Goal: Task Accomplishment & Management: Manage account settings

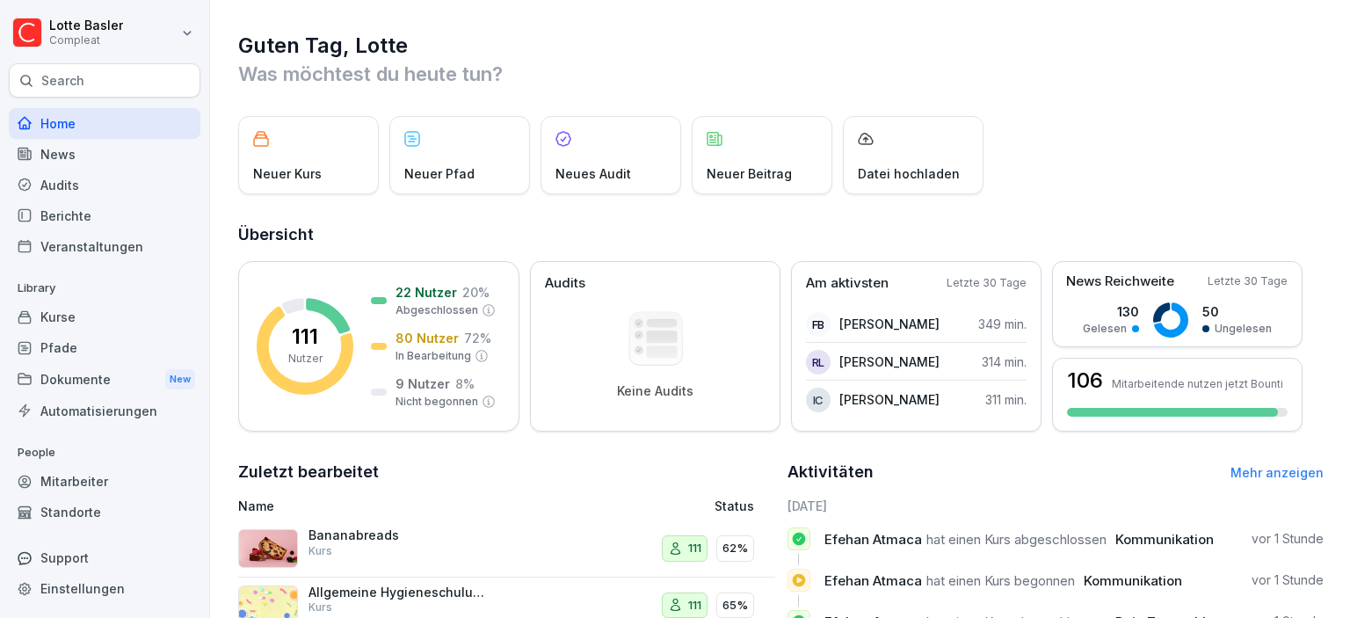
click at [55, 469] on div "Mitarbeiter" at bounding box center [105, 481] width 192 height 31
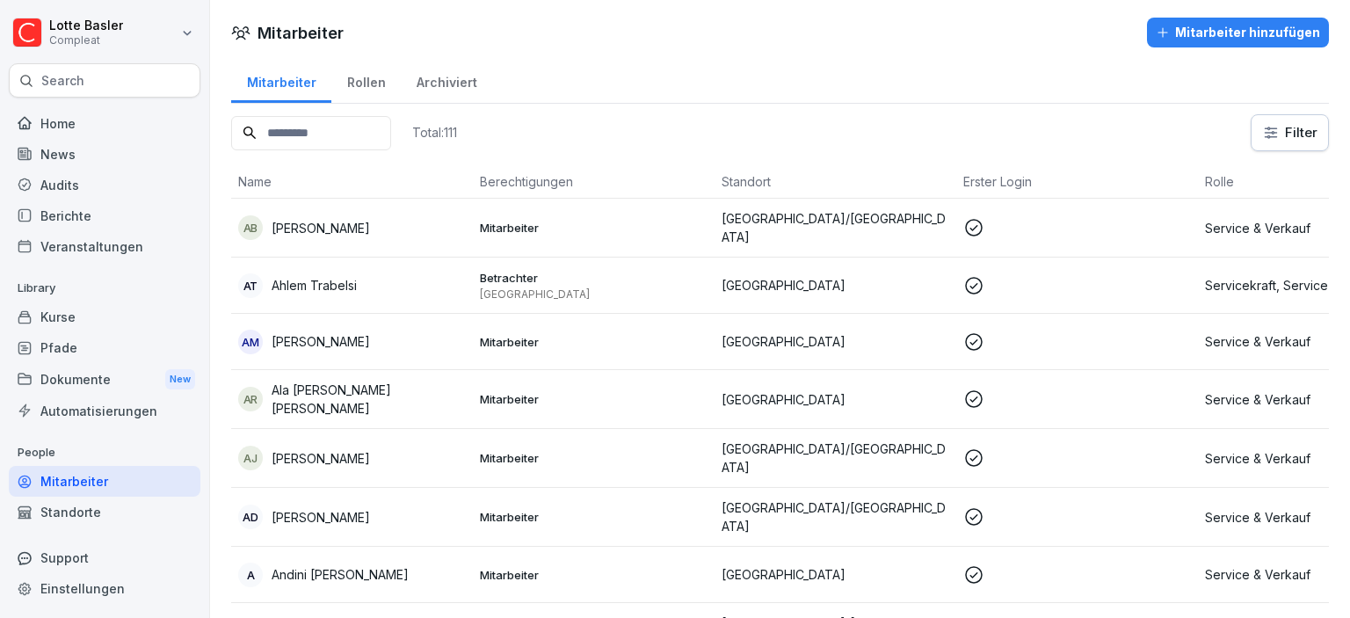
click at [304, 131] on input at bounding box center [311, 133] width 160 height 34
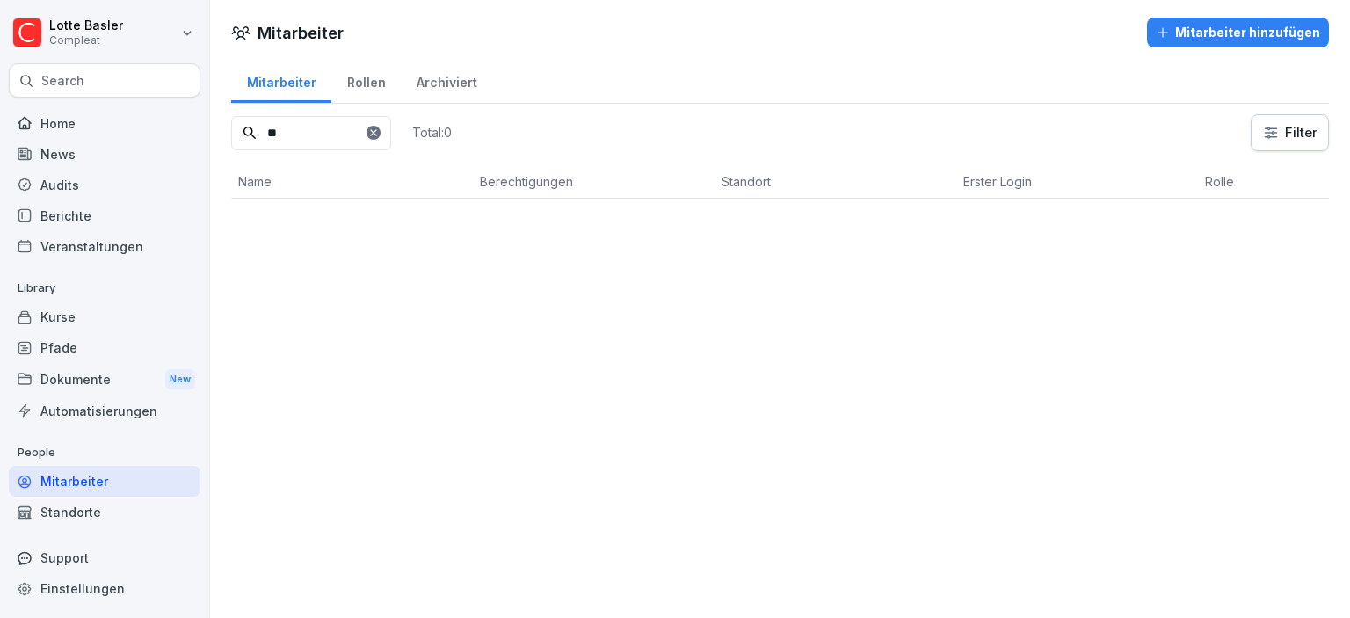
type input "*"
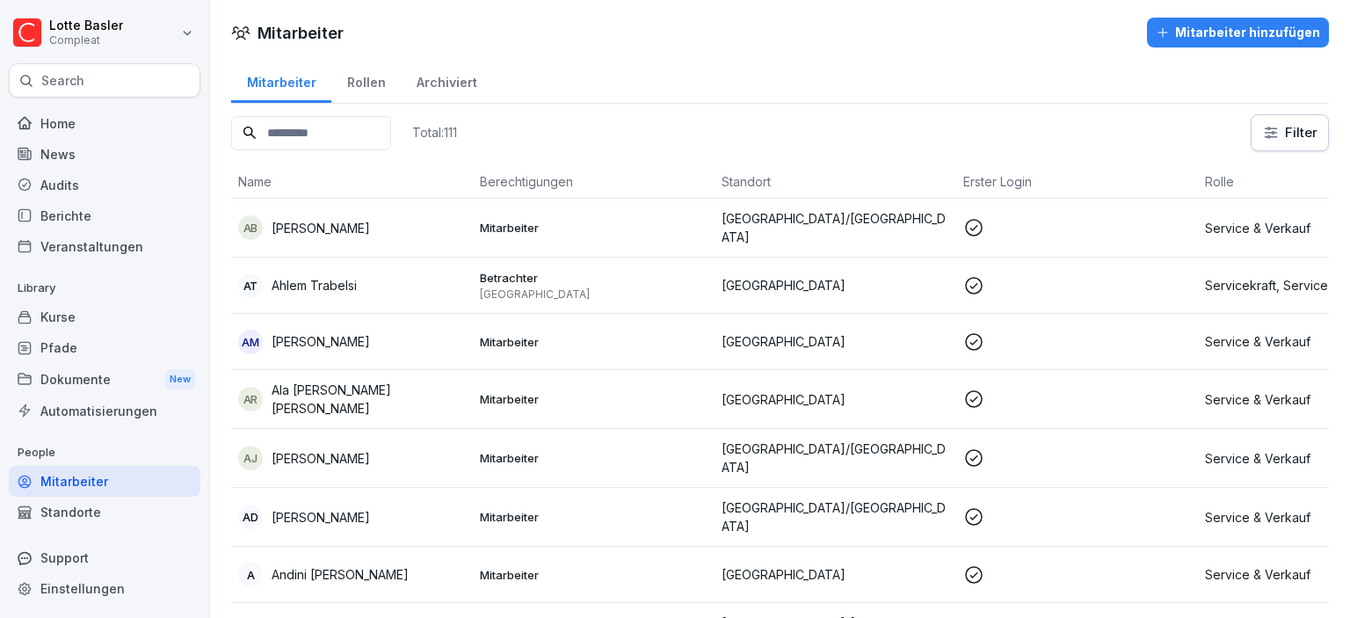
type input "*"
click at [449, 84] on div "Archiviert" at bounding box center [446, 80] width 91 height 45
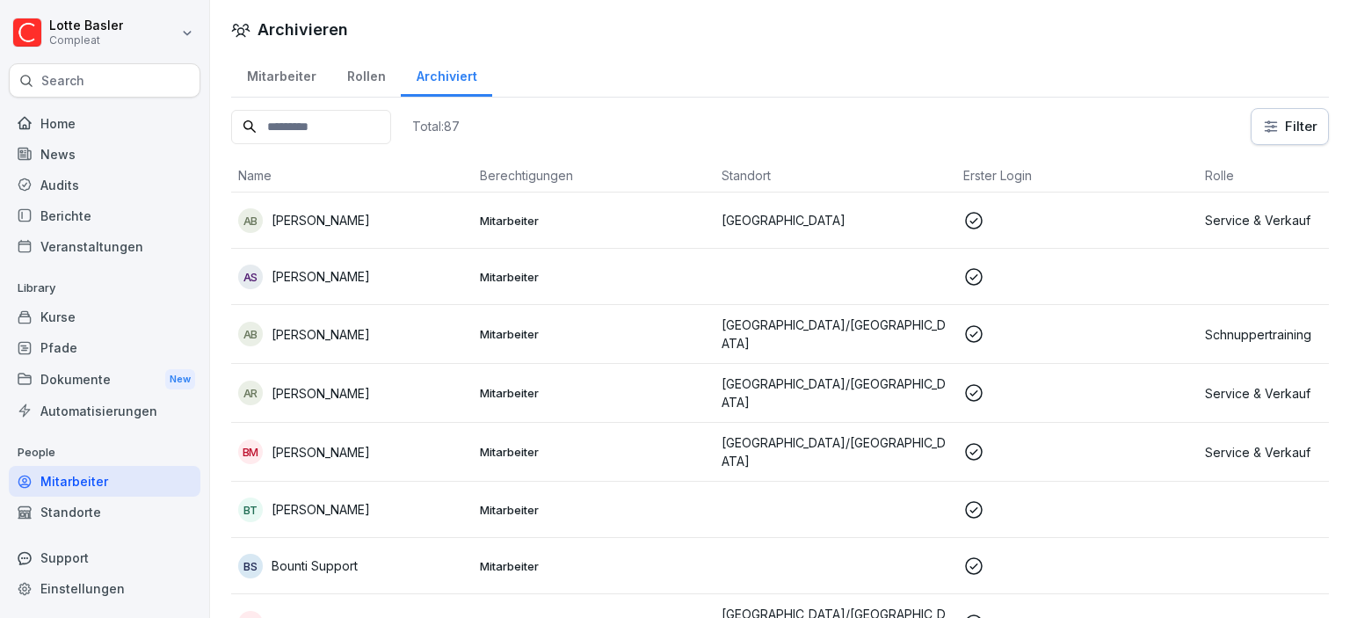
click at [330, 128] on input at bounding box center [311, 127] width 160 height 34
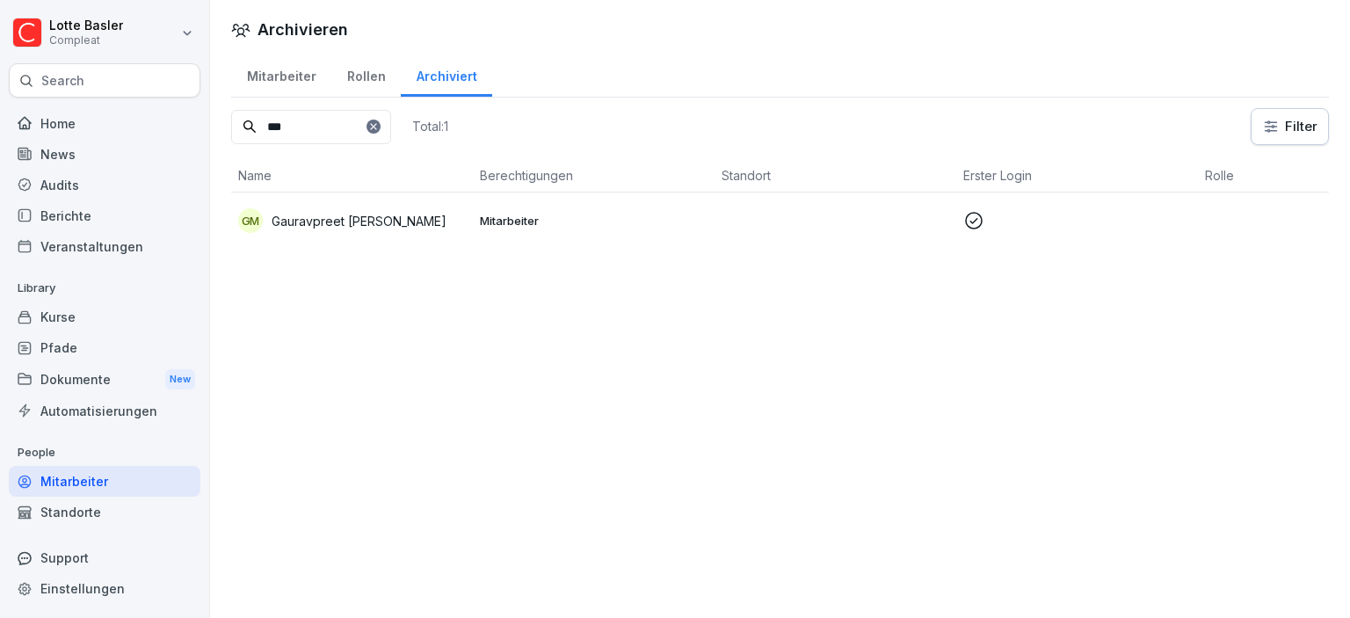
type input "***"
click at [339, 227] on p "Gauravpreet [PERSON_NAME]" at bounding box center [359, 221] width 175 height 18
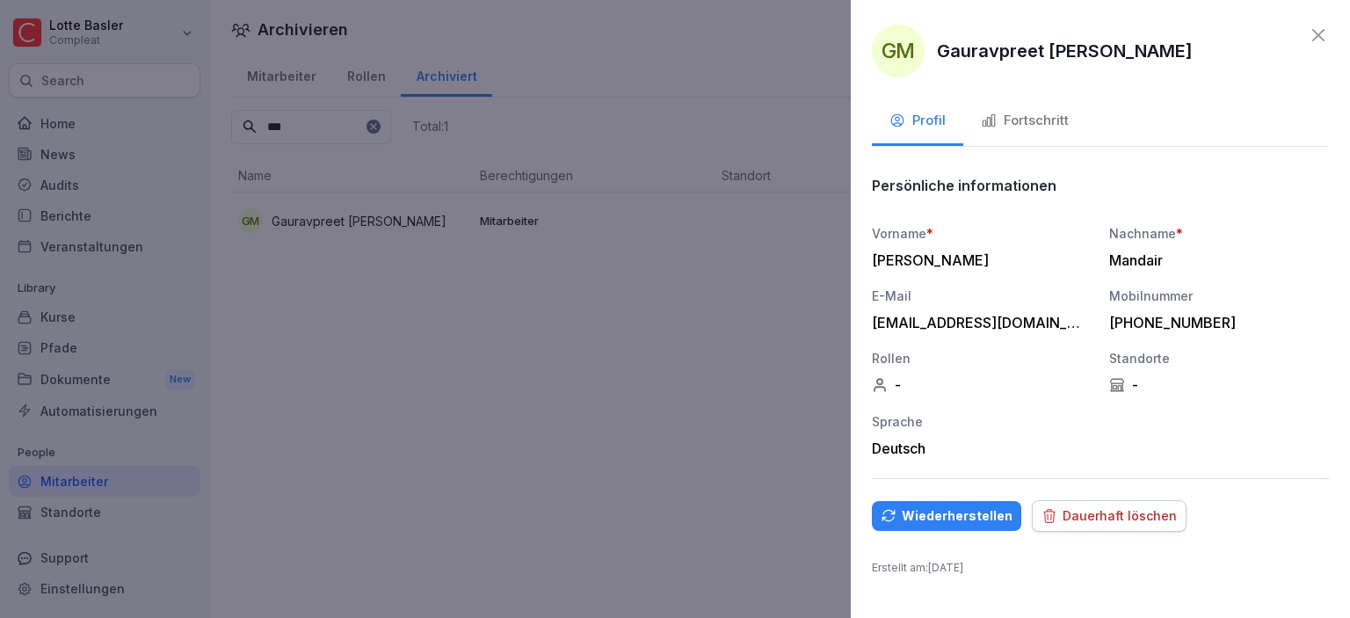
click at [1323, 41] on icon at bounding box center [1318, 35] width 21 height 21
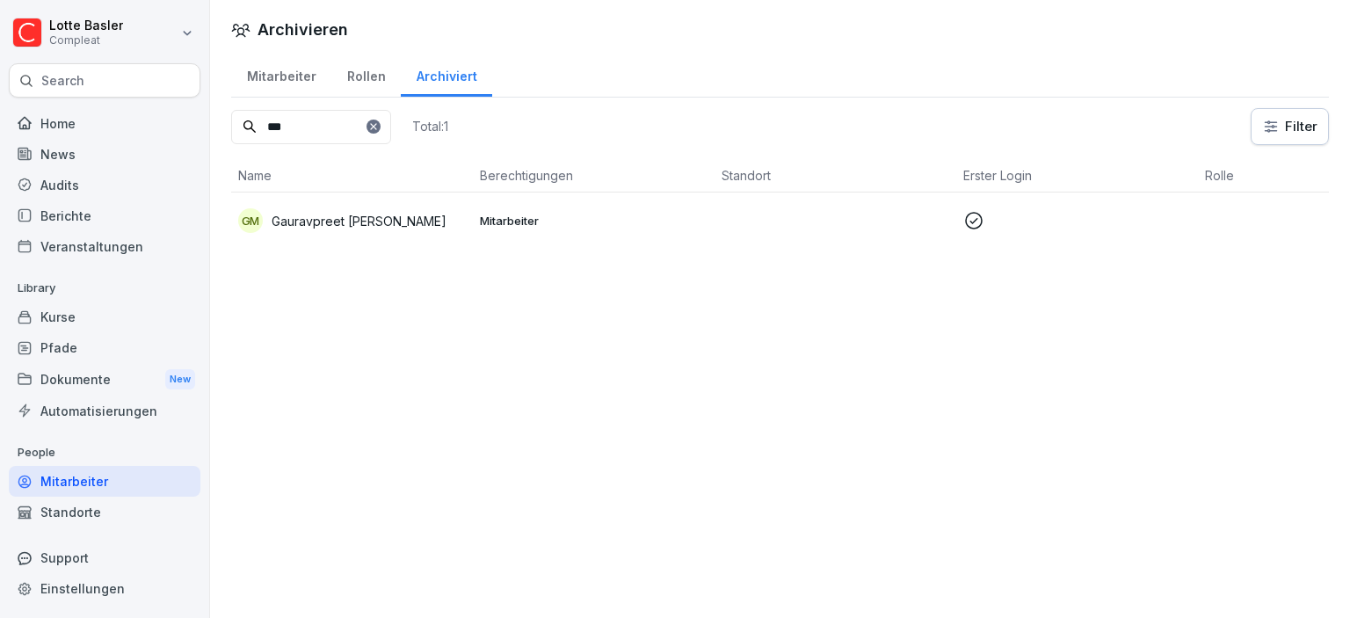
click at [371, 83] on div "Rollen" at bounding box center [365, 74] width 69 height 45
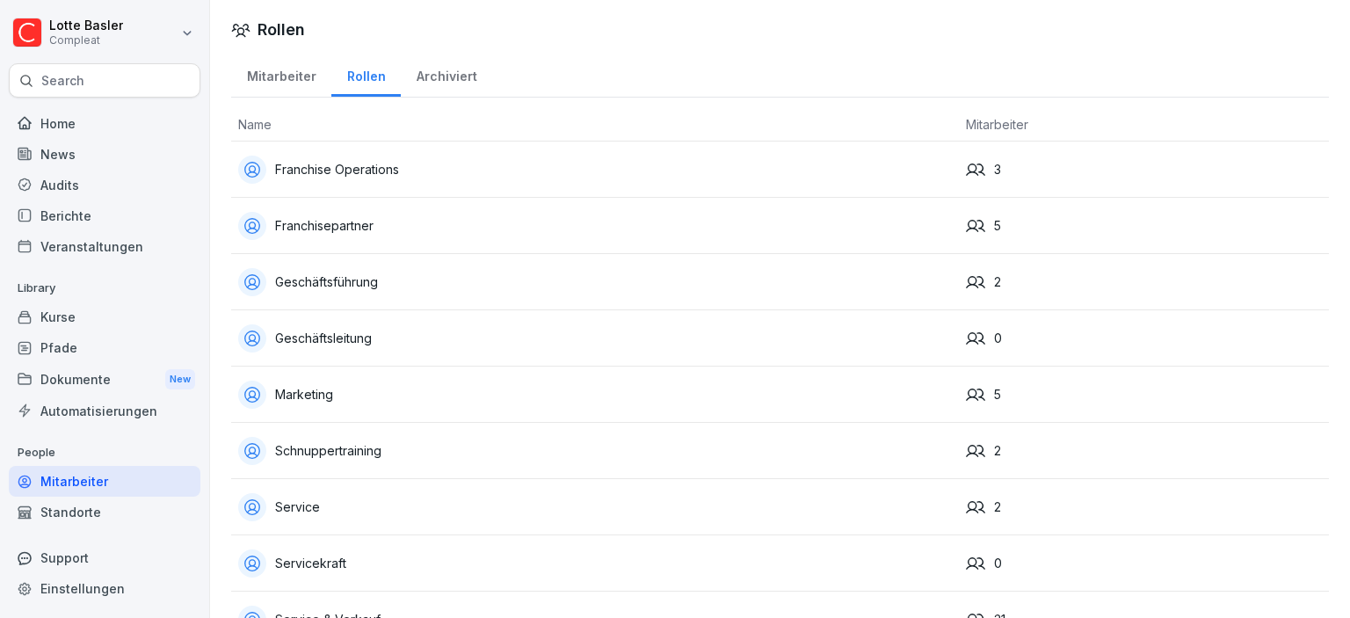
click at [429, 80] on div "Archiviert" at bounding box center [446, 74] width 91 height 45
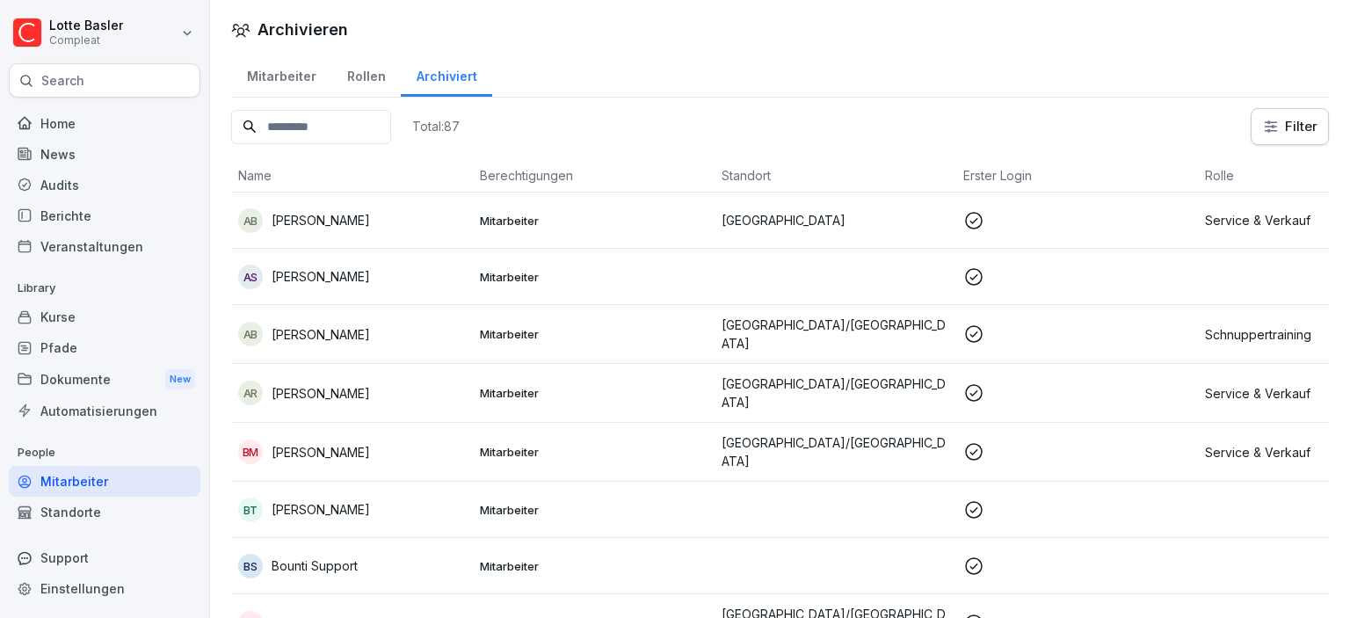
click at [361, 135] on input at bounding box center [311, 127] width 160 height 34
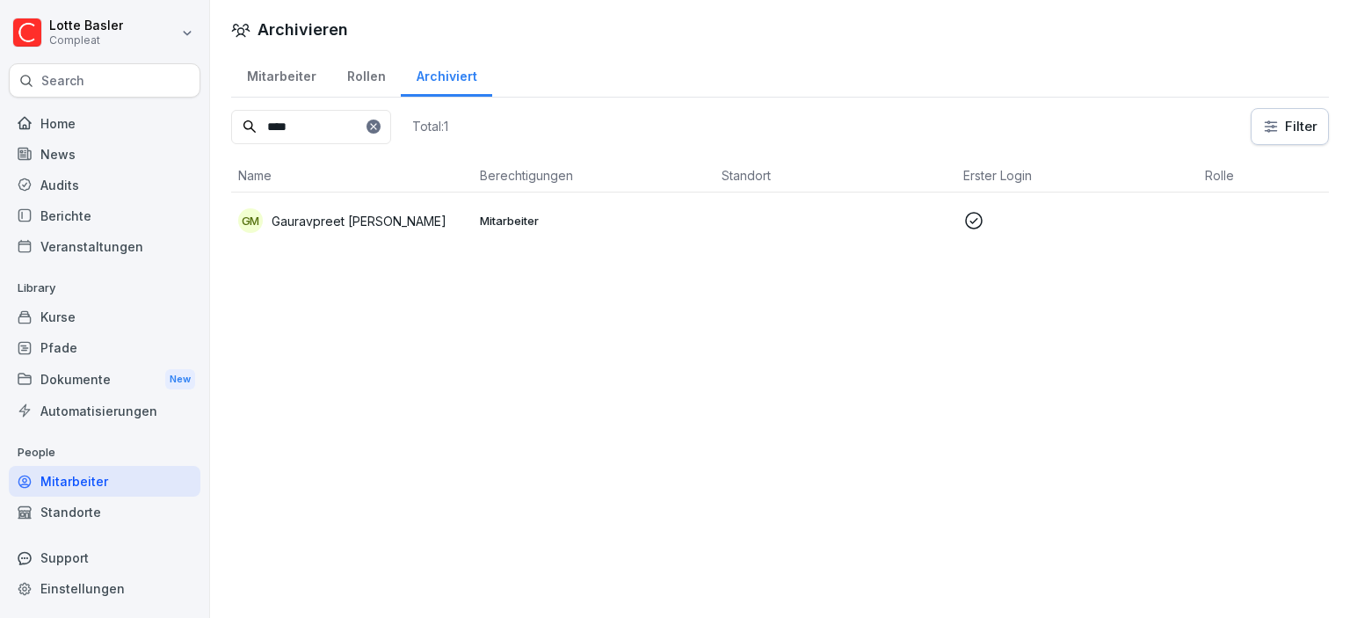
type input "****"
click at [1009, 219] on p at bounding box center [1077, 220] width 228 height 21
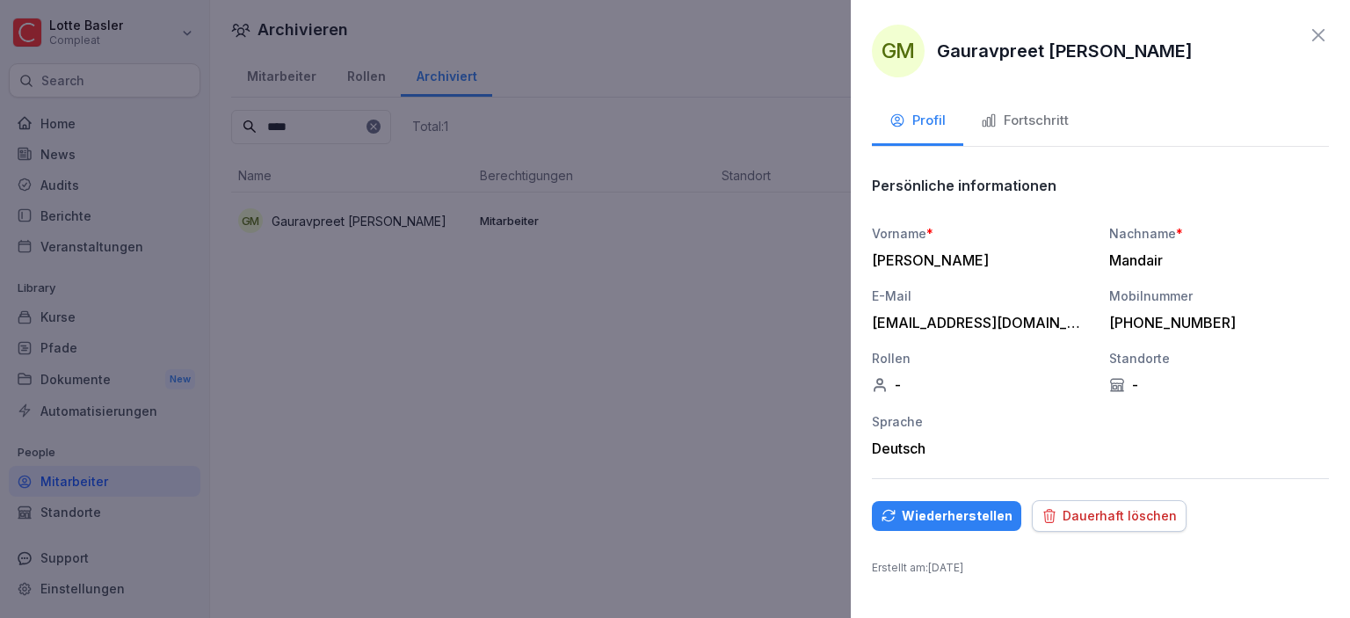
click at [678, 341] on div at bounding box center [675, 309] width 1350 height 618
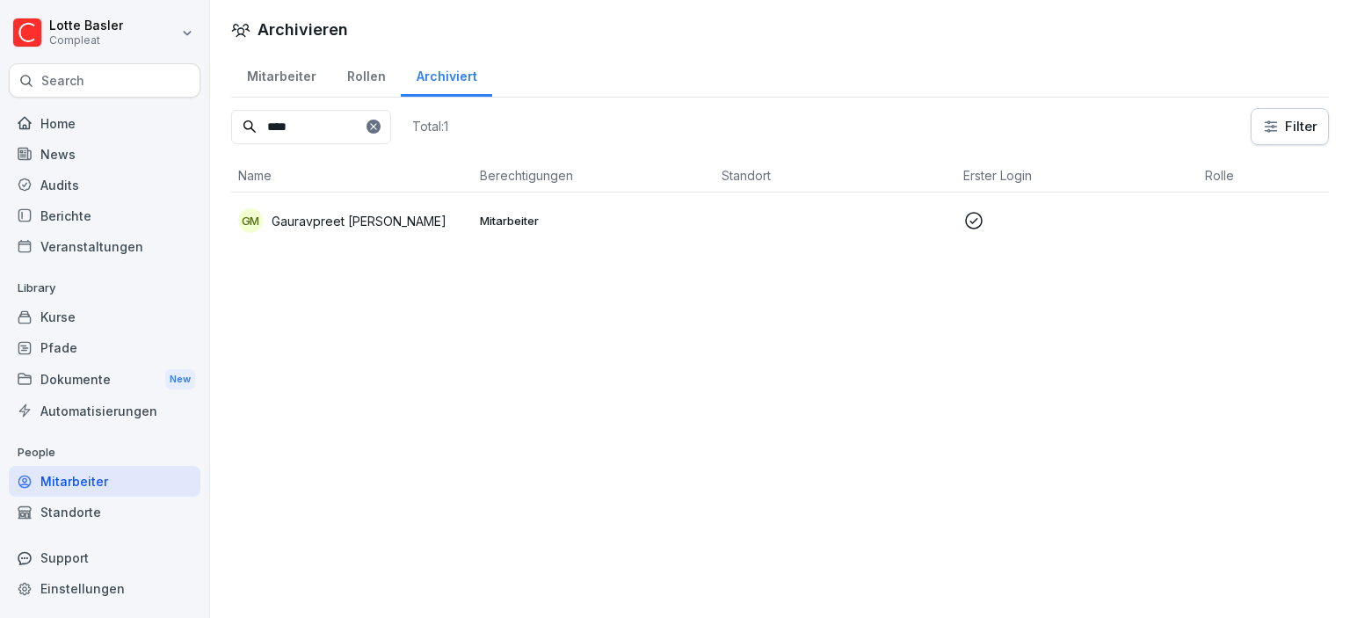
click at [379, 121] on icon at bounding box center [373, 126] width 11 height 11
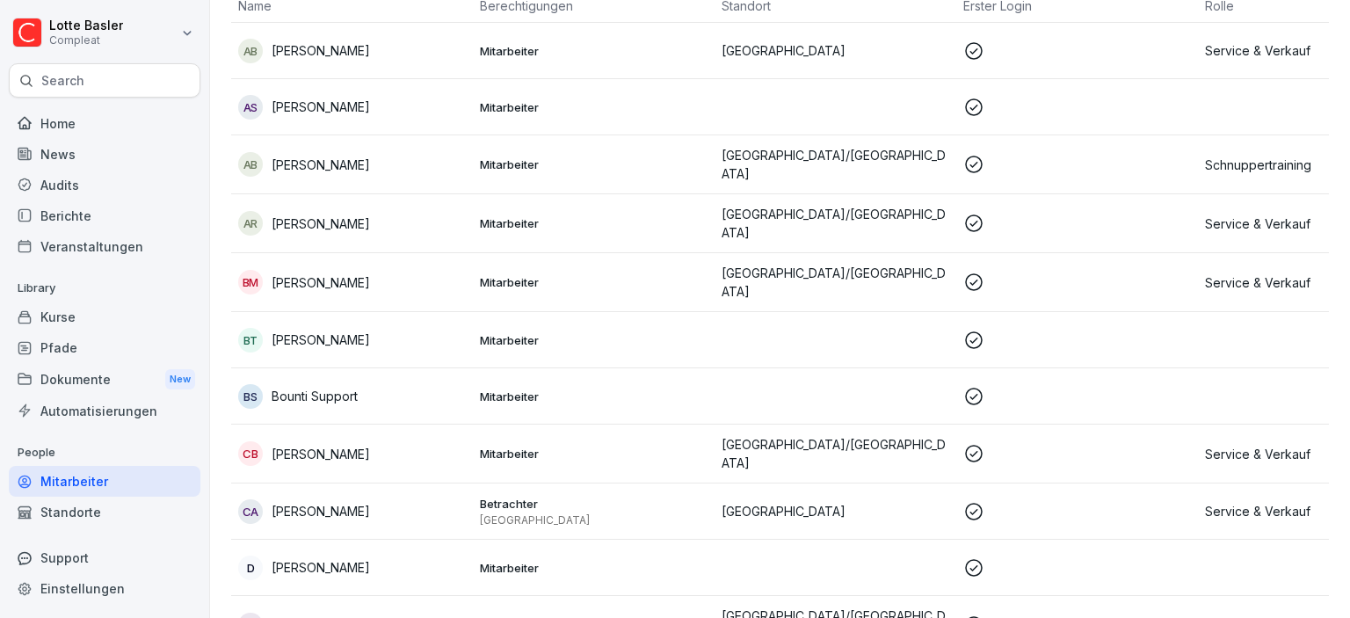
scroll to position [101, 0]
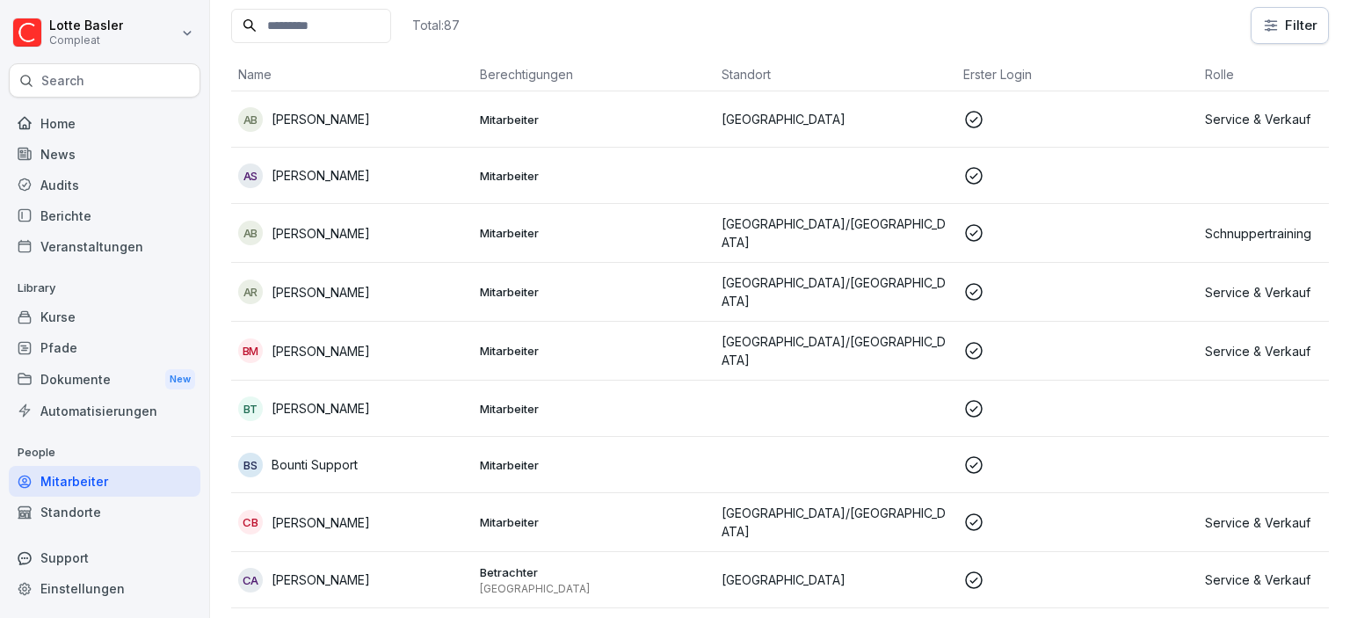
click at [729, 340] on p "[GEOGRAPHIC_DATA]/[GEOGRAPHIC_DATA]" at bounding box center [835, 350] width 228 height 37
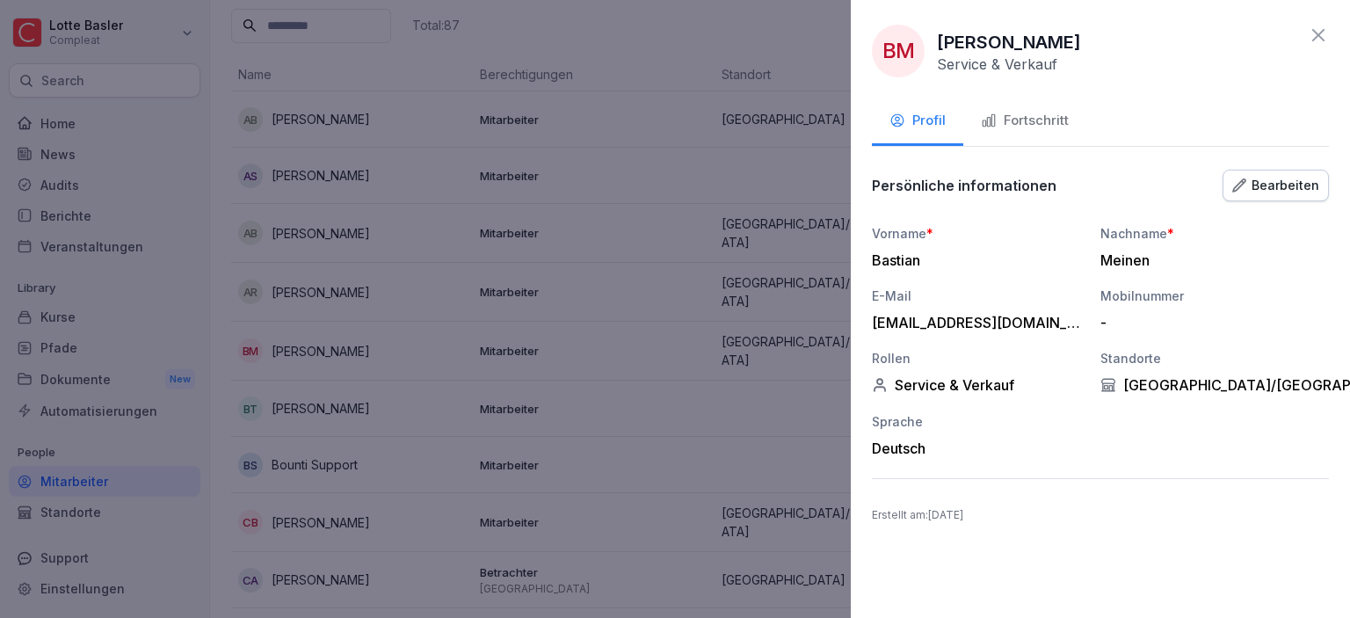
click at [1072, 118] on button "Fortschritt" at bounding box center [1024, 121] width 123 height 47
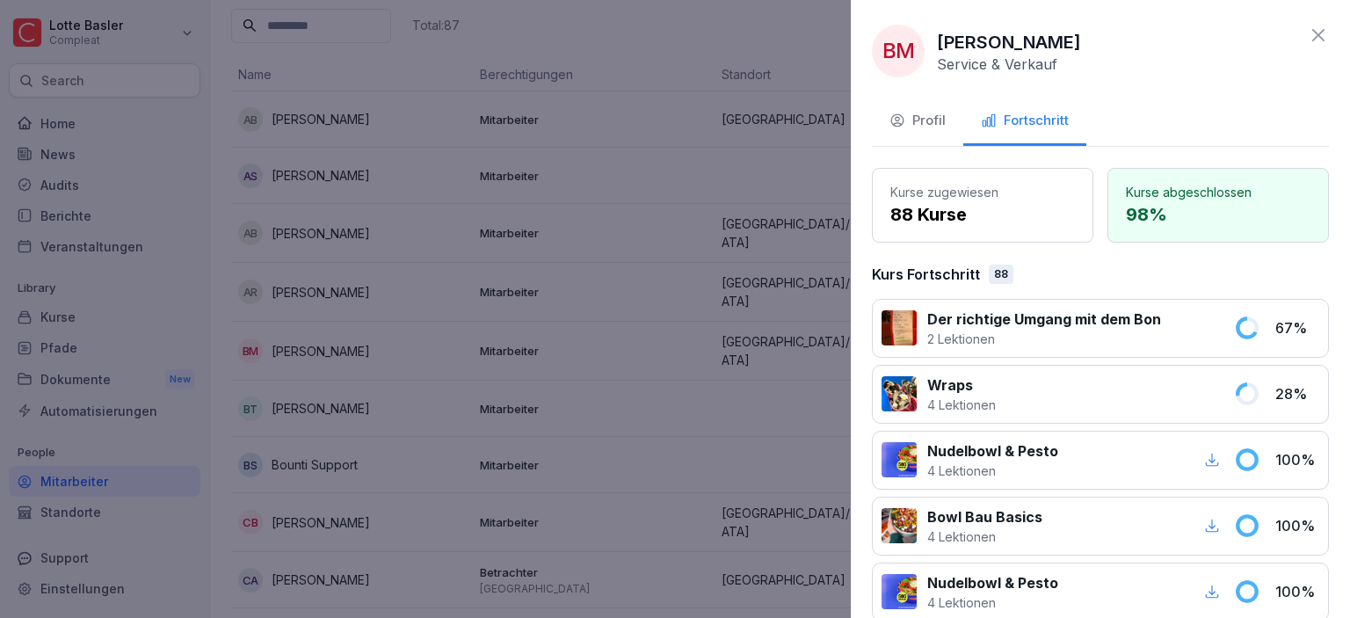
click at [954, 119] on button "Profil" at bounding box center [917, 121] width 91 height 47
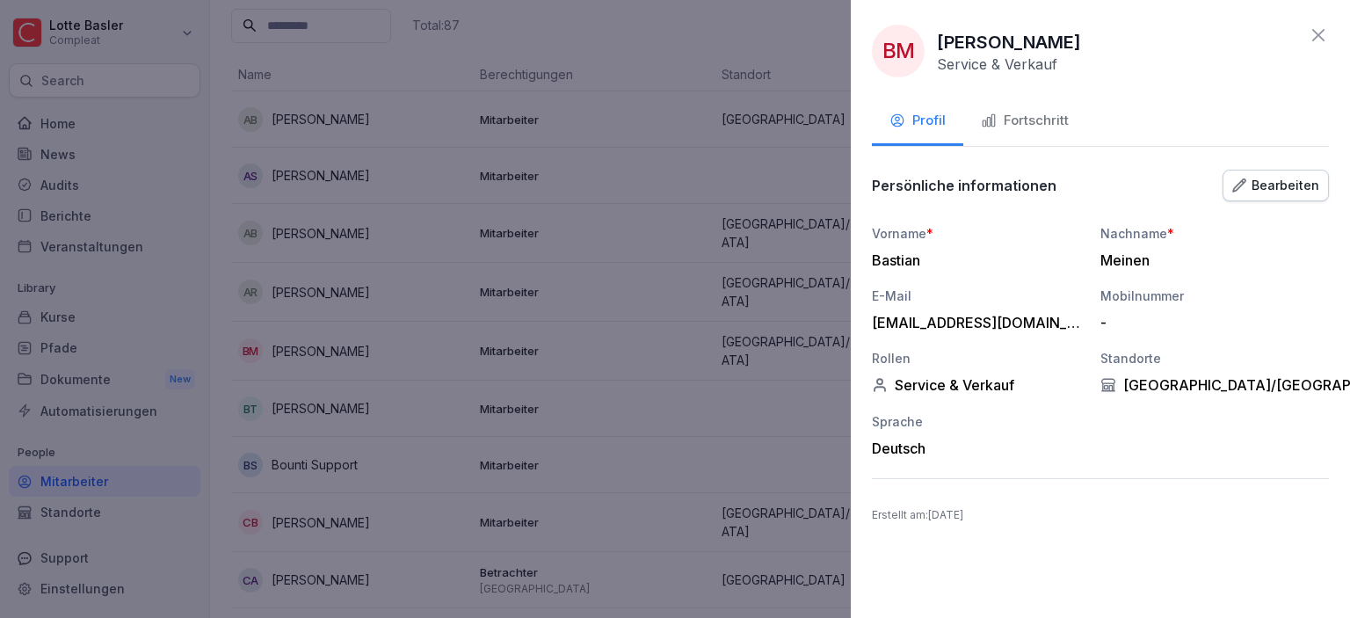
click at [1320, 39] on icon at bounding box center [1318, 35] width 21 height 21
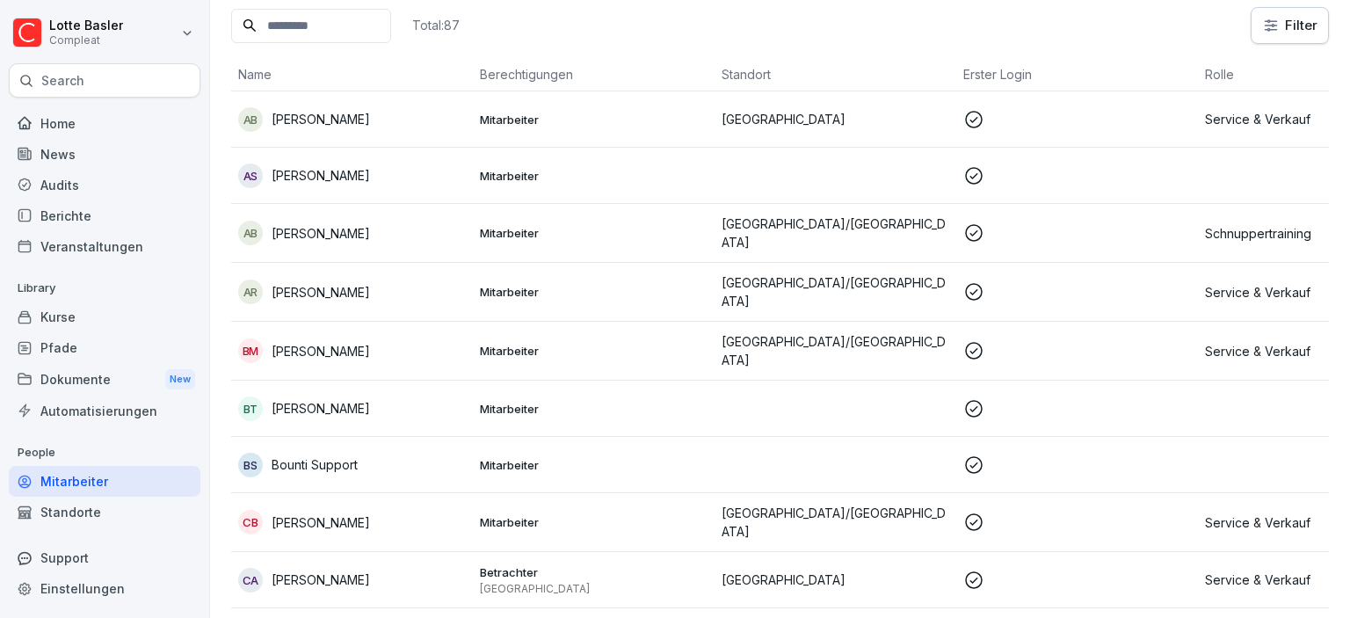
scroll to position [0, 0]
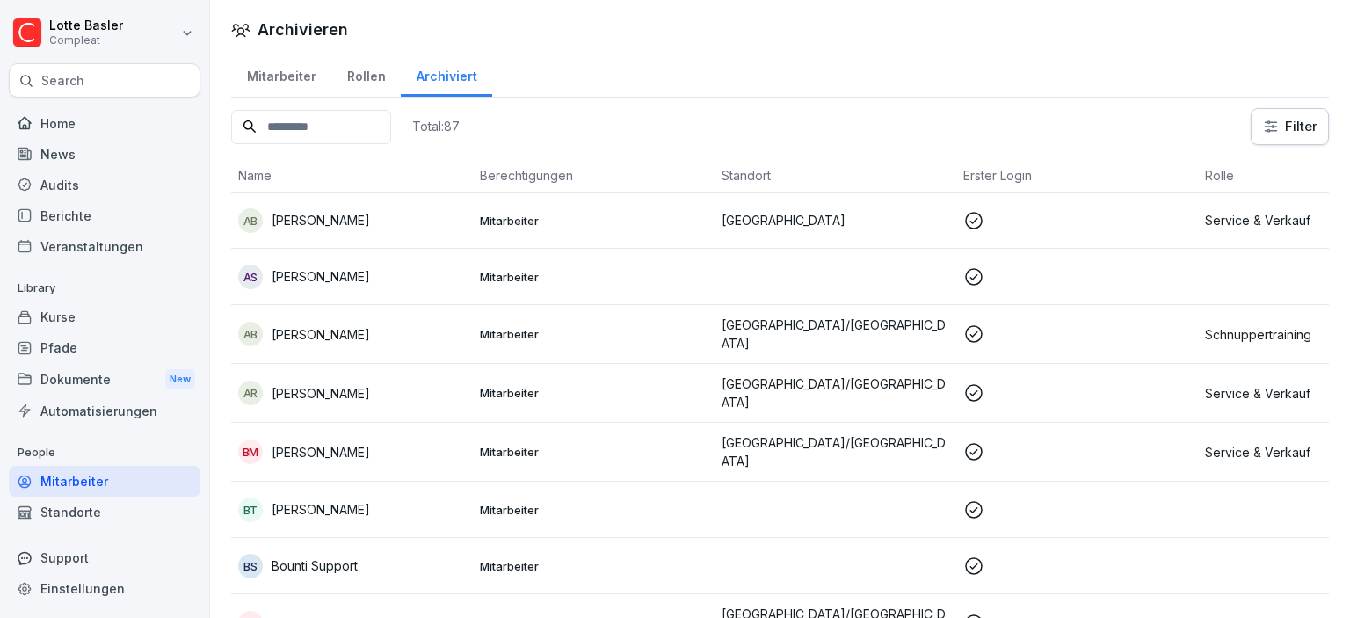
click at [325, 124] on input at bounding box center [311, 127] width 160 height 34
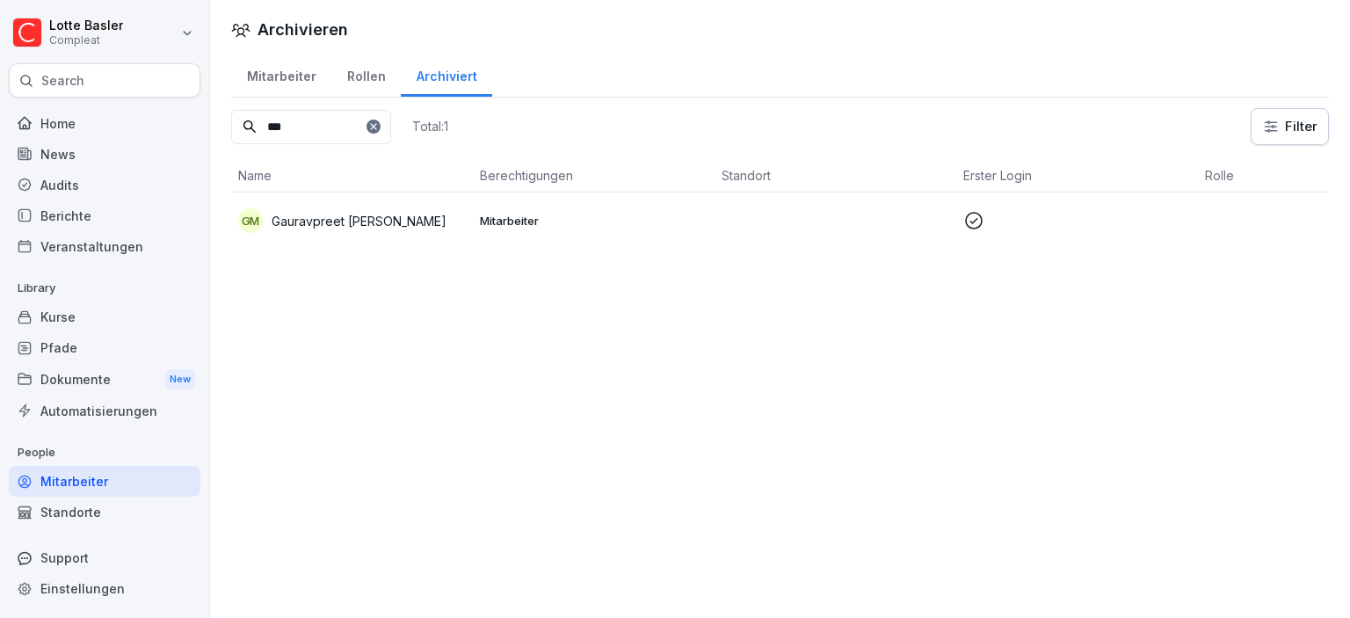
type input "***"
click at [640, 219] on p "Mitarbeiter" at bounding box center [594, 221] width 228 height 16
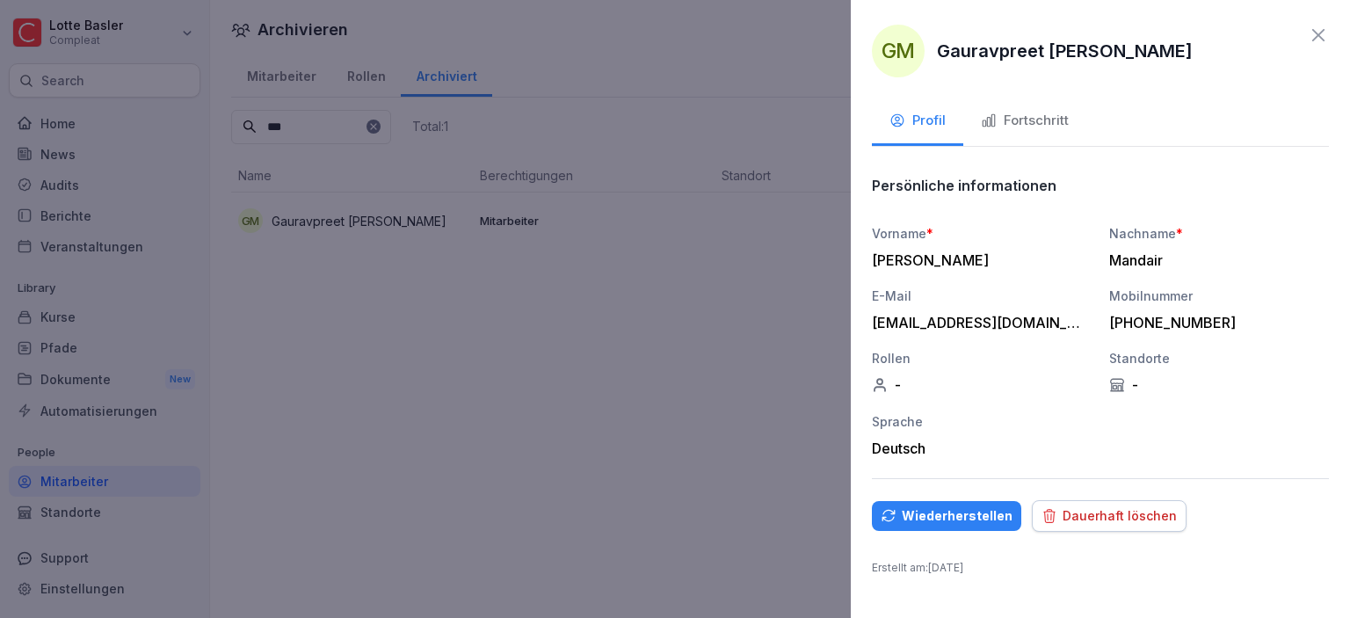
click at [578, 343] on div at bounding box center [675, 309] width 1350 height 618
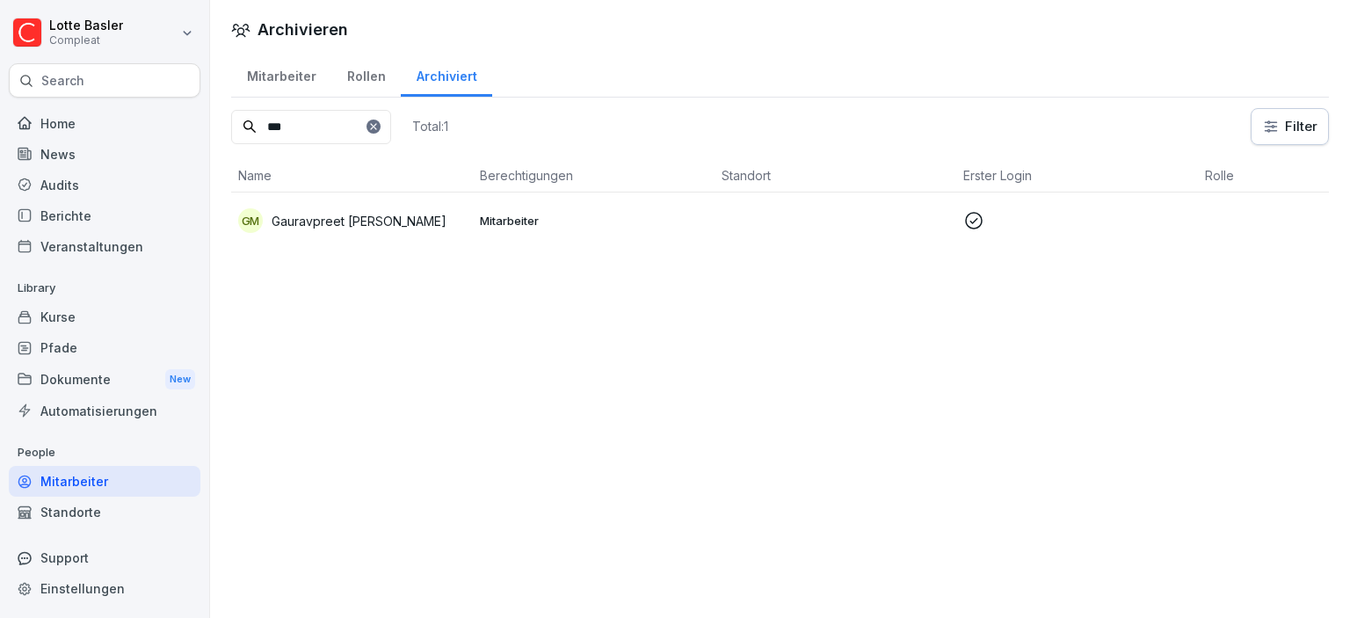
click at [381, 132] on div at bounding box center [373, 127] width 14 height 14
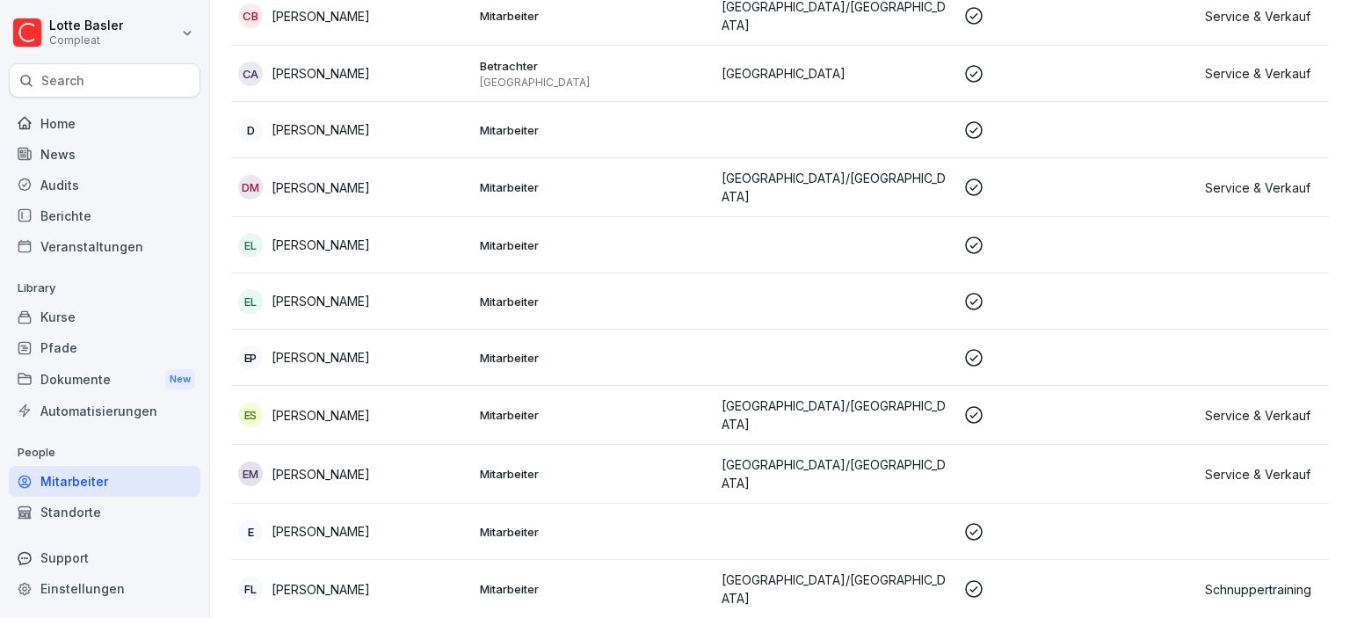
scroll to position [303, 0]
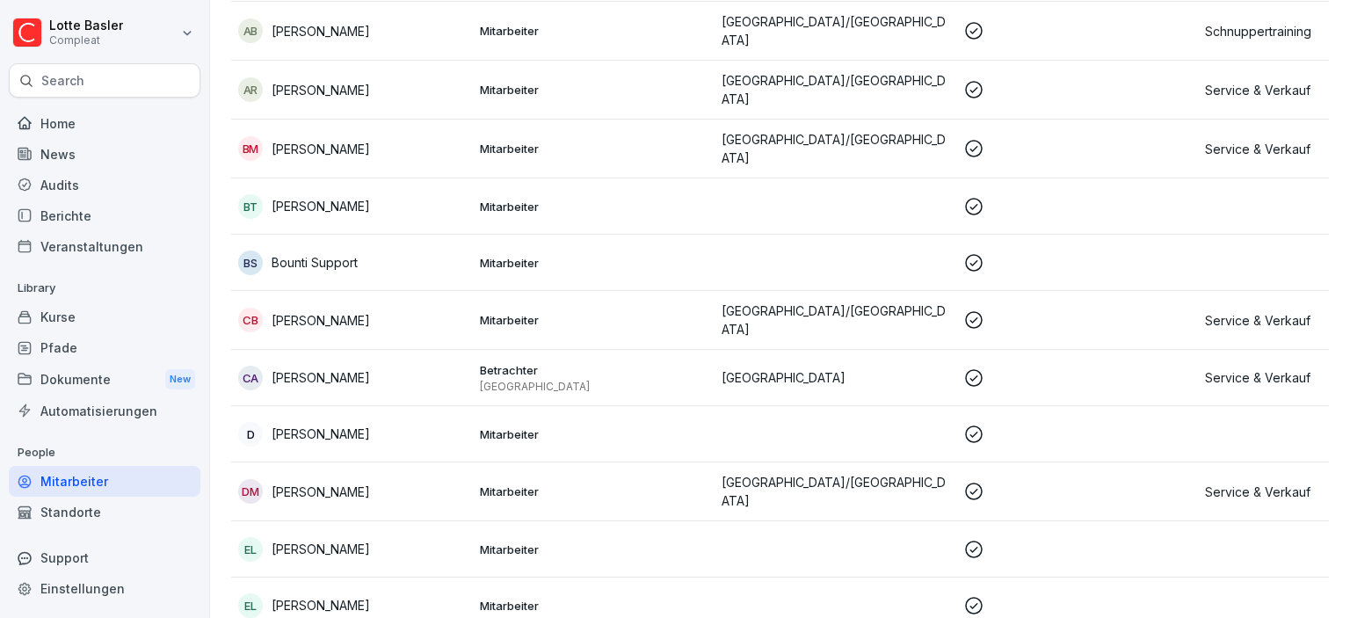
click at [527, 141] on p "Mitarbeiter" at bounding box center [594, 149] width 228 height 16
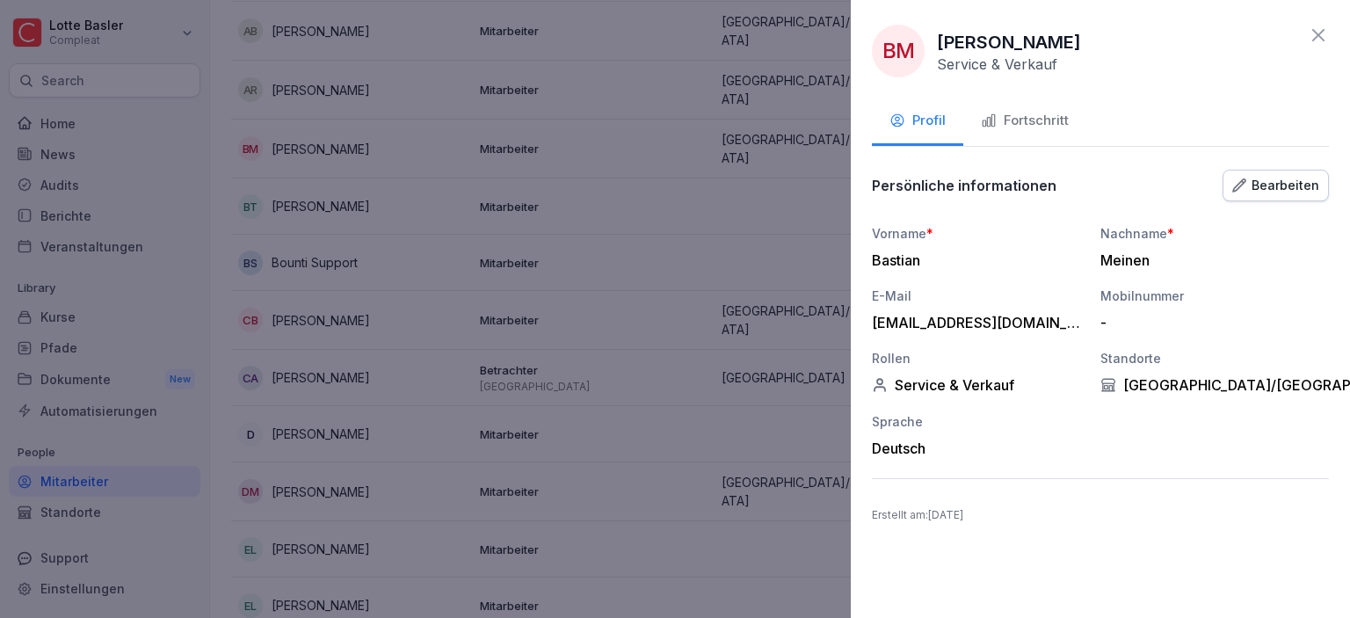
click at [1029, 124] on div "Fortschritt" at bounding box center [1025, 121] width 88 height 20
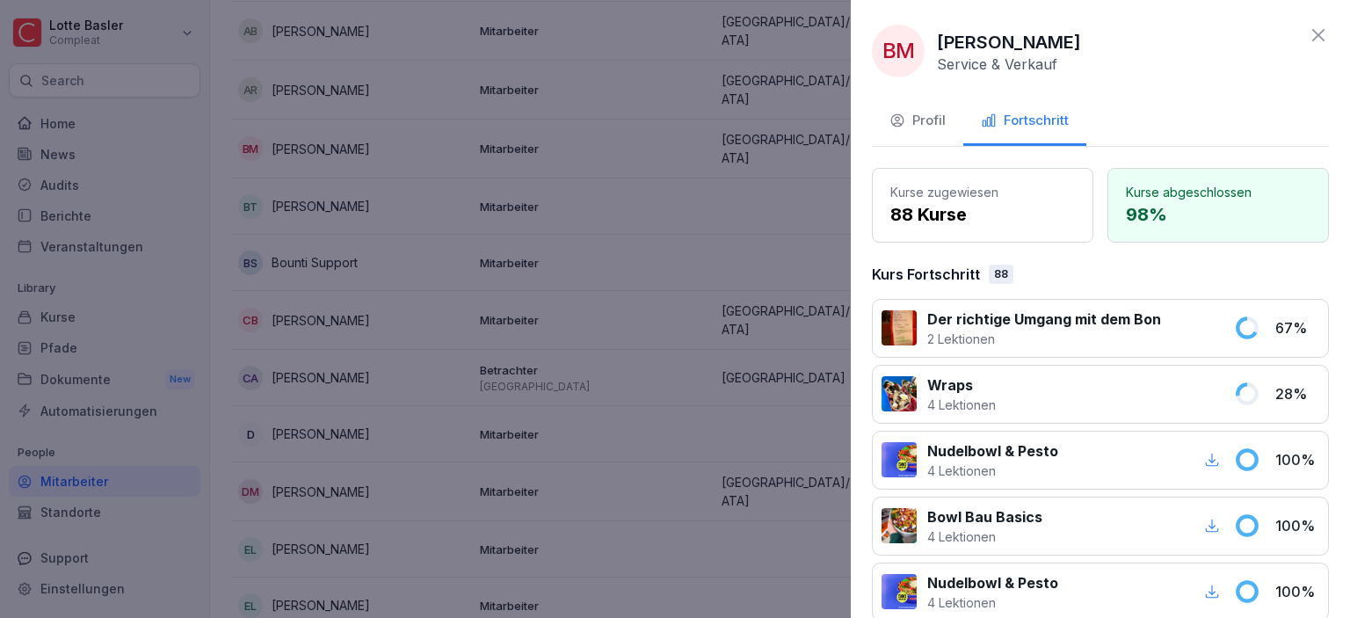
click at [928, 138] on button "Profil" at bounding box center [917, 121] width 91 height 47
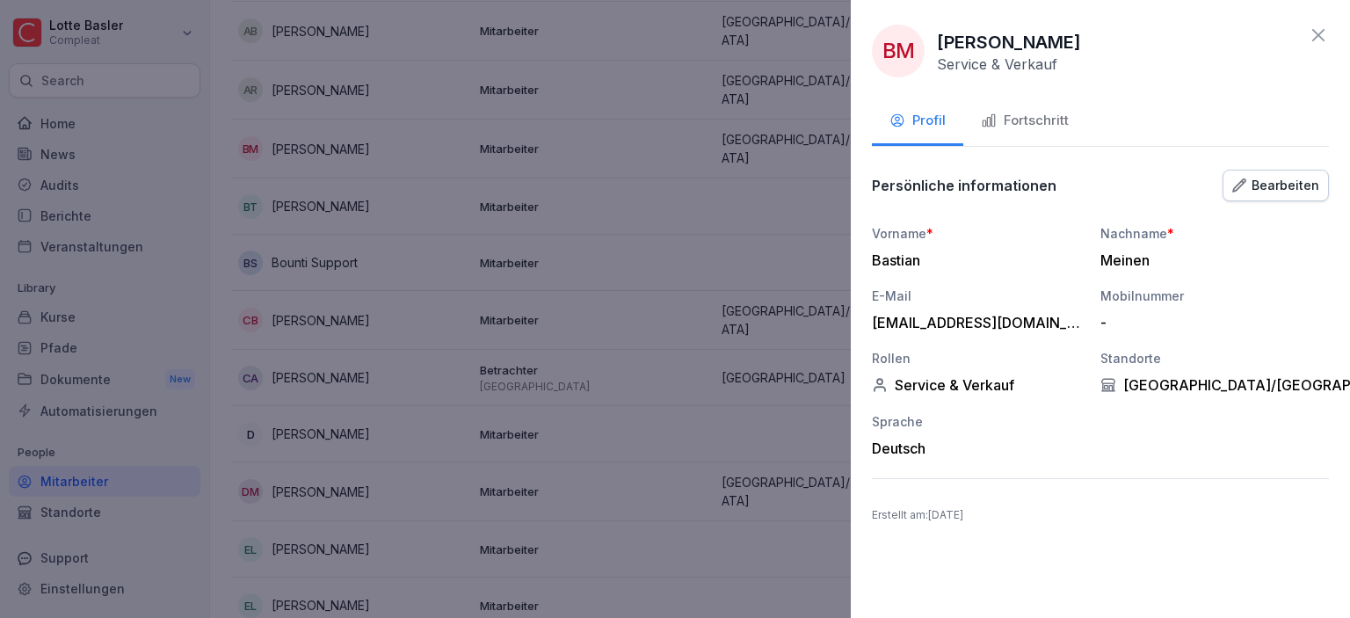
click at [1330, 33] on div "BM Bastian Meinen Service & Verkauf Profil Fortschritt Persönliche informatione…" at bounding box center [1100, 309] width 499 height 618
click at [1321, 33] on icon at bounding box center [1318, 35] width 12 height 12
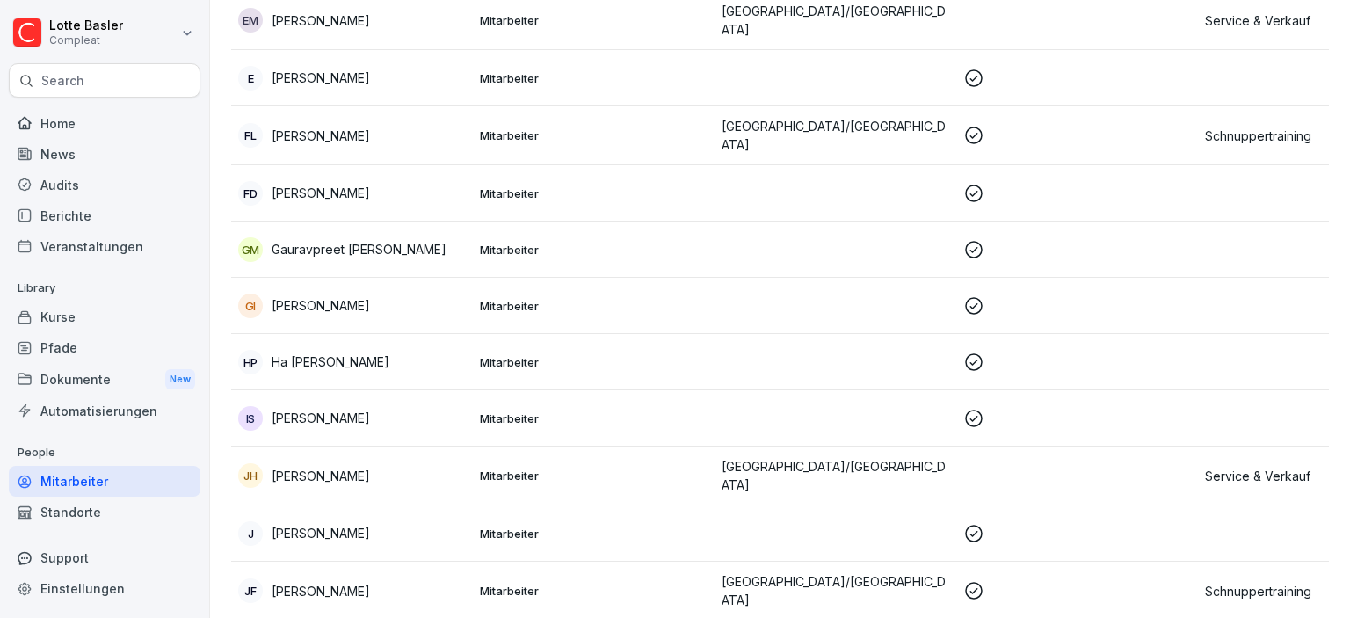
scroll to position [910, 0]
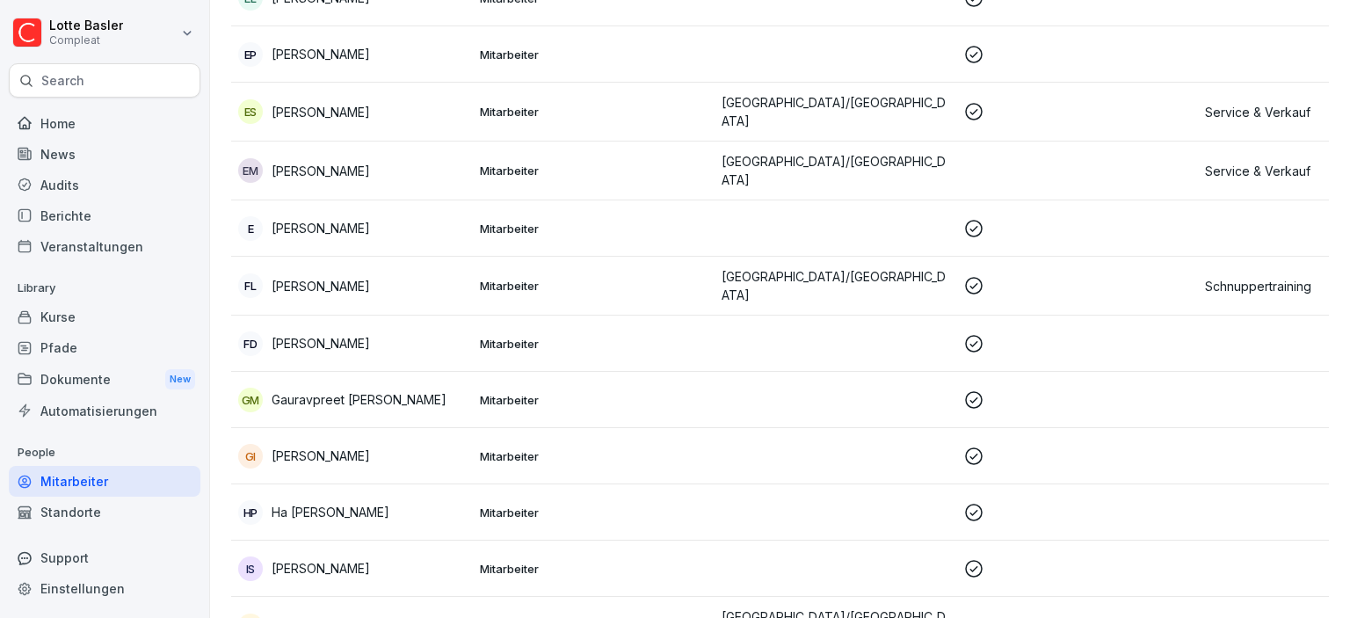
click at [453, 331] on div "FD [PERSON_NAME]" at bounding box center [352, 343] width 228 height 25
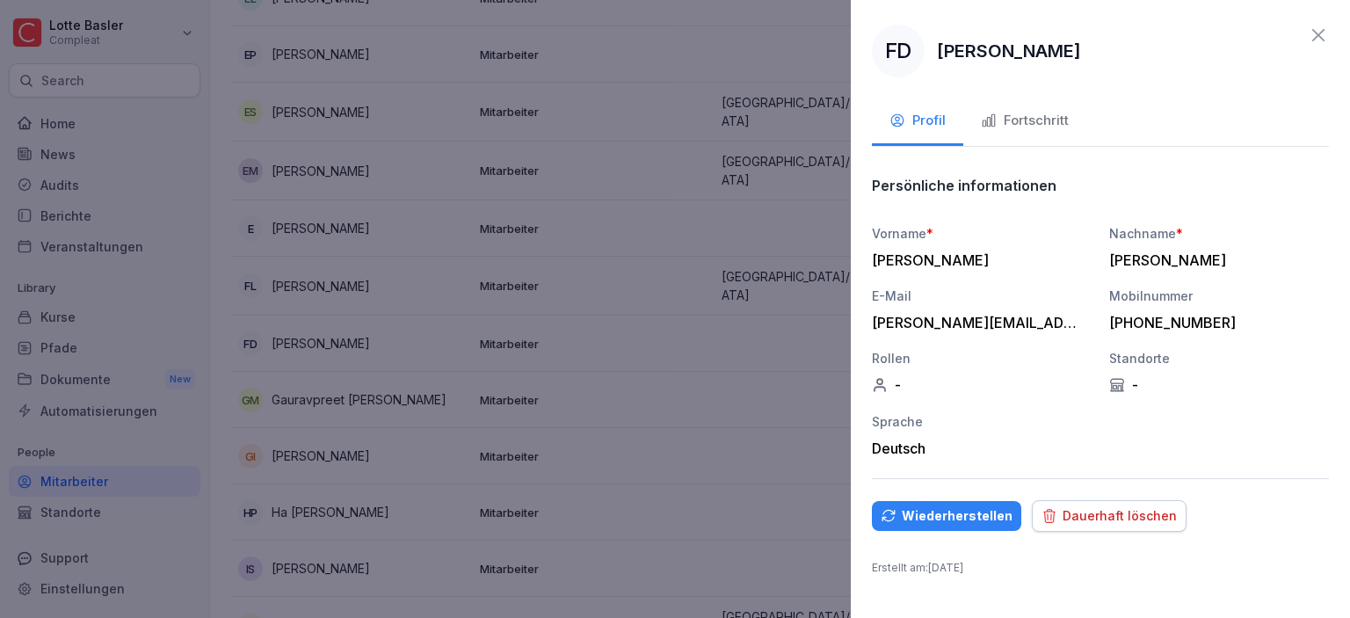
click at [1002, 120] on div "Fortschritt" at bounding box center [1025, 121] width 88 height 20
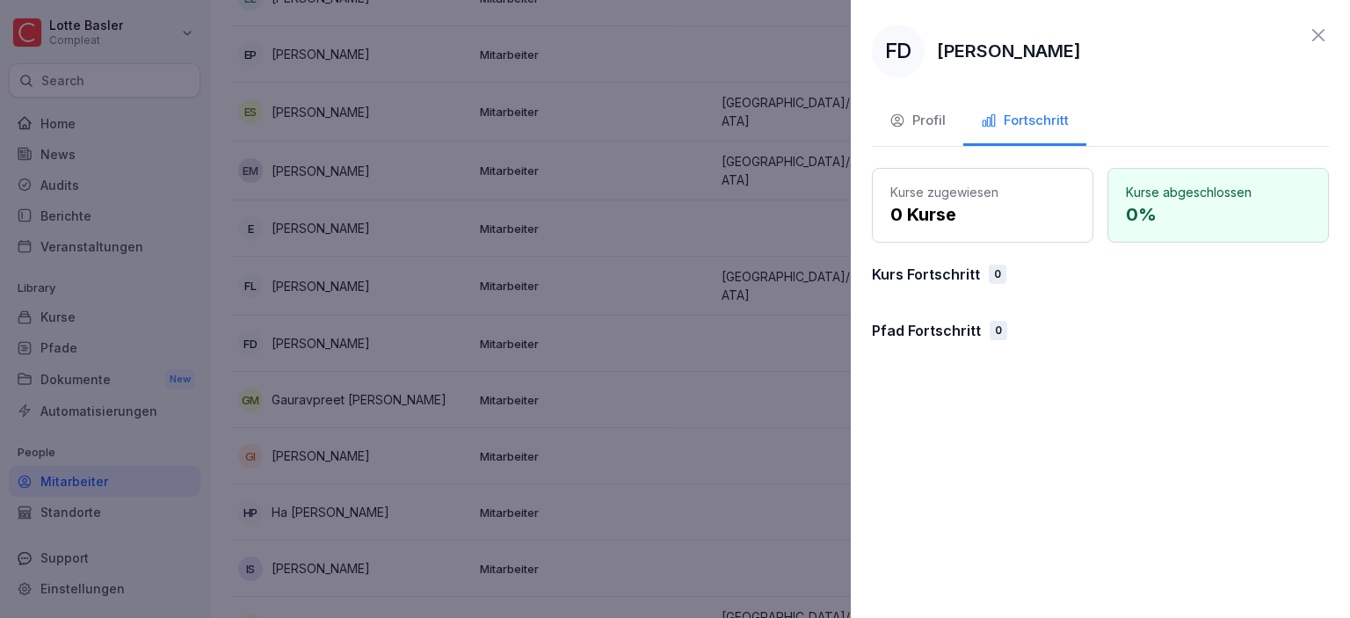
click at [946, 120] on button "Profil" at bounding box center [917, 121] width 91 height 47
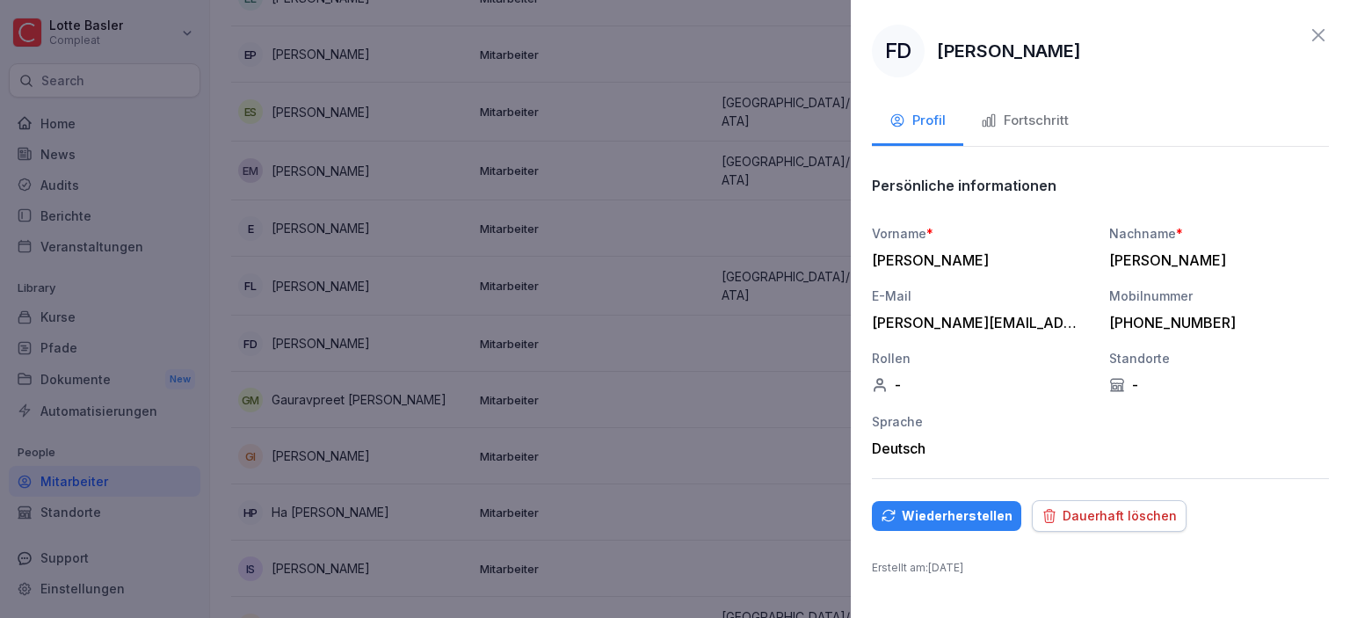
click at [1313, 37] on icon at bounding box center [1318, 35] width 21 height 21
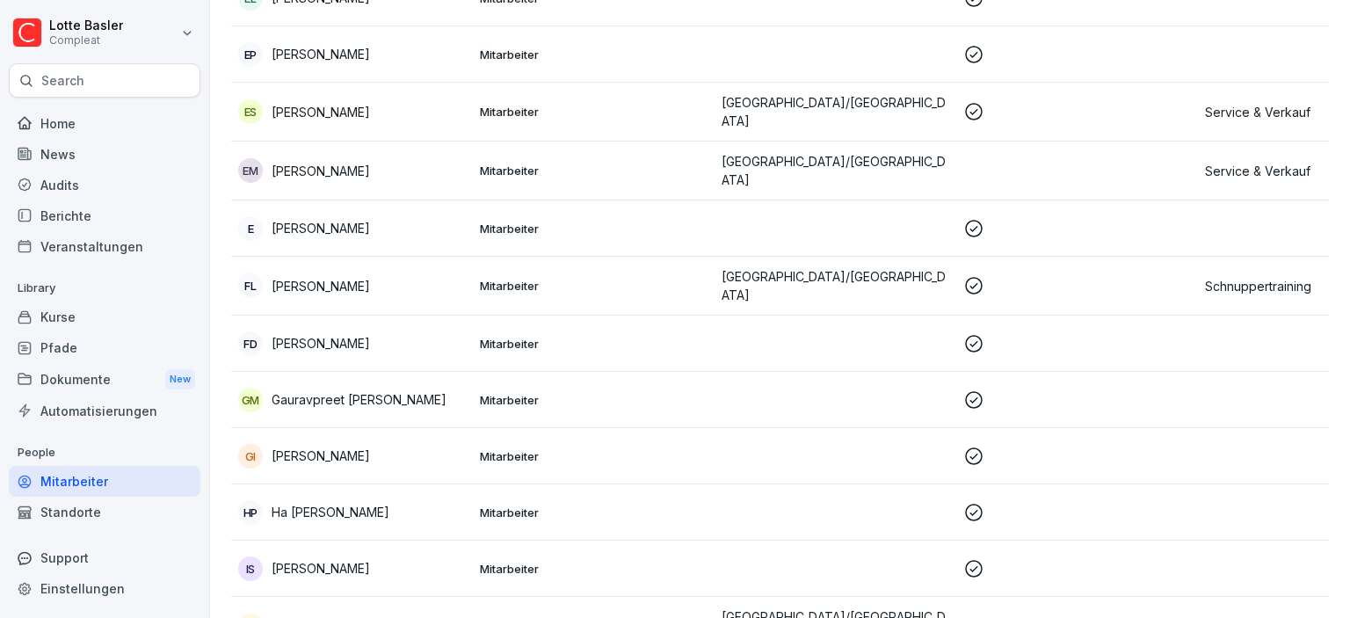
click at [579, 336] on p "Mitarbeiter" at bounding box center [594, 344] width 228 height 16
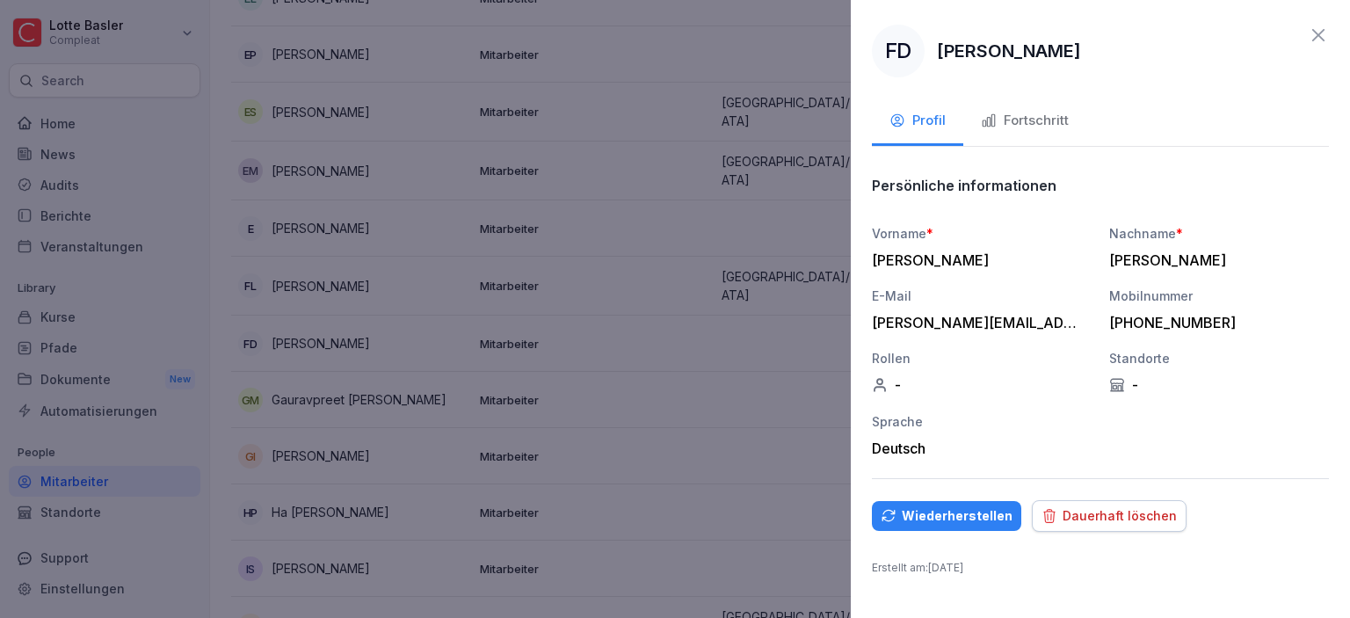
click at [1313, 40] on icon at bounding box center [1318, 35] width 12 height 12
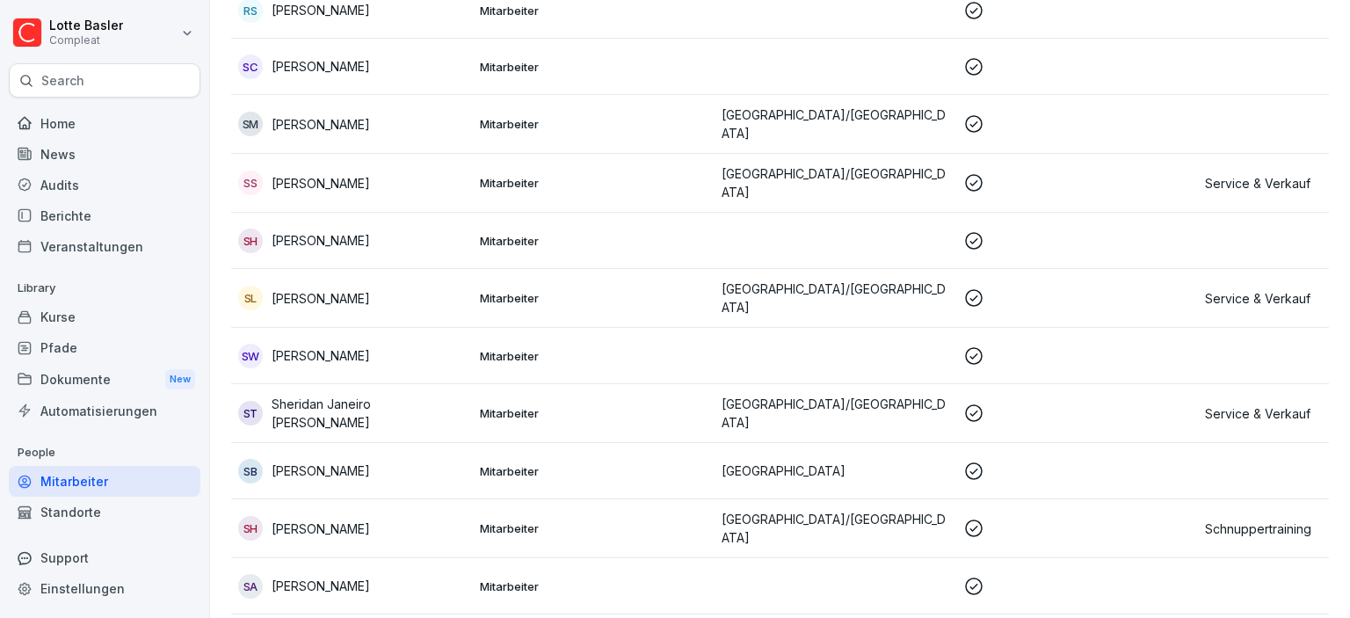
scroll to position [4483, 0]
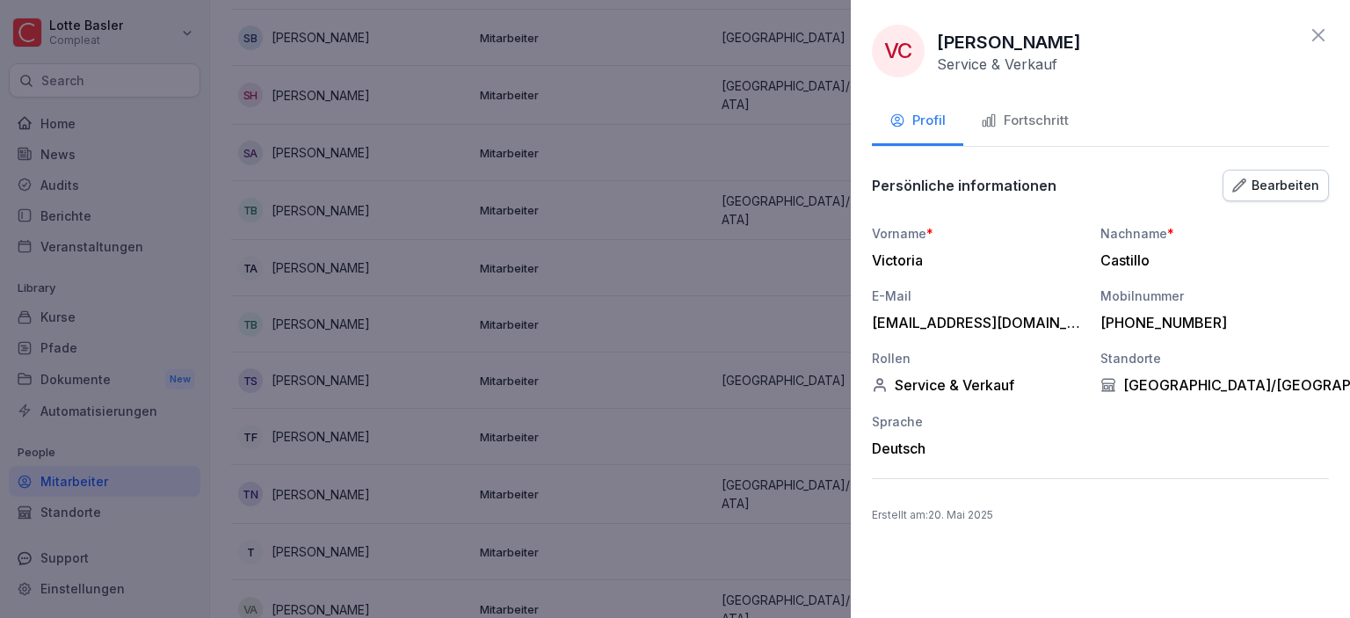
drag, startPoint x: 940, startPoint y: 39, endPoint x: 1071, endPoint y: 41, distance: 131.0
click at [1071, 41] on div "VC [PERSON_NAME] Service & Verkauf" at bounding box center [1100, 51] width 457 height 53
copy p "[PERSON_NAME]"
click at [1042, 125] on div "Fortschritt" at bounding box center [1025, 121] width 88 height 20
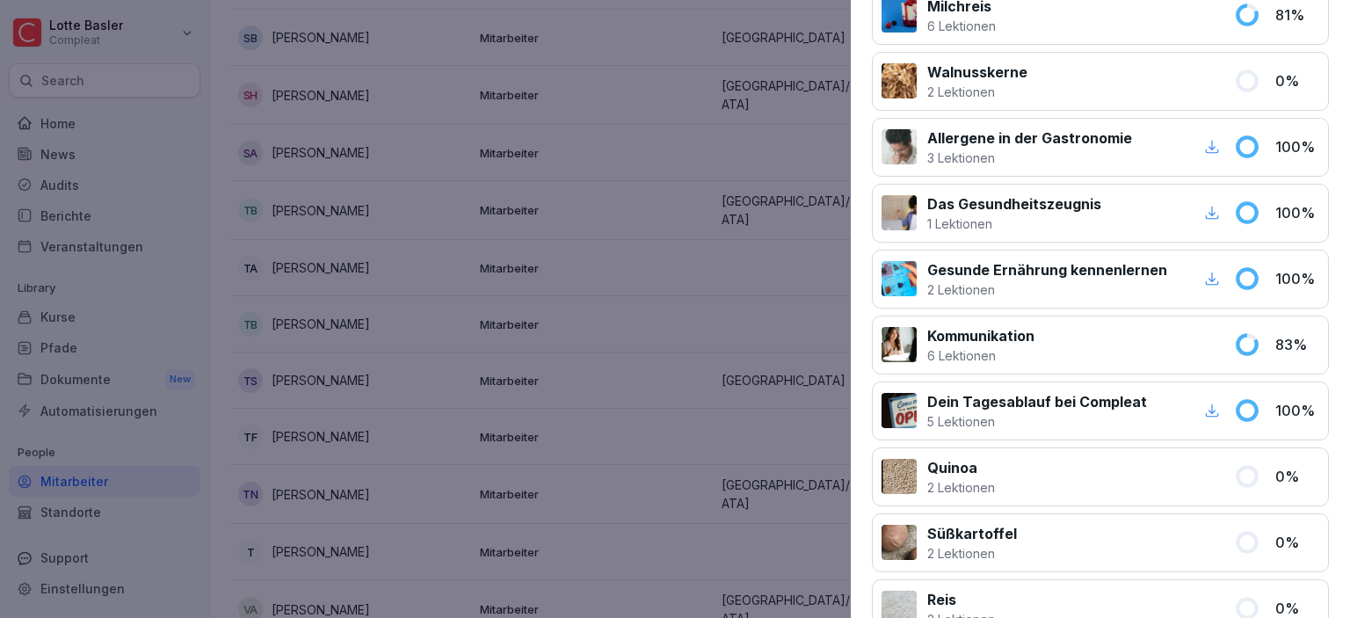
scroll to position [0, 0]
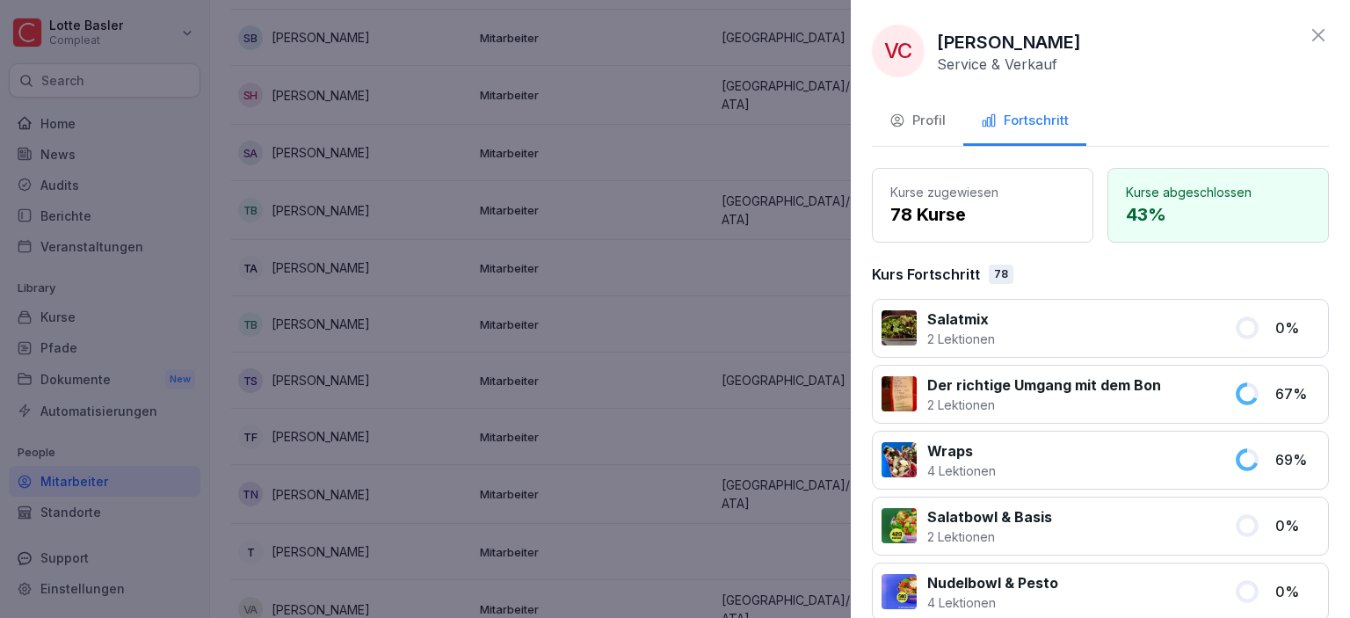
click at [919, 124] on div "Profil" at bounding box center [917, 121] width 56 height 20
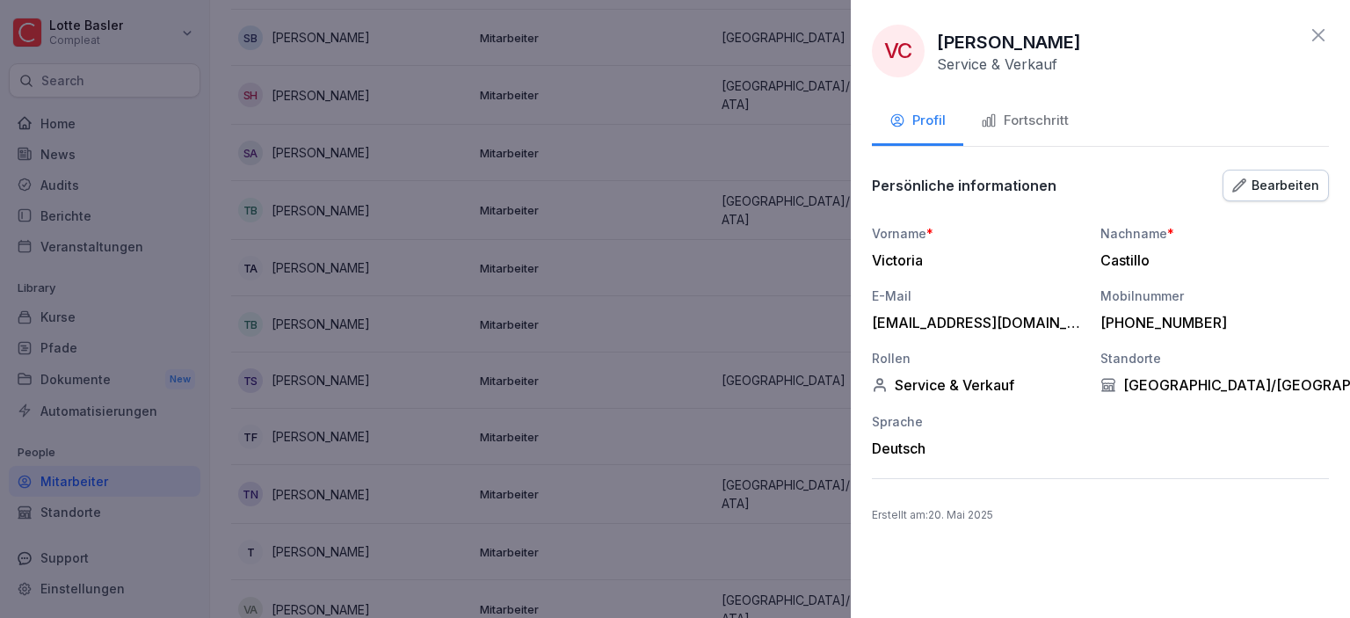
click at [1316, 40] on icon at bounding box center [1318, 35] width 21 height 21
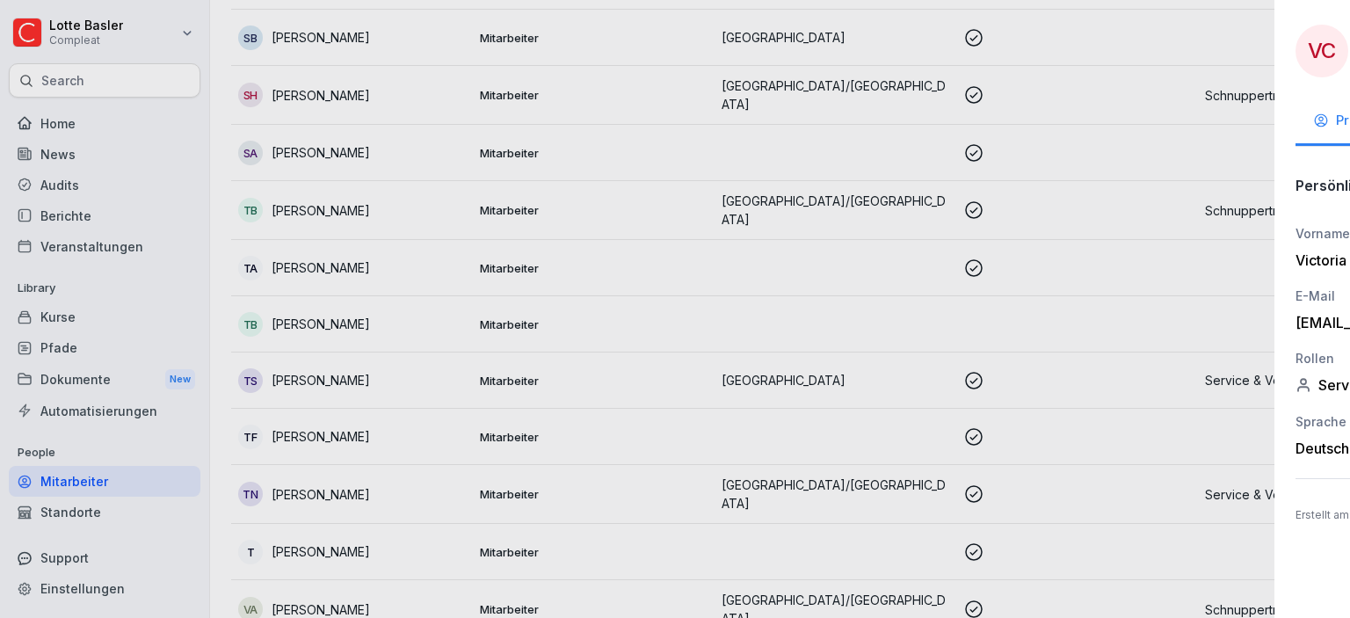
scroll to position [4483, 0]
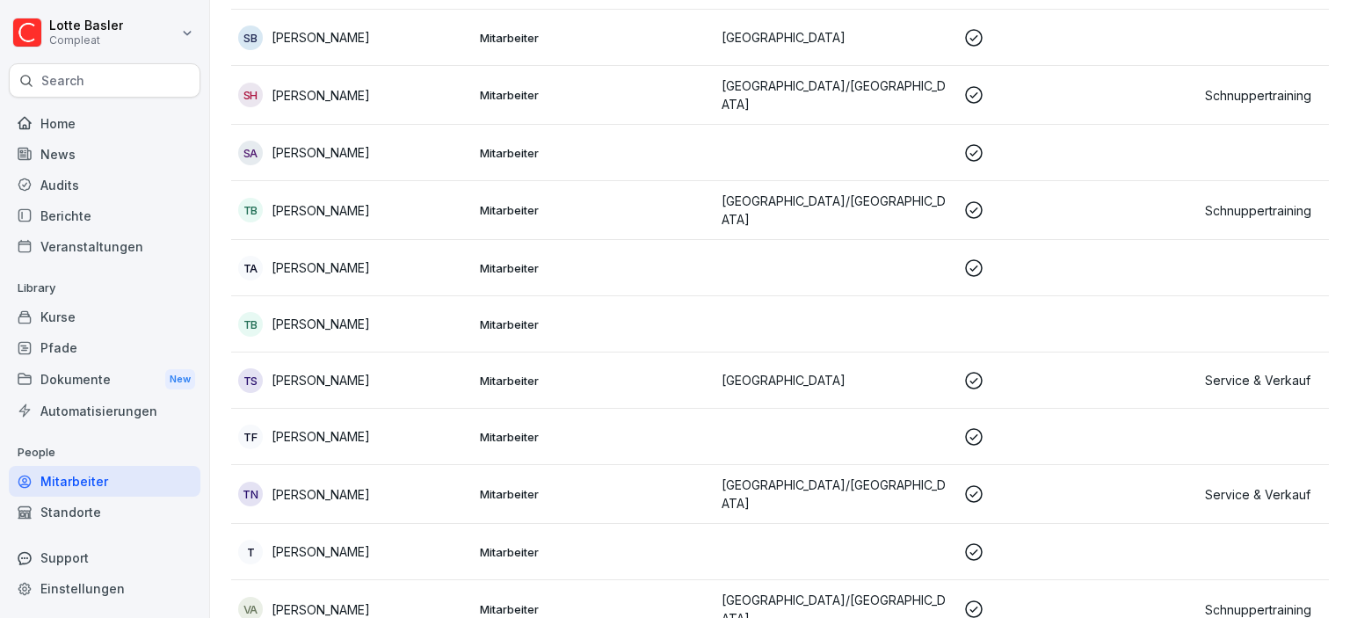
click at [413, 580] on td "VA [PERSON_NAME]" at bounding box center [352, 609] width 242 height 59
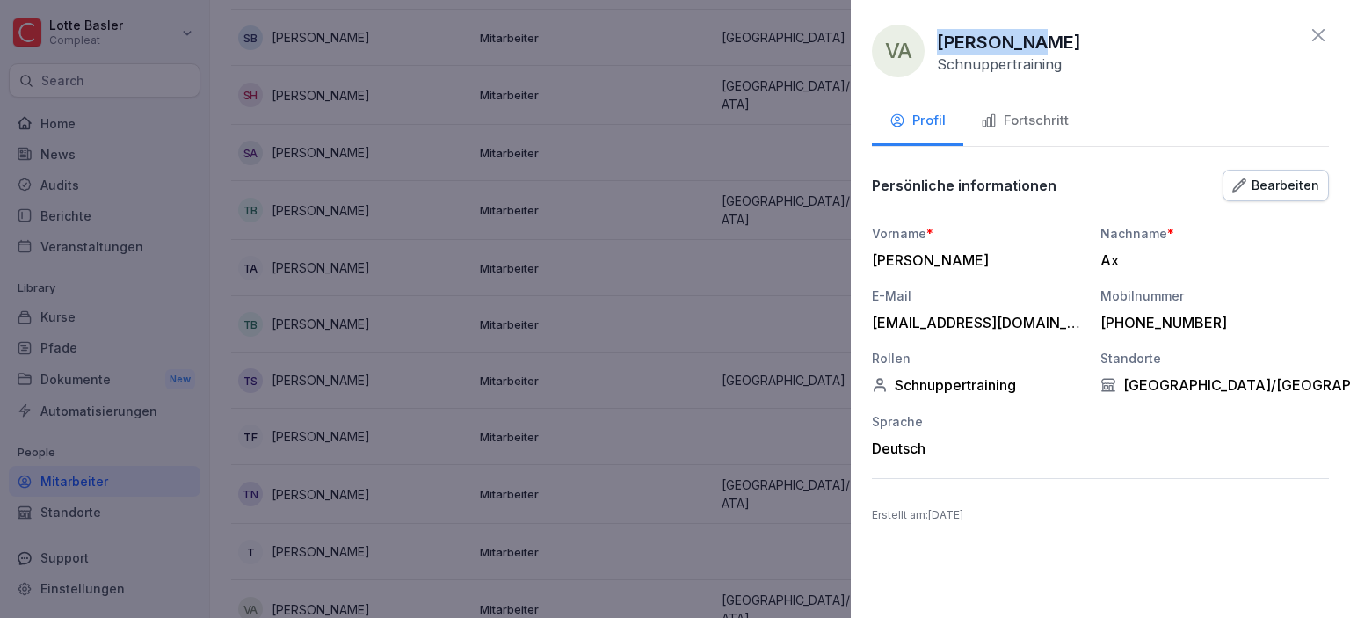
drag, startPoint x: 942, startPoint y: 40, endPoint x: 1034, endPoint y: 18, distance: 94.9
click at [1034, 18] on div "VA [PERSON_NAME] Profil Fortschritt Persönliche informationen Bearbeiten Vornam…" at bounding box center [1100, 309] width 499 height 618
copy p "[PERSON_NAME]"
click at [1321, 37] on icon at bounding box center [1318, 35] width 21 height 21
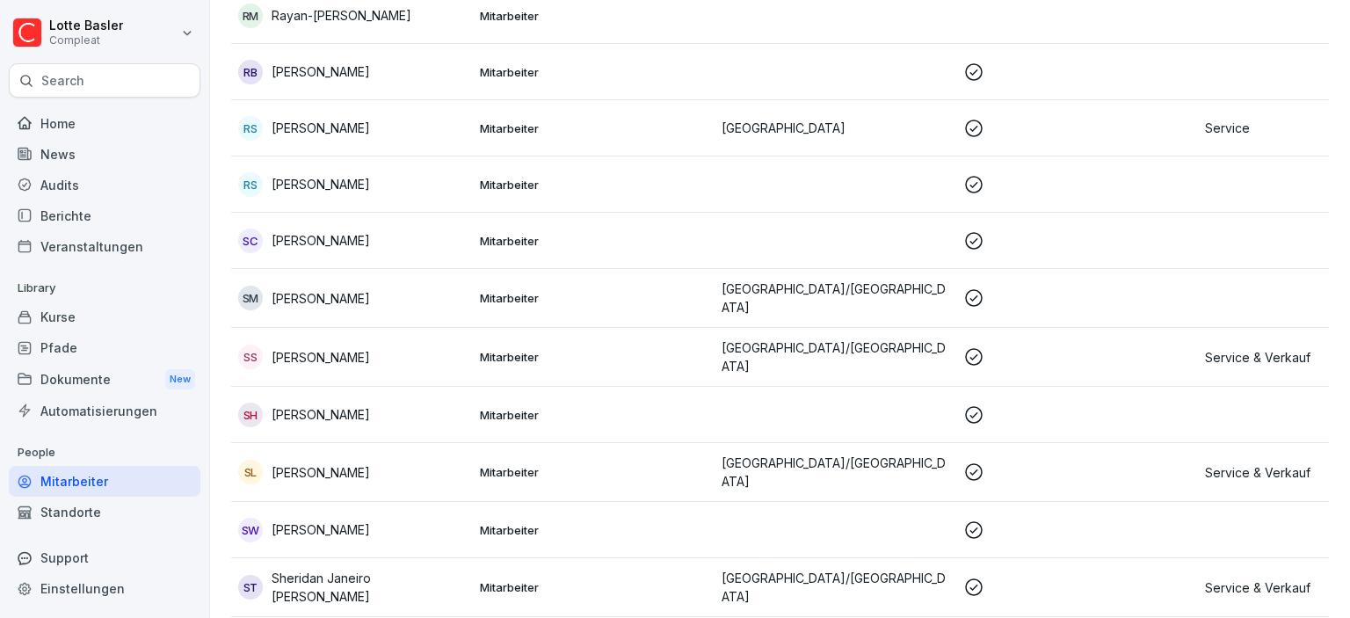
scroll to position [3774, 0]
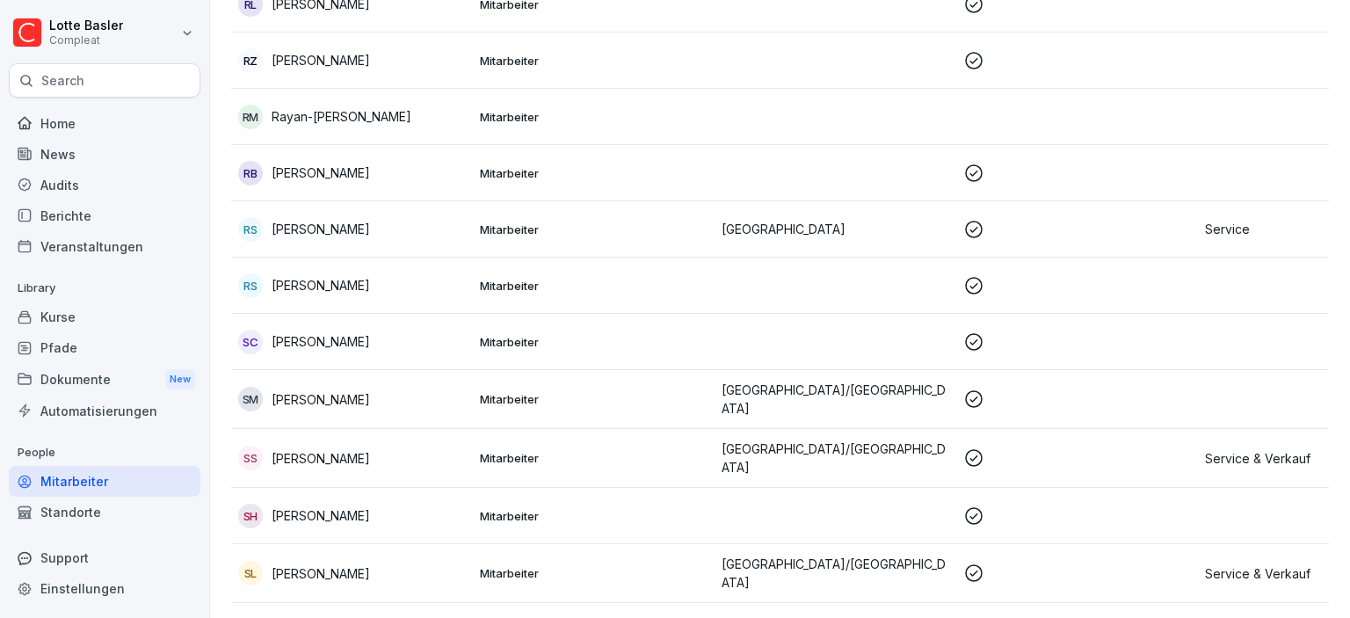
click at [370, 506] on p "[PERSON_NAME]" at bounding box center [321, 515] width 98 height 18
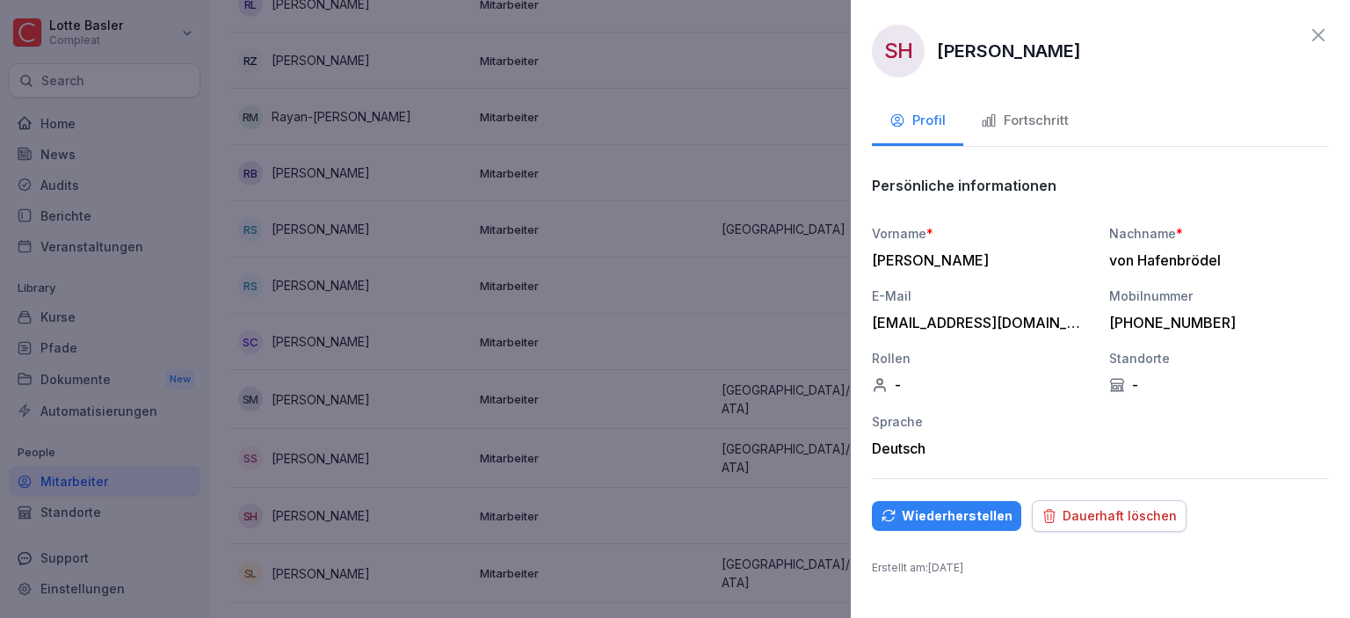
drag, startPoint x: 939, startPoint y: 50, endPoint x: 1174, endPoint y: 58, distance: 235.6
click at [1174, 58] on div "SH [PERSON_NAME]" at bounding box center [1100, 51] width 457 height 53
copy p "[PERSON_NAME]"
click at [1322, 35] on icon at bounding box center [1318, 35] width 21 height 21
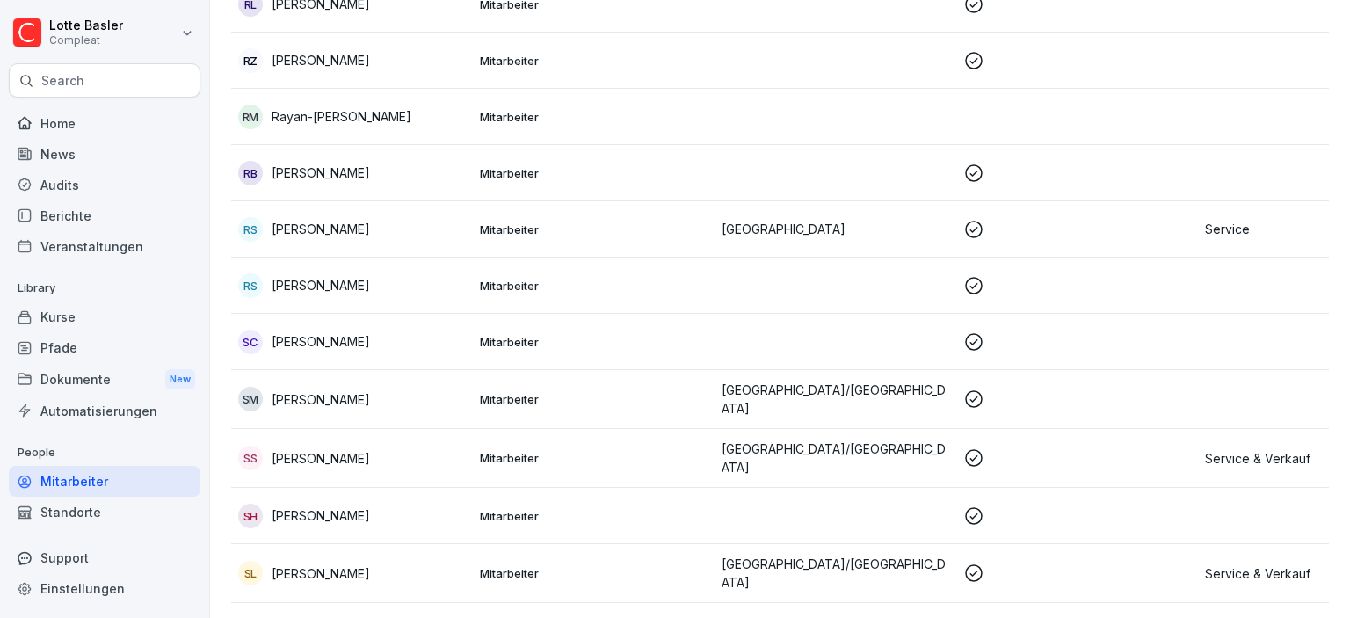
scroll to position [3673, 0]
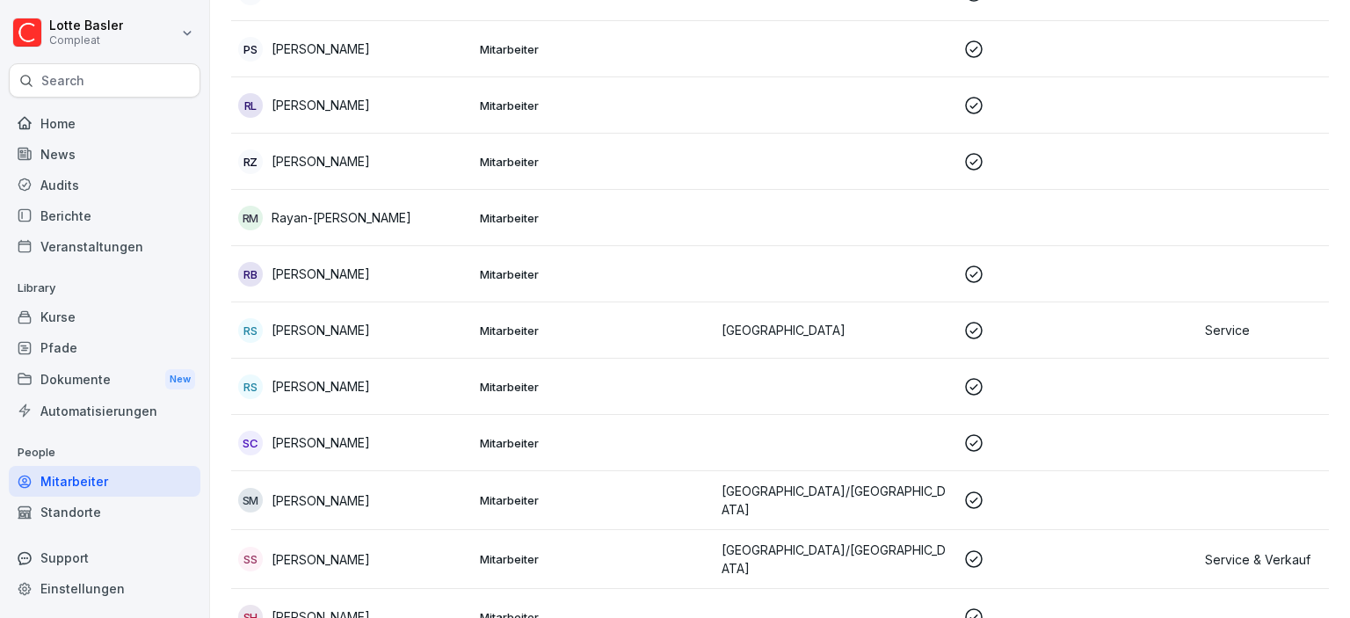
click at [290, 550] on p "[PERSON_NAME]" at bounding box center [321, 559] width 98 height 18
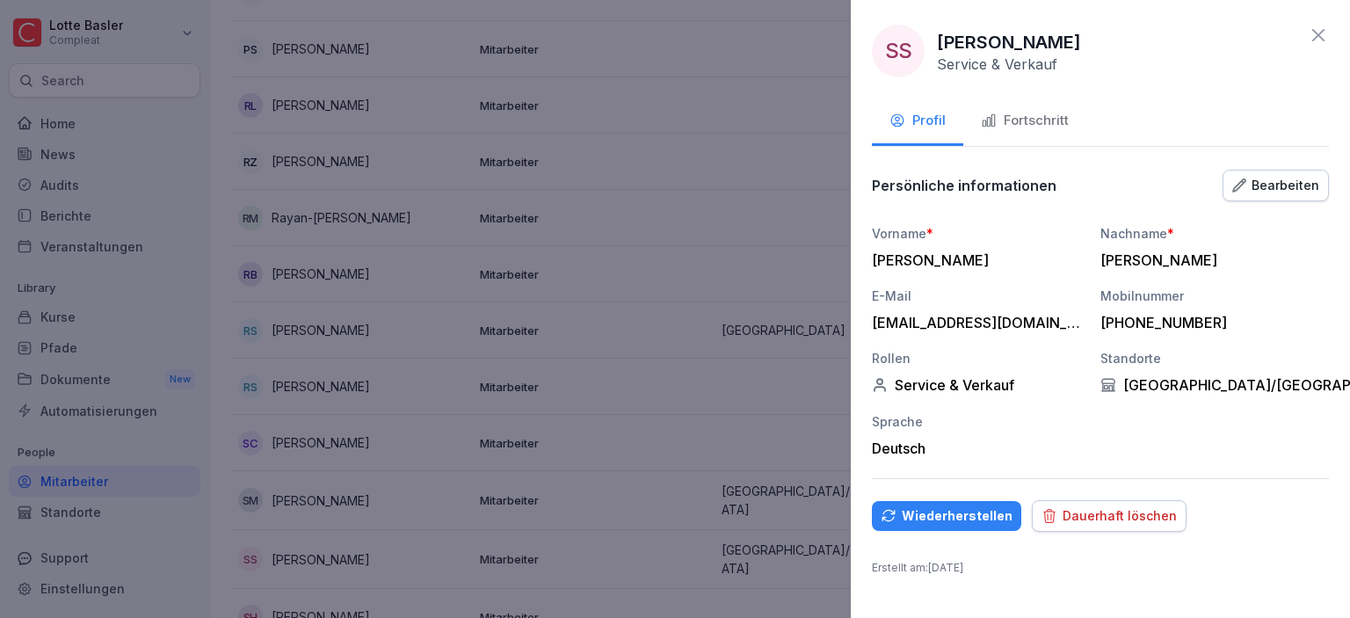
drag, startPoint x: 941, startPoint y: 40, endPoint x: 1179, endPoint y: 44, distance: 238.2
click at [1081, 44] on p "[PERSON_NAME]" at bounding box center [1009, 42] width 144 height 26
copy p "[PERSON_NAME]"
click at [1309, 33] on icon at bounding box center [1318, 35] width 21 height 21
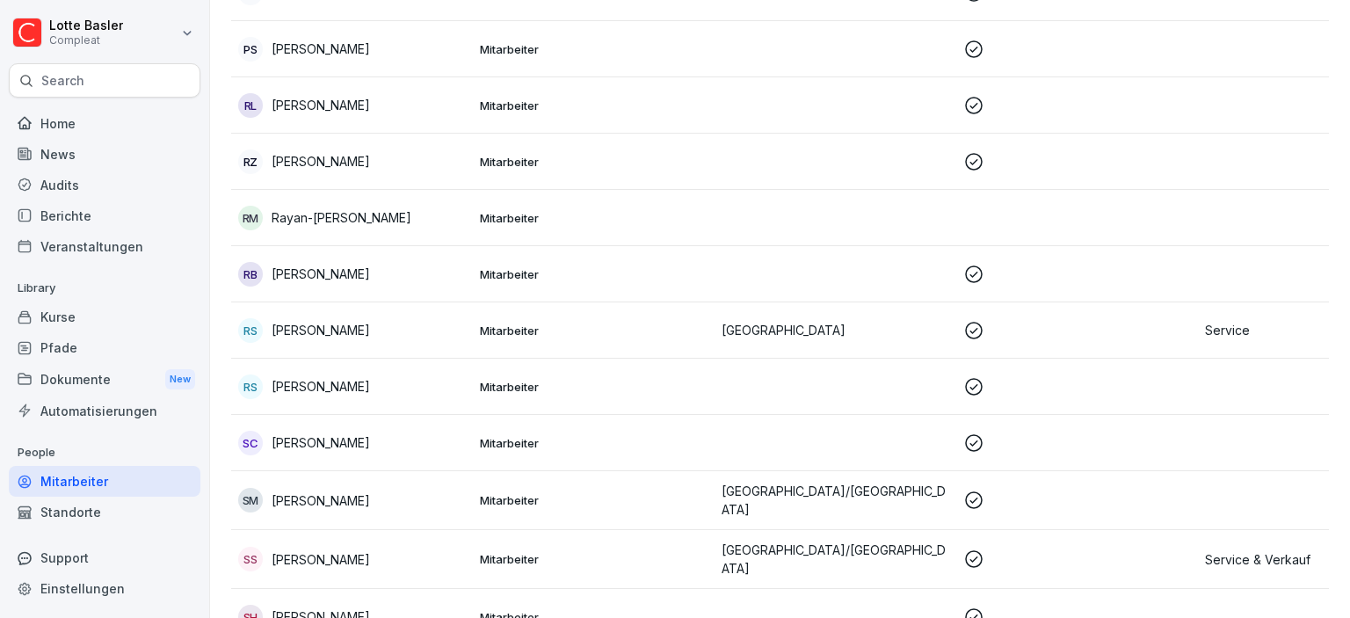
click at [329, 433] on p "[PERSON_NAME]" at bounding box center [321, 442] width 98 height 18
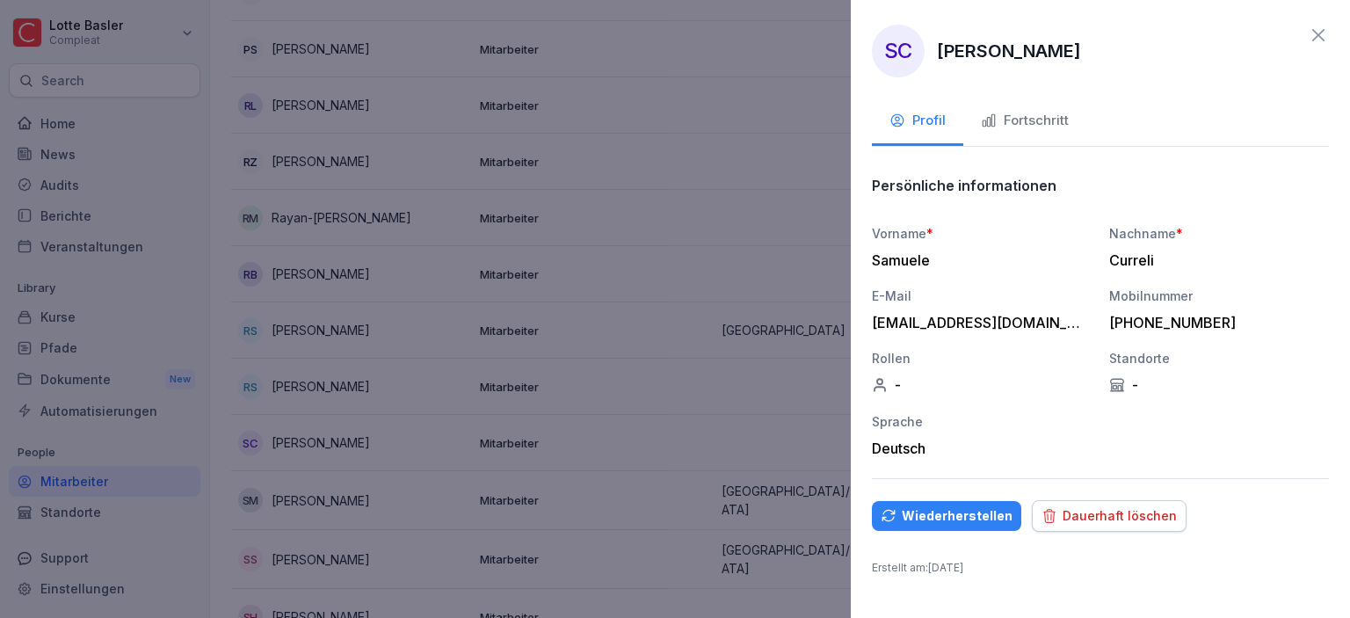
drag, startPoint x: 940, startPoint y: 47, endPoint x: 1079, endPoint y: 56, distance: 139.1
click at [1079, 56] on div "SC [PERSON_NAME]" at bounding box center [1100, 51] width 457 height 53
copy p "[PERSON_NAME]"
click at [1084, 507] on div "Dauerhaft löschen" at bounding box center [1108, 515] width 135 height 19
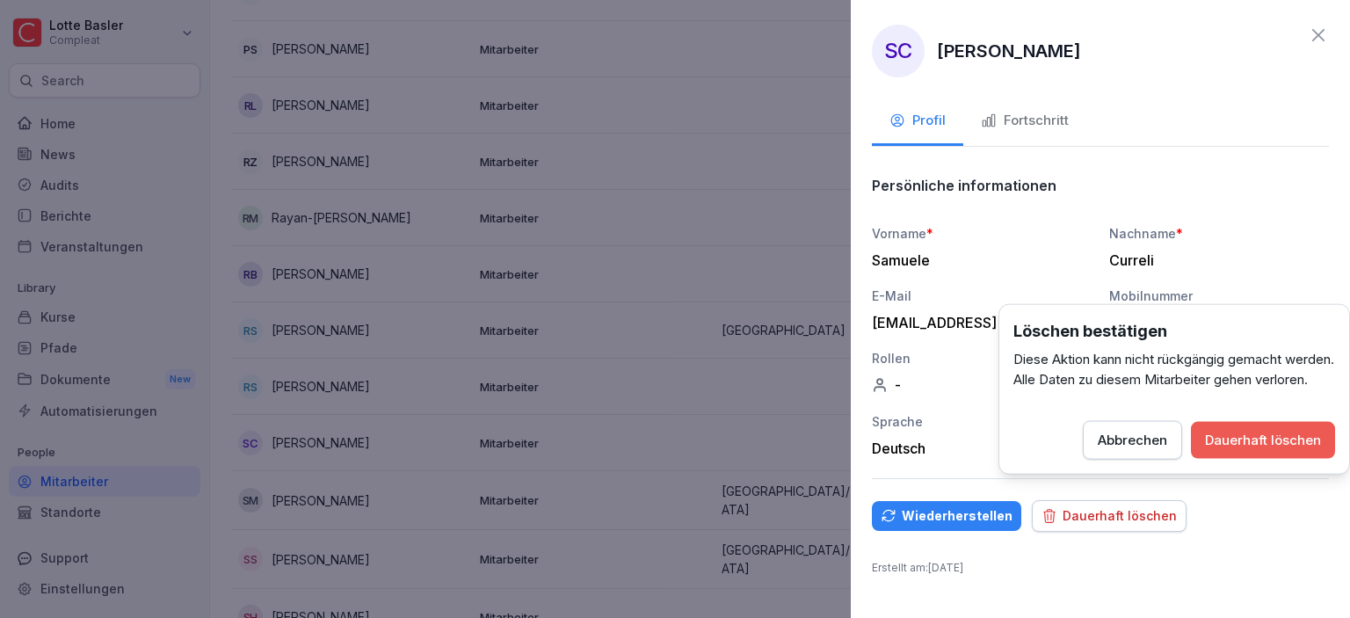
click at [1259, 450] on div "Dauerhaft löschen" at bounding box center [1263, 440] width 116 height 19
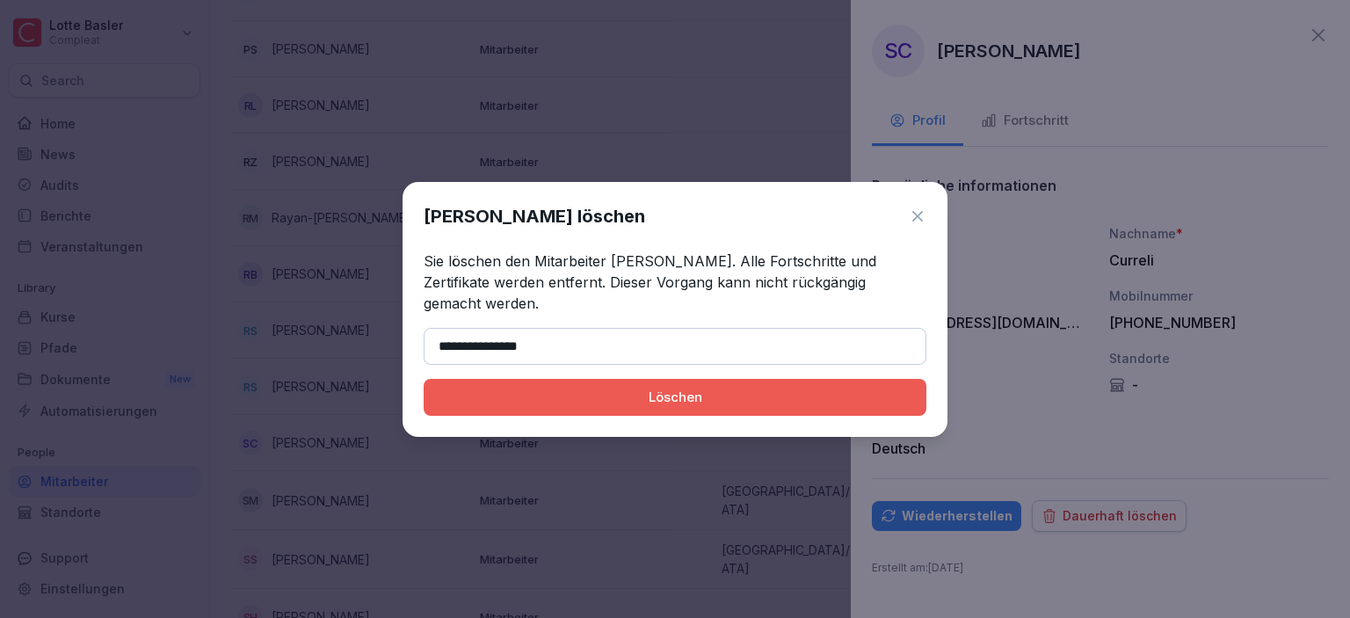
type input "**********"
click at [587, 404] on div "Löschen" at bounding box center [675, 397] width 475 height 19
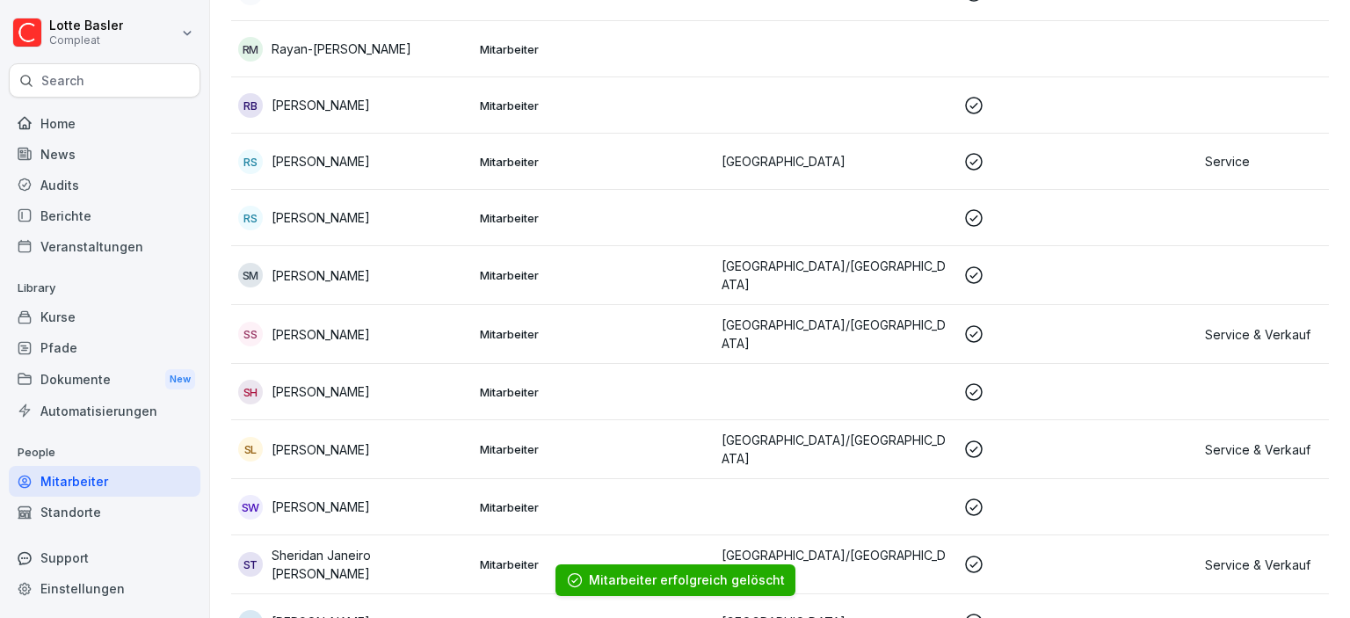
scroll to position [4260, 0]
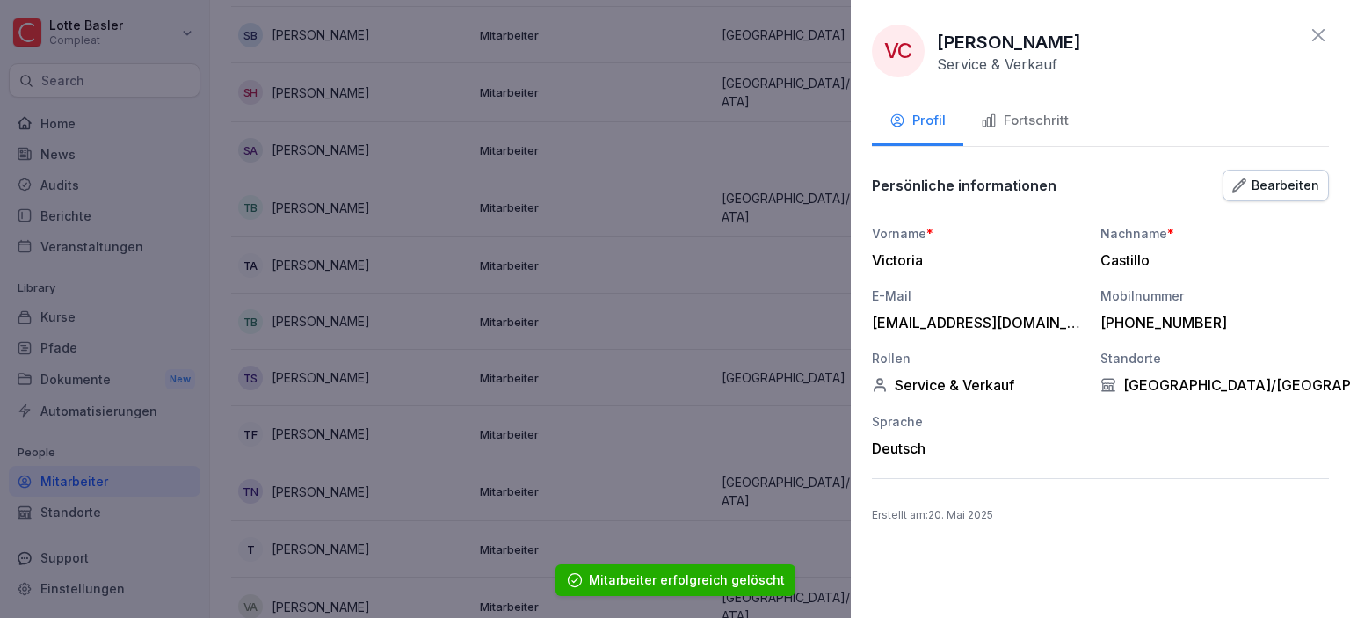
click at [1056, 114] on div "Fortschritt" at bounding box center [1025, 121] width 88 height 20
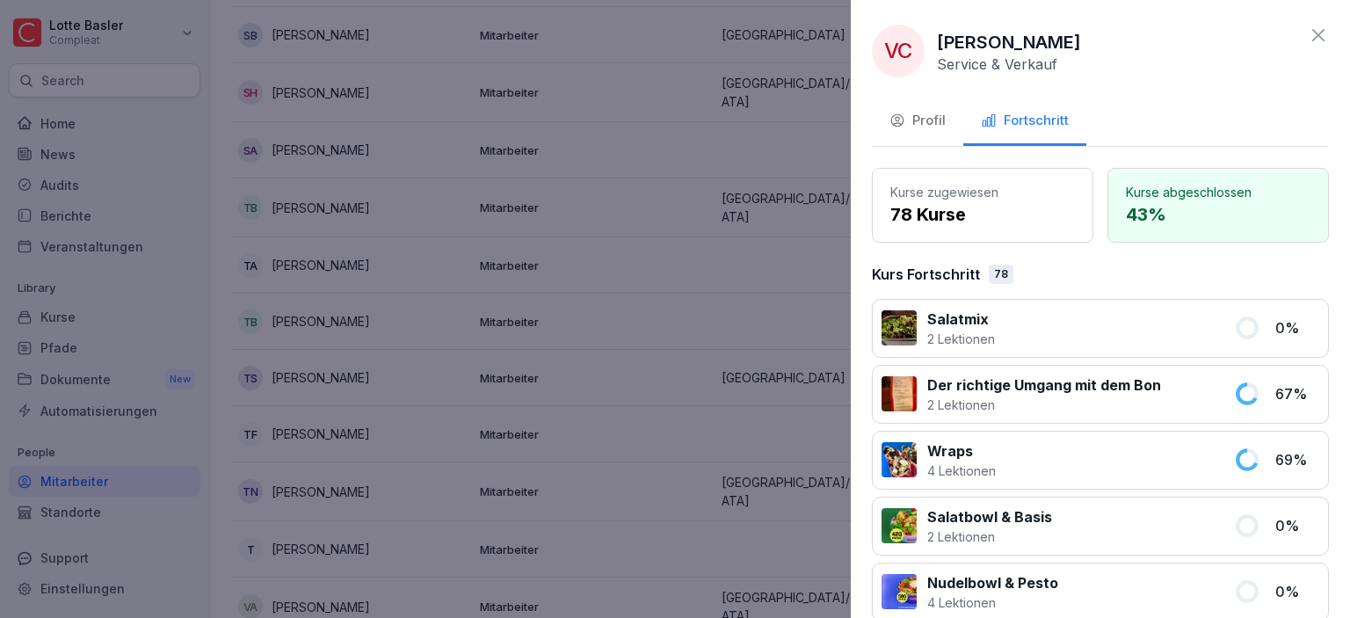
click at [926, 119] on div "Profil" at bounding box center [917, 121] width 56 height 20
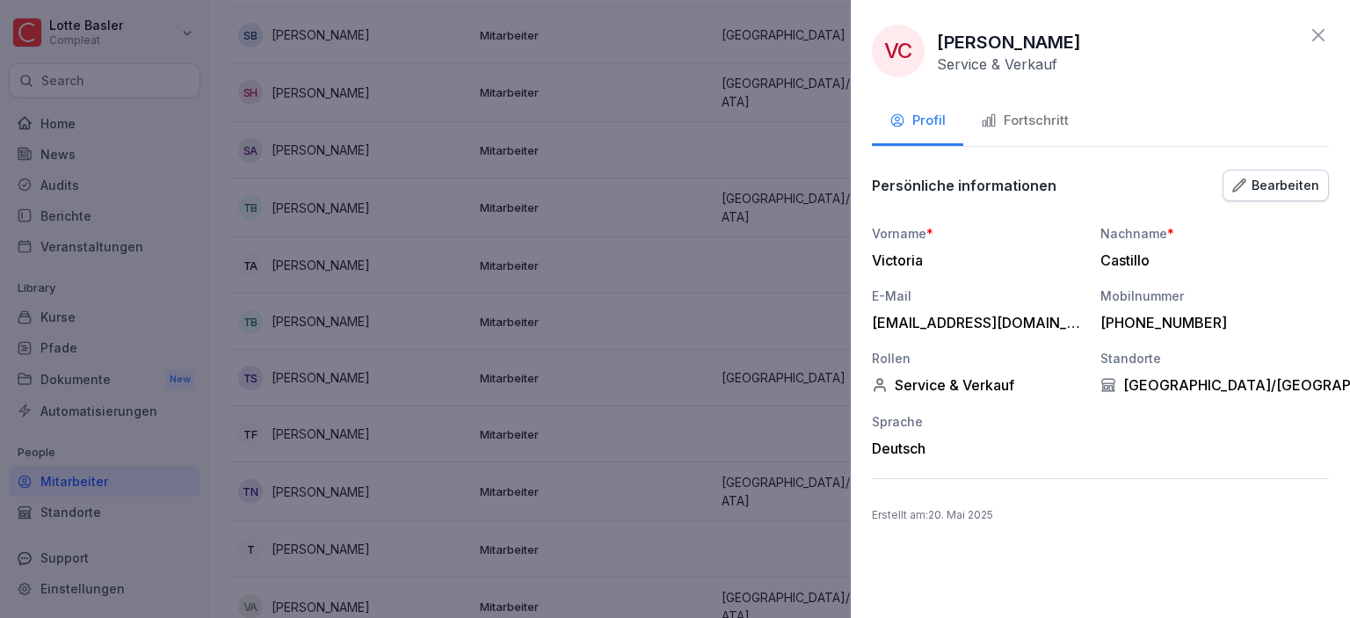
click at [1319, 46] on div "VC [PERSON_NAME] Service & Verkauf" at bounding box center [1100, 51] width 457 height 53
click at [1316, 39] on icon at bounding box center [1318, 35] width 12 height 12
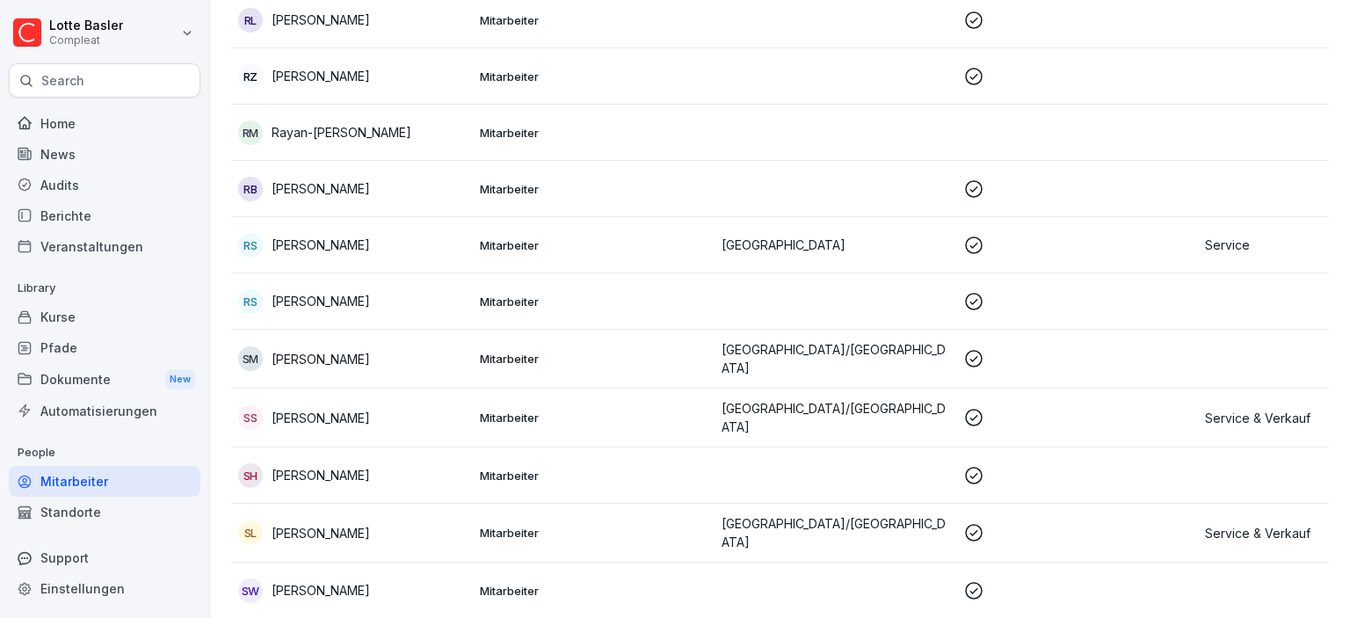
scroll to position [3552, 0]
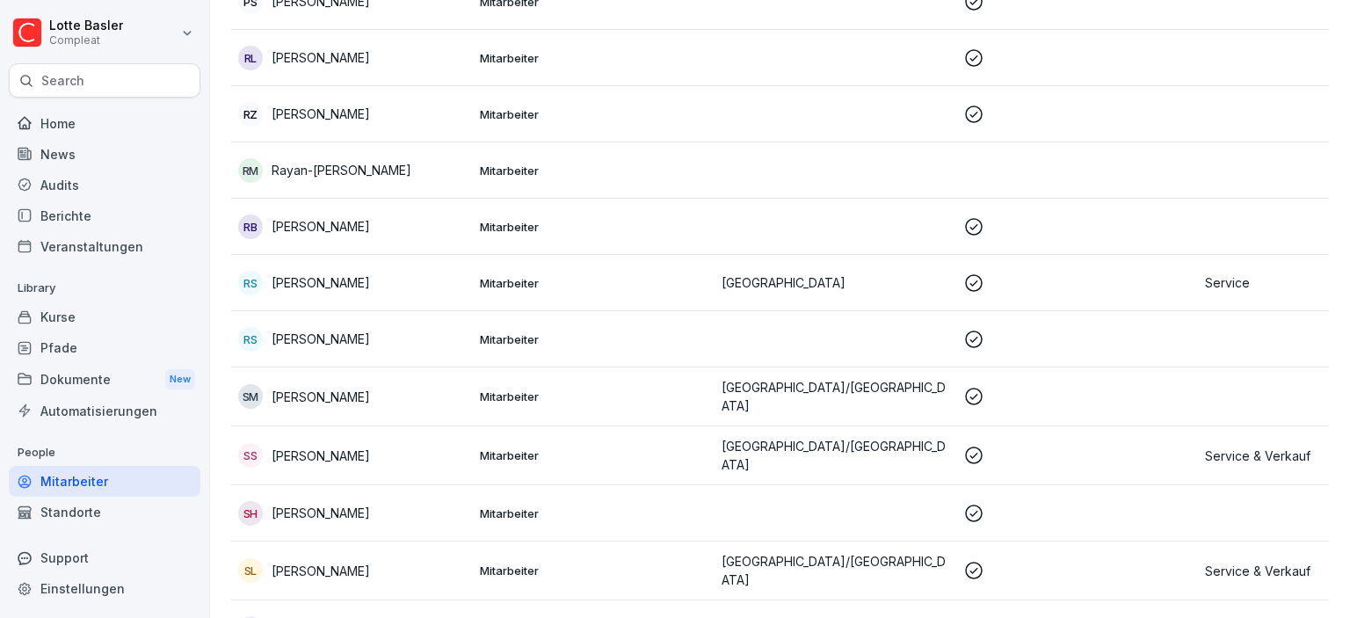
click at [393, 311] on td "RS [PERSON_NAME]" at bounding box center [352, 339] width 242 height 56
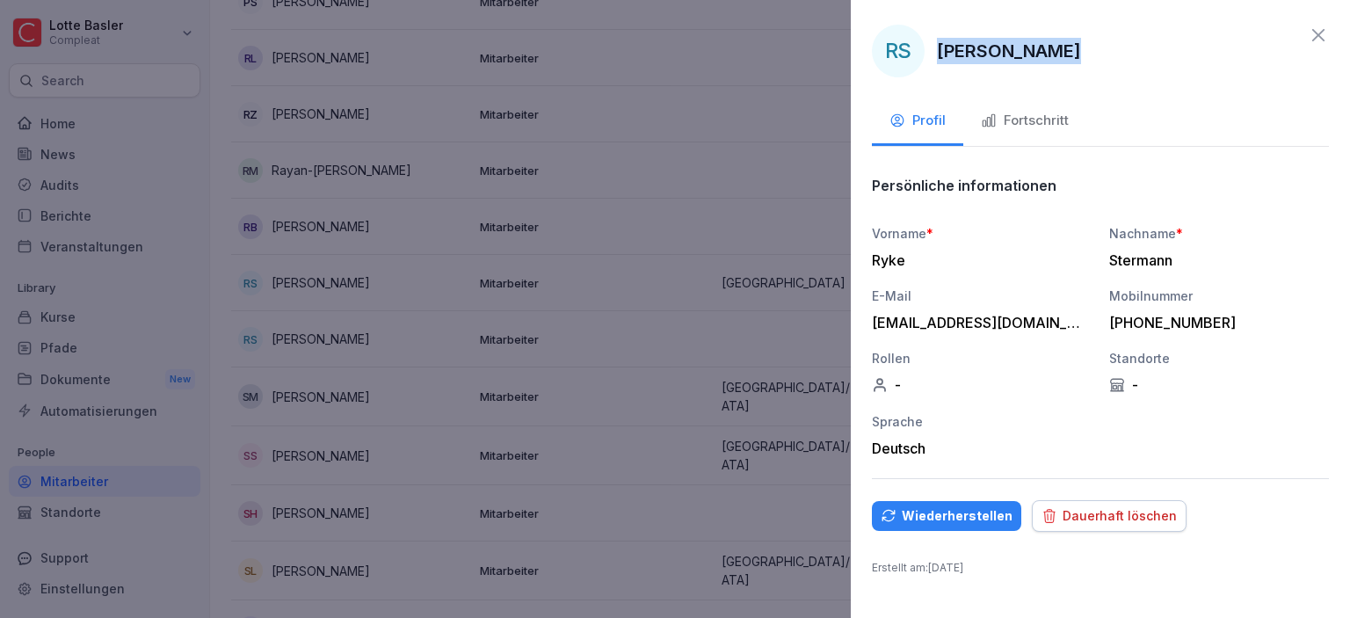
drag, startPoint x: 938, startPoint y: 54, endPoint x: 1062, endPoint y: 58, distance: 124.0
click at [1062, 58] on p "[PERSON_NAME]" at bounding box center [1009, 51] width 144 height 26
copy p "[PERSON_NAME]"
click at [1114, 515] on div "Dauerhaft löschen" at bounding box center [1108, 515] width 135 height 19
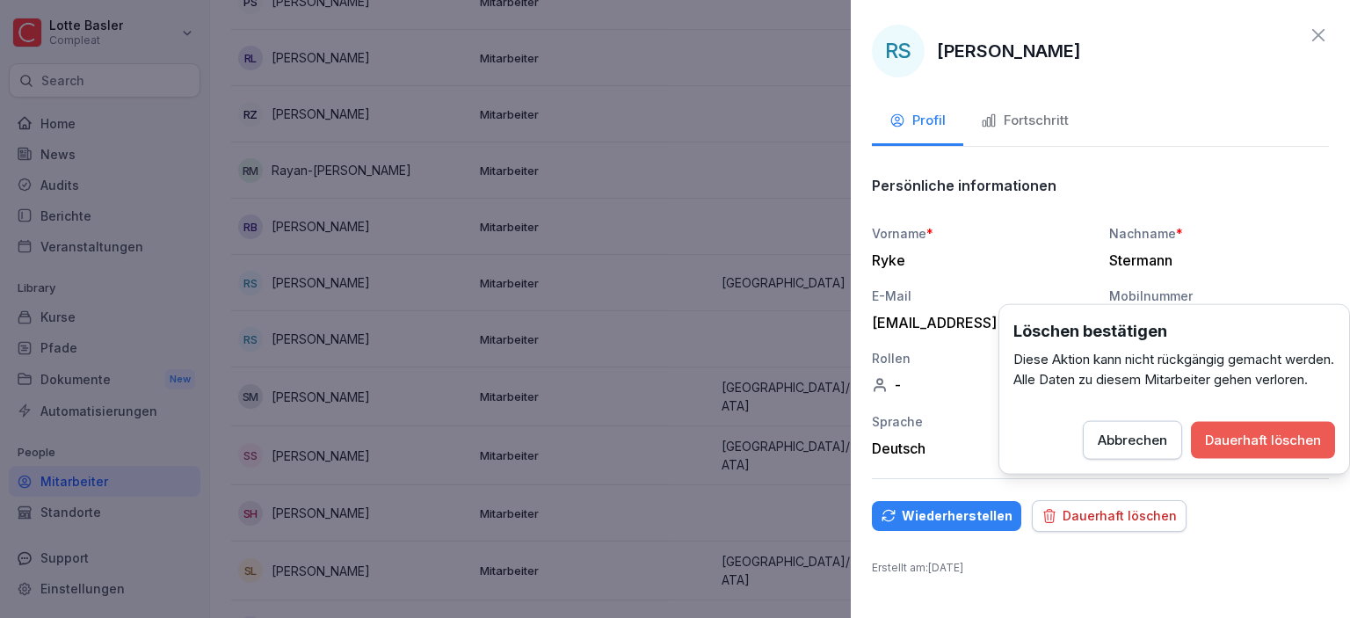
click at [1253, 450] on div "Dauerhaft löschen" at bounding box center [1263, 440] width 116 height 19
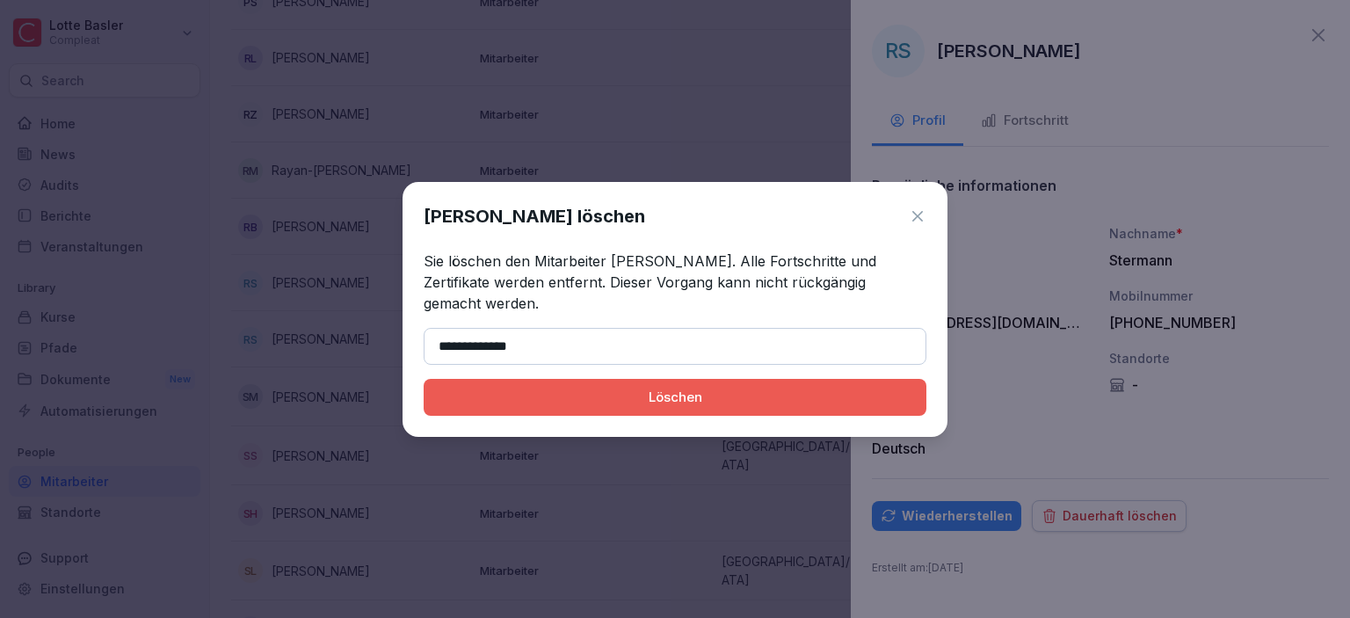
type input "**********"
click at [569, 392] on div "Löschen" at bounding box center [675, 397] width 475 height 19
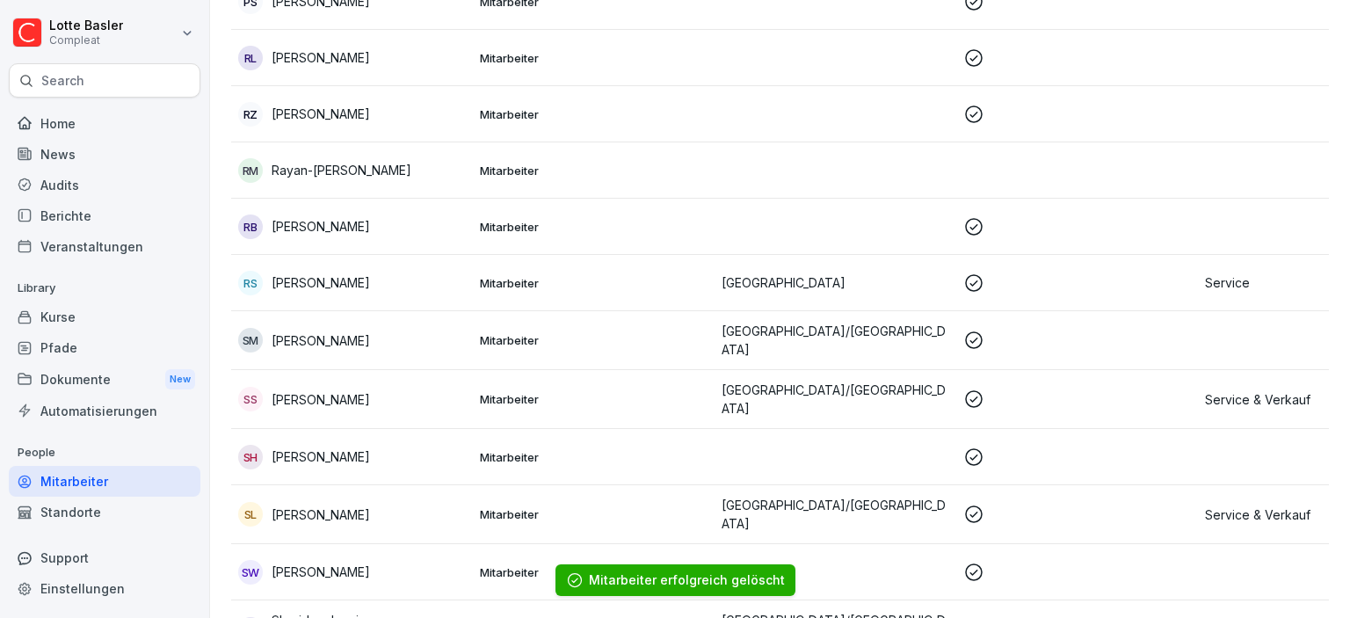
click at [370, 390] on p "[PERSON_NAME]" at bounding box center [321, 399] width 98 height 18
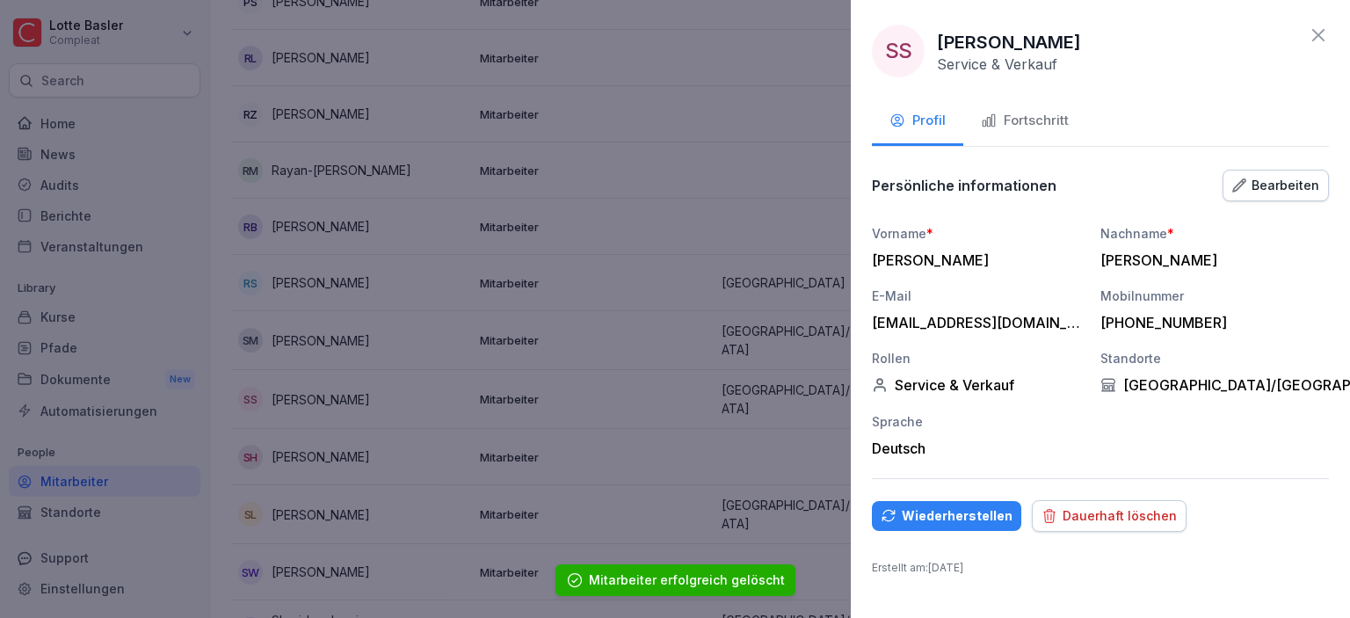
drag, startPoint x: 942, startPoint y: 42, endPoint x: 1187, endPoint y: 47, distance: 245.2
click at [1187, 47] on div "SS [PERSON_NAME] Service & Verkauf" at bounding box center [1100, 51] width 457 height 53
copy p "[PERSON_NAME]"
click at [1091, 511] on div "Dauerhaft löschen" at bounding box center [1108, 515] width 135 height 19
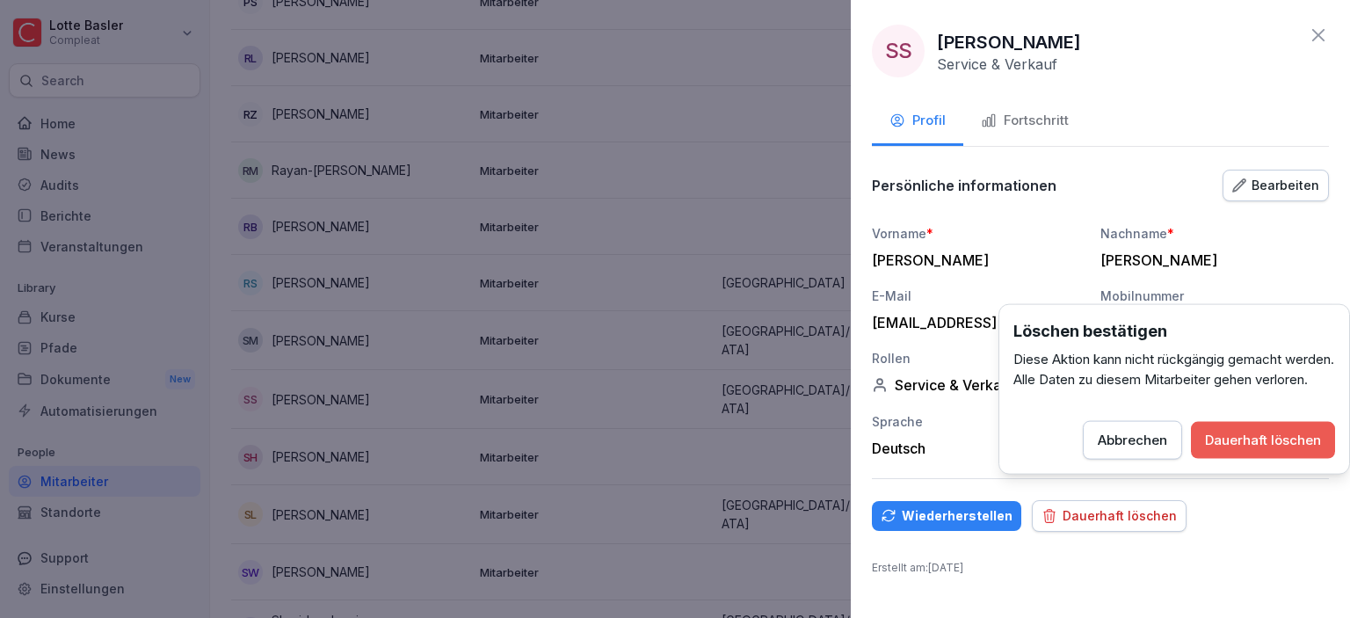
click at [1236, 450] on div "Dauerhaft löschen" at bounding box center [1263, 440] width 116 height 19
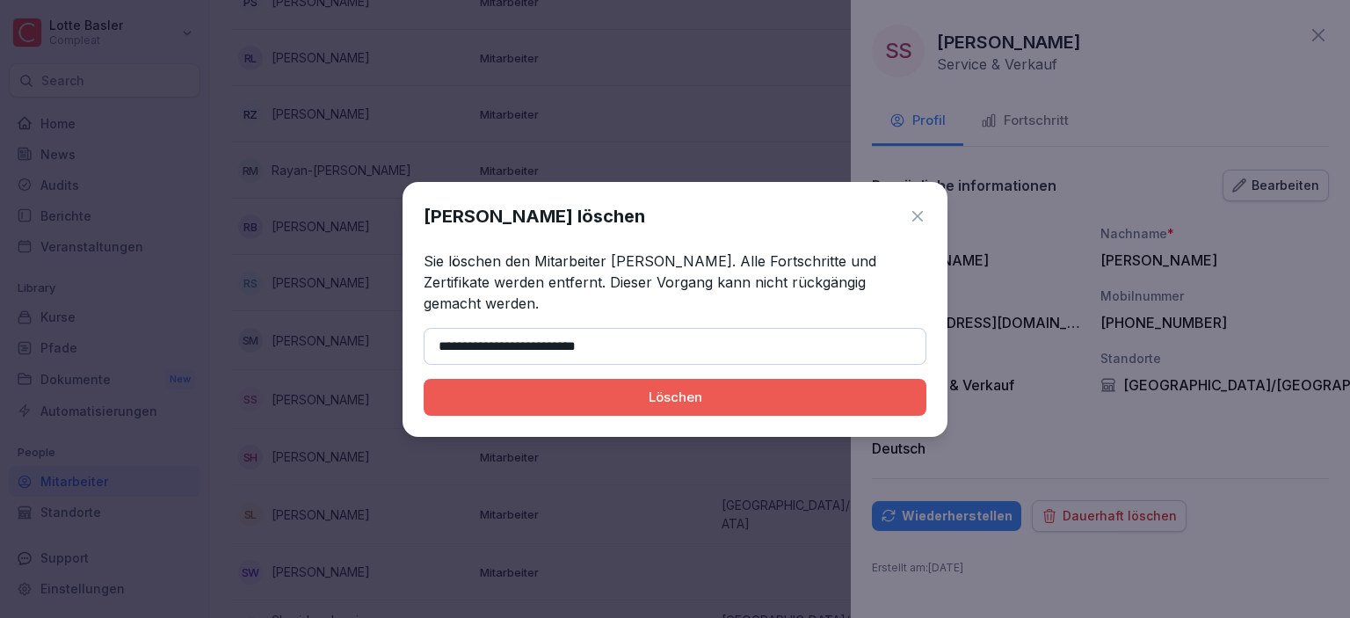
type input "**********"
click at [621, 388] on div "Löschen" at bounding box center [675, 397] width 475 height 19
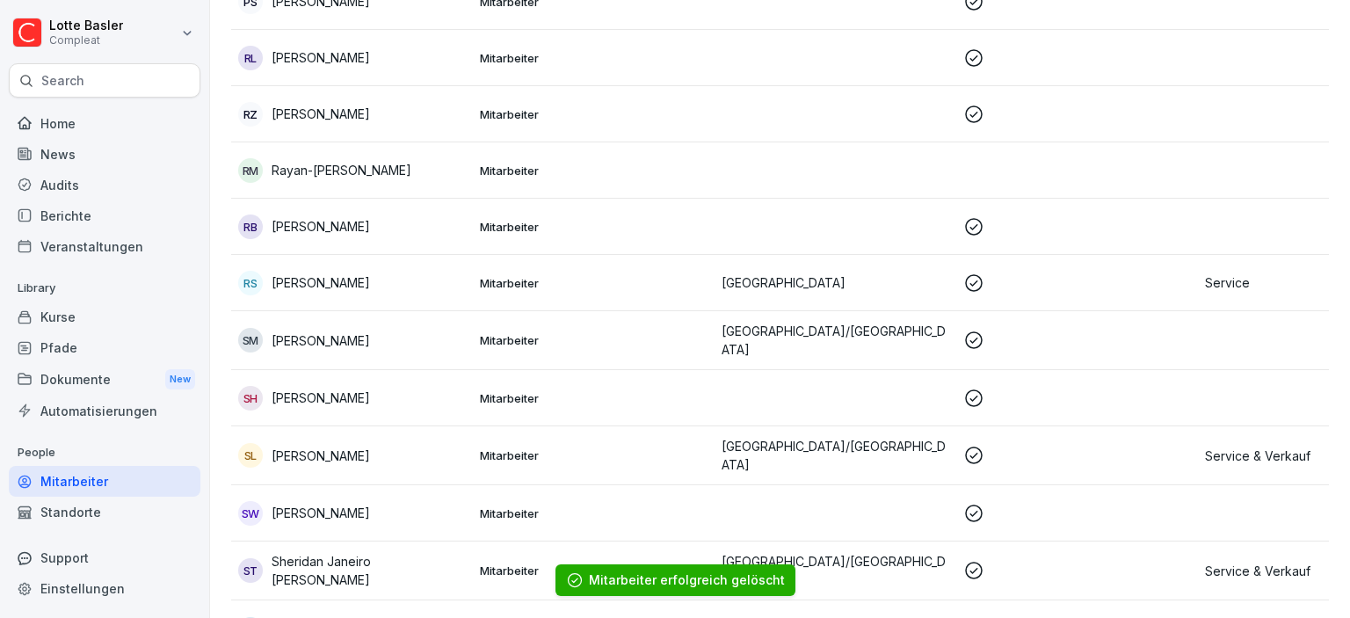
click at [276, 388] on p "[PERSON_NAME]" at bounding box center [321, 397] width 98 height 18
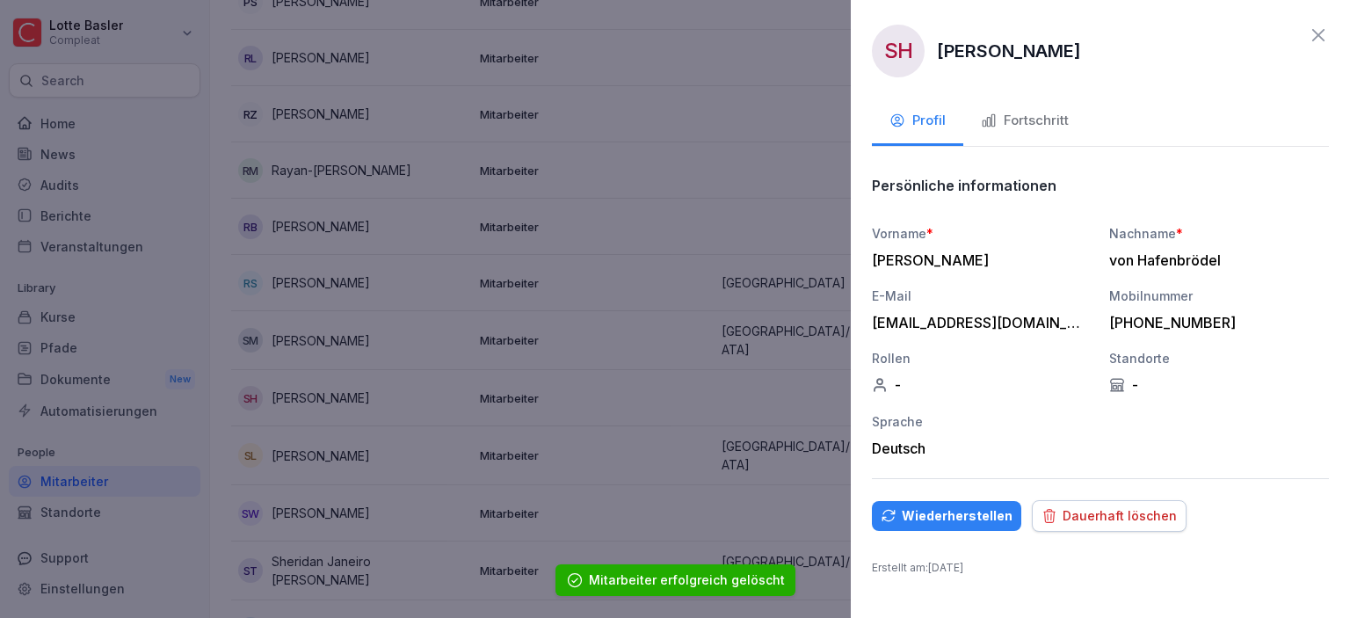
drag, startPoint x: 940, startPoint y: 46, endPoint x: 1183, endPoint y: 46, distance: 242.5
click at [1183, 46] on div "SH [PERSON_NAME]" at bounding box center [1100, 51] width 457 height 53
copy p "[PERSON_NAME]"
click at [1078, 532] on div "SH [PERSON_NAME] Profil Fortschritt Persönliche informationen Vorname * [PERSON…" at bounding box center [1100, 309] width 499 height 618
click at [1078, 511] on div "Dauerhaft löschen" at bounding box center [1108, 515] width 135 height 19
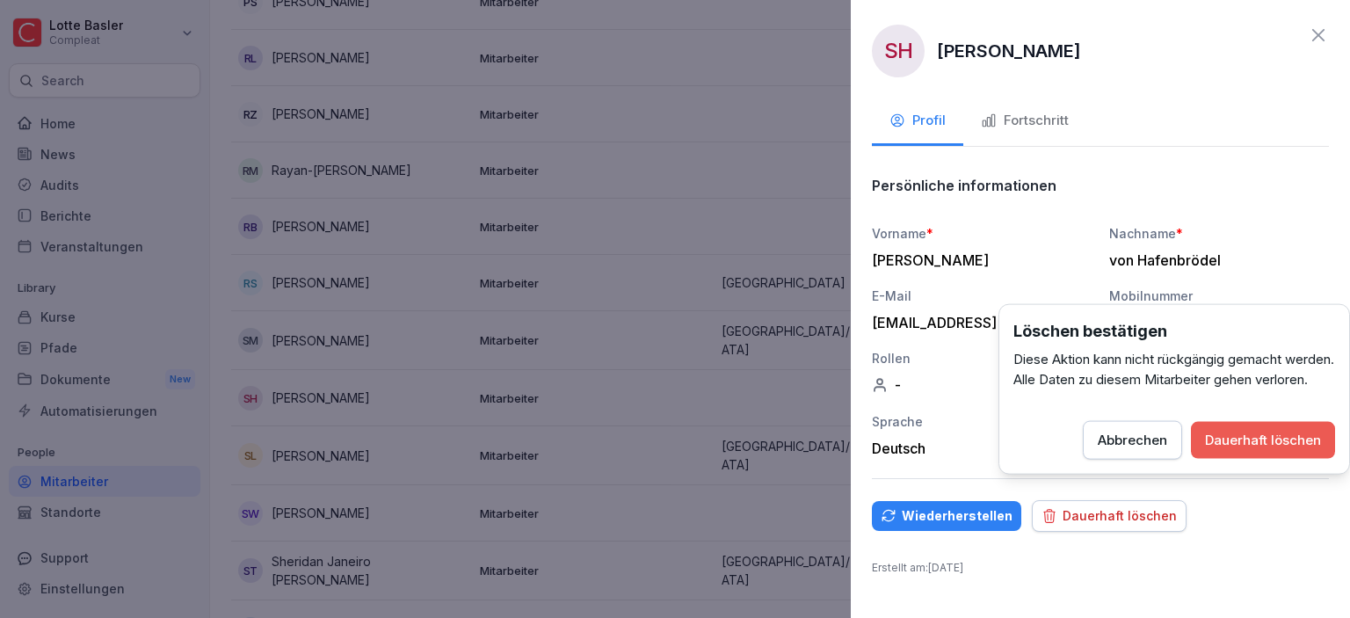
click at [1231, 450] on div "Dauerhaft löschen" at bounding box center [1263, 440] width 116 height 19
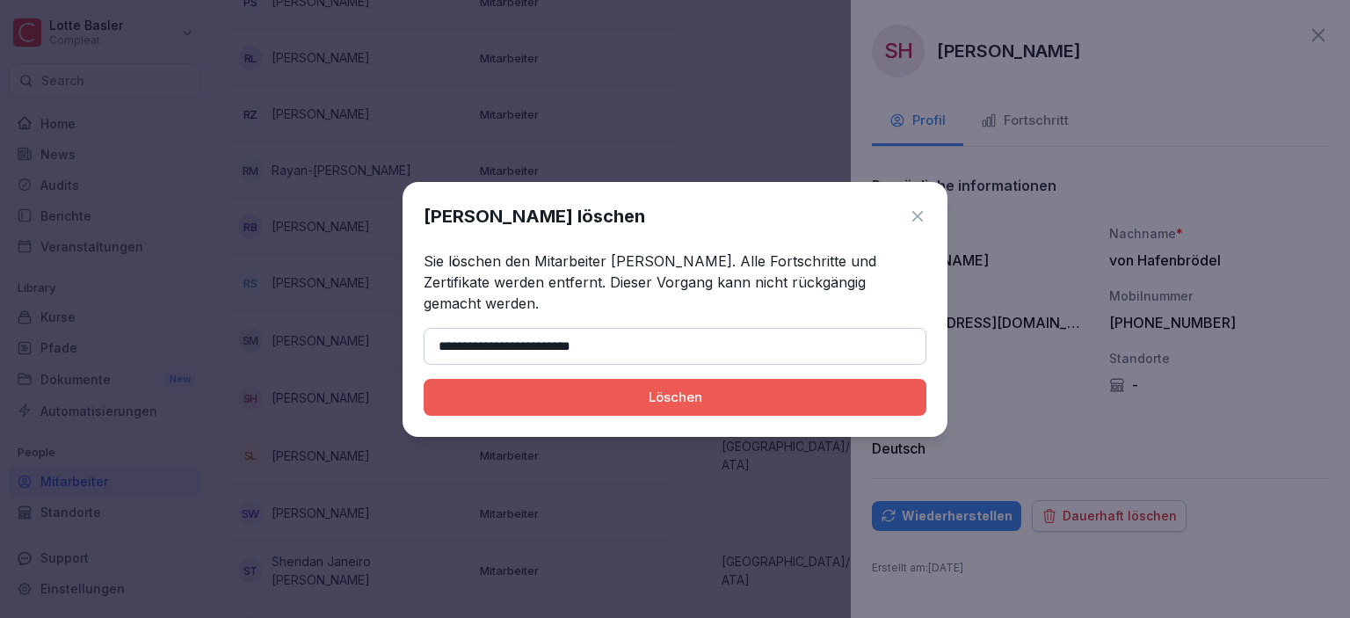
type input "**********"
click at [675, 395] on div "Löschen" at bounding box center [675, 397] width 475 height 19
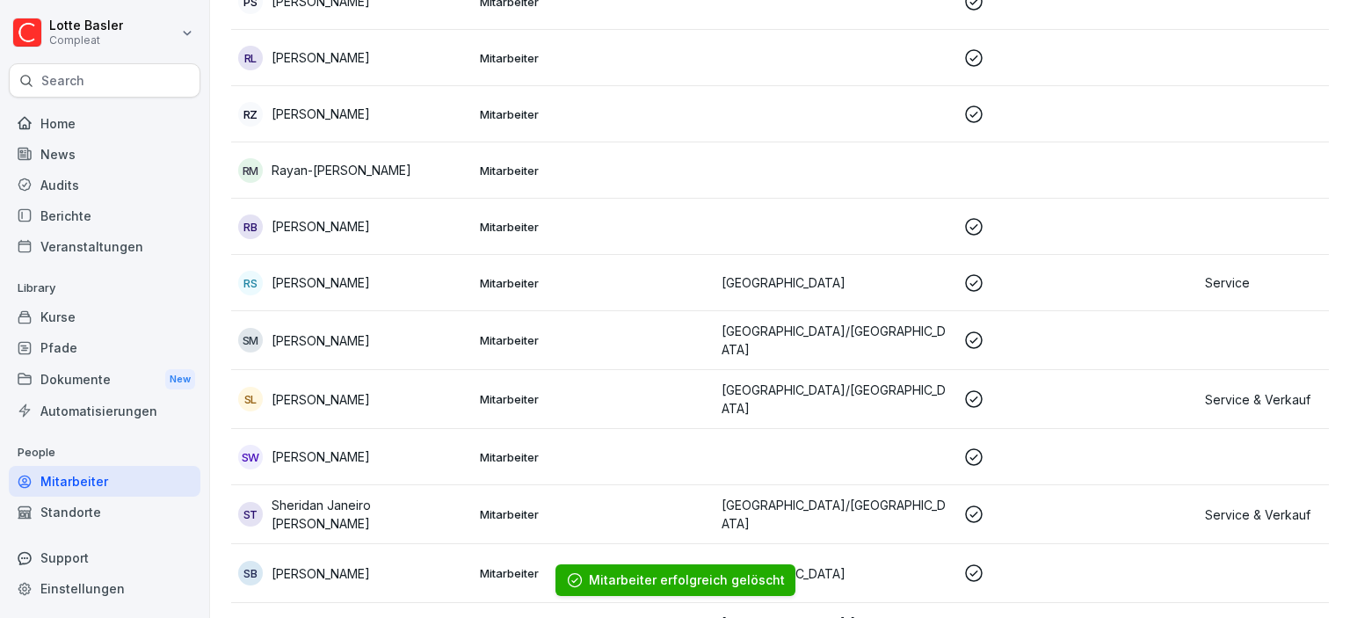
click at [395, 496] on p "Sheridan Janeiro [PERSON_NAME]" at bounding box center [369, 514] width 194 height 37
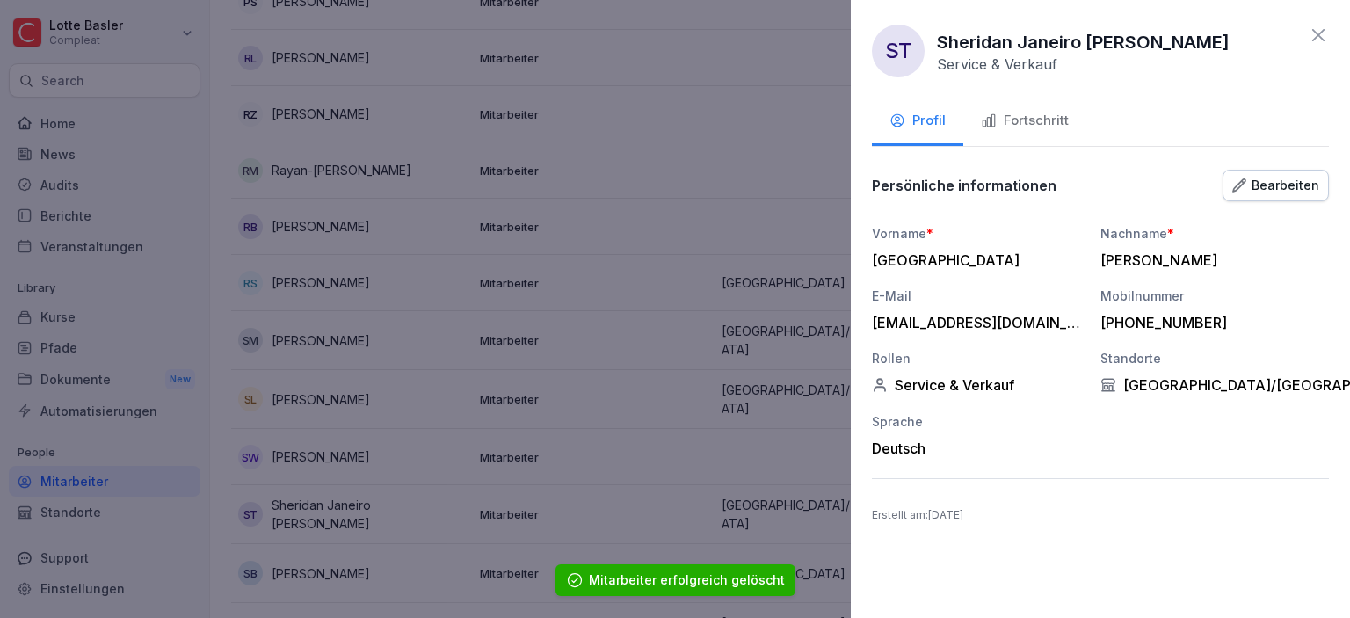
click at [1018, 127] on div "Fortschritt" at bounding box center [1025, 121] width 88 height 20
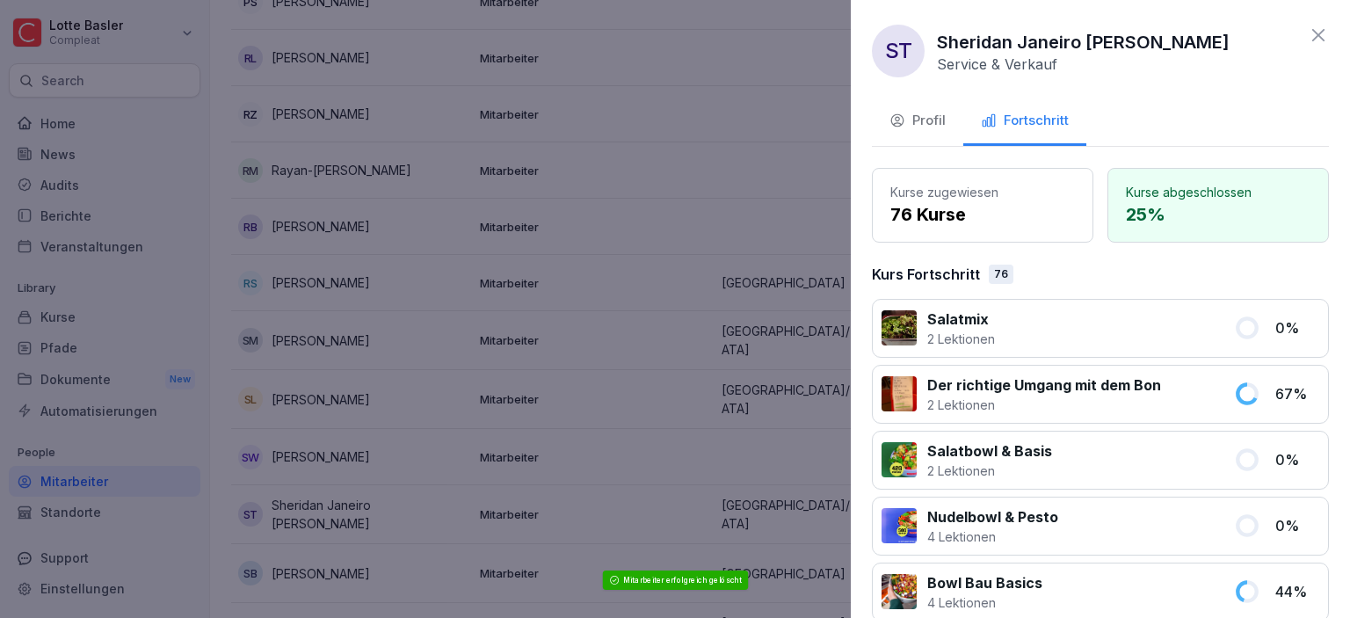
click at [937, 127] on div "Profil" at bounding box center [917, 121] width 56 height 20
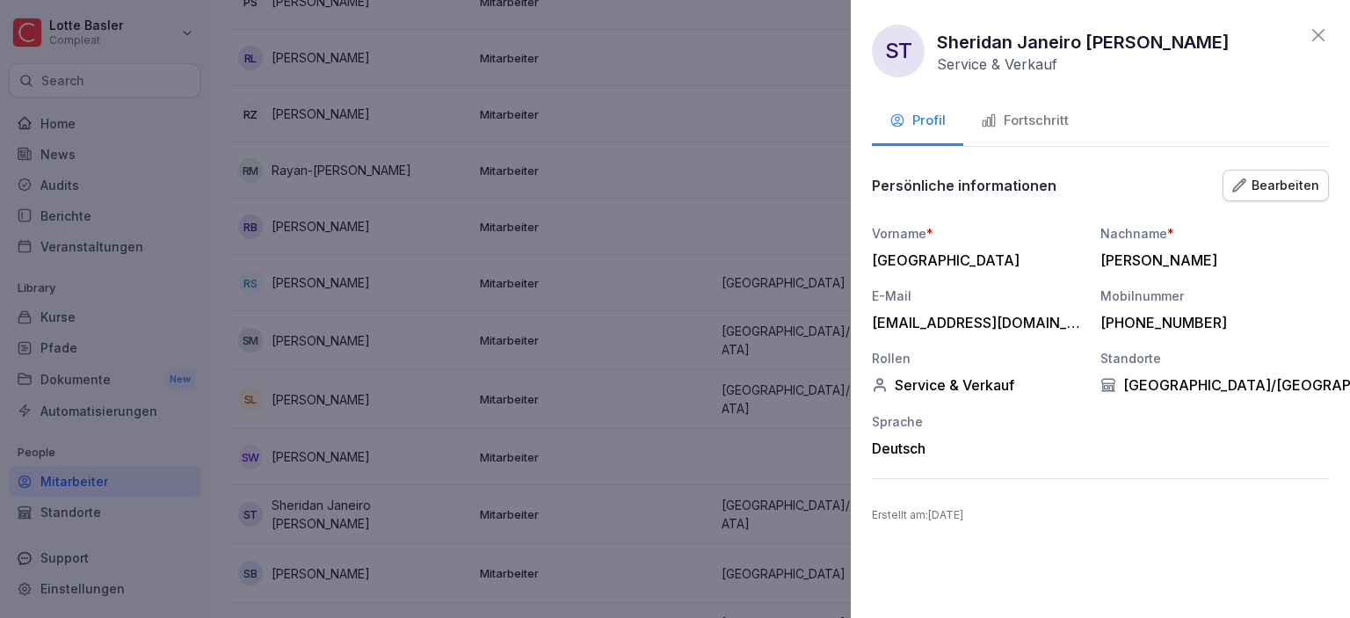
click at [1313, 37] on icon at bounding box center [1318, 35] width 21 height 21
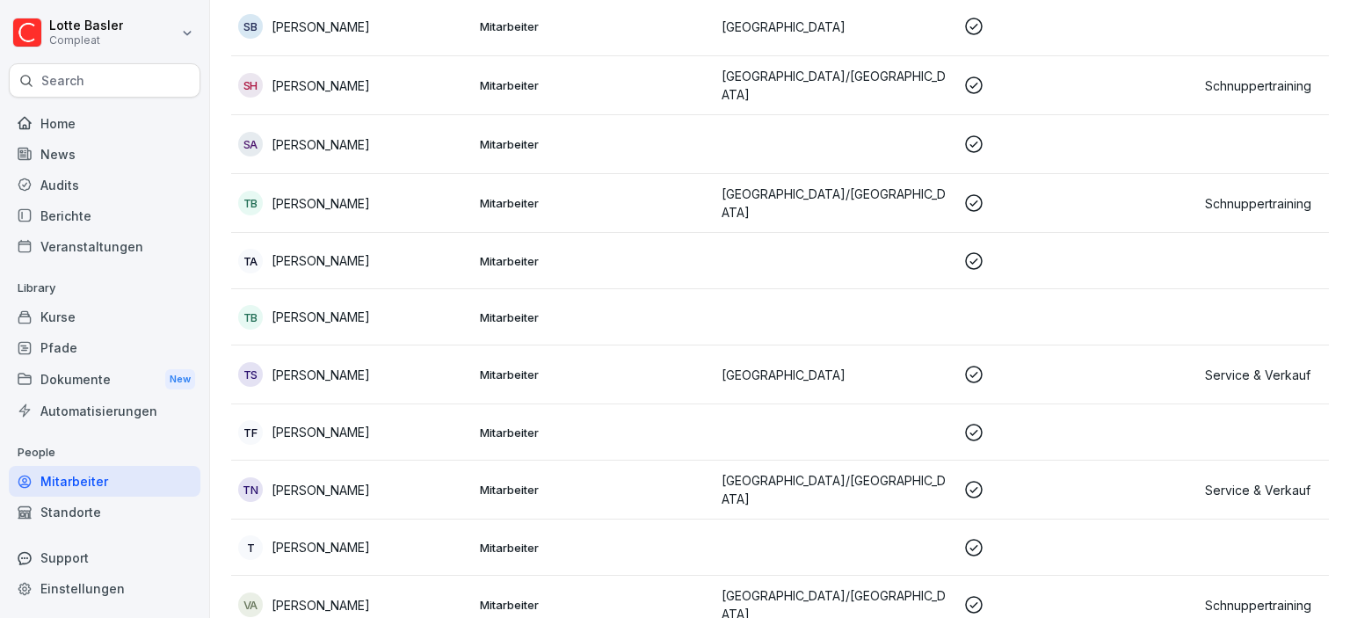
scroll to position [4100, 0]
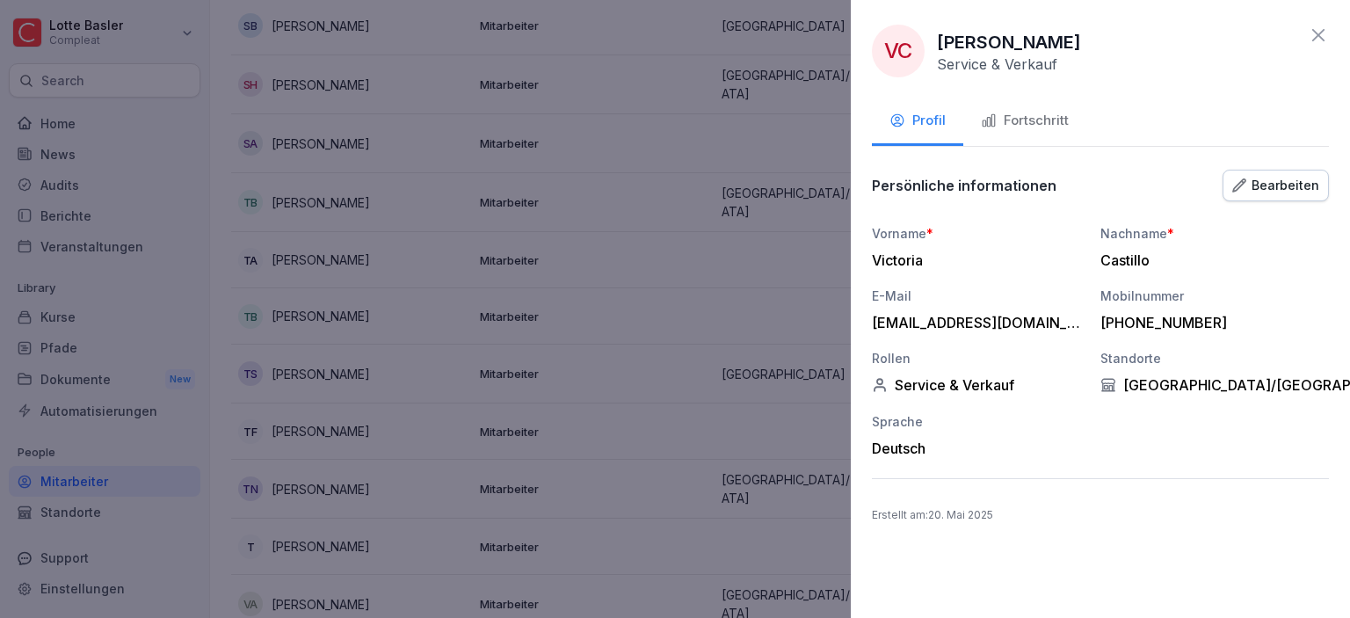
click at [1325, 27] on icon at bounding box center [1318, 35] width 21 height 21
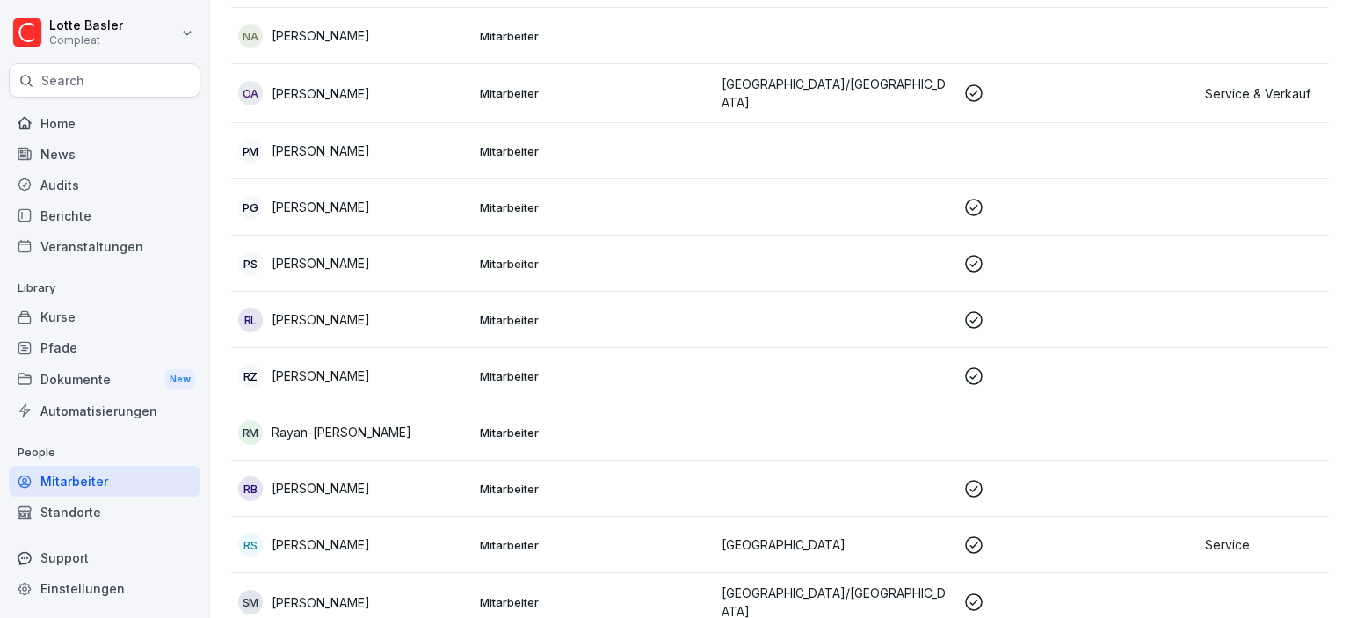
scroll to position [3188, 0]
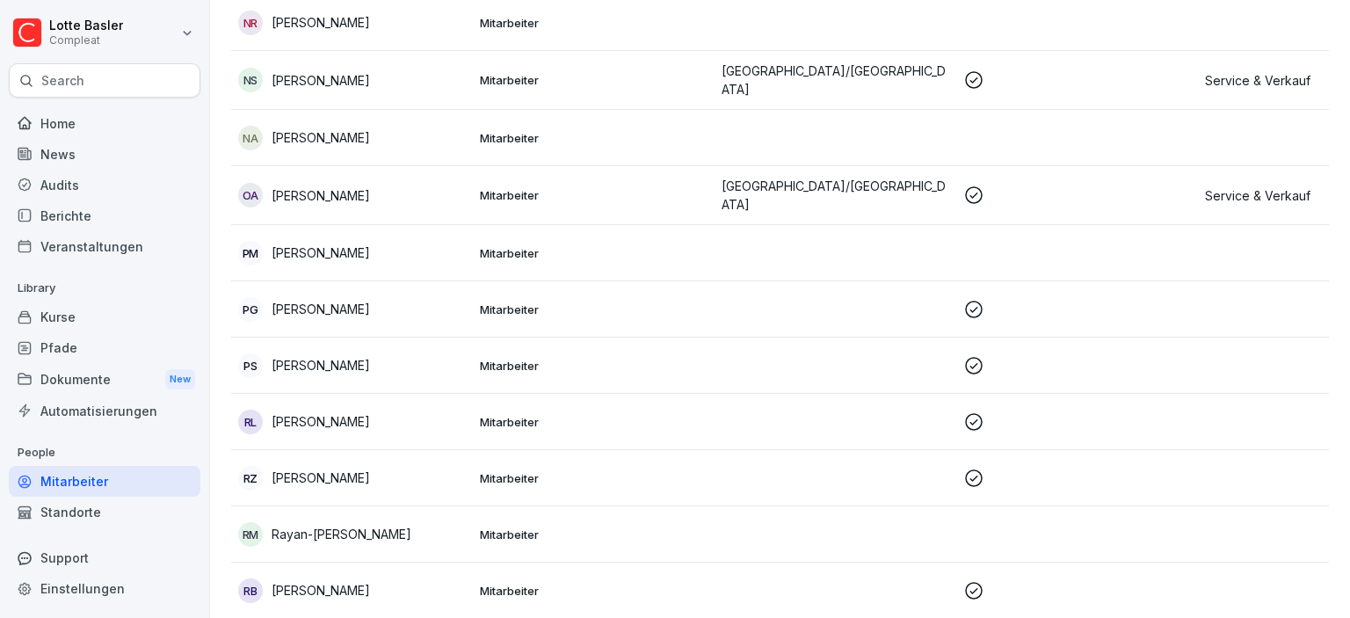
click at [376, 410] on div "RL [PERSON_NAME]" at bounding box center [352, 422] width 228 height 25
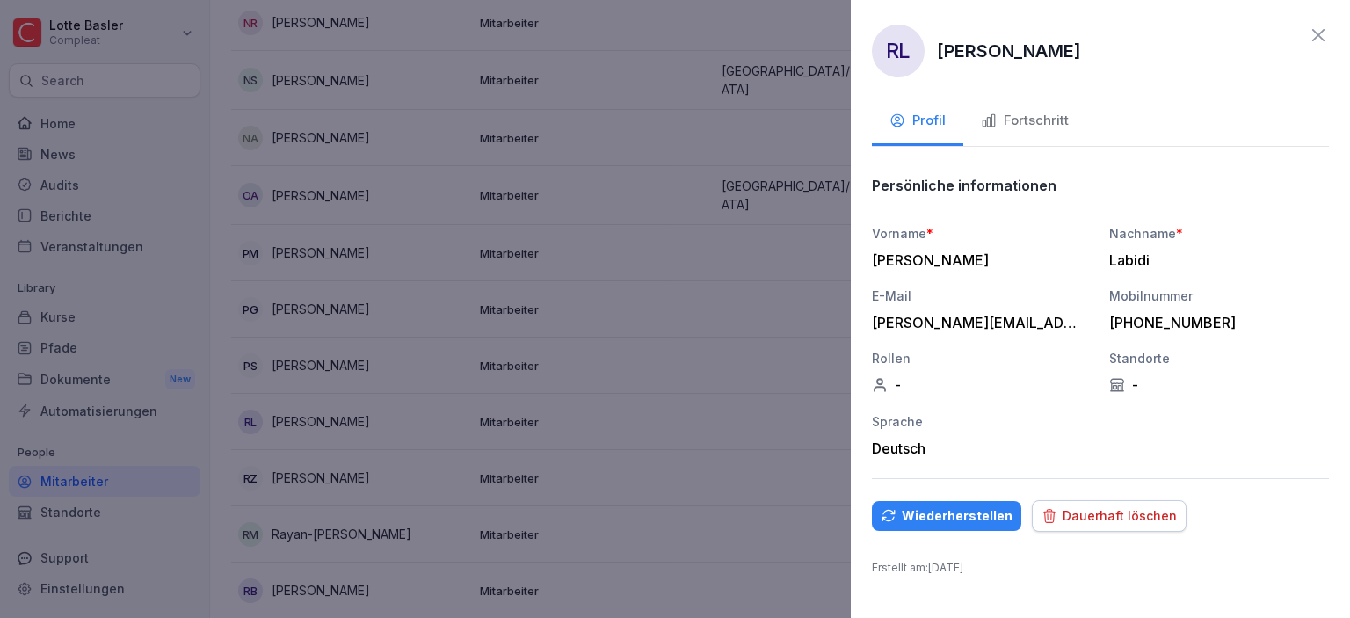
click at [1323, 33] on icon at bounding box center [1318, 35] width 21 height 21
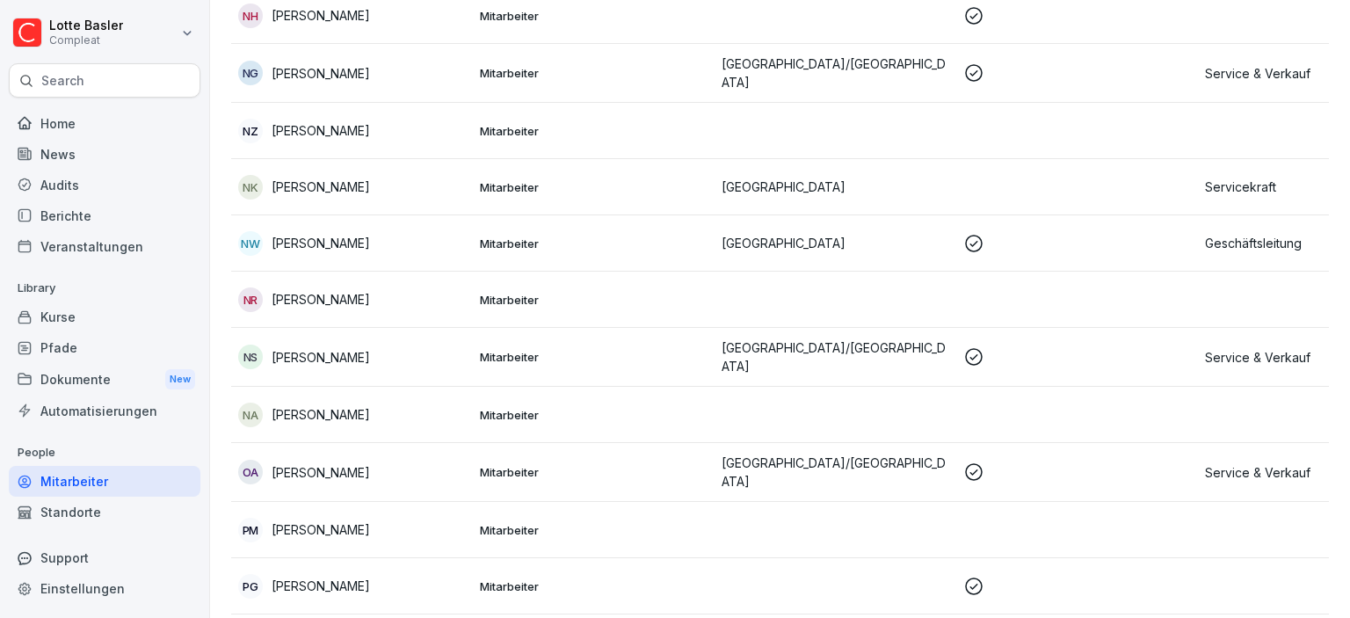
scroll to position [2885, 0]
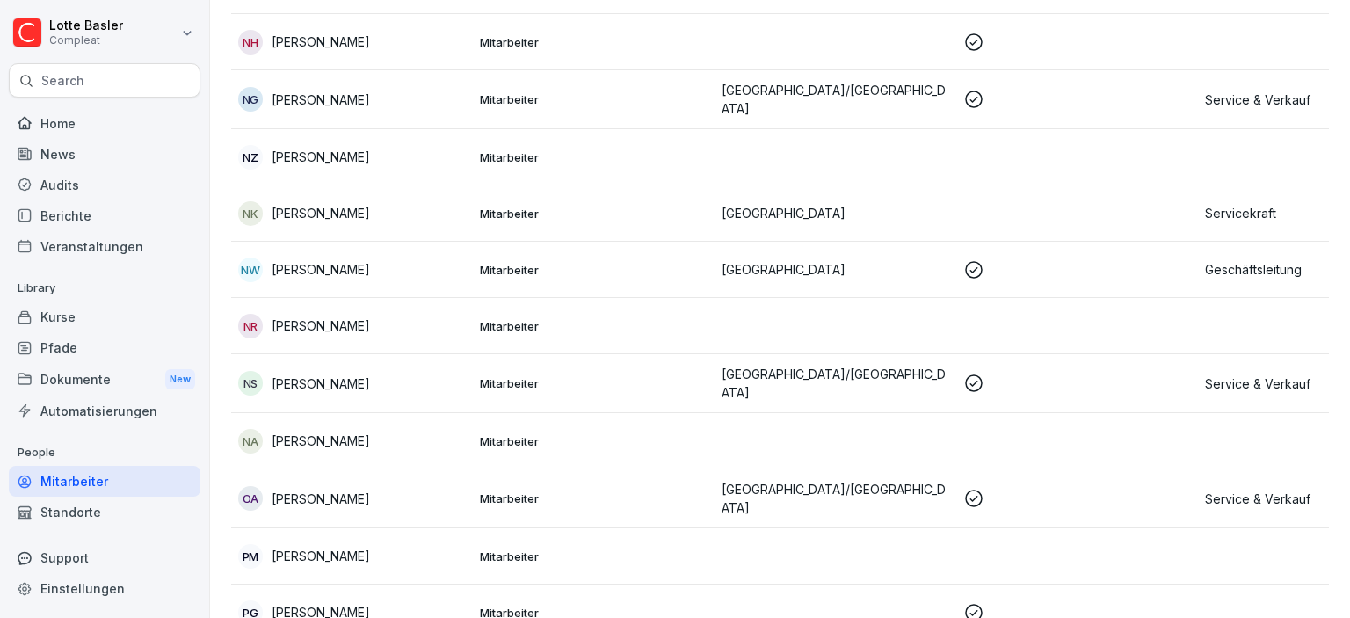
click at [471, 354] on td "NS [PERSON_NAME]" at bounding box center [352, 383] width 242 height 59
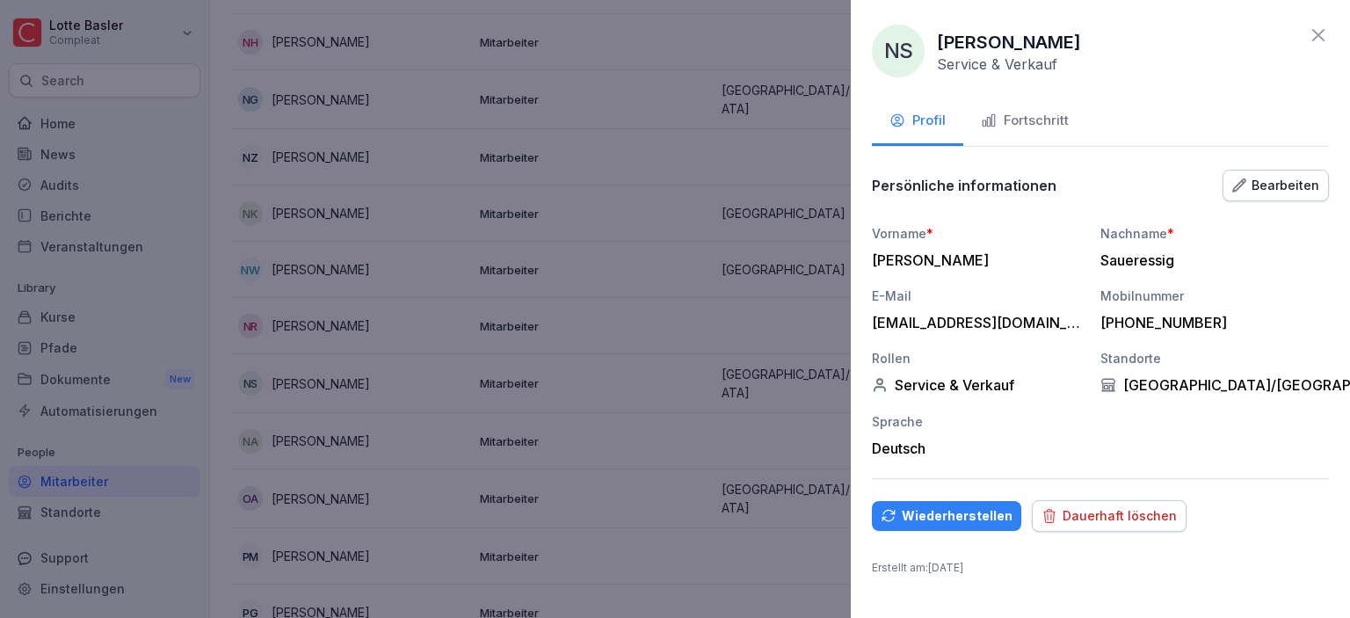
drag, startPoint x: 940, startPoint y: 40, endPoint x: 1102, endPoint y: 57, distance: 162.6
click at [1102, 57] on div "NS [PERSON_NAME] Service & Verkauf" at bounding box center [1100, 51] width 457 height 53
copy p "[PERSON_NAME]"
click at [1102, 510] on div "Dauerhaft löschen" at bounding box center [1108, 515] width 135 height 19
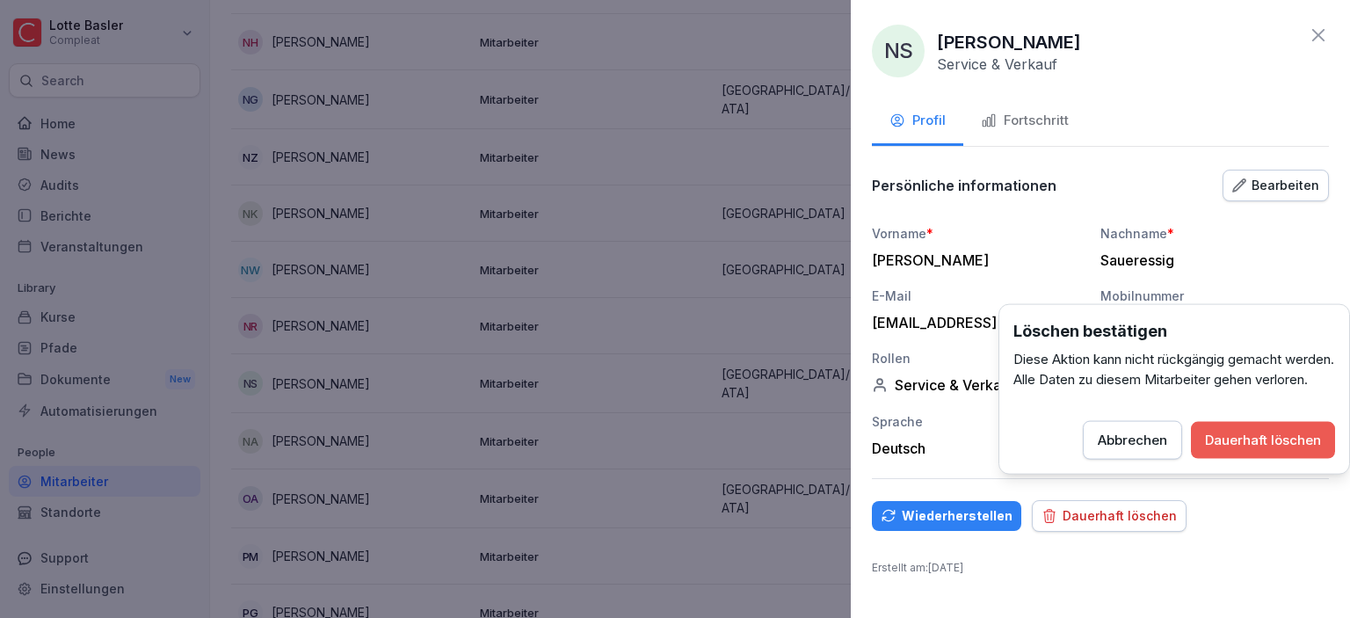
click at [1236, 450] on div "Dauerhaft löschen" at bounding box center [1263, 440] width 116 height 19
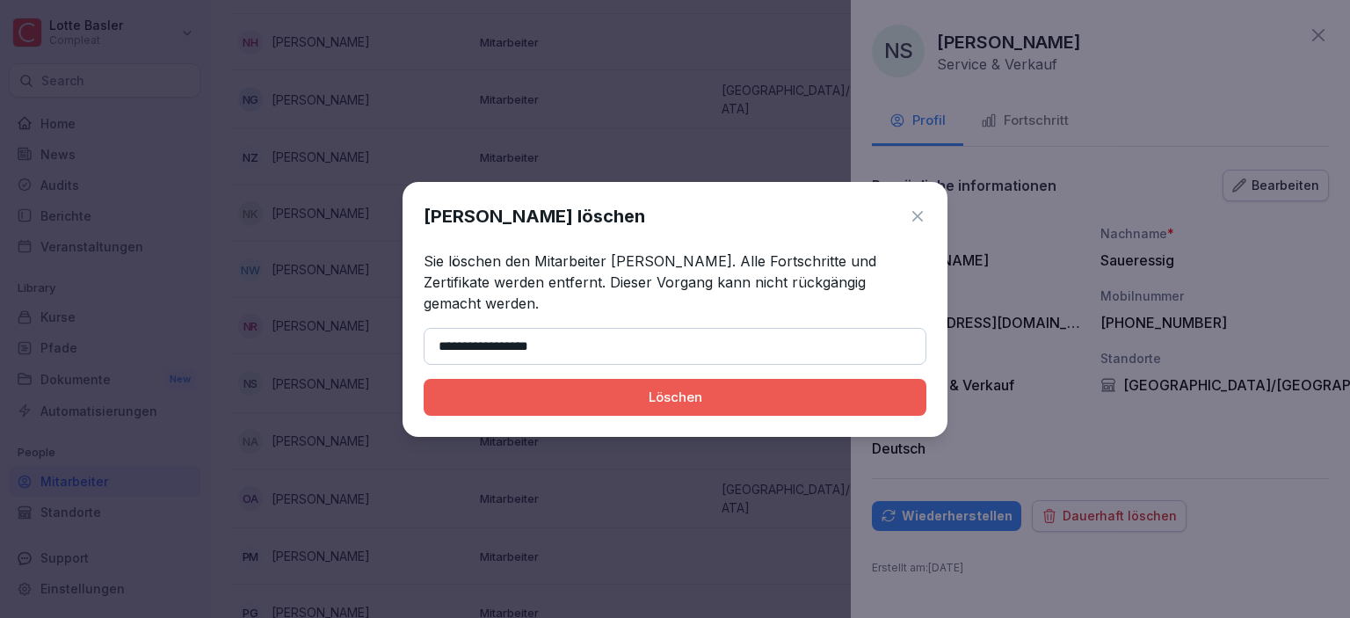
type input "**********"
click at [611, 394] on div "Löschen" at bounding box center [675, 397] width 475 height 19
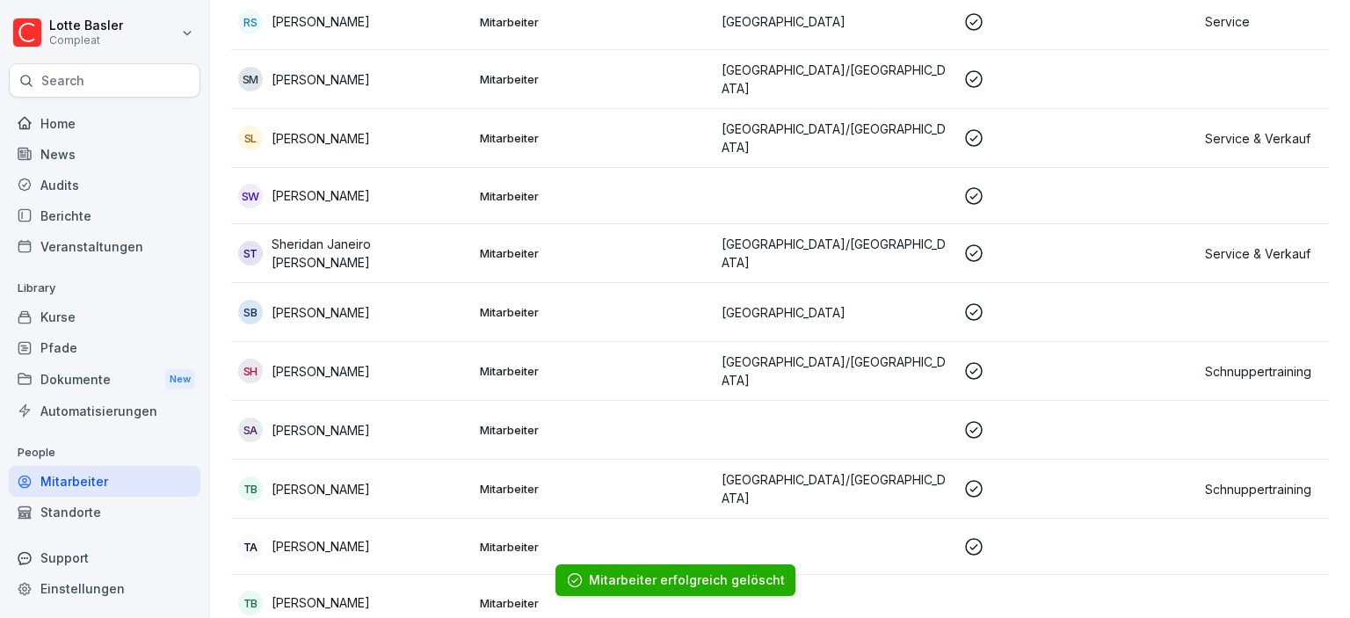
scroll to position [4046, 0]
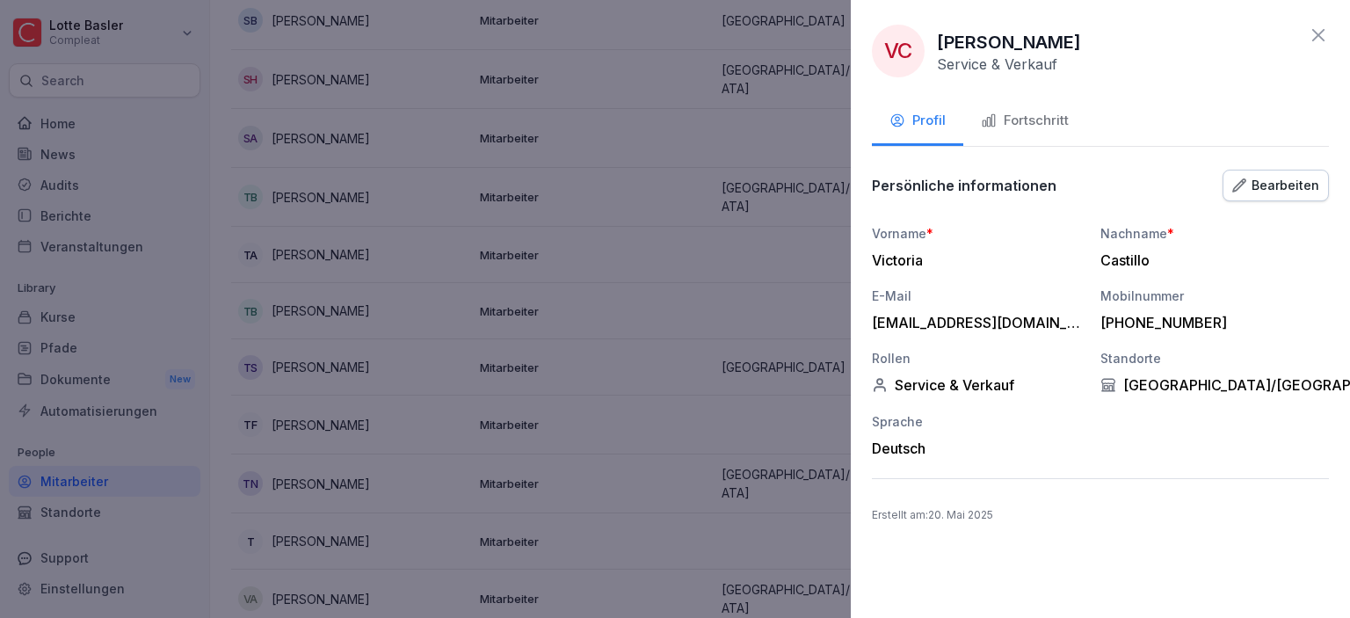
click at [1313, 43] on icon at bounding box center [1318, 35] width 21 height 21
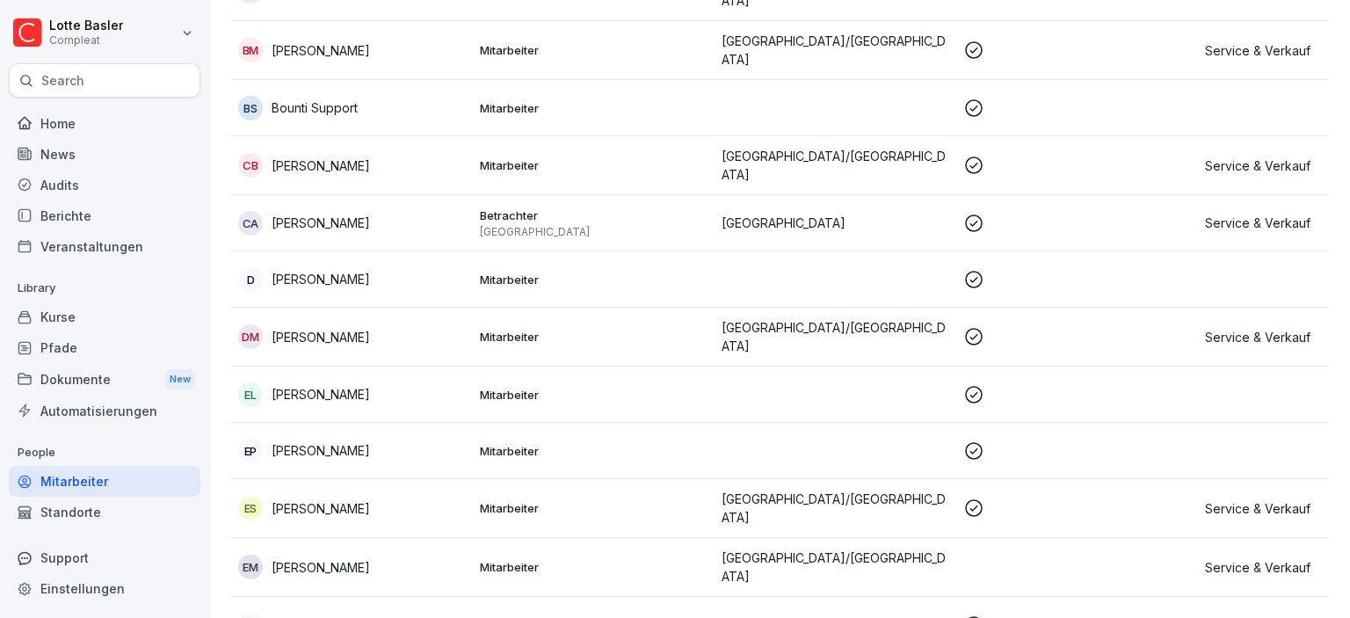
scroll to position [0, 0]
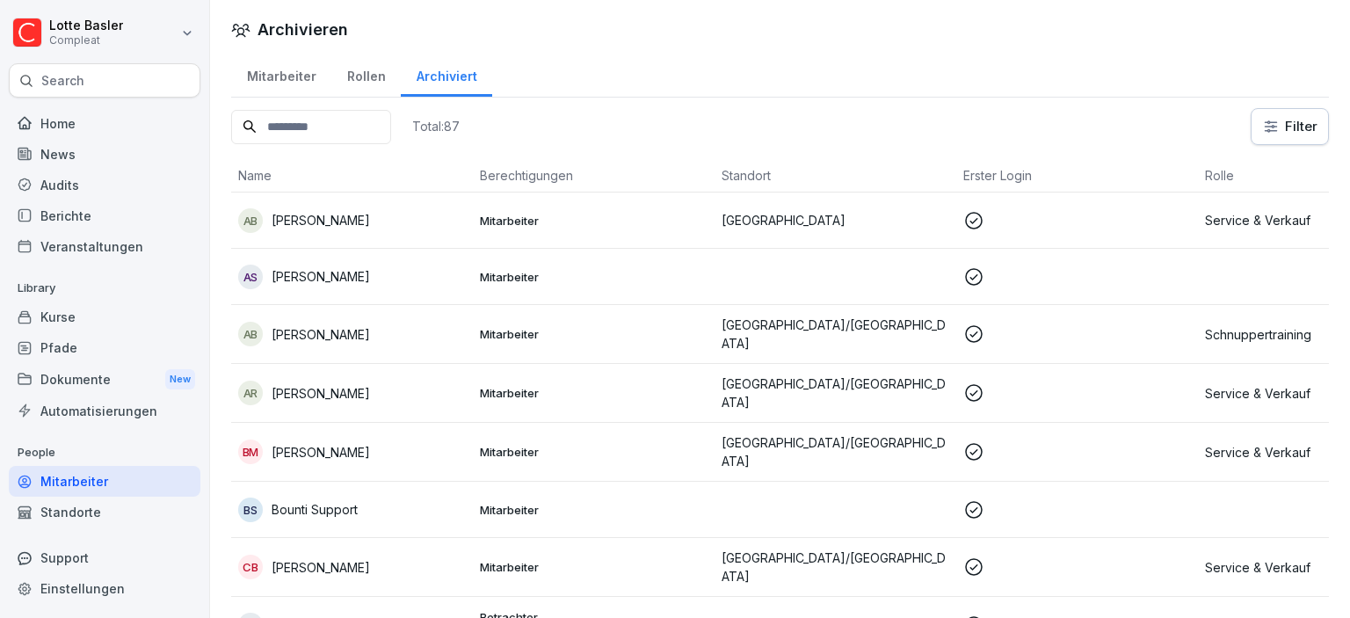
click at [584, 340] on td "Mitarbeiter" at bounding box center [594, 334] width 242 height 59
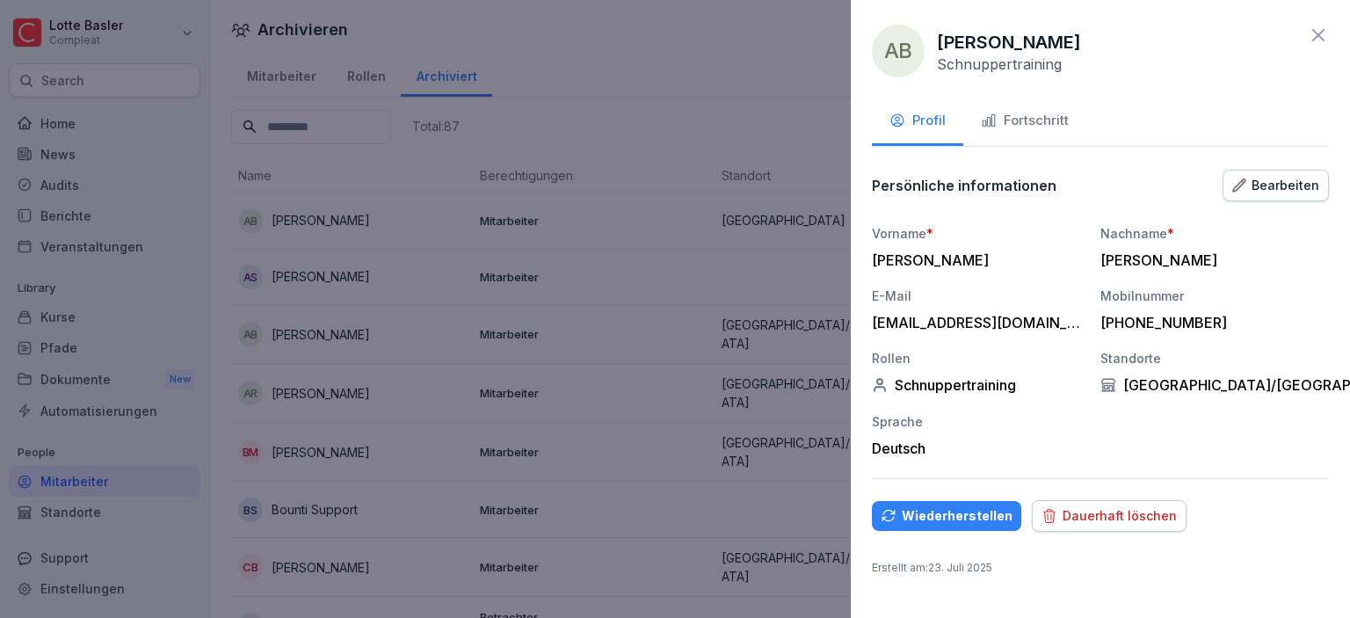
drag, startPoint x: 938, startPoint y: 40, endPoint x: 1108, endPoint y: 47, distance: 170.6
click at [1108, 47] on div "AB [PERSON_NAME]" at bounding box center [1100, 51] width 457 height 53
copy p "[PERSON_NAME]"
click at [1099, 510] on div "Dauerhaft löschen" at bounding box center [1108, 515] width 135 height 19
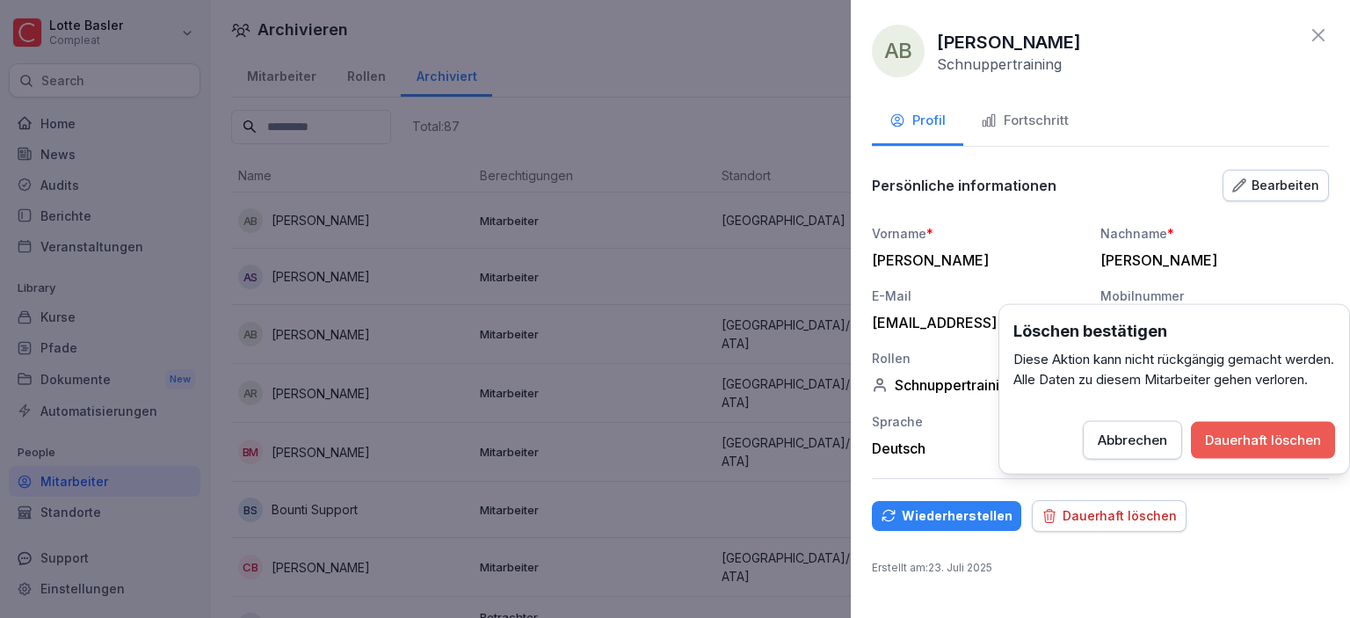
click at [1271, 450] on div "Dauerhaft löschen" at bounding box center [1263, 440] width 116 height 19
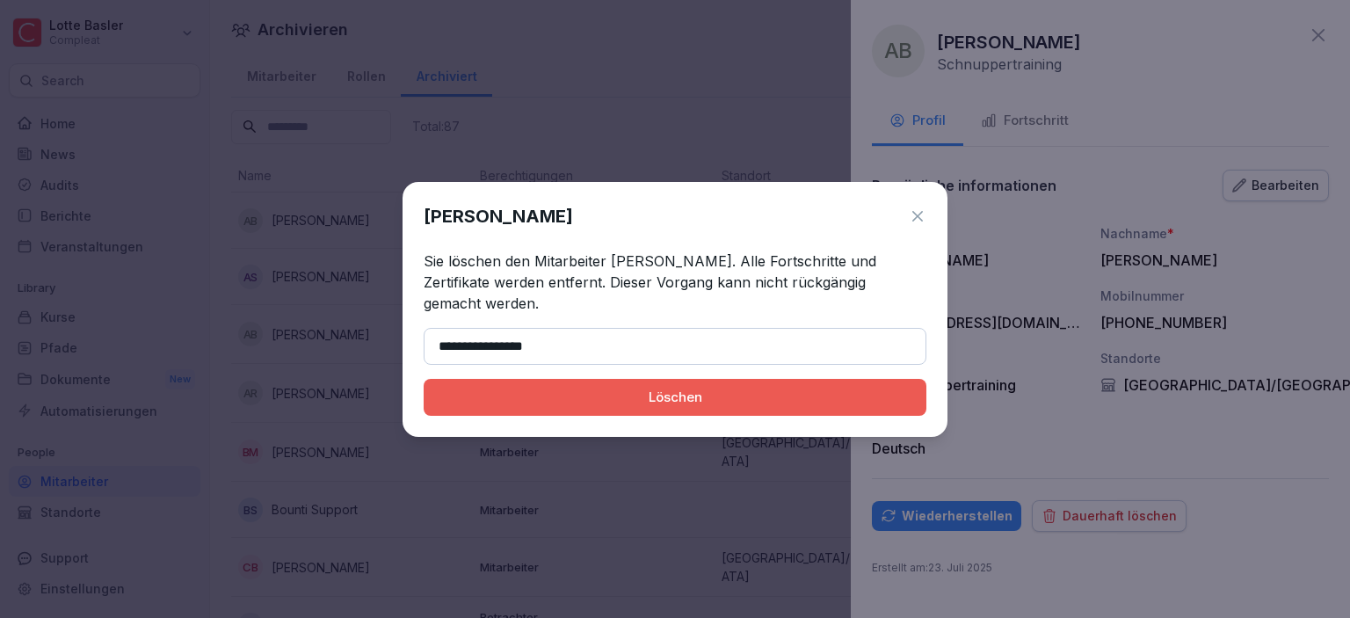
type input "**********"
click at [643, 397] on div "Löschen" at bounding box center [675, 397] width 475 height 19
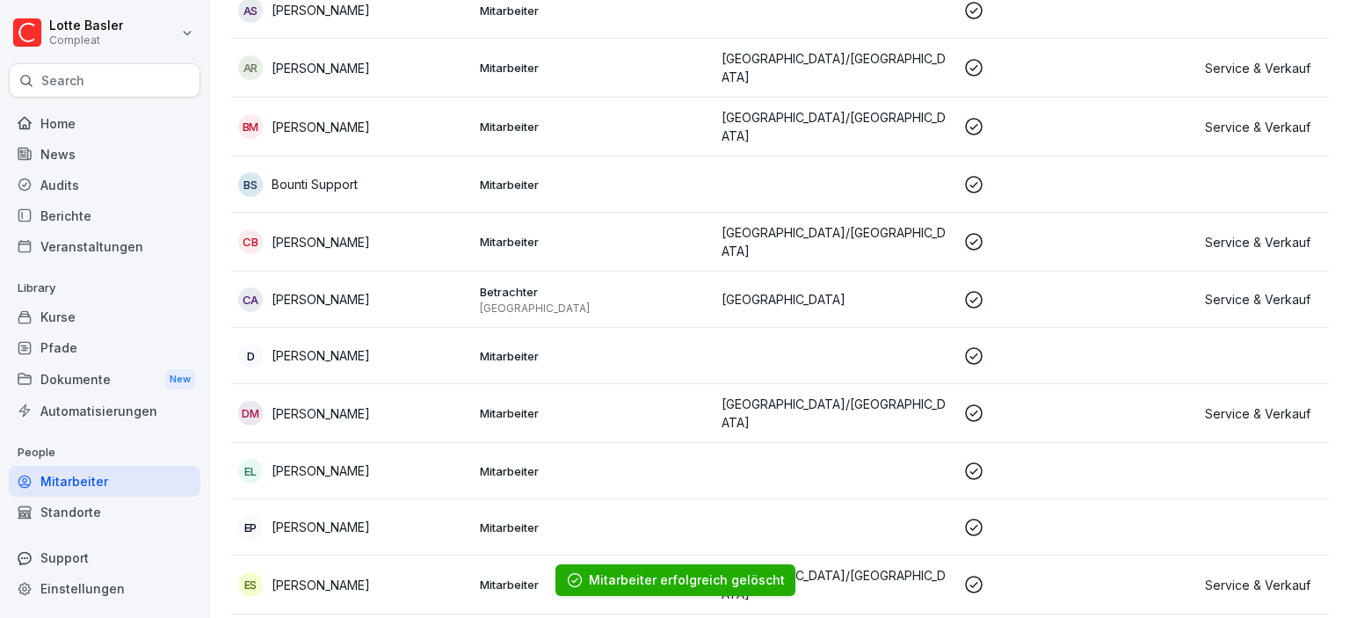
scroll to position [303, 0]
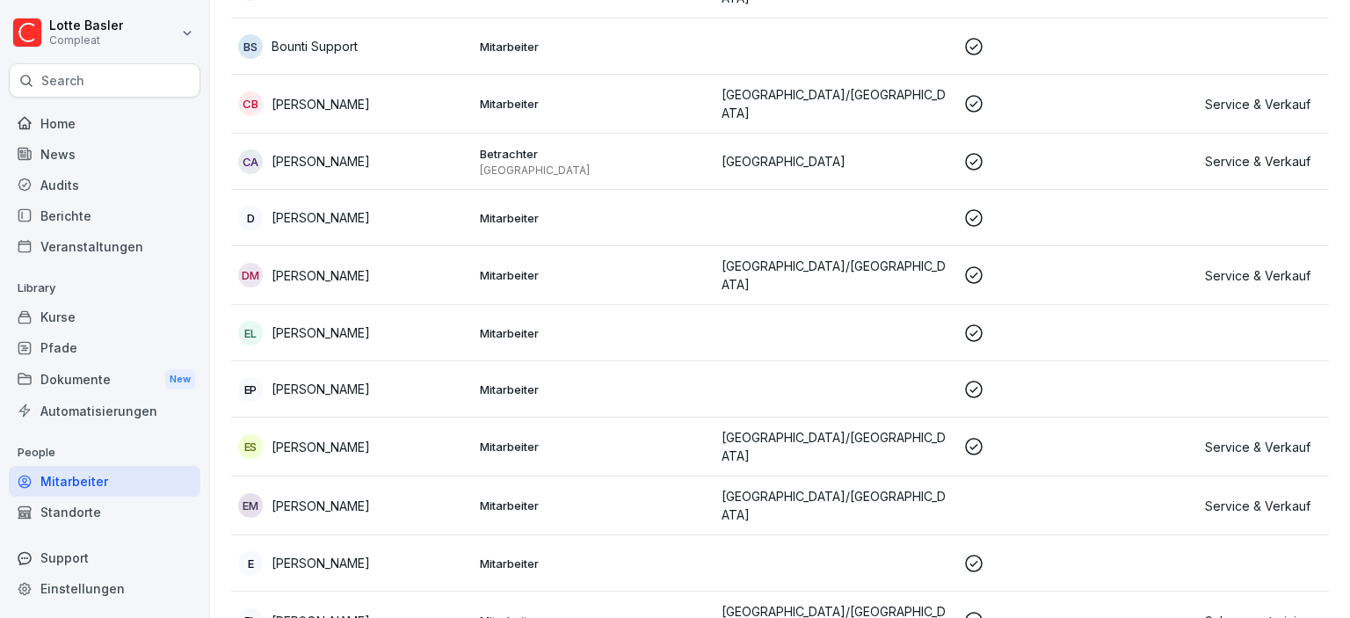
click at [402, 268] on div "DM [PERSON_NAME]" at bounding box center [352, 275] width 228 height 25
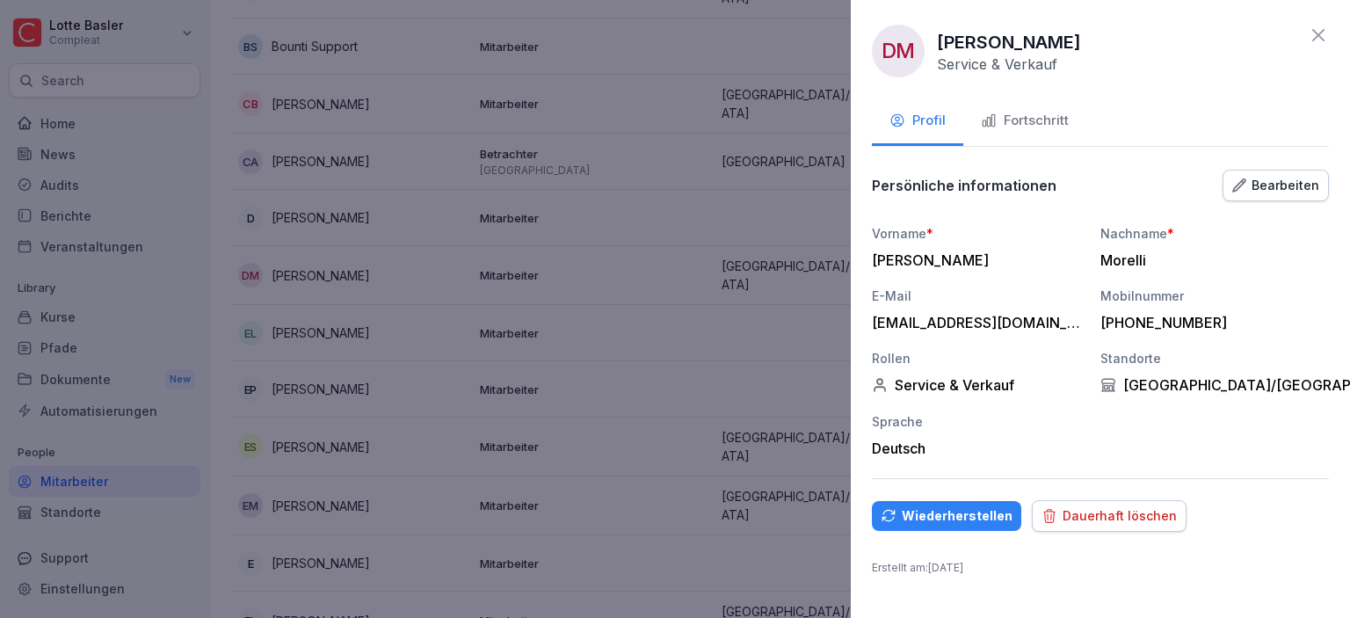
drag, startPoint x: 939, startPoint y: 35, endPoint x: 1092, endPoint y: 51, distance: 154.6
click at [1092, 51] on div "DM [PERSON_NAME] Service & Verkauf" at bounding box center [1100, 51] width 457 height 53
click at [1117, 508] on div "Dauerhaft löschen" at bounding box center [1108, 515] width 135 height 19
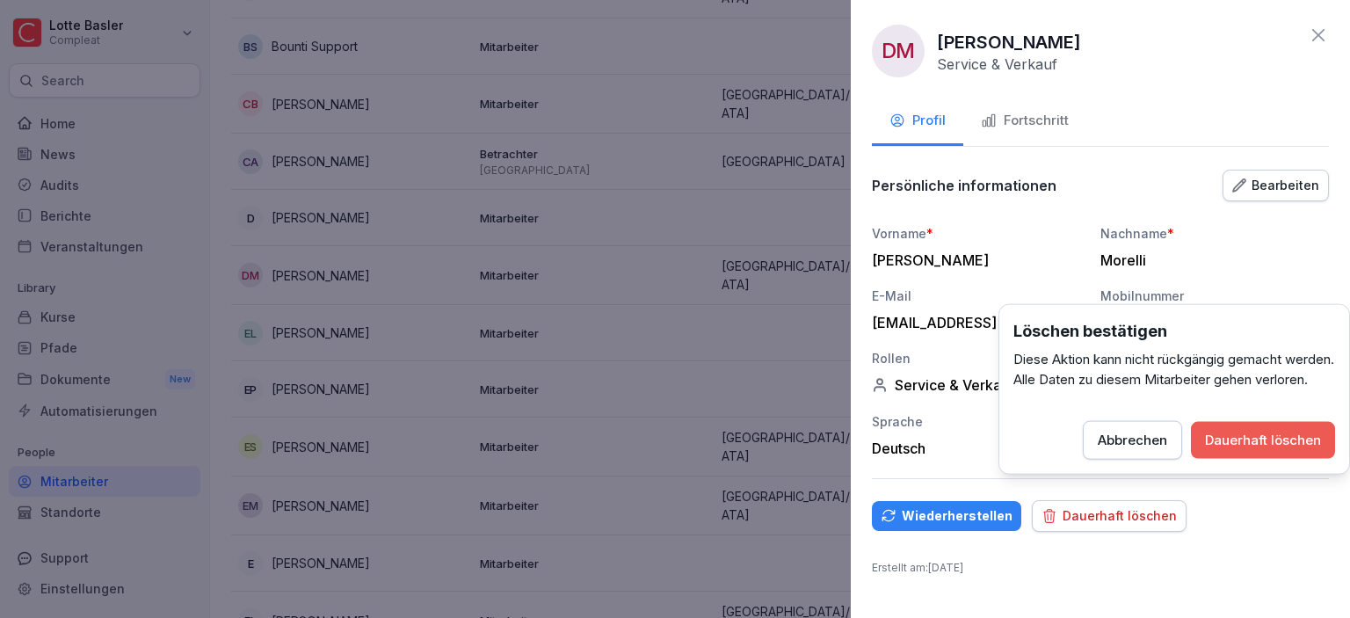
click at [1291, 450] on div "Dauerhaft löschen" at bounding box center [1263, 440] width 116 height 19
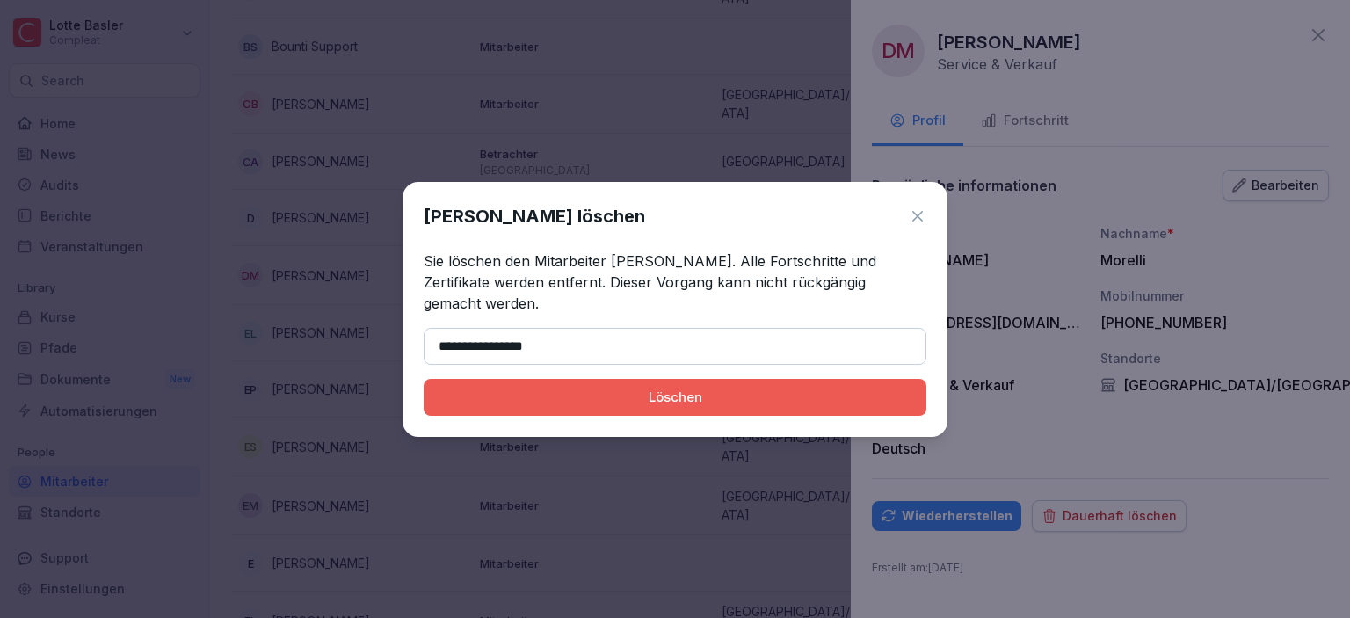
type input "**********"
click at [665, 402] on div "Löschen" at bounding box center [675, 397] width 475 height 19
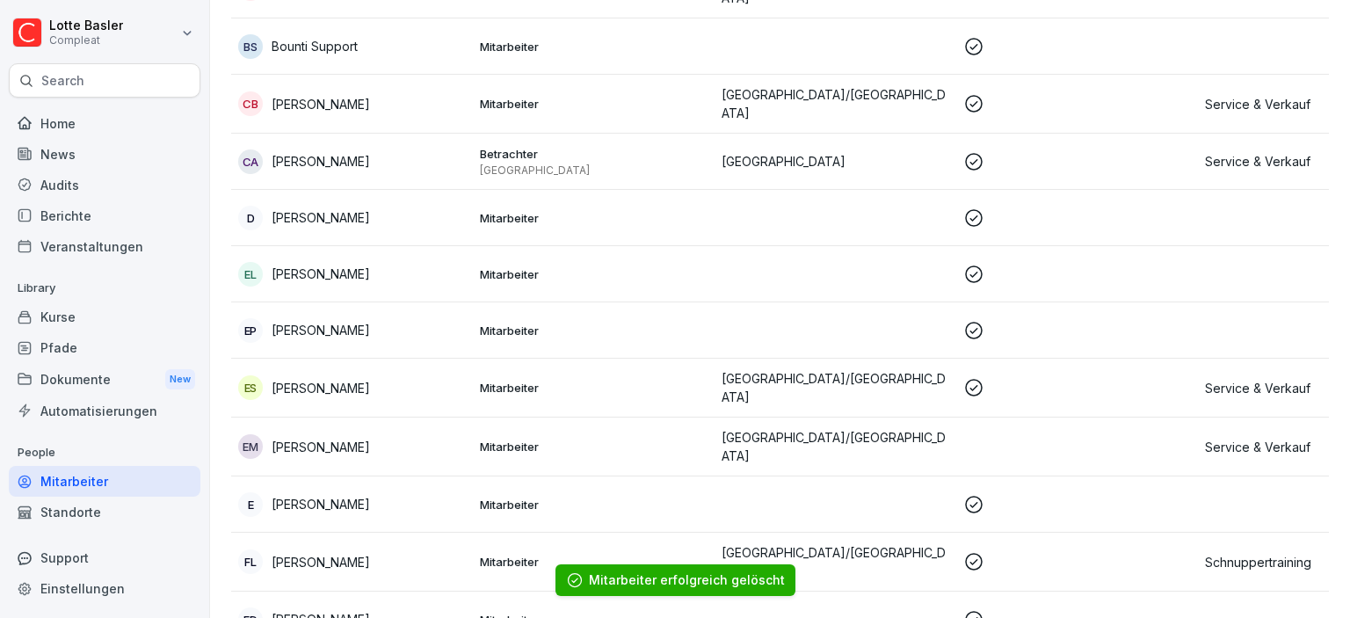
click at [363, 262] on div "EL [PERSON_NAME]" at bounding box center [352, 274] width 228 height 25
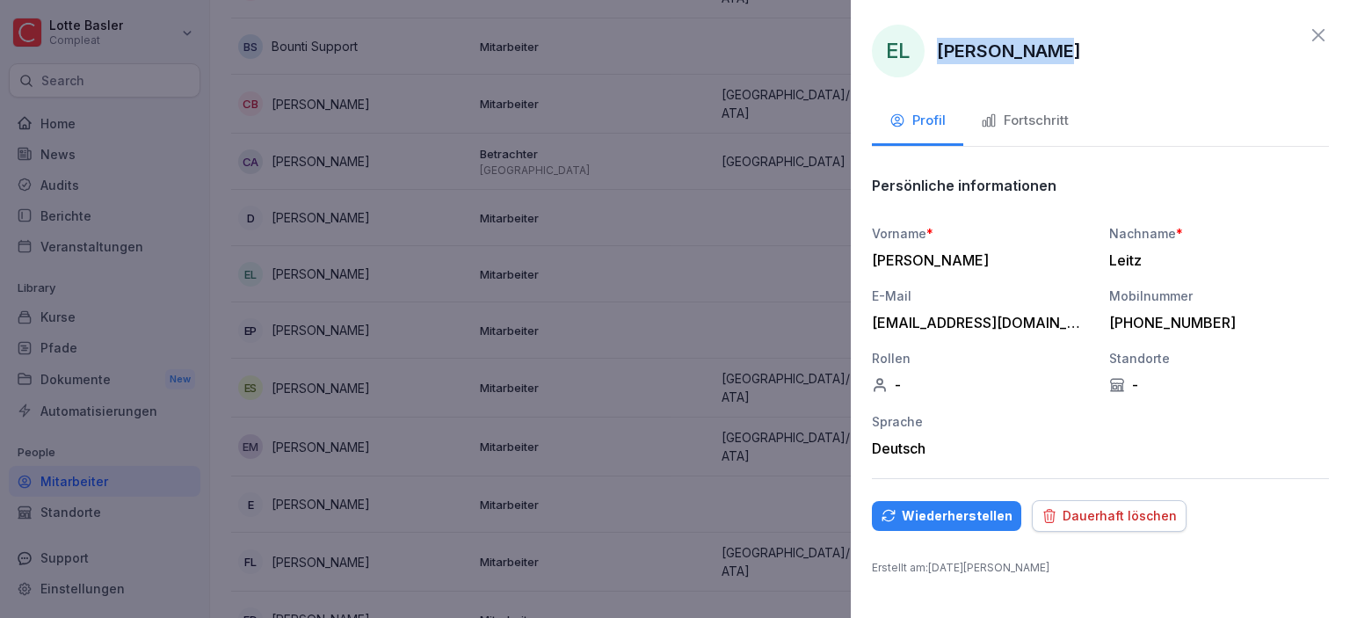
drag, startPoint x: 941, startPoint y: 54, endPoint x: 1051, endPoint y: 68, distance: 110.7
click at [1051, 68] on div "EL [PERSON_NAME]" at bounding box center [1100, 51] width 457 height 53
click at [1081, 506] on div "Dauerhaft löschen" at bounding box center [1108, 515] width 135 height 19
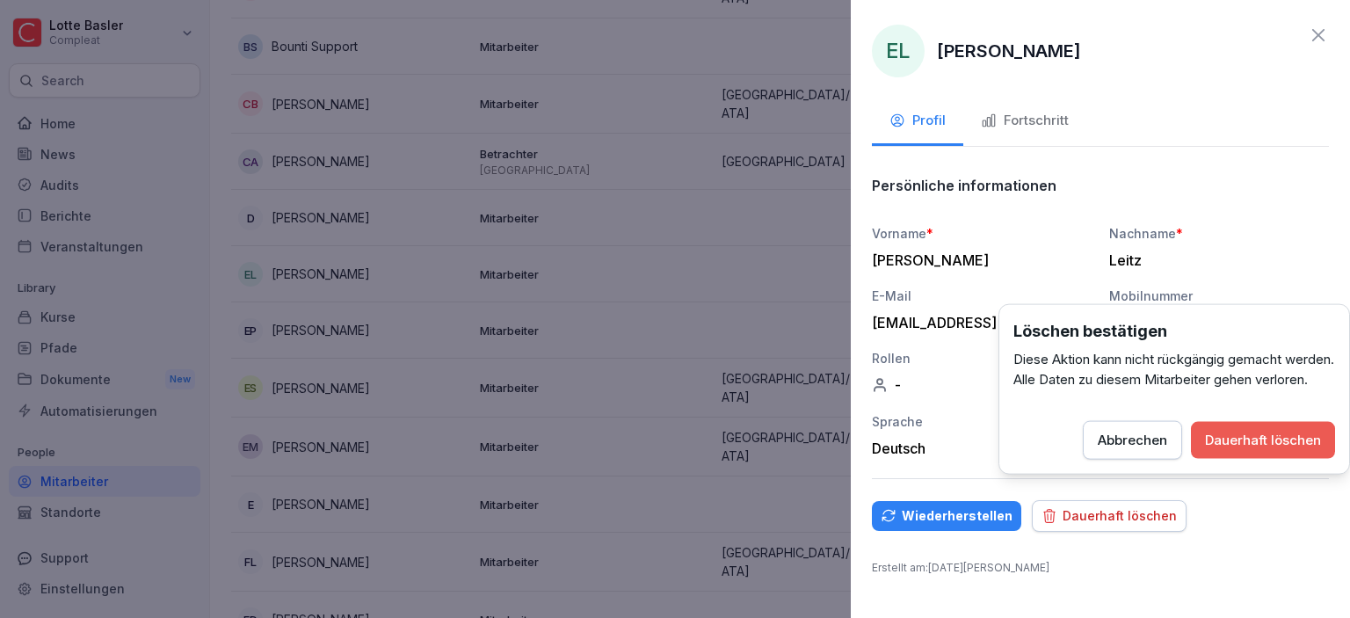
click at [1243, 450] on div "Dauerhaft löschen" at bounding box center [1263, 440] width 116 height 19
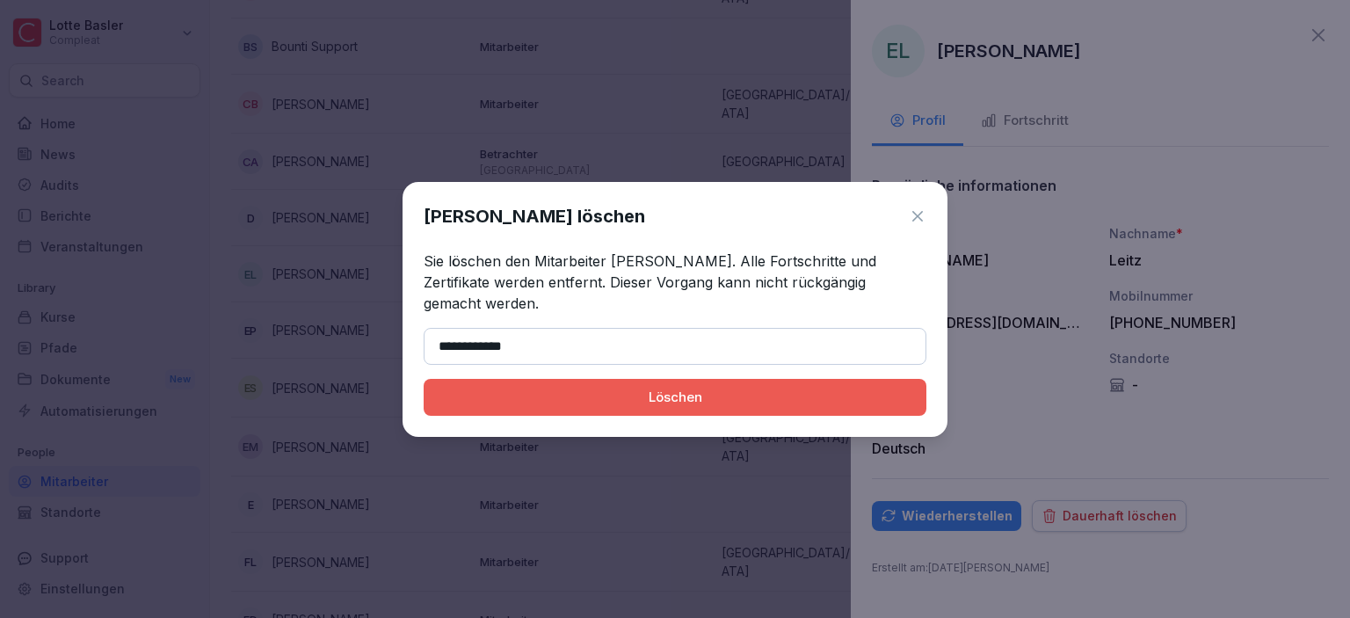
type input "**********"
click at [647, 388] on div "Löschen" at bounding box center [675, 397] width 475 height 19
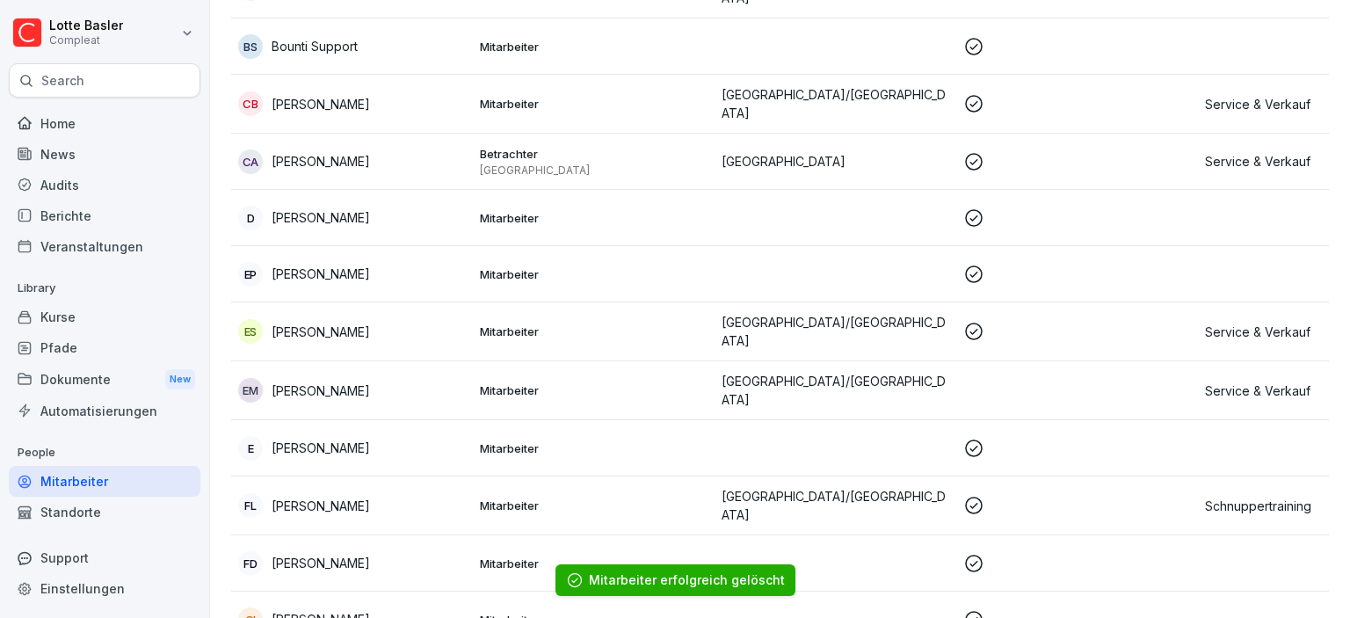
click at [442, 378] on div "EM [PERSON_NAME]" at bounding box center [352, 390] width 228 height 25
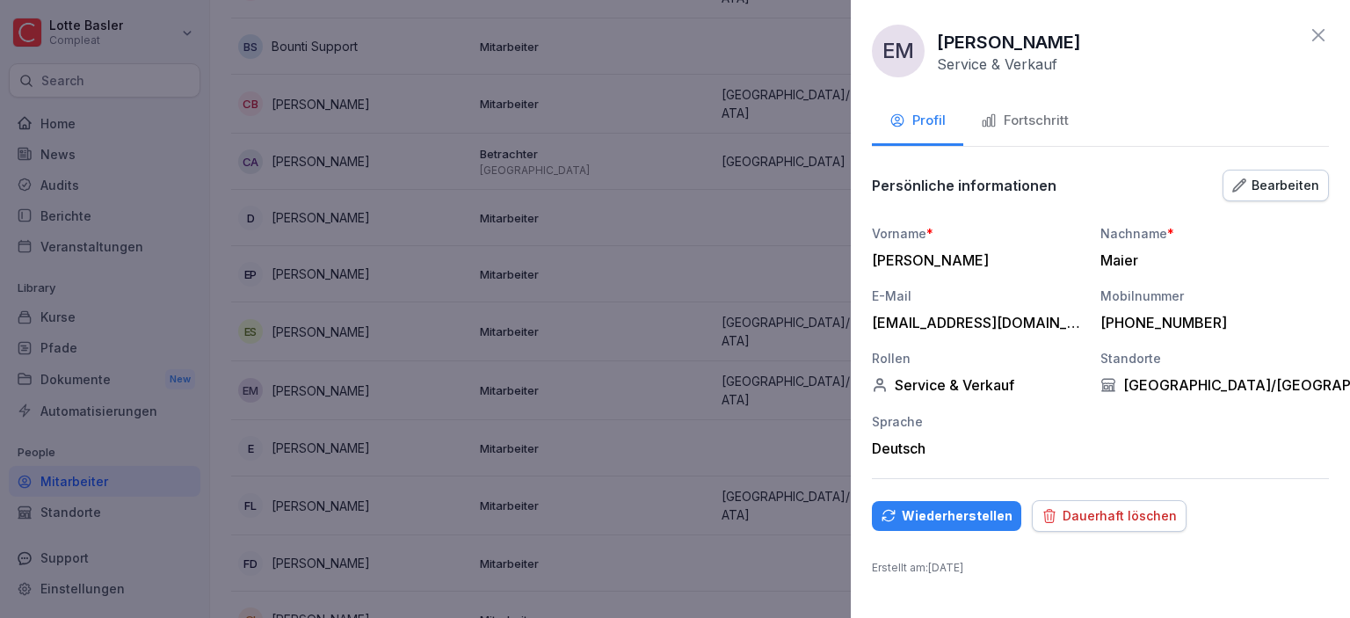
drag, startPoint x: 939, startPoint y: 40, endPoint x: 1103, endPoint y: 44, distance: 163.5
click at [1103, 44] on div "EM [PERSON_NAME] Service & Verkauf" at bounding box center [1100, 51] width 457 height 53
click at [1102, 507] on div "Dauerhaft löschen" at bounding box center [1108, 515] width 135 height 19
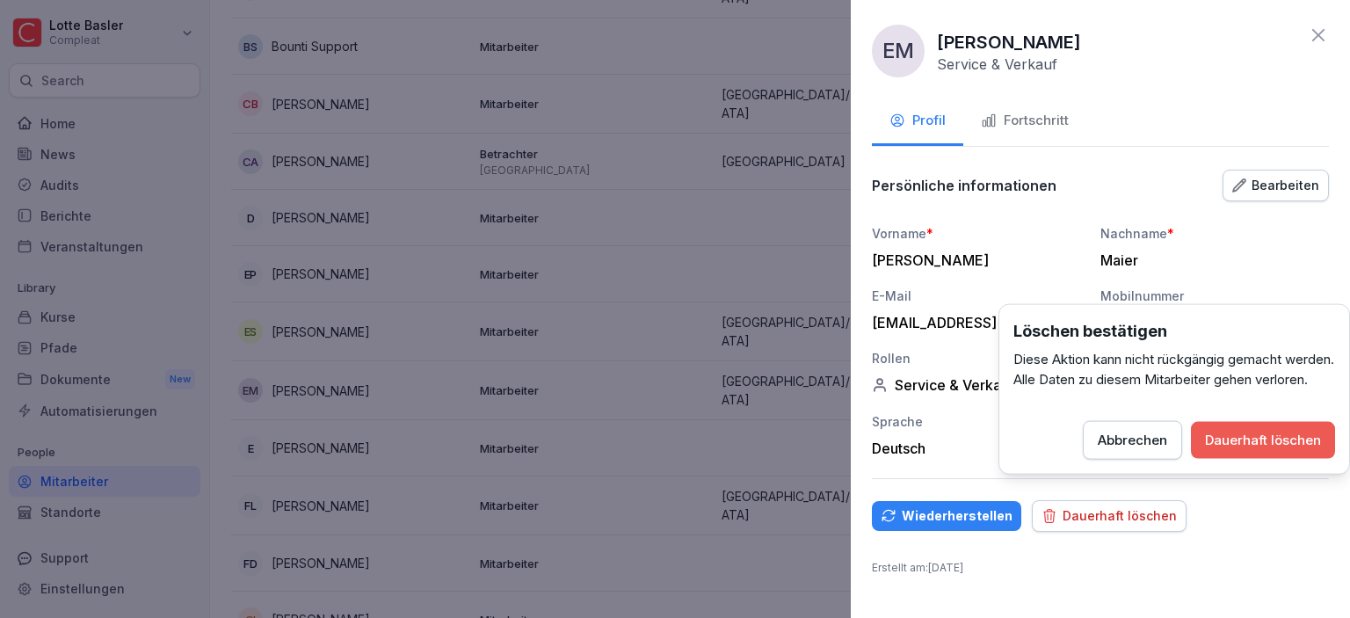
click at [1261, 450] on div "Dauerhaft löschen" at bounding box center [1263, 440] width 116 height 19
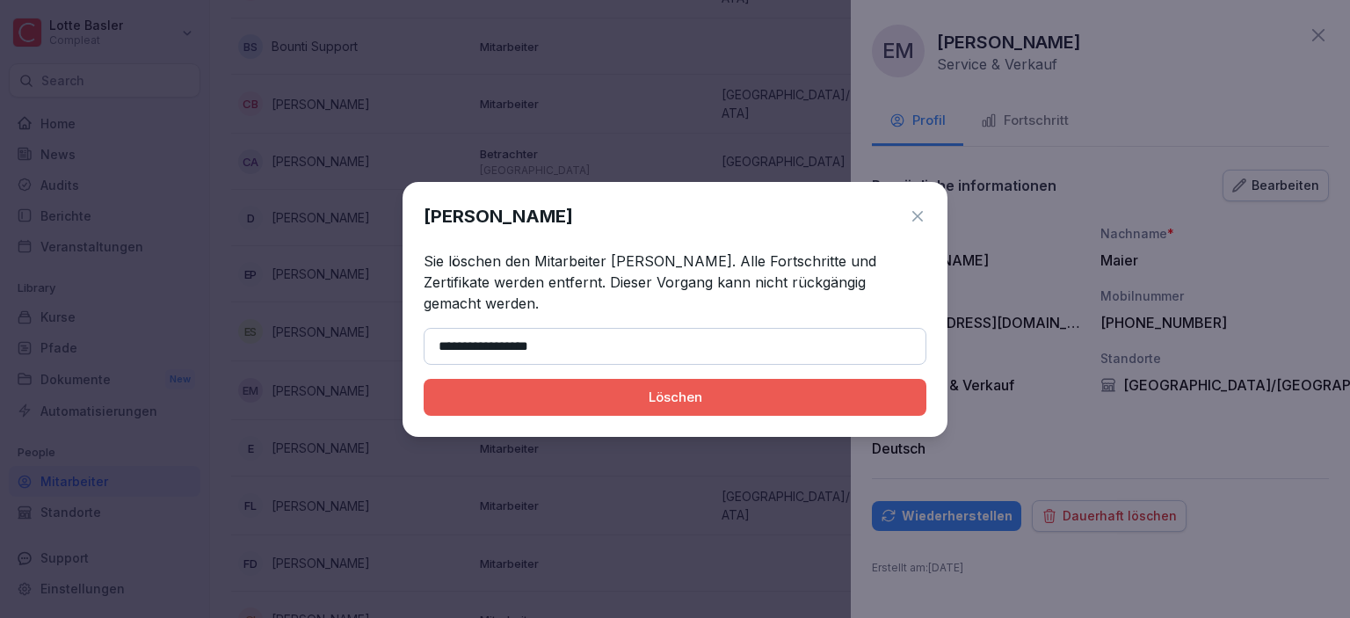
type input "**********"
click at [655, 395] on div "Löschen" at bounding box center [675, 397] width 475 height 19
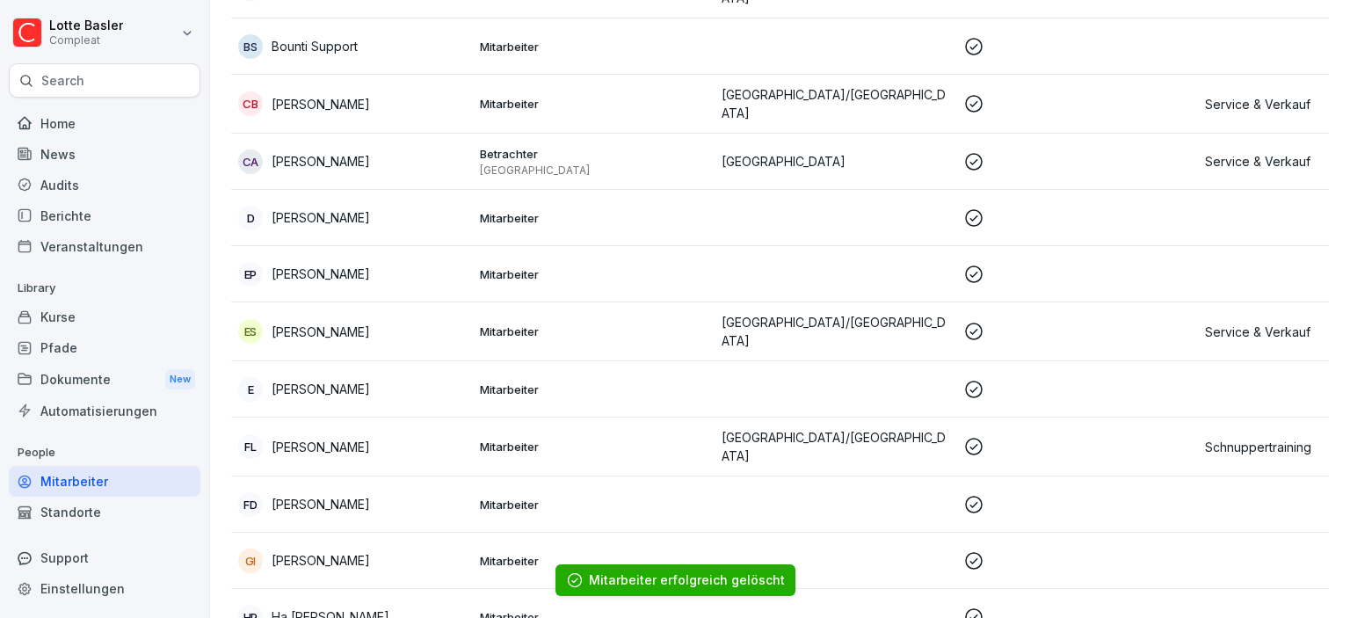
click at [433, 381] on div "E [PERSON_NAME]" at bounding box center [352, 389] width 228 height 25
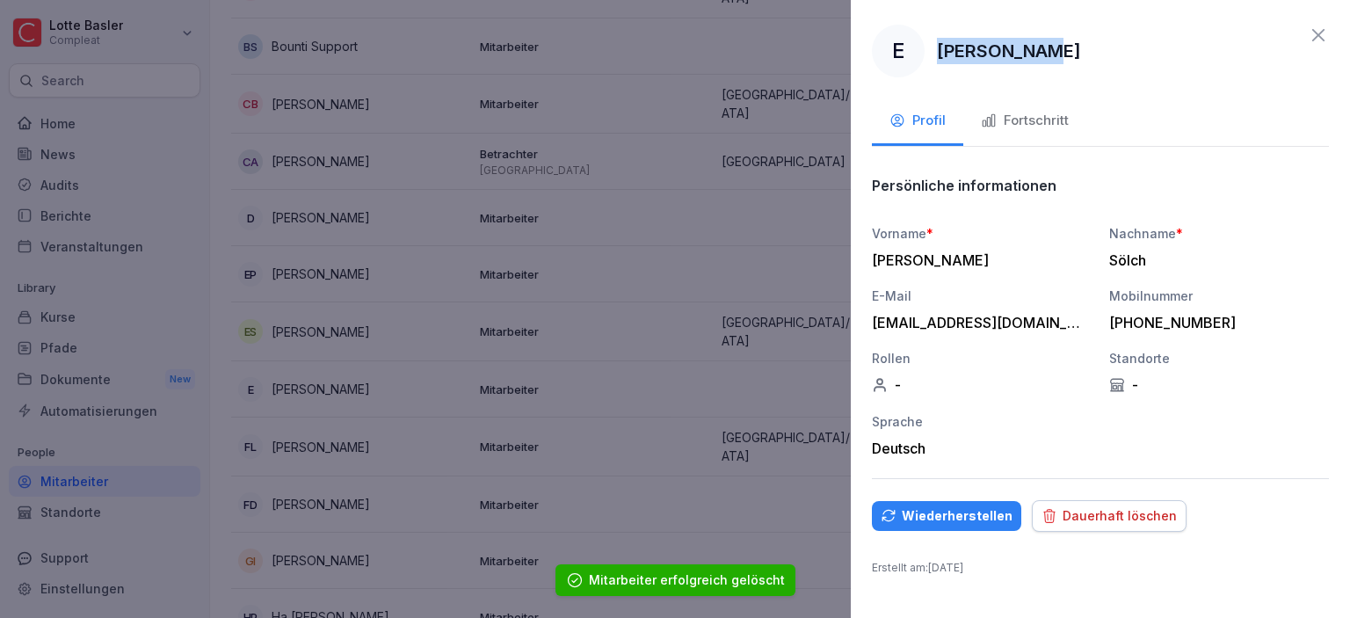
drag, startPoint x: 938, startPoint y: 51, endPoint x: 1029, endPoint y: 62, distance: 92.1
click at [1029, 62] on div "E [PERSON_NAME]" at bounding box center [1100, 51] width 457 height 53
click at [1072, 510] on div "Dauerhaft löschen" at bounding box center [1108, 515] width 135 height 19
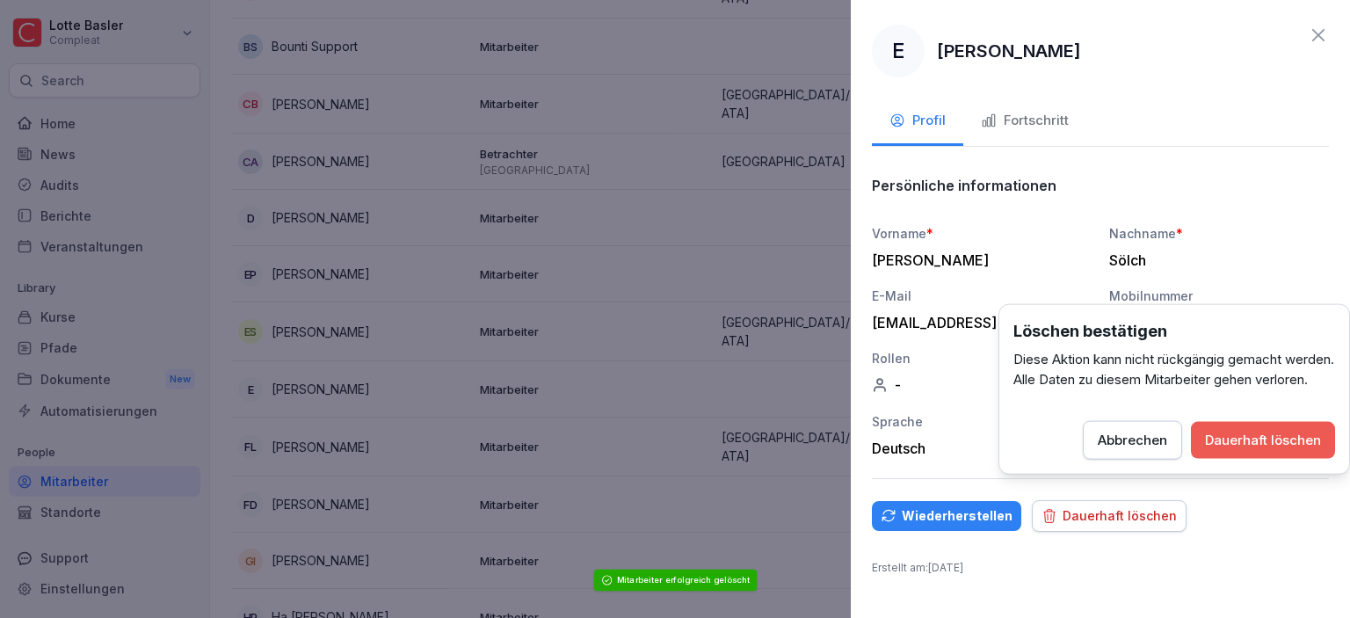
click at [1230, 459] on button "Dauerhaft löschen" at bounding box center [1263, 440] width 144 height 37
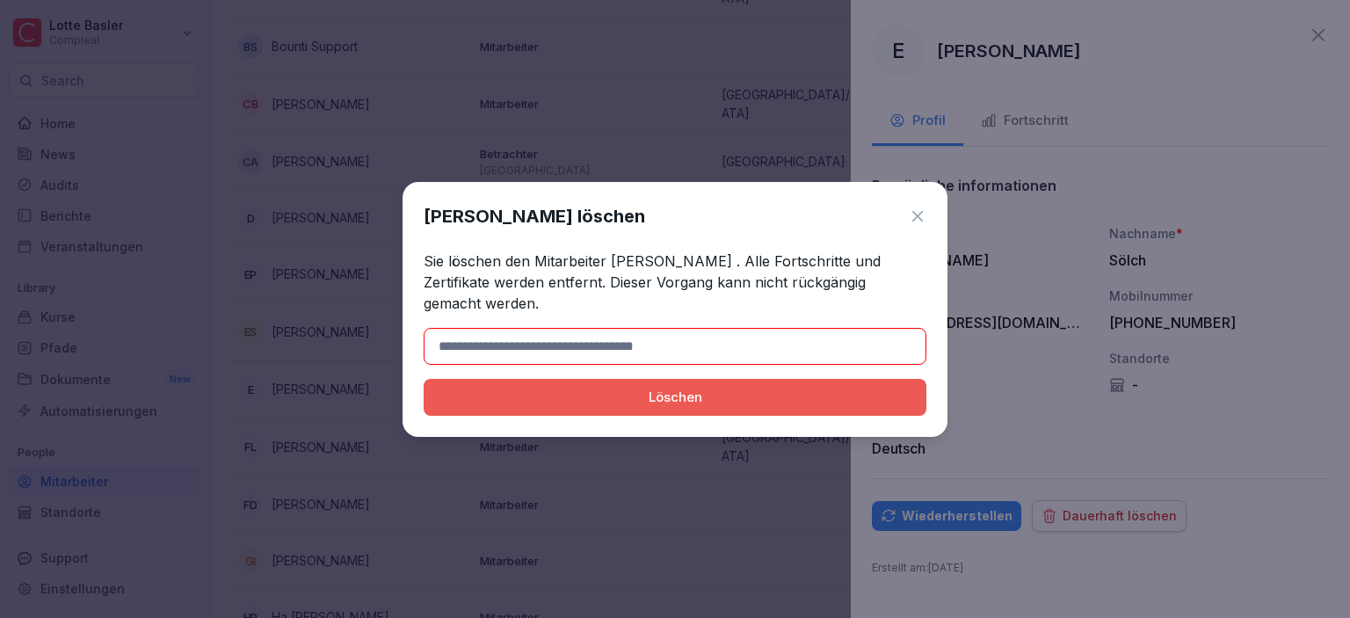
paste input "**********"
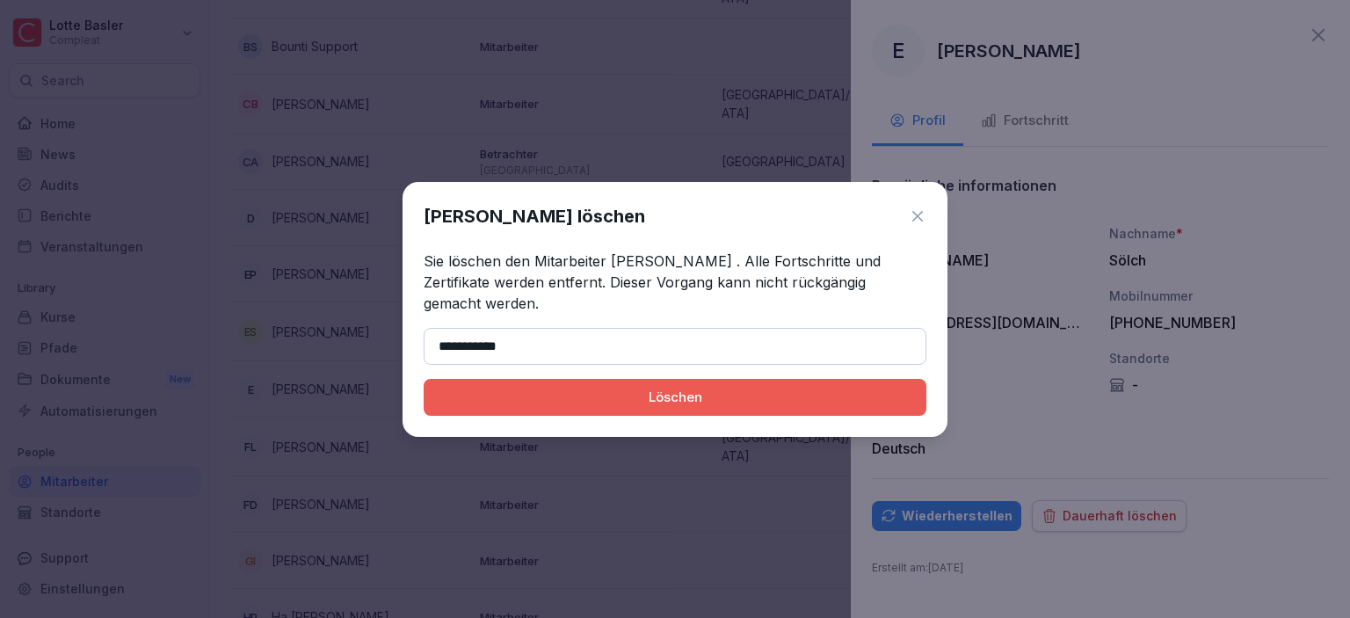
type input "**********"
click at [605, 388] on div "Löschen" at bounding box center [675, 397] width 475 height 19
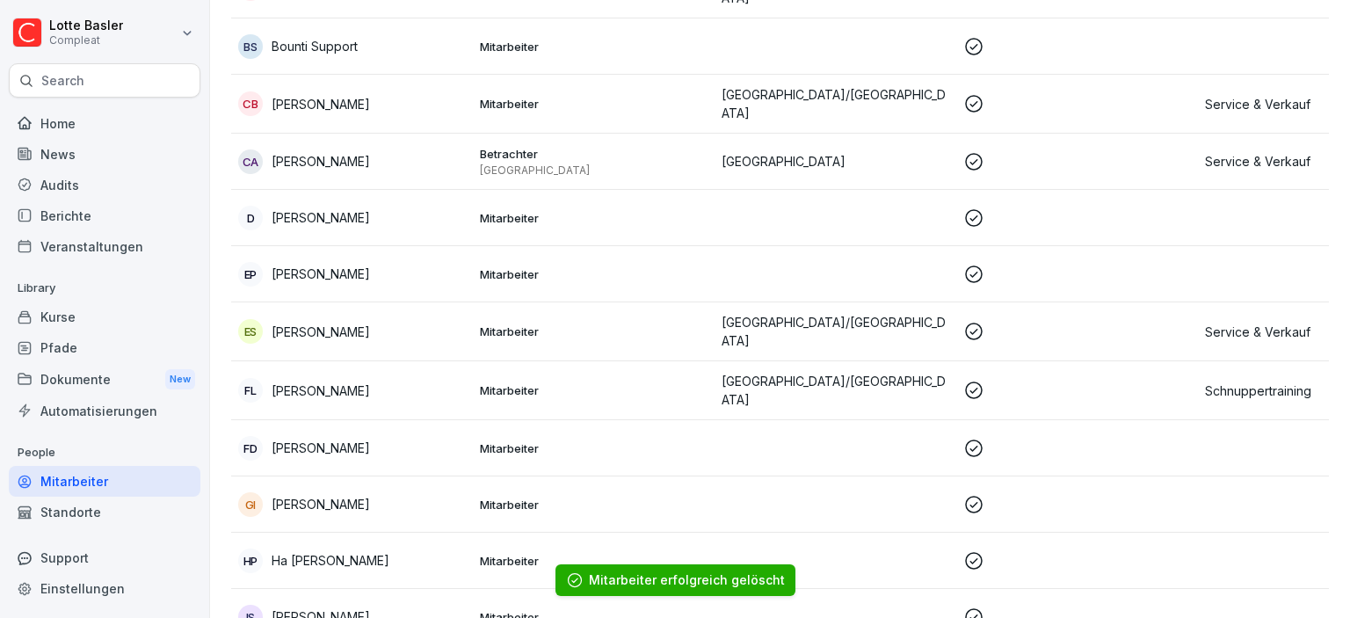
click at [479, 365] on td "Mitarbeiter" at bounding box center [594, 390] width 242 height 59
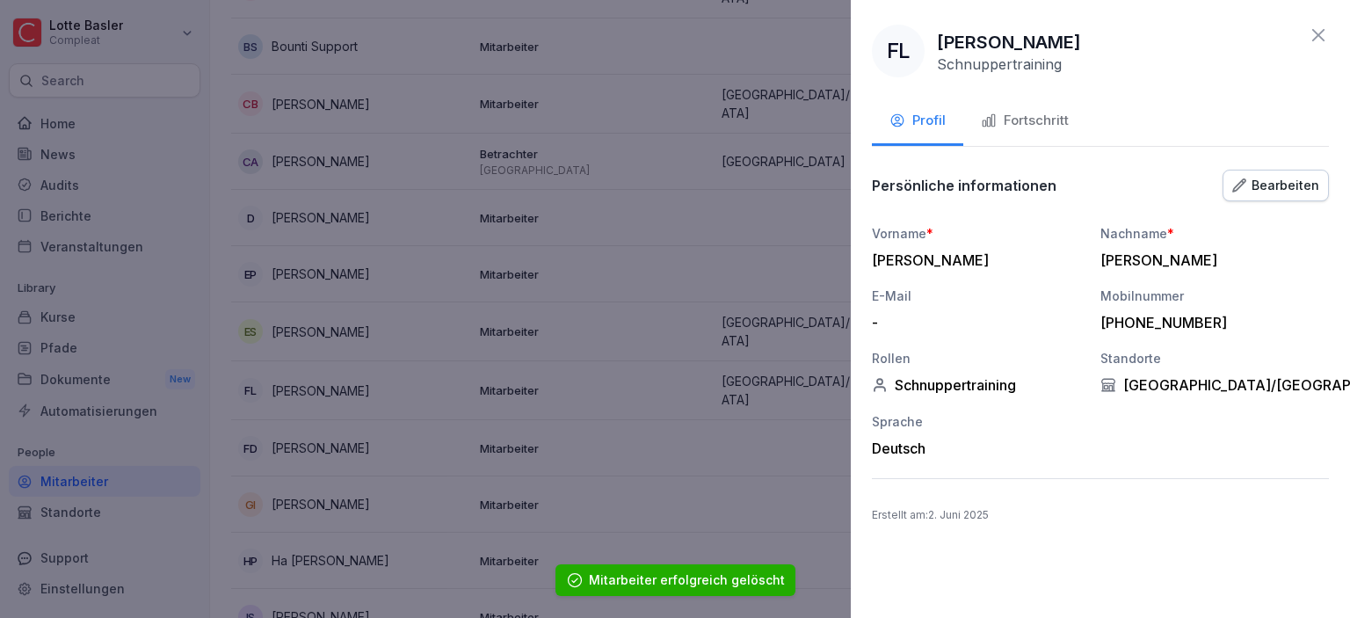
drag, startPoint x: 939, startPoint y: 40, endPoint x: 1118, endPoint y: 55, distance: 179.0
click at [1118, 55] on div "FL [PERSON_NAME]" at bounding box center [1100, 51] width 457 height 53
click at [1325, 34] on icon at bounding box center [1318, 35] width 21 height 21
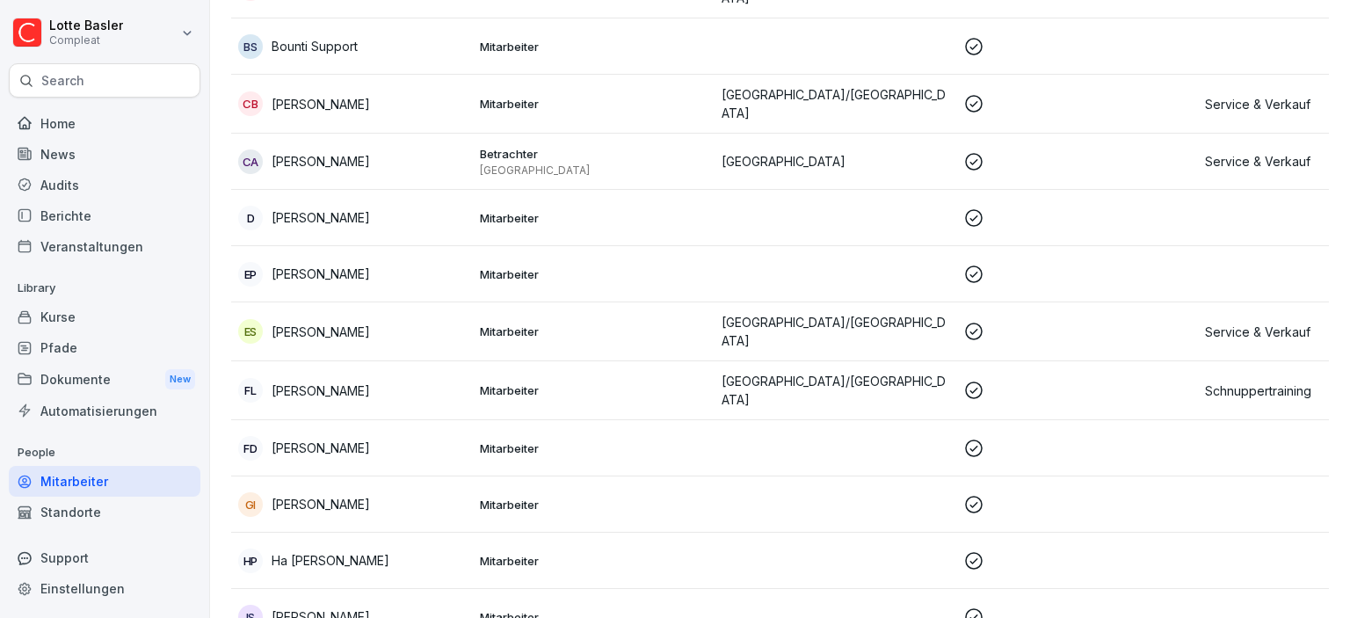
click at [370, 440] on div "FD [PERSON_NAME]" at bounding box center [352, 448] width 228 height 25
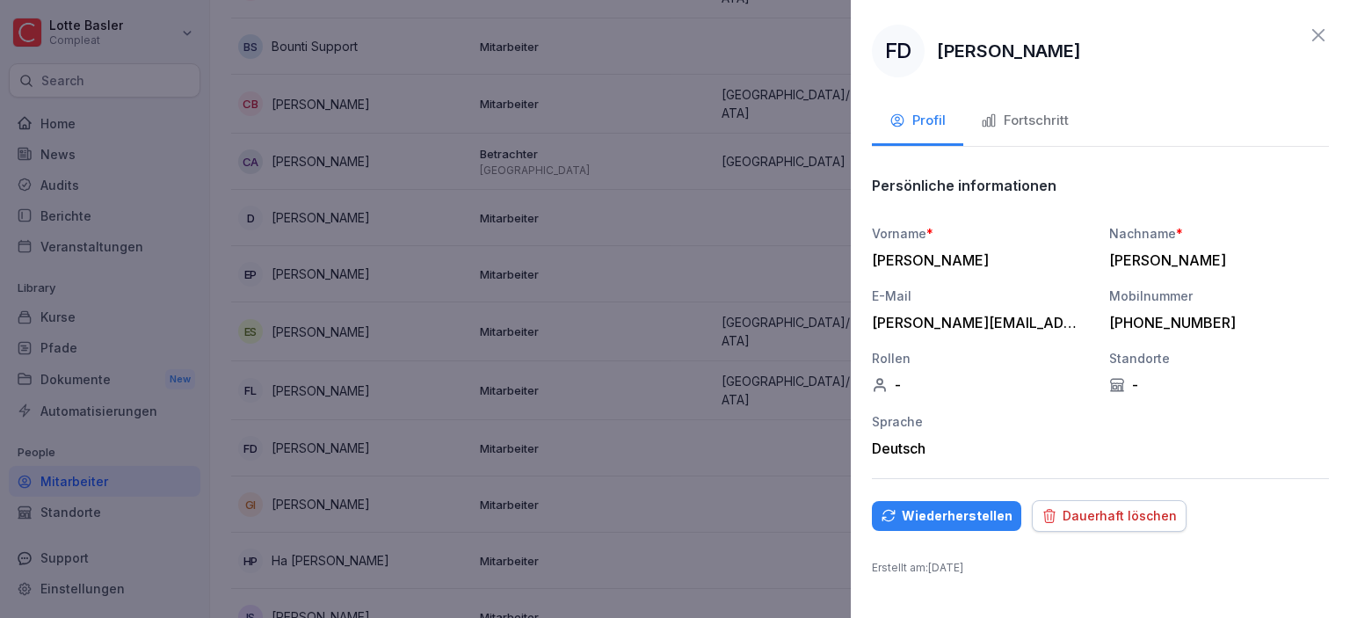
drag, startPoint x: 935, startPoint y: 45, endPoint x: 1094, endPoint y: 69, distance: 161.0
click at [1094, 69] on div "FD [PERSON_NAME]" at bounding box center [1100, 51] width 457 height 53
click at [1092, 511] on div "Dauerhaft löschen" at bounding box center [1108, 515] width 135 height 19
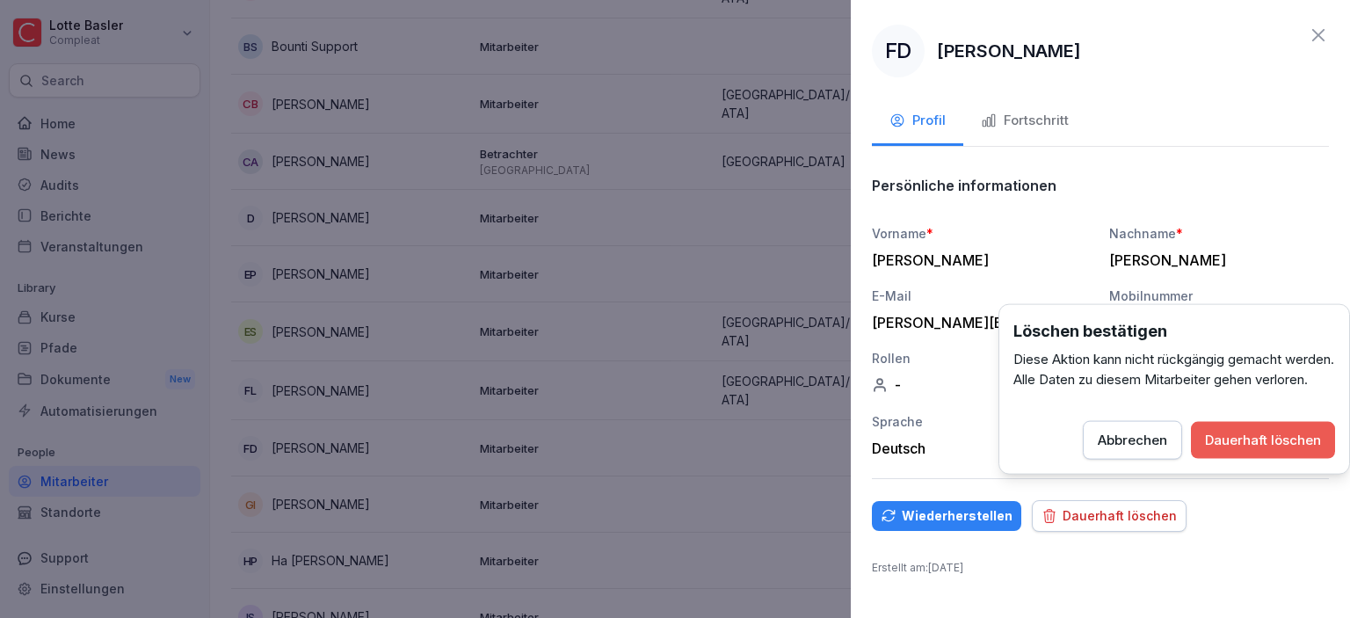
click at [1211, 450] on div "Dauerhaft löschen" at bounding box center [1263, 440] width 116 height 19
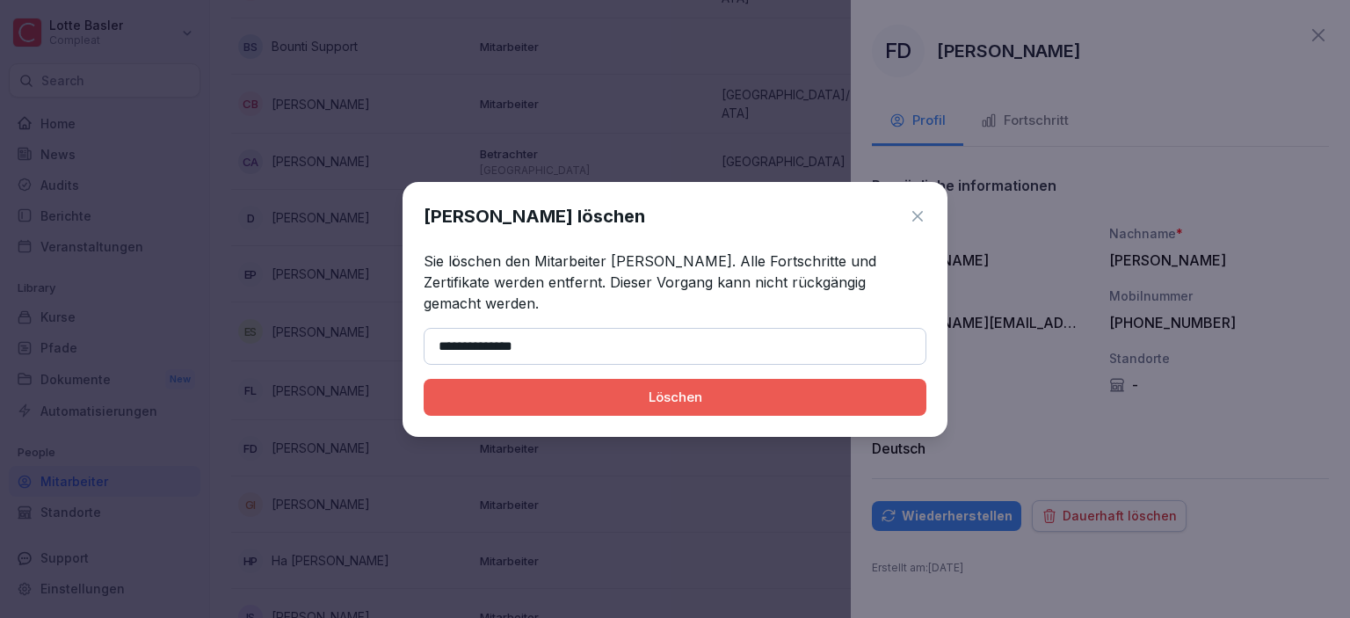
type input "**********"
click at [682, 413] on button "Löschen" at bounding box center [675, 397] width 503 height 37
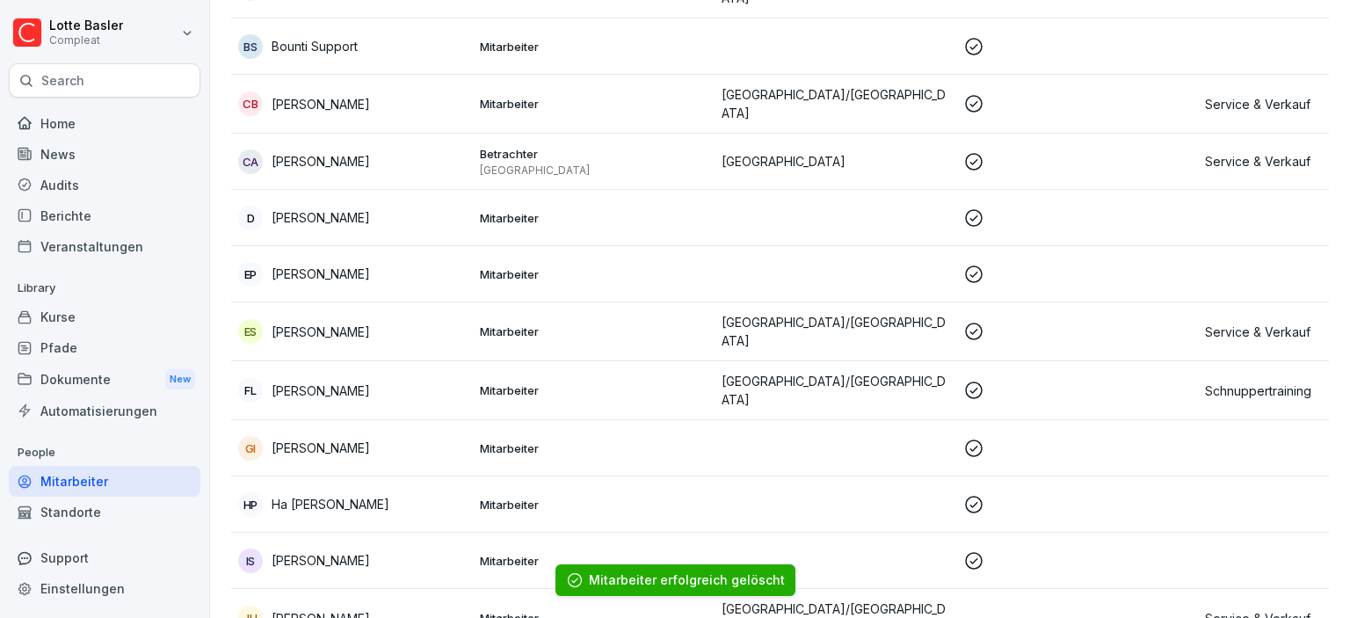
click at [453, 436] on div "GI [PERSON_NAME]" at bounding box center [352, 448] width 228 height 25
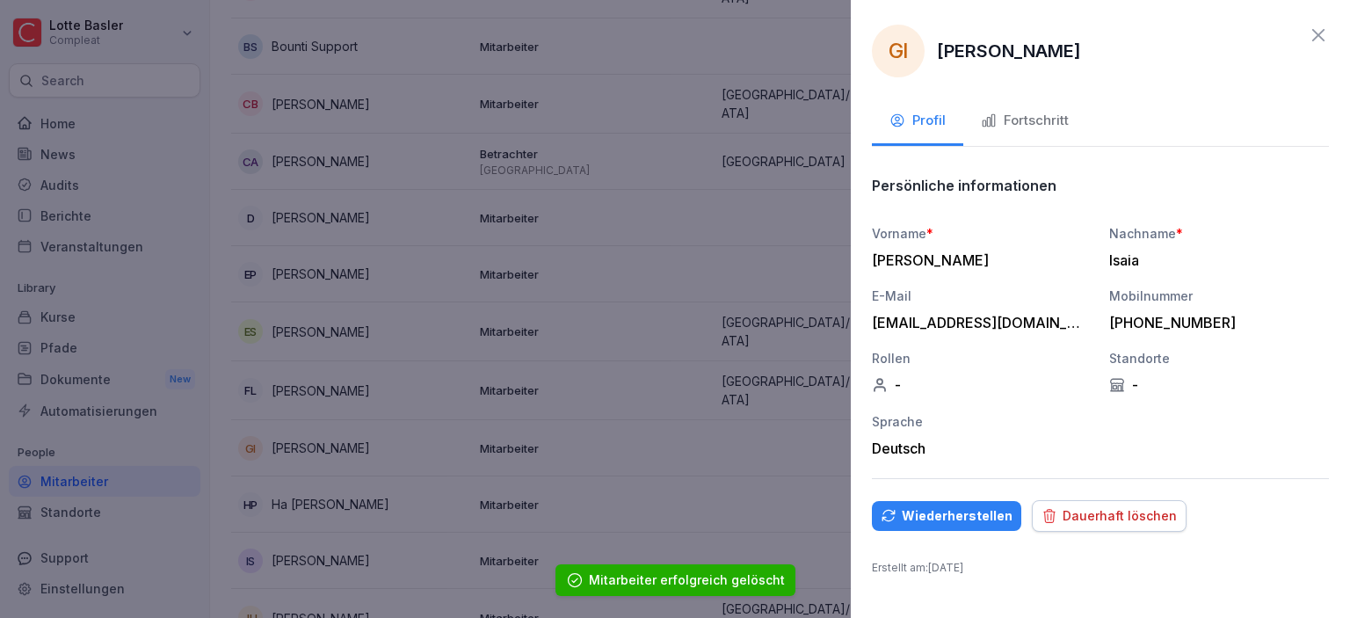
drag, startPoint x: 942, startPoint y: 48, endPoint x: 1186, endPoint y: 83, distance: 246.7
click at [1186, 83] on div "GI [PERSON_NAME] Profil Fortschritt Persönliche informationen Vorname * [PERSON…" at bounding box center [1100, 309] width 499 height 618
click at [1102, 519] on div "Dauerhaft löschen" at bounding box center [1108, 515] width 135 height 19
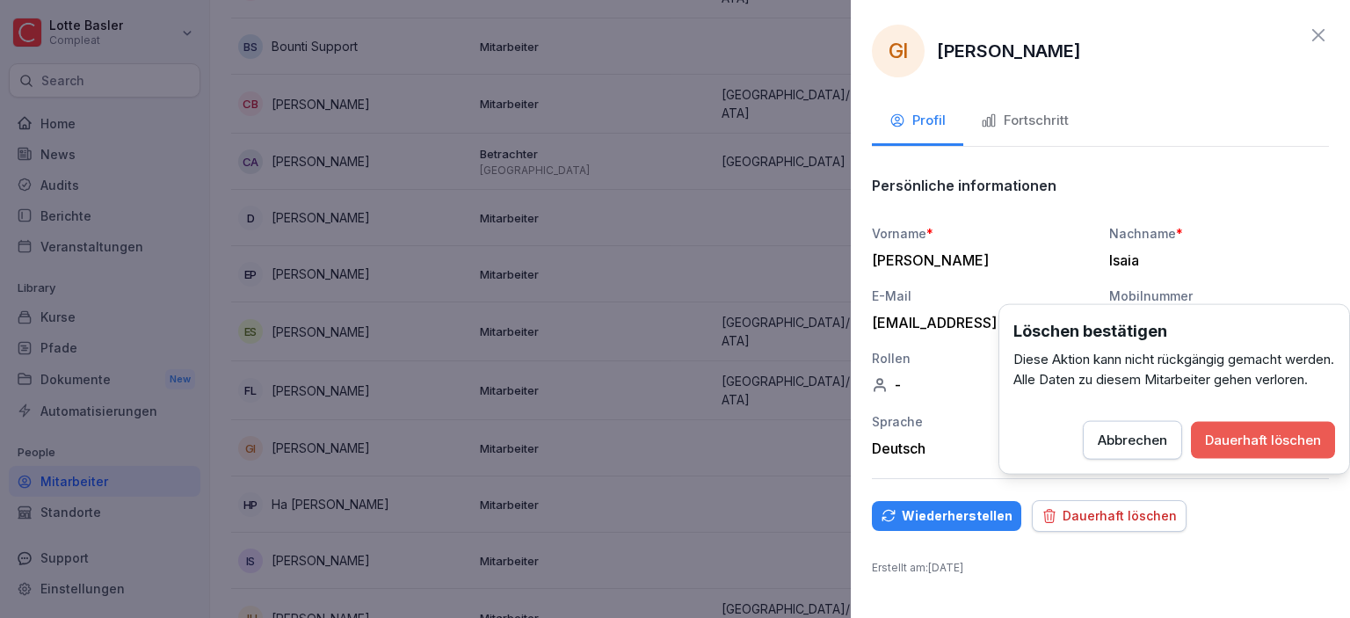
click at [1272, 450] on div "Dauerhaft löschen" at bounding box center [1263, 440] width 116 height 19
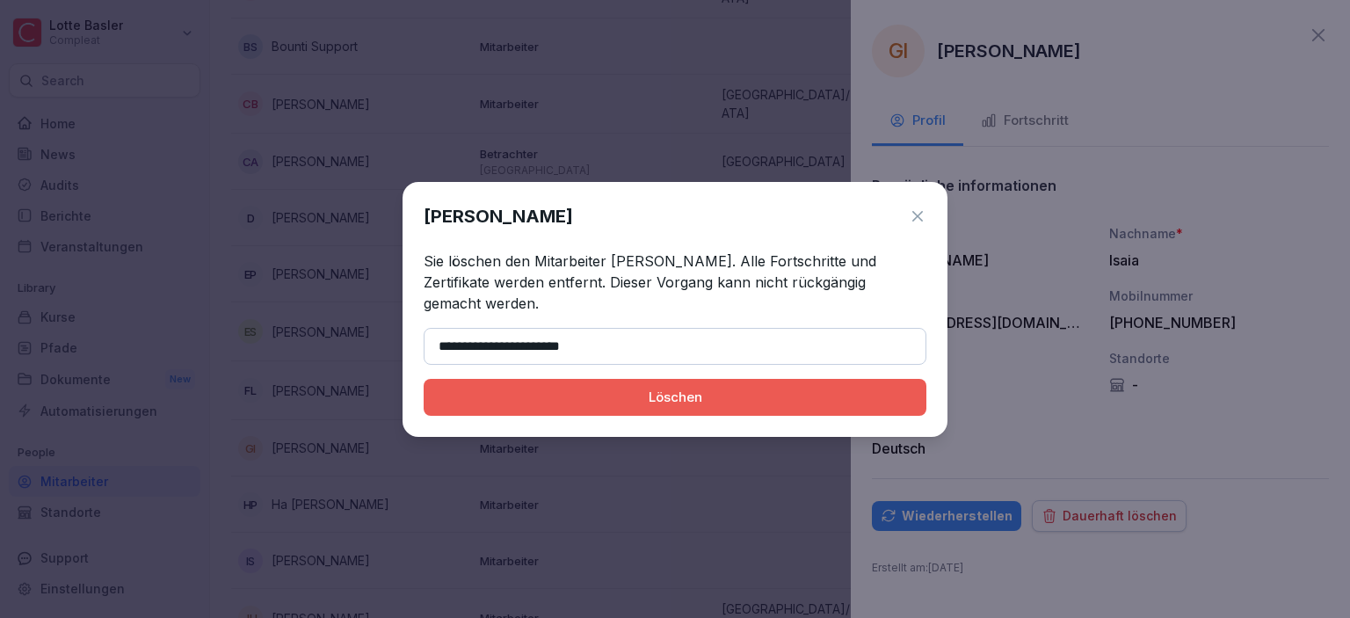
type input "**********"
click at [663, 406] on div "Löschen" at bounding box center [675, 397] width 475 height 19
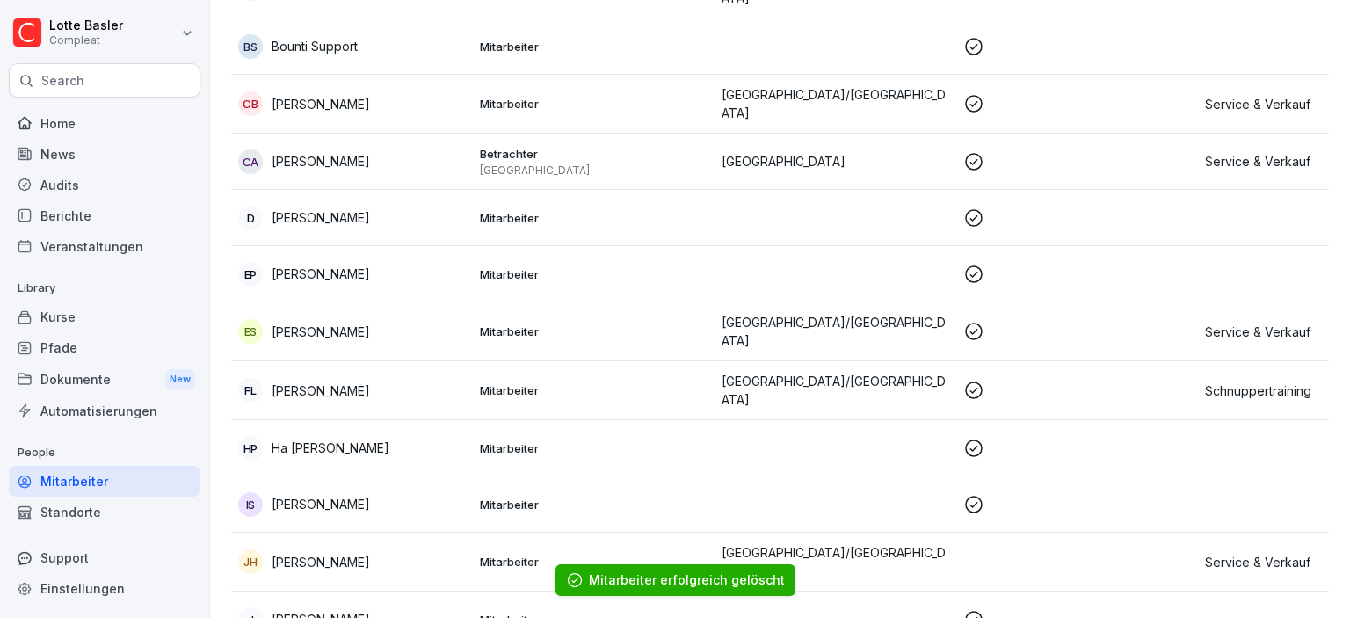
click at [533, 440] on p "Mitarbeiter" at bounding box center [594, 448] width 228 height 16
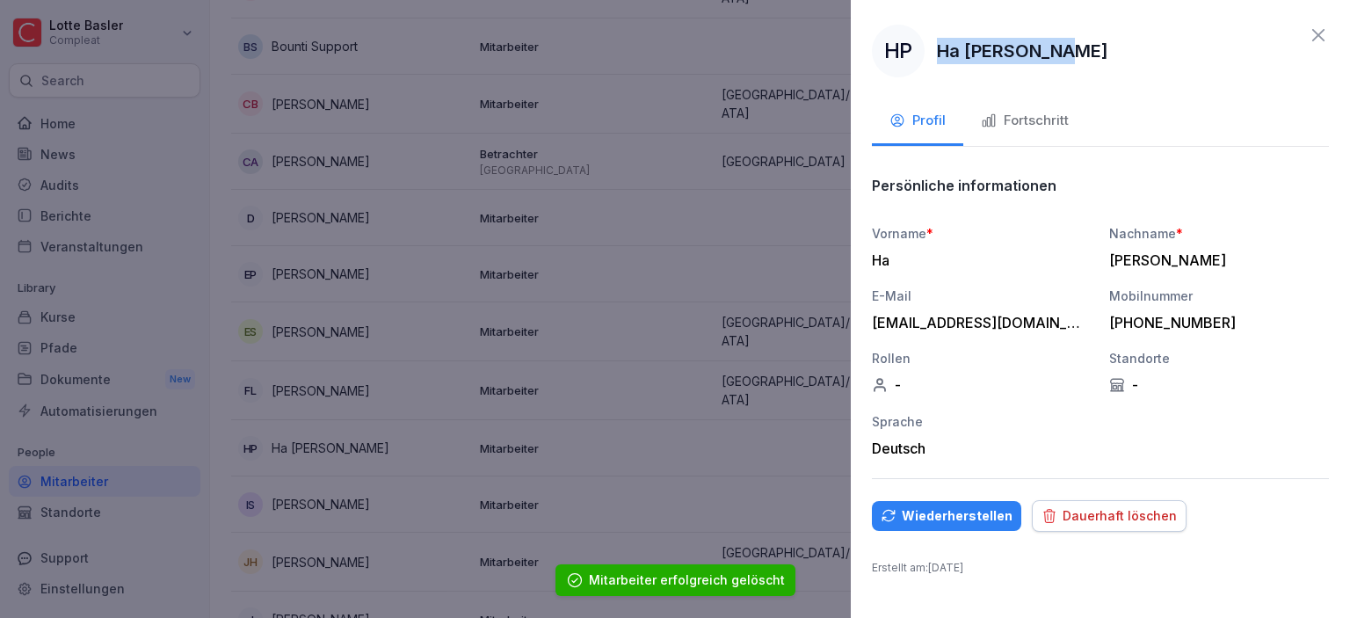
drag, startPoint x: 940, startPoint y: 49, endPoint x: 1099, endPoint y: 49, distance: 159.1
click at [1099, 49] on div "HP Ha [PERSON_NAME]" at bounding box center [1100, 51] width 457 height 53
click at [1091, 511] on div "Dauerhaft löschen" at bounding box center [1108, 515] width 135 height 19
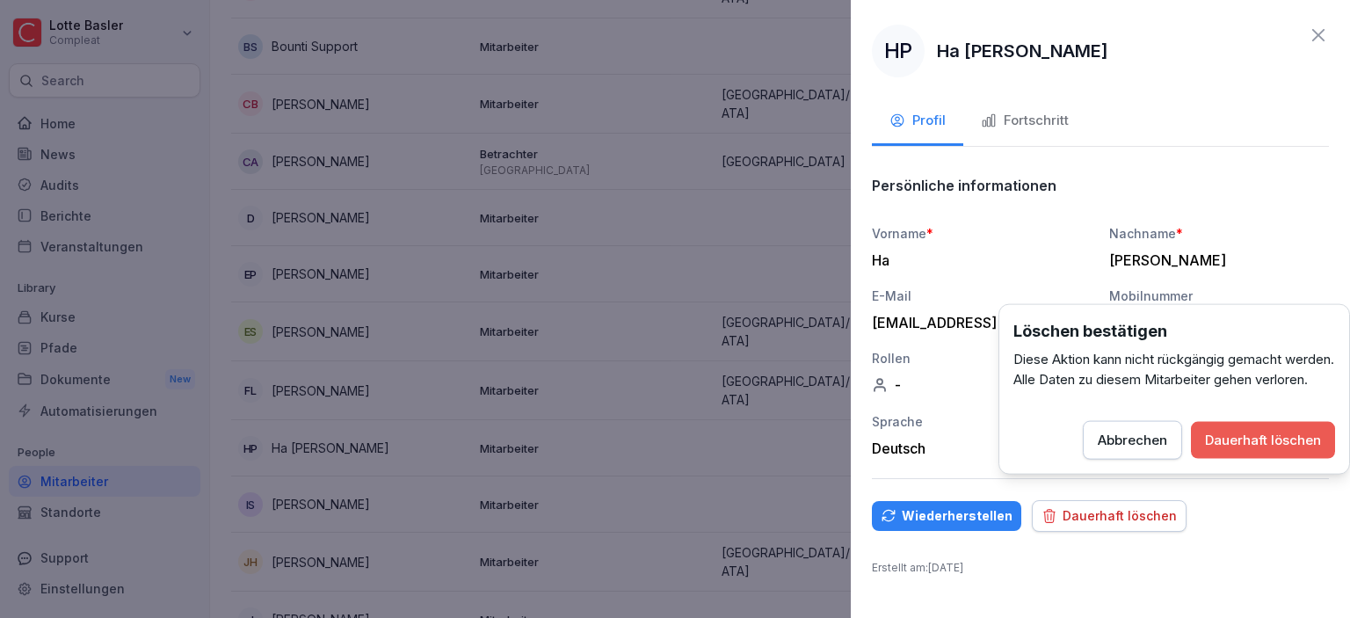
click at [1238, 447] on button "Dauerhaft löschen" at bounding box center [1263, 440] width 144 height 37
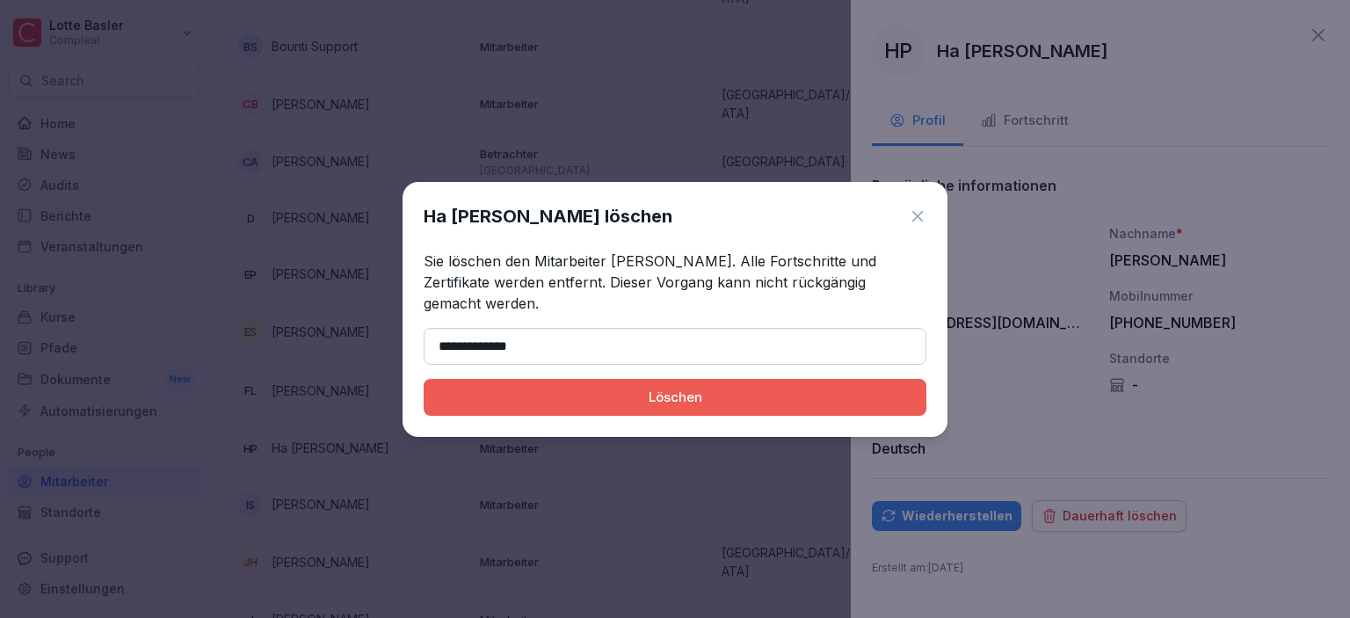
type input "**********"
click at [624, 399] on div "Löschen" at bounding box center [675, 397] width 475 height 19
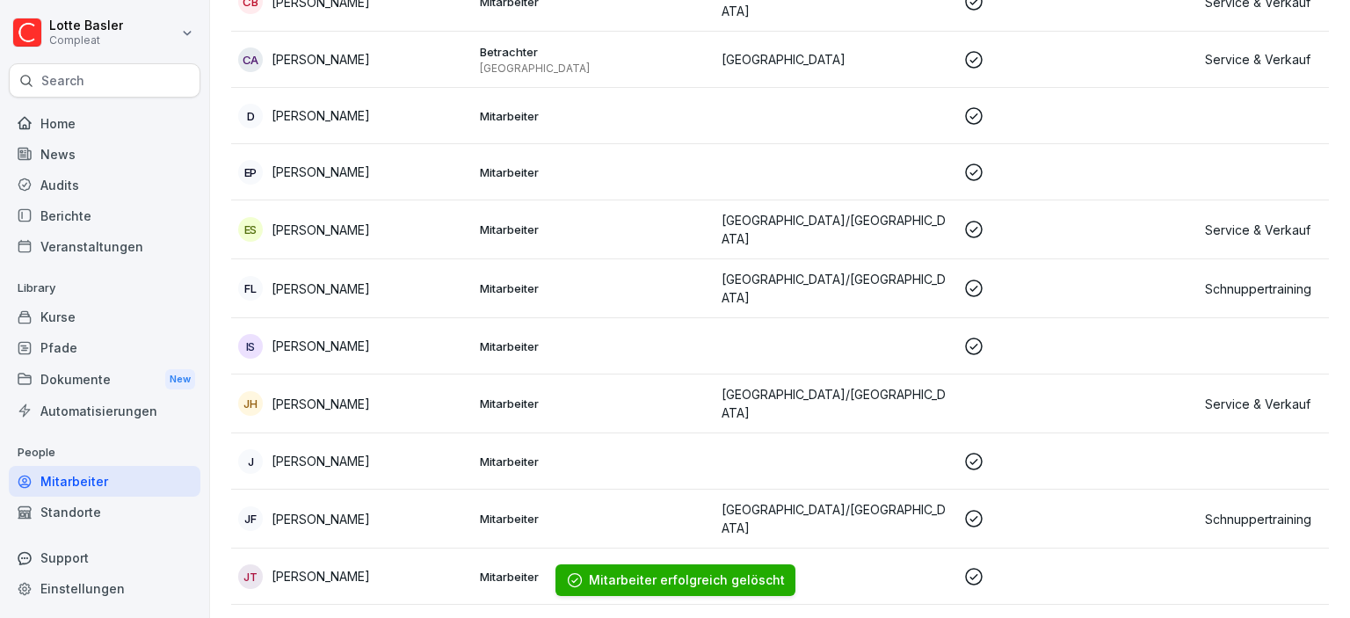
click at [424, 391] on div "[PERSON_NAME]" at bounding box center [352, 403] width 228 height 25
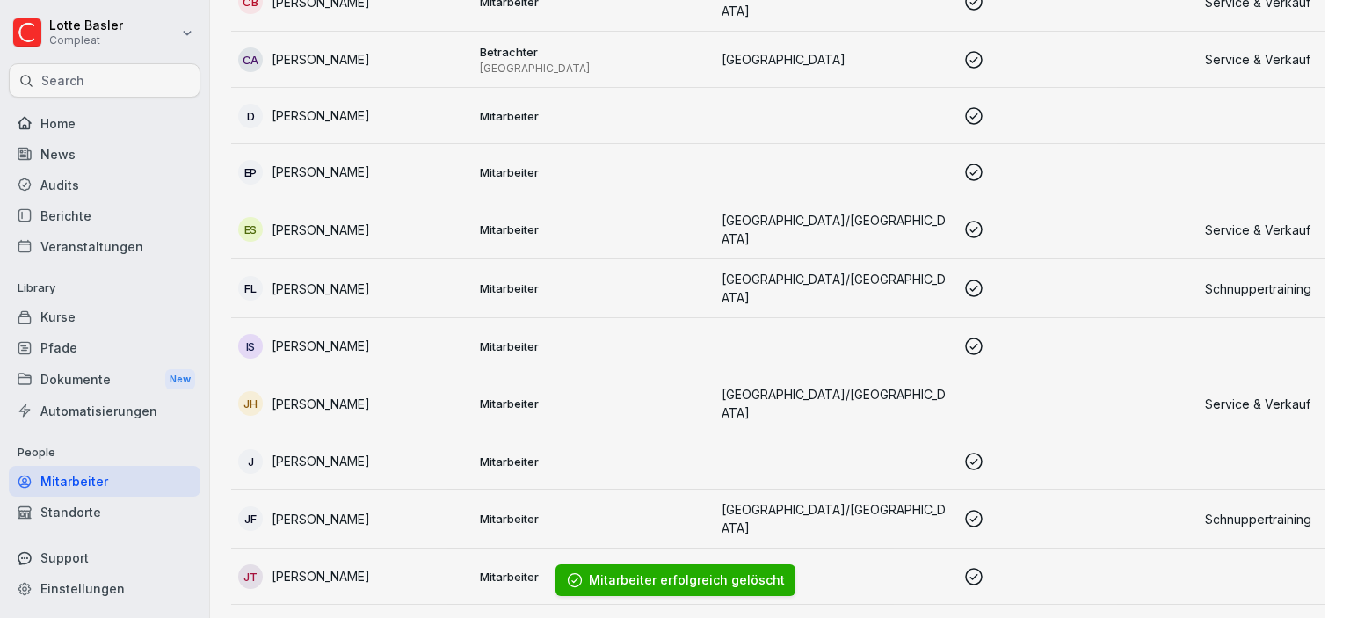
scroll to position [506, 0]
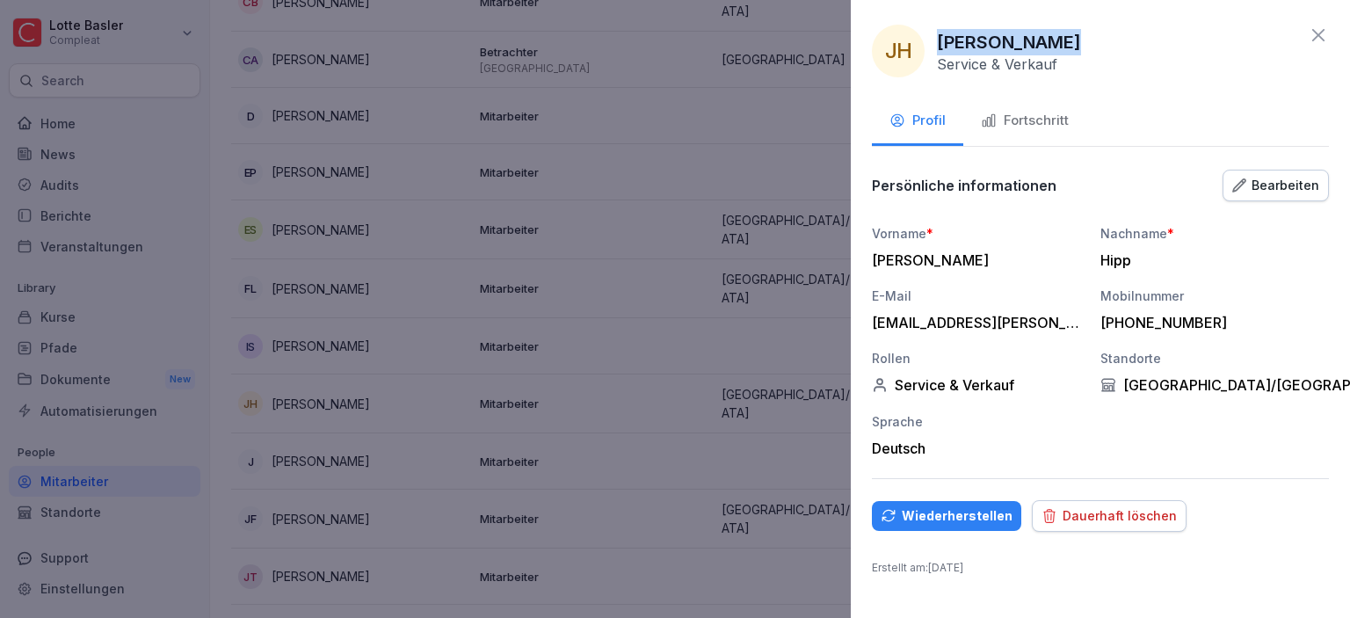
drag, startPoint x: 941, startPoint y: 39, endPoint x: 1051, endPoint y: 48, distance: 110.3
click at [1051, 48] on p "[PERSON_NAME]" at bounding box center [1009, 42] width 144 height 26
click at [1103, 500] on button "Dauerhaft löschen" at bounding box center [1109, 516] width 155 height 32
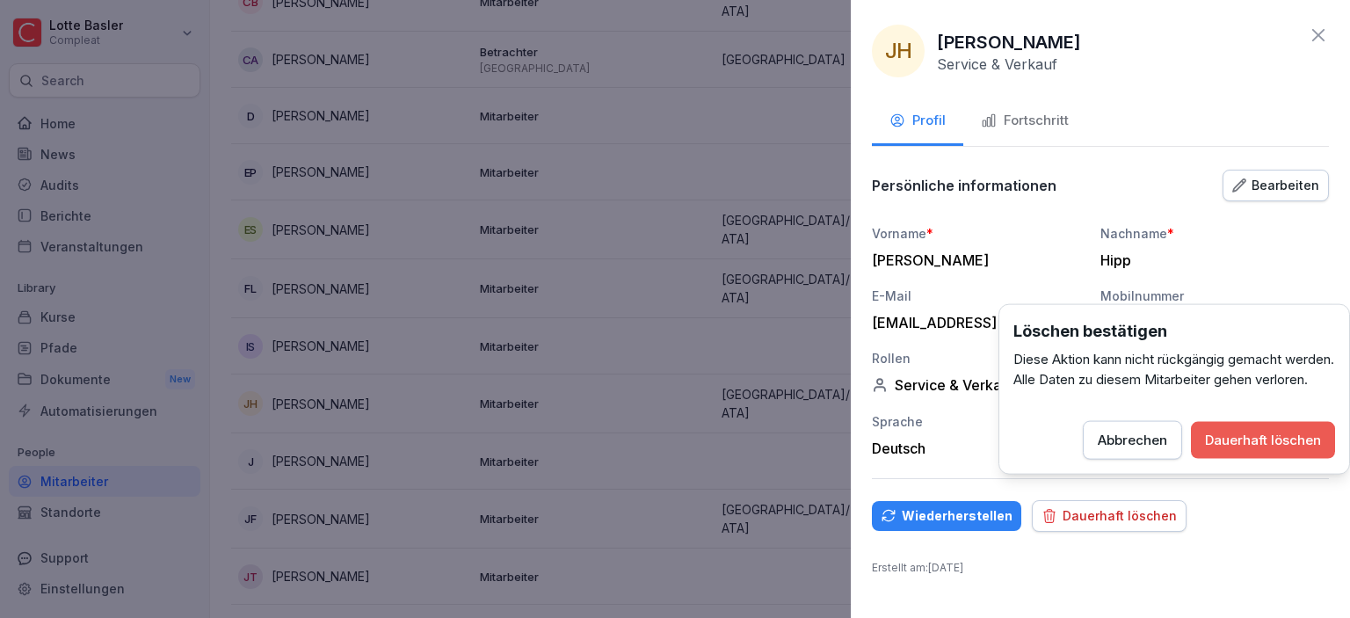
click at [1196, 459] on button "Dauerhaft löschen" at bounding box center [1263, 440] width 144 height 37
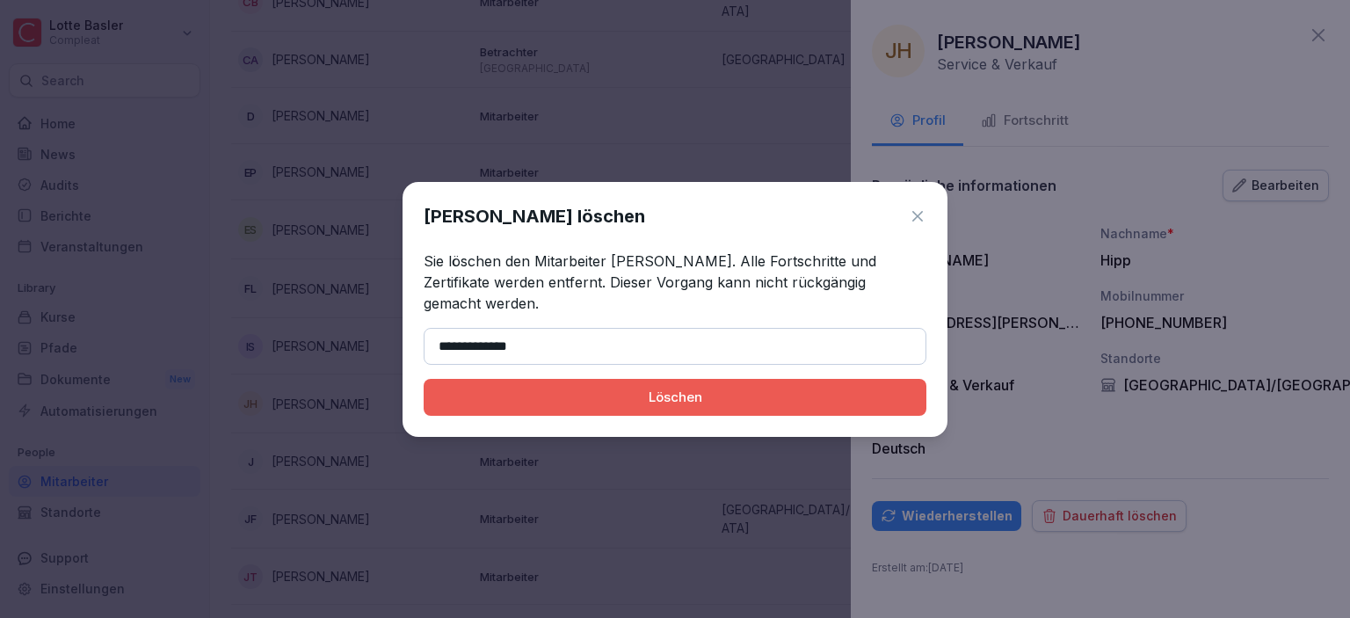
type input "**********"
click at [614, 388] on div "Löschen" at bounding box center [675, 397] width 475 height 19
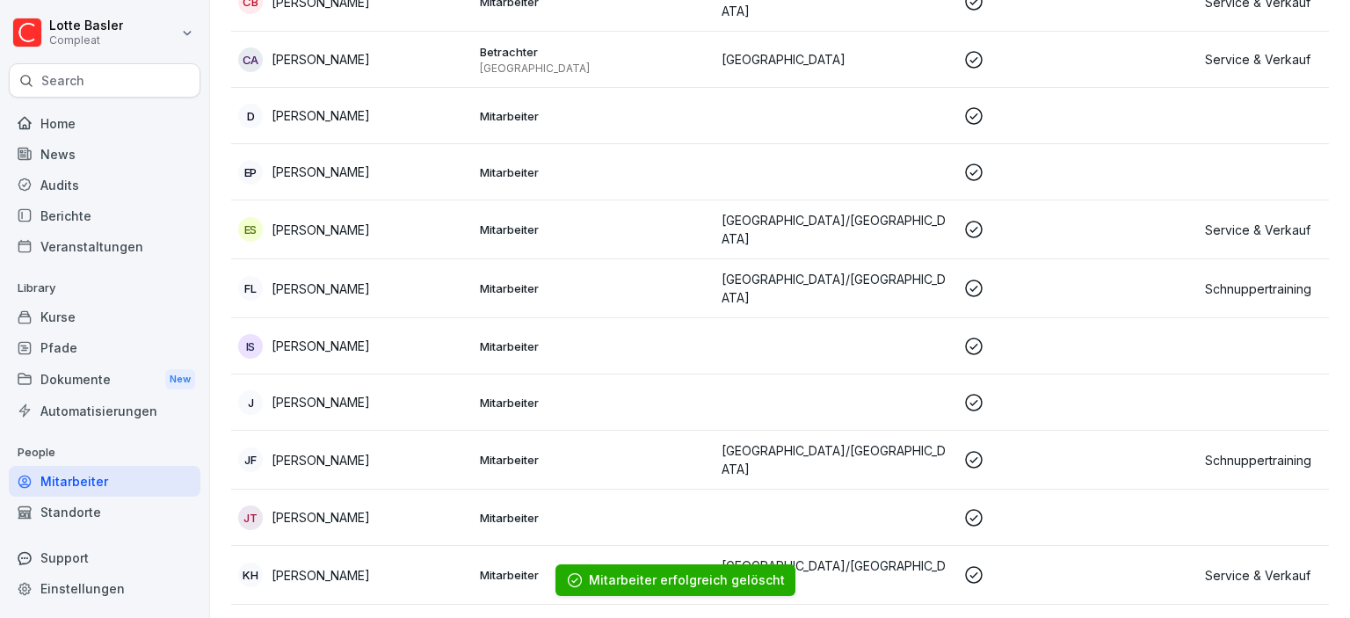
click at [367, 390] on div "J [PERSON_NAME]" at bounding box center [352, 402] width 228 height 25
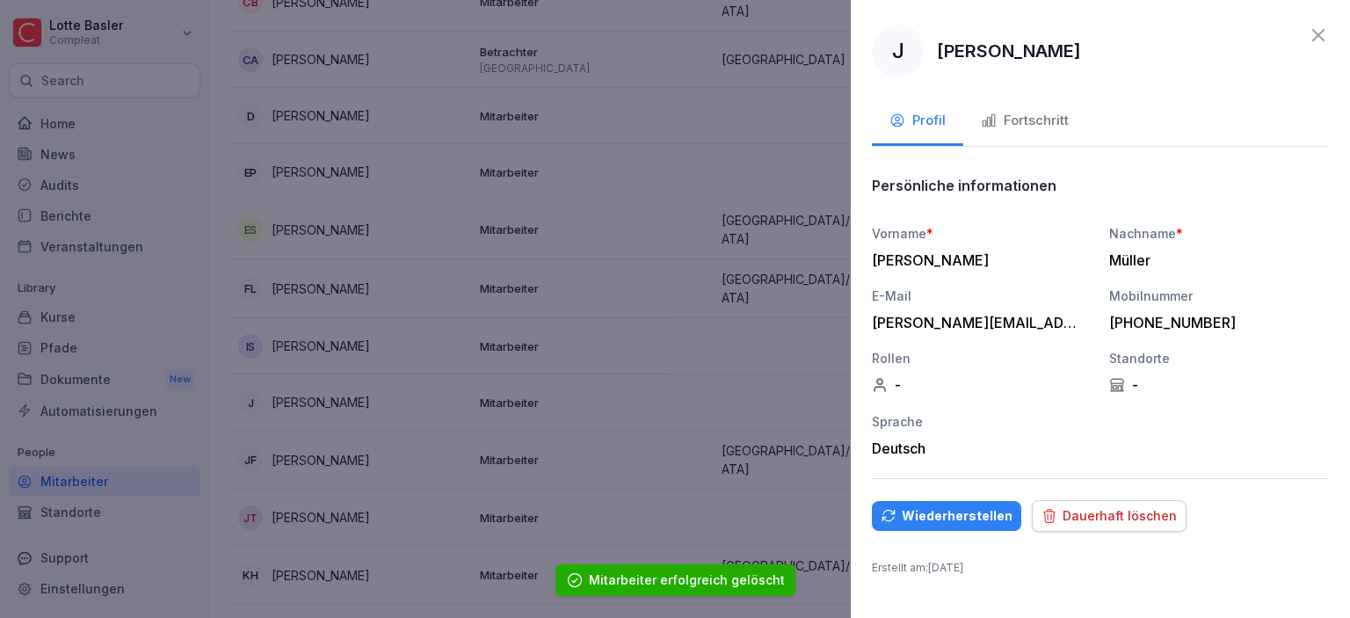
drag, startPoint x: 942, startPoint y: 44, endPoint x: 1012, endPoint y: 46, distance: 70.3
click at [1084, 46] on div "J [PERSON_NAME]" at bounding box center [1100, 51] width 457 height 53
drag, startPoint x: 940, startPoint y: 54, endPoint x: 1077, endPoint y: 59, distance: 137.2
click at [1077, 59] on div "J [PERSON_NAME]" at bounding box center [1100, 51] width 457 height 53
click at [1100, 508] on div "Dauerhaft löschen" at bounding box center [1108, 515] width 135 height 19
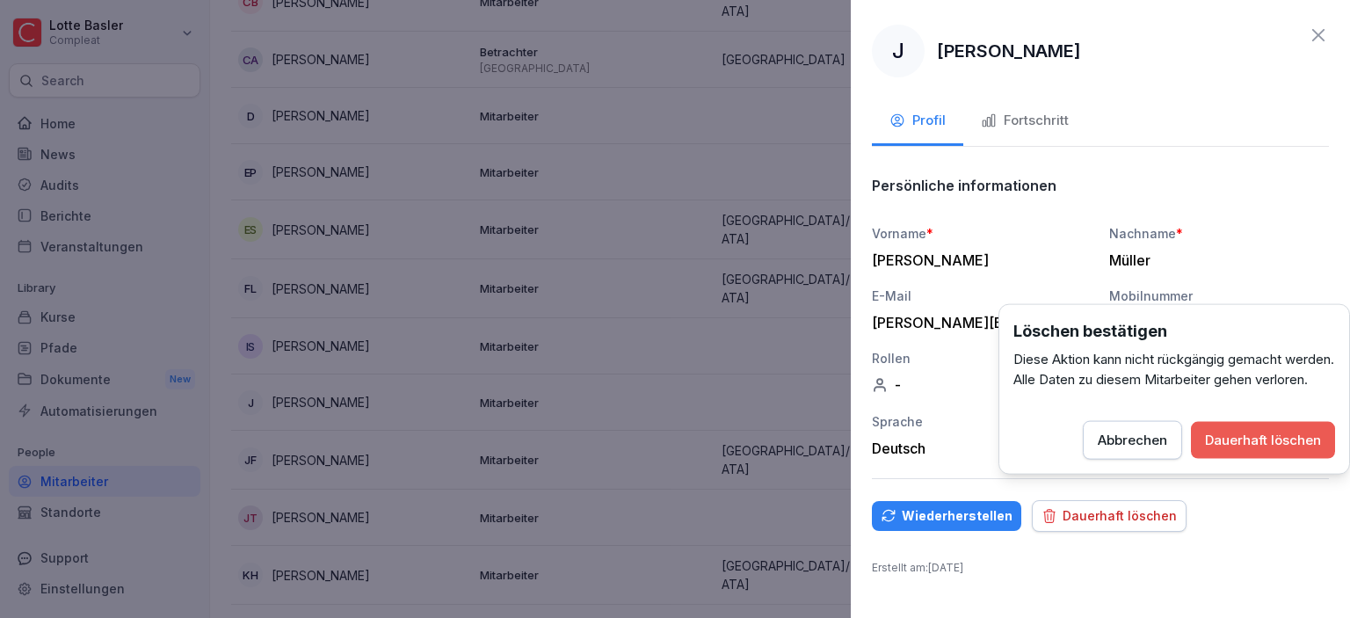
click at [1216, 450] on div "Dauerhaft löschen" at bounding box center [1263, 440] width 116 height 19
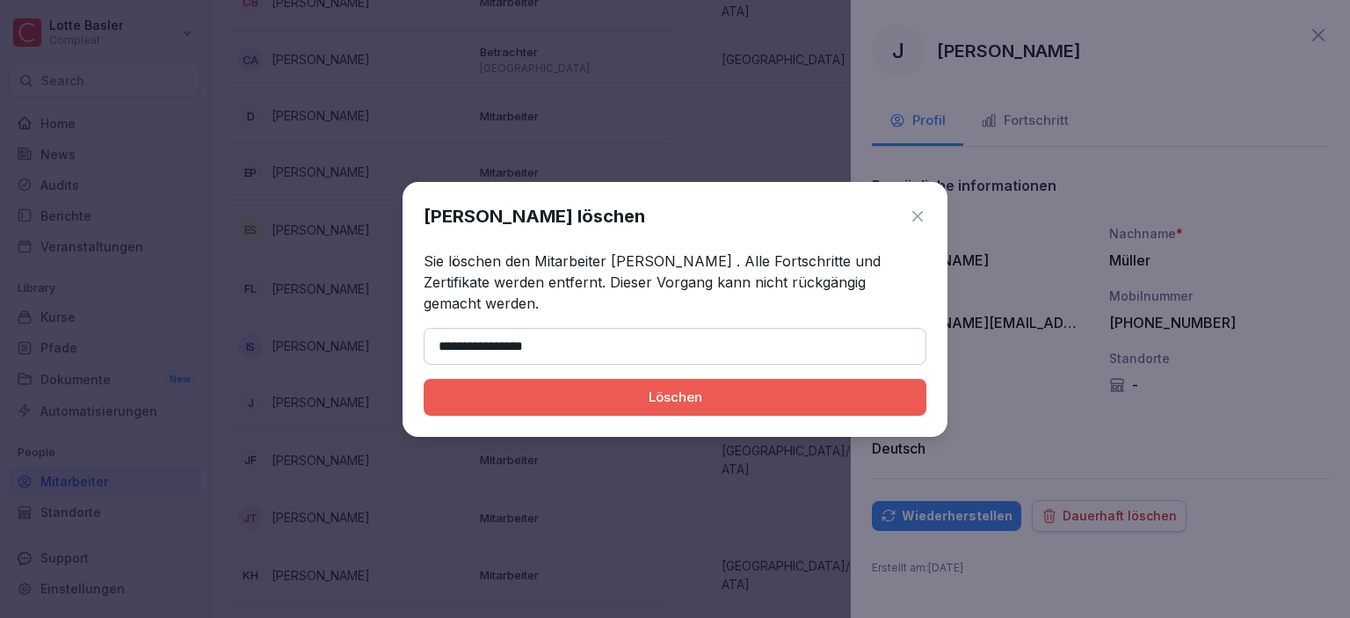
type input "**********"
click at [716, 399] on div "Löschen" at bounding box center [675, 397] width 475 height 19
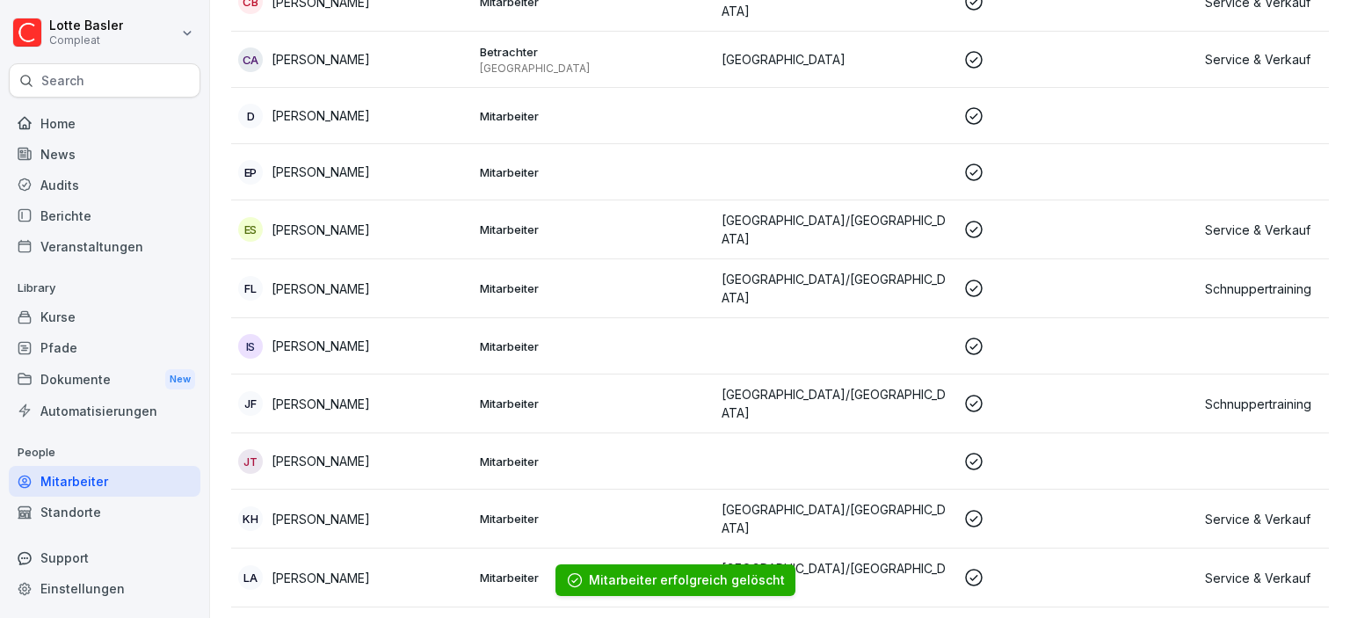
click at [381, 374] on td "JF [PERSON_NAME]" at bounding box center [352, 403] width 242 height 59
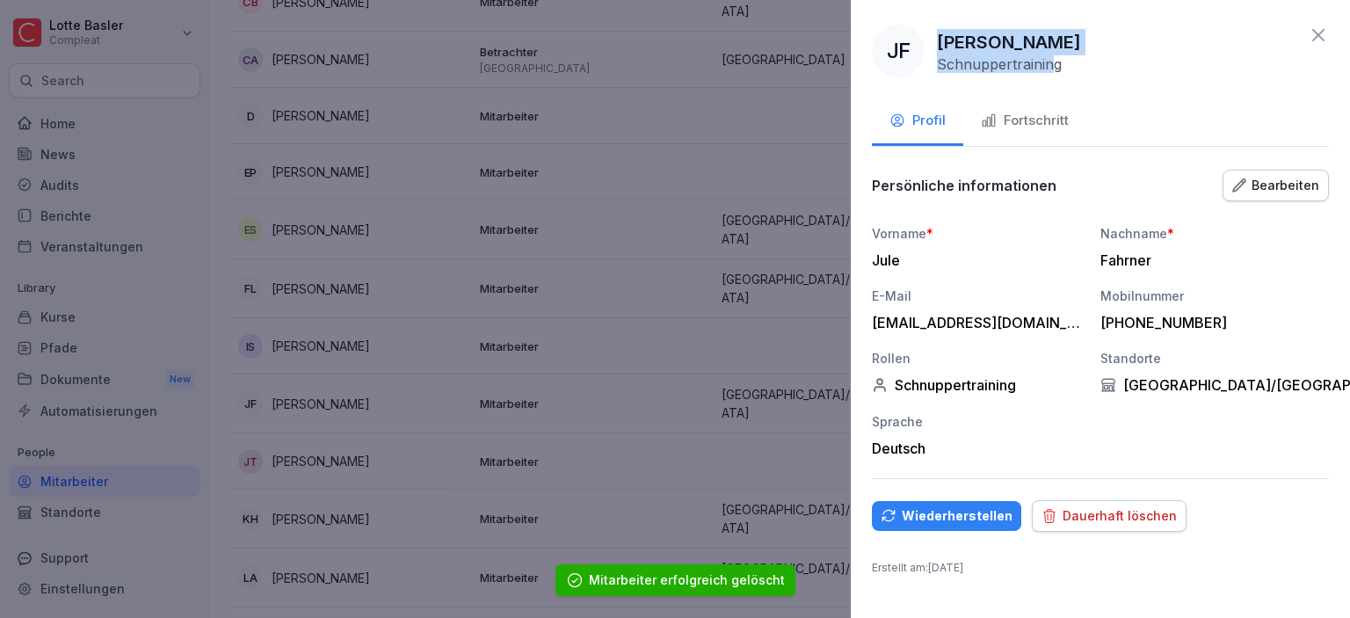
drag, startPoint x: 940, startPoint y: 37, endPoint x: 1055, endPoint y: 33, distance: 114.3
click at [1055, 33] on div "[PERSON_NAME] Schnuppertraining" at bounding box center [1009, 51] width 144 height 44
click at [1040, 36] on p "[PERSON_NAME]" at bounding box center [1009, 42] width 144 height 26
drag, startPoint x: 1040, startPoint y: 36, endPoint x: 940, endPoint y: 51, distance: 101.3
click at [940, 51] on p "[PERSON_NAME]" at bounding box center [1009, 42] width 144 height 26
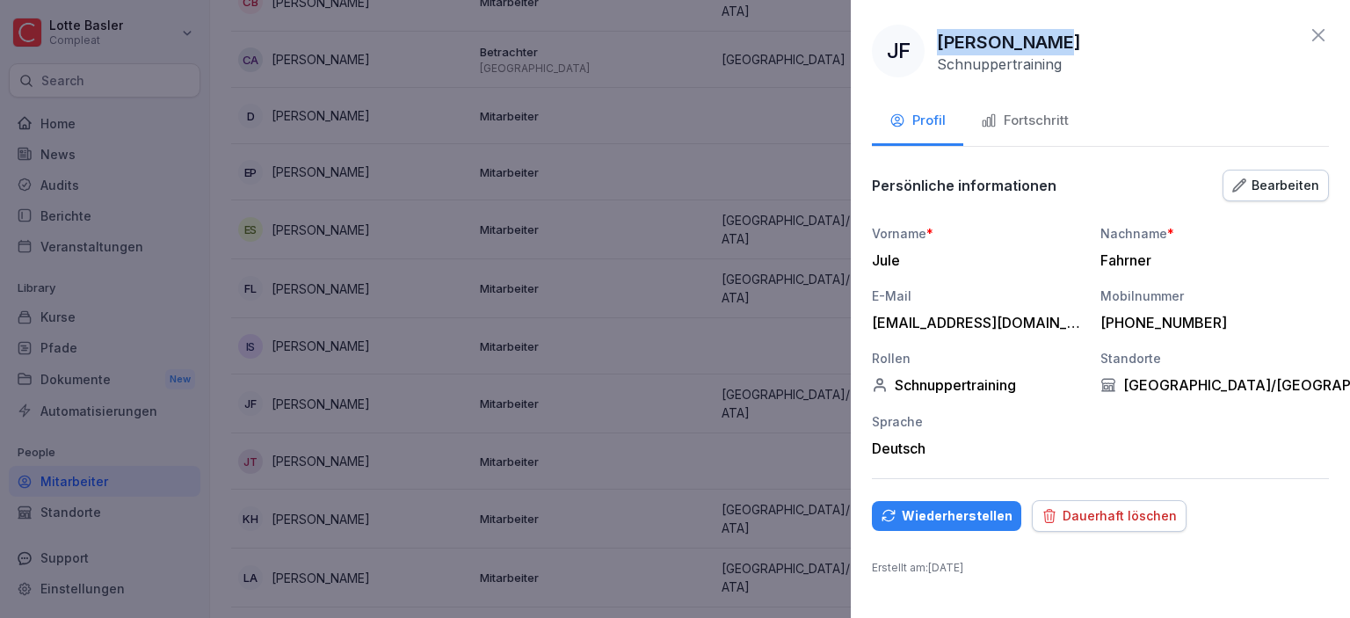
click at [1129, 511] on div "Dauerhaft löschen" at bounding box center [1108, 515] width 135 height 19
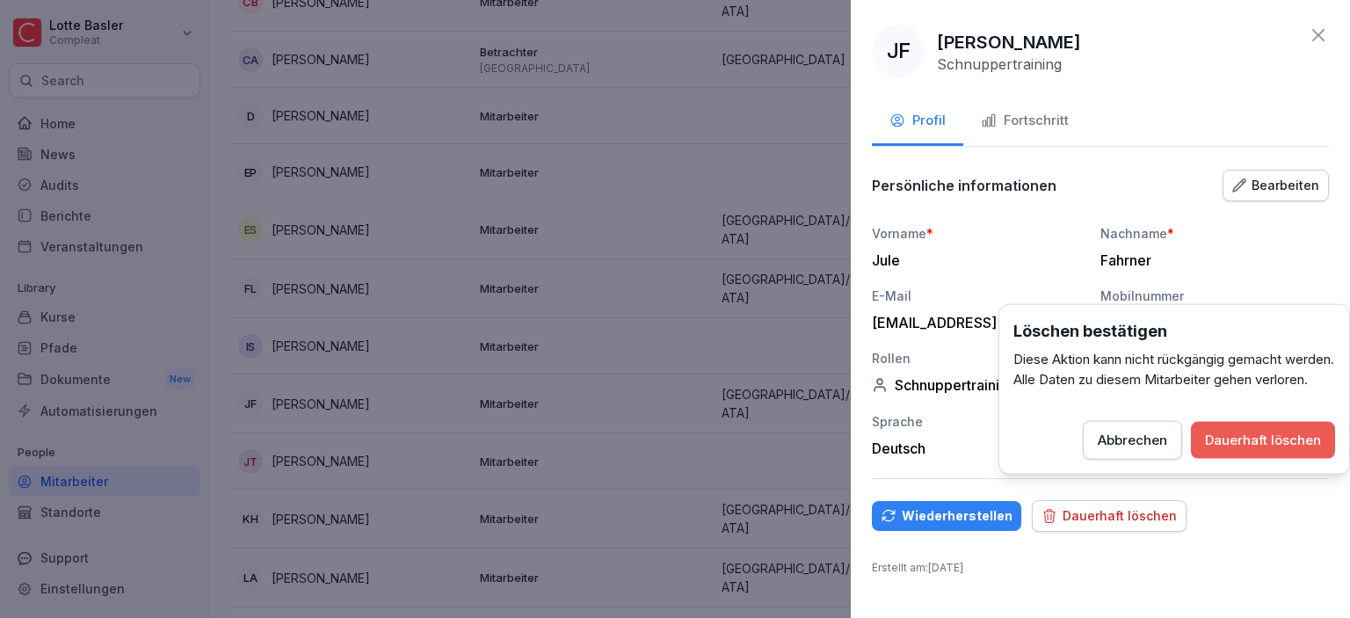
click at [1249, 434] on div "Löschen bestätigen Diese Aktion kann nicht rückgängig gemacht werden. Alle Date…" at bounding box center [1174, 389] width 352 height 170
click at [1261, 450] on div "Dauerhaft löschen" at bounding box center [1263, 440] width 116 height 19
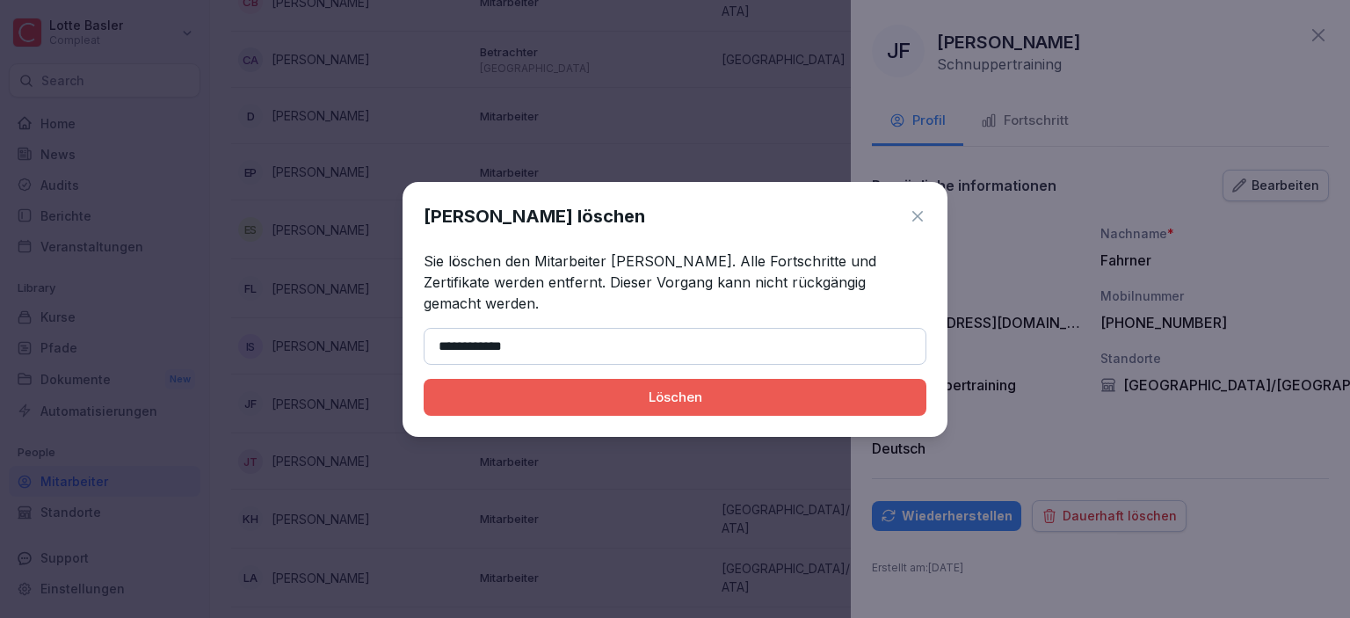
type input "**********"
click at [663, 398] on button "Löschen" at bounding box center [675, 397] width 503 height 37
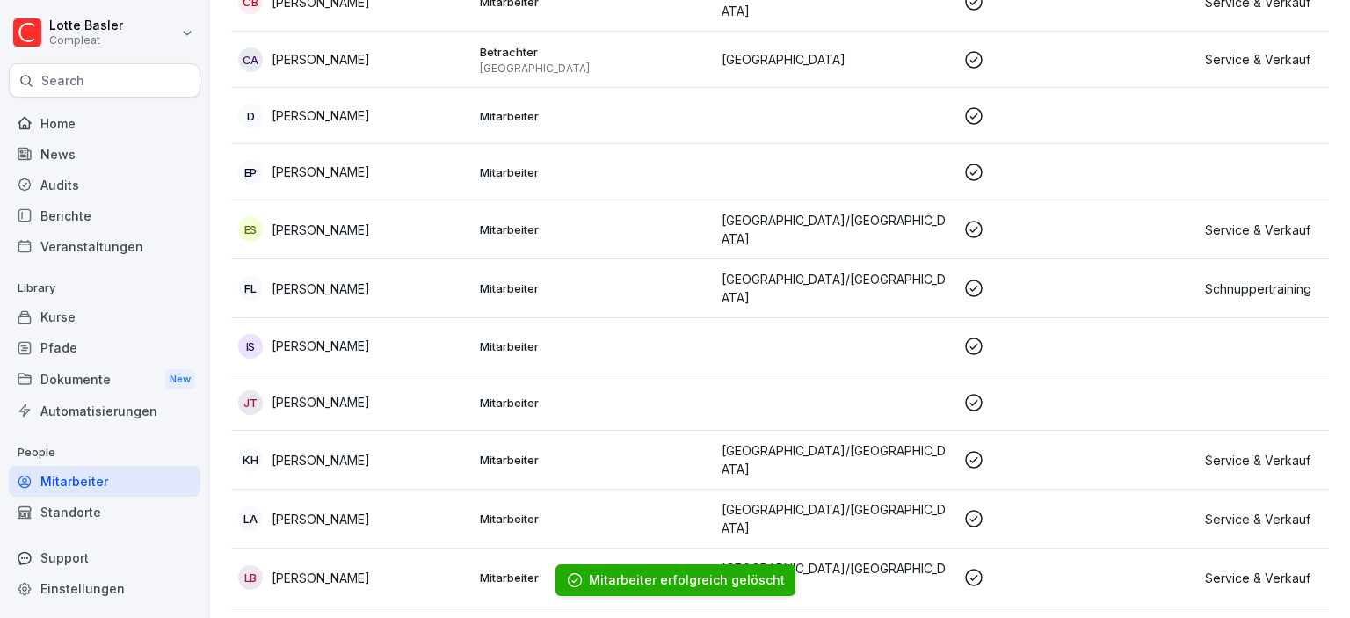
click at [458, 390] on div "JT [PERSON_NAME]" at bounding box center [352, 402] width 228 height 25
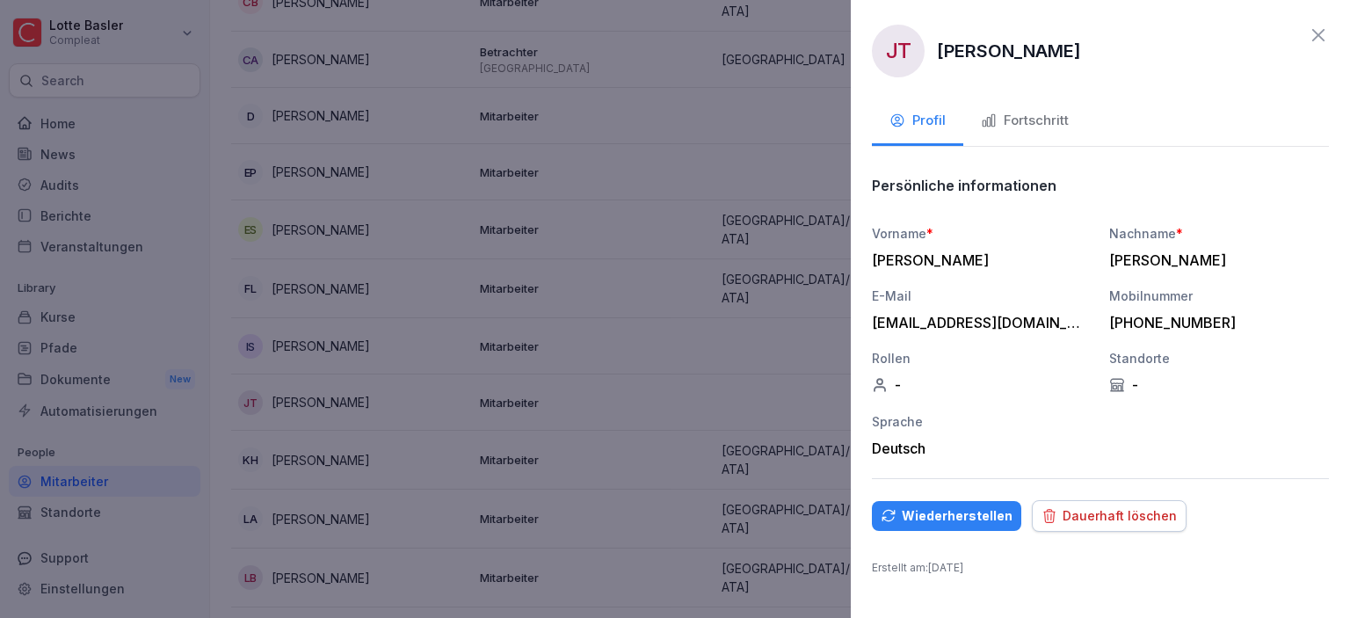
drag, startPoint x: 938, startPoint y: 47, endPoint x: 1153, endPoint y: 53, distance: 215.4
click at [1153, 53] on div "JT [PERSON_NAME]" at bounding box center [1100, 51] width 457 height 53
click at [1156, 511] on div "Dauerhaft löschen" at bounding box center [1108, 515] width 135 height 19
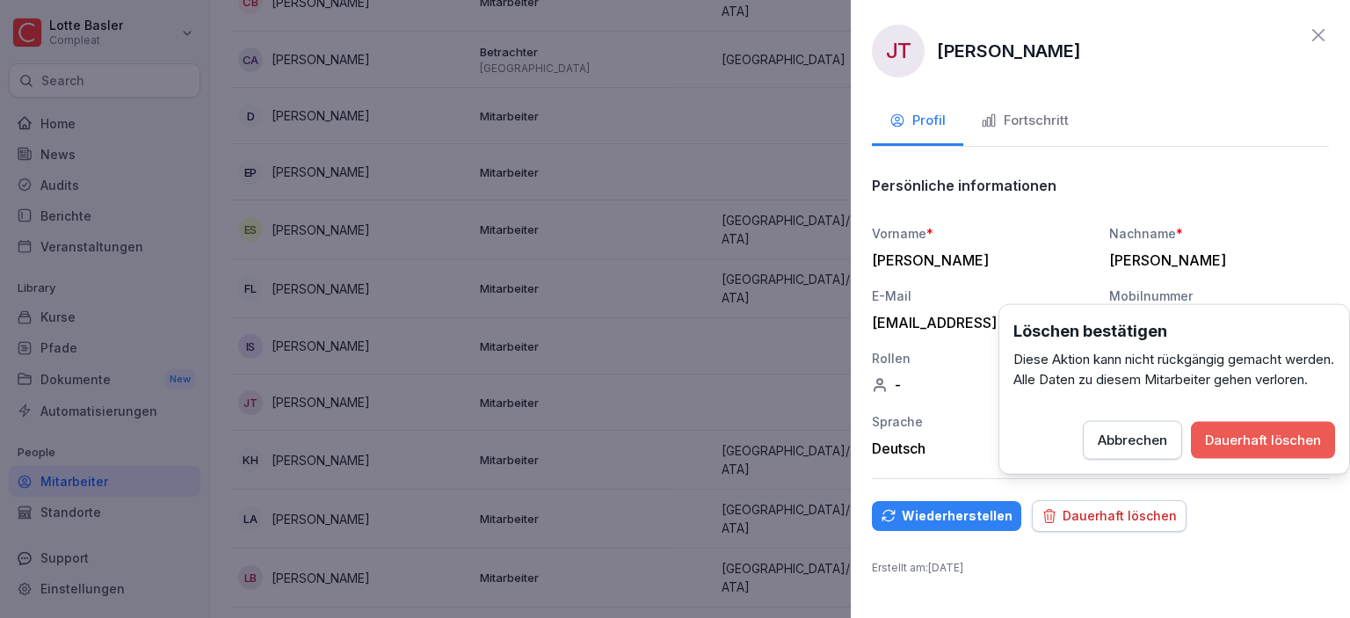
click at [1251, 450] on div "Dauerhaft löschen" at bounding box center [1263, 440] width 116 height 19
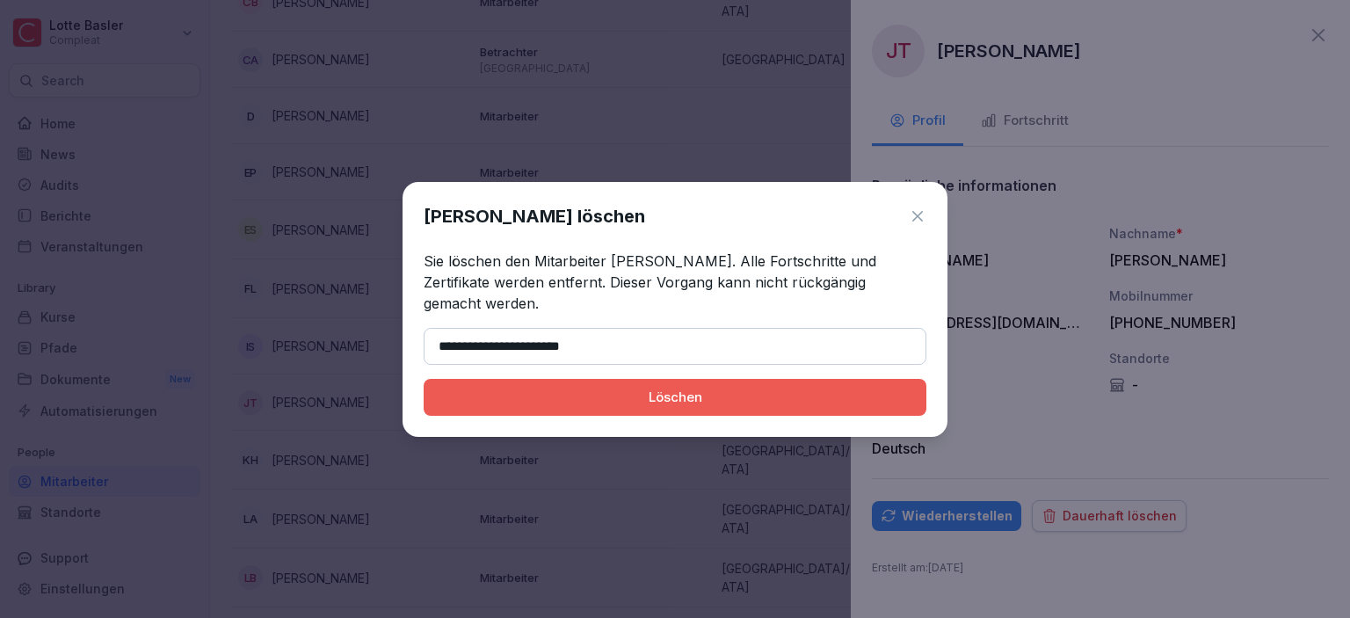
type input "**********"
click at [646, 400] on div "Löschen" at bounding box center [675, 397] width 475 height 19
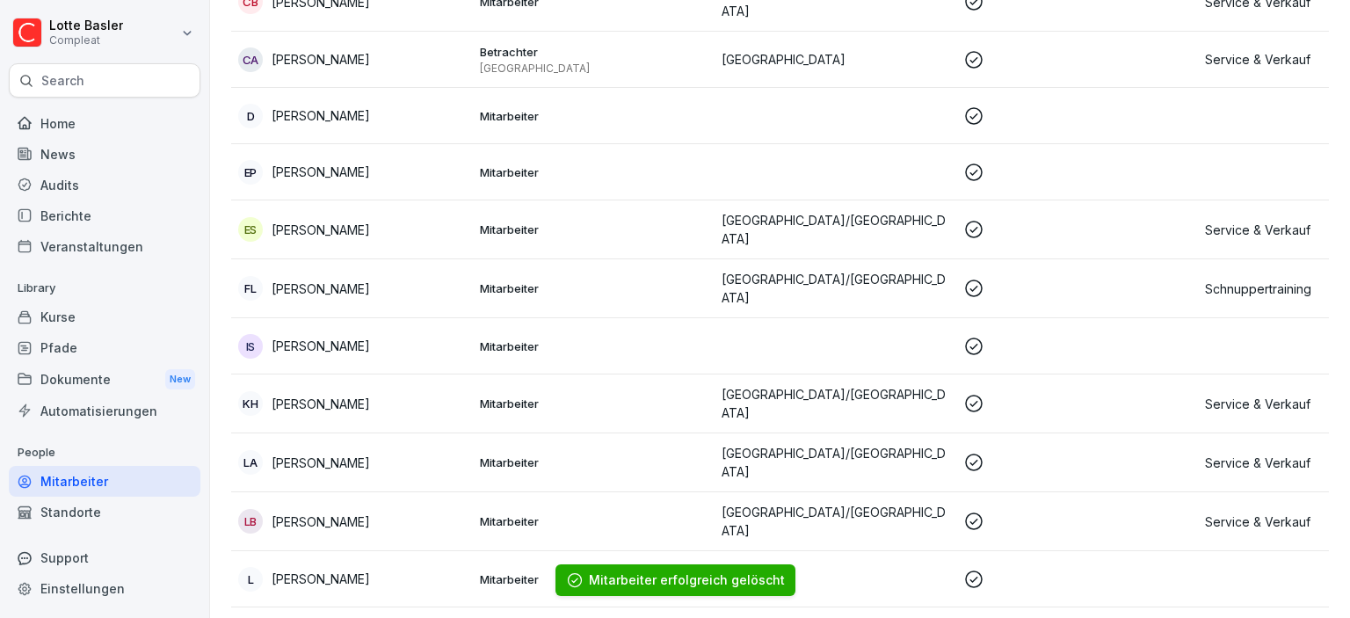
click at [387, 450] on div "LA [PERSON_NAME]" at bounding box center [352, 462] width 228 height 25
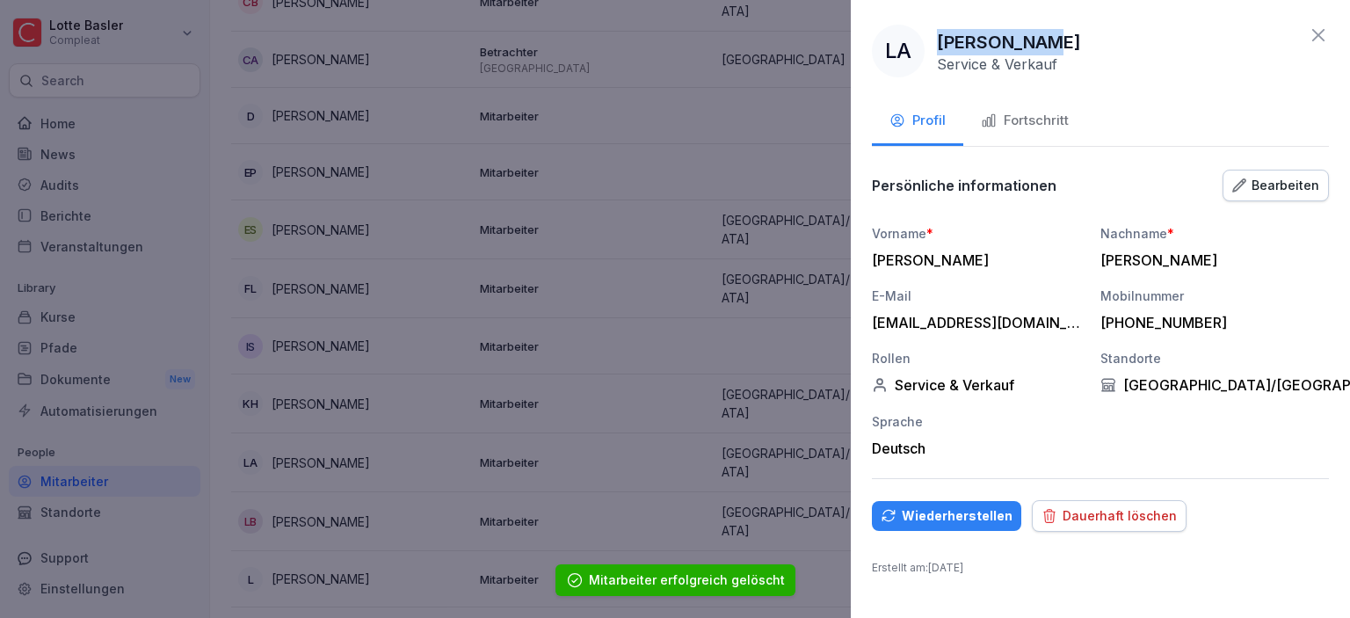
drag, startPoint x: 937, startPoint y: 36, endPoint x: 1039, endPoint y: 32, distance: 102.0
click at [1039, 32] on div "LA [PERSON_NAME] Service & Verkauf" at bounding box center [976, 51] width 209 height 53
click at [1092, 526] on button "Dauerhaft löschen" at bounding box center [1109, 516] width 155 height 32
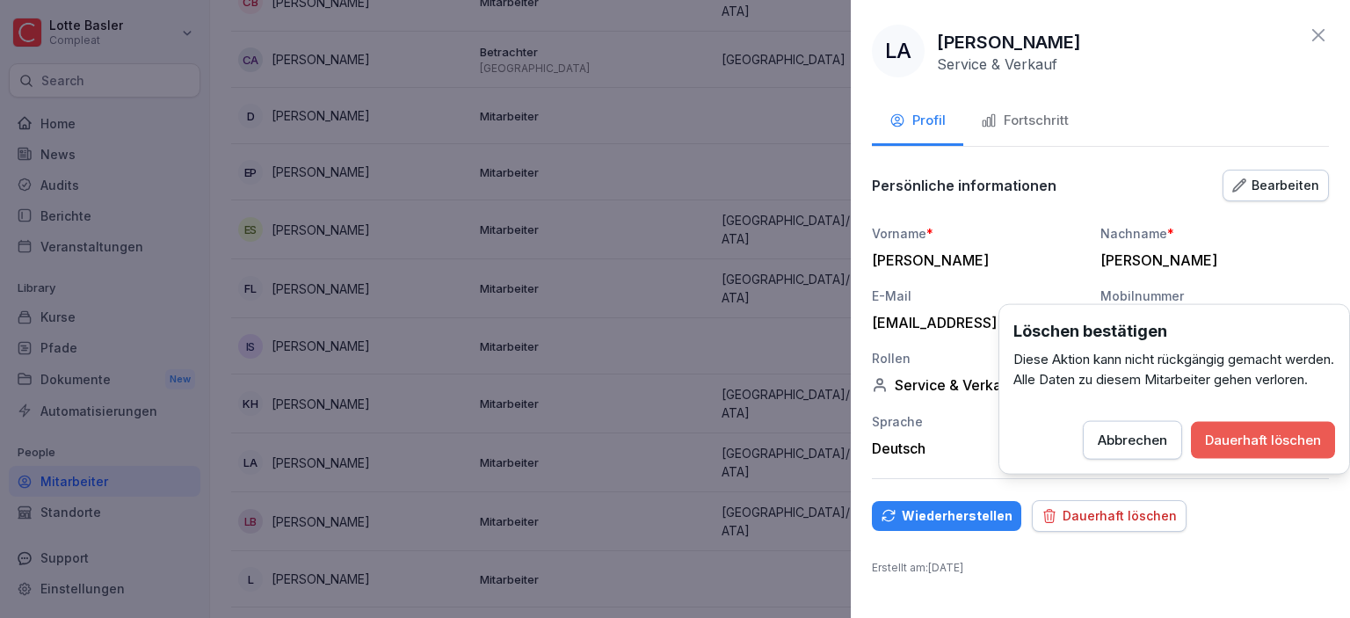
click at [1250, 446] on button "Dauerhaft löschen" at bounding box center [1263, 440] width 144 height 37
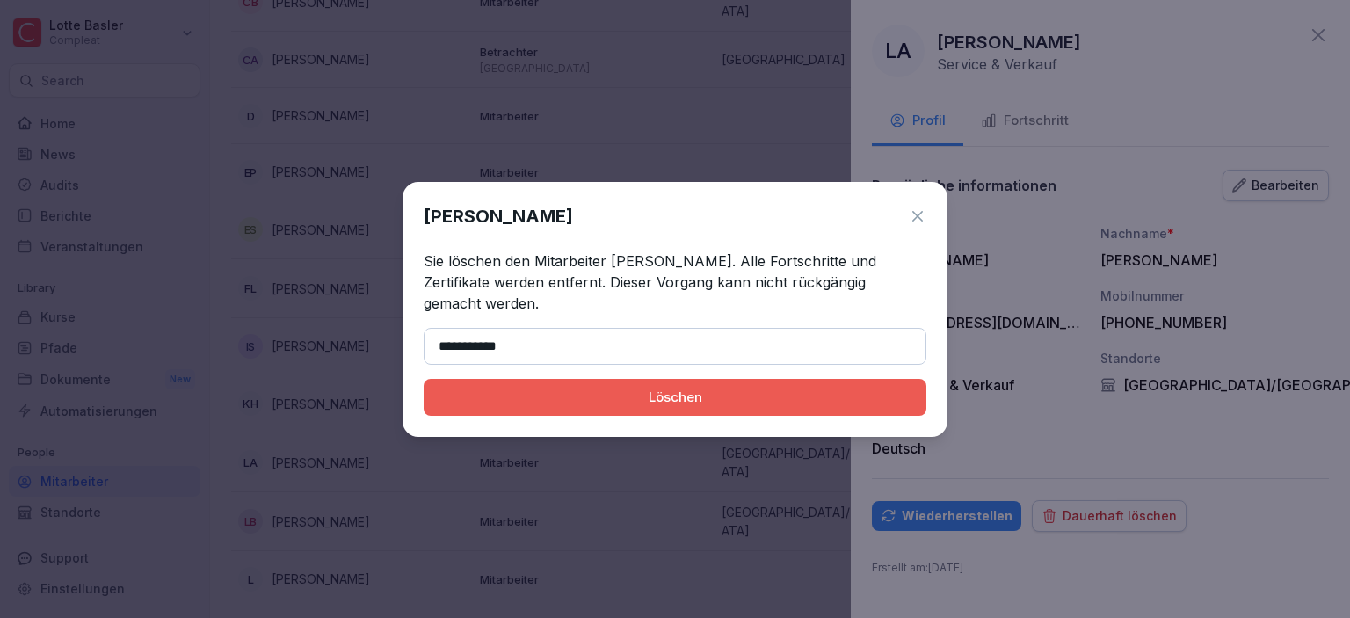
type input "**********"
click at [584, 389] on div "Löschen" at bounding box center [675, 397] width 475 height 19
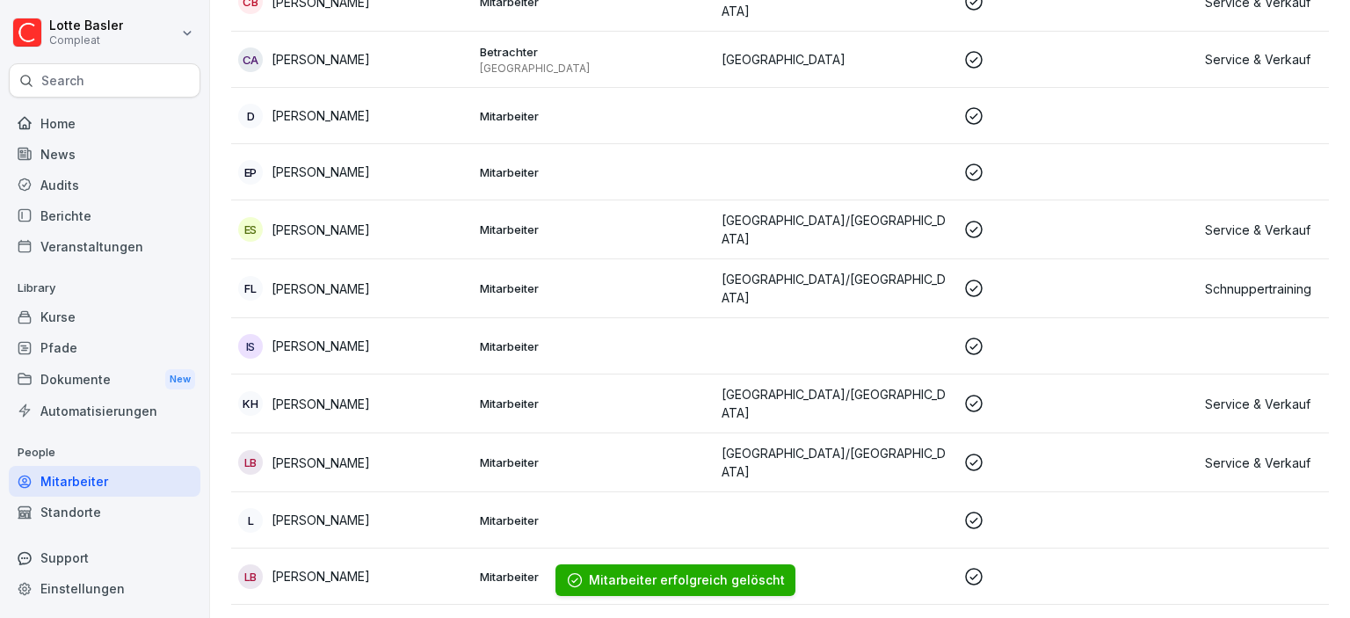
click at [462, 455] on div "LB [PERSON_NAME]" at bounding box center [352, 462] width 228 height 25
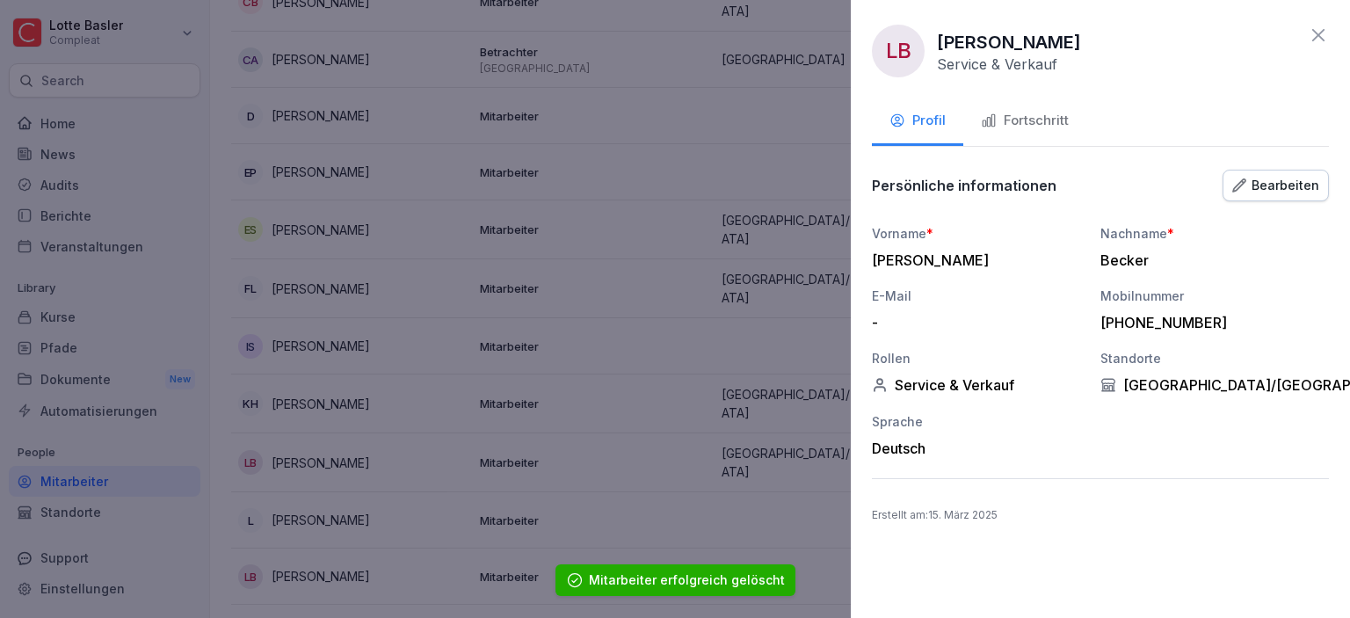
click at [1314, 33] on icon at bounding box center [1318, 35] width 21 height 21
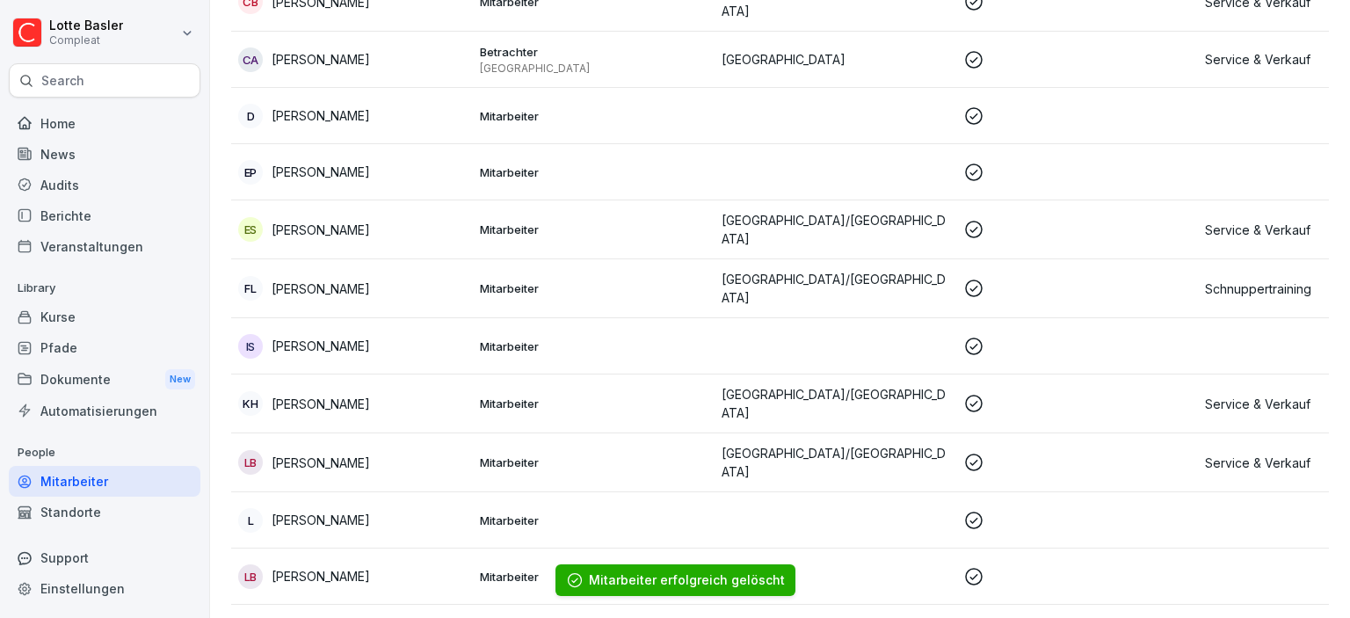
scroll to position [607, 0]
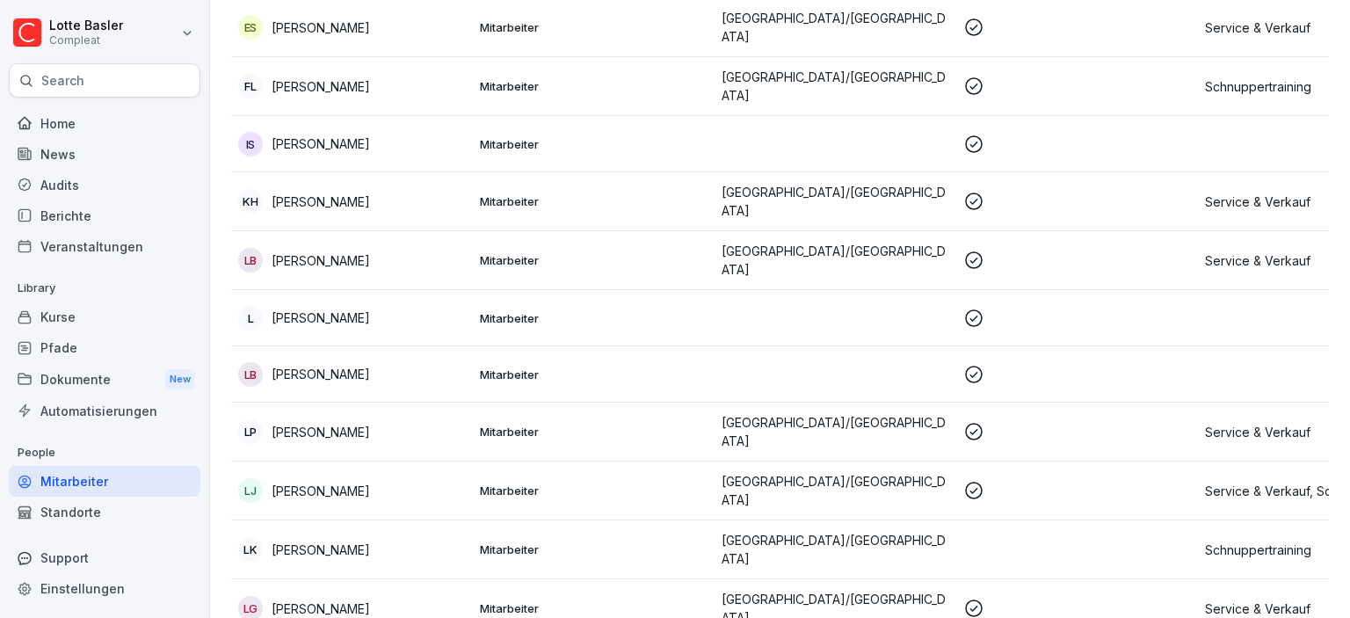
click at [351, 365] on p "[PERSON_NAME]" at bounding box center [321, 374] width 98 height 18
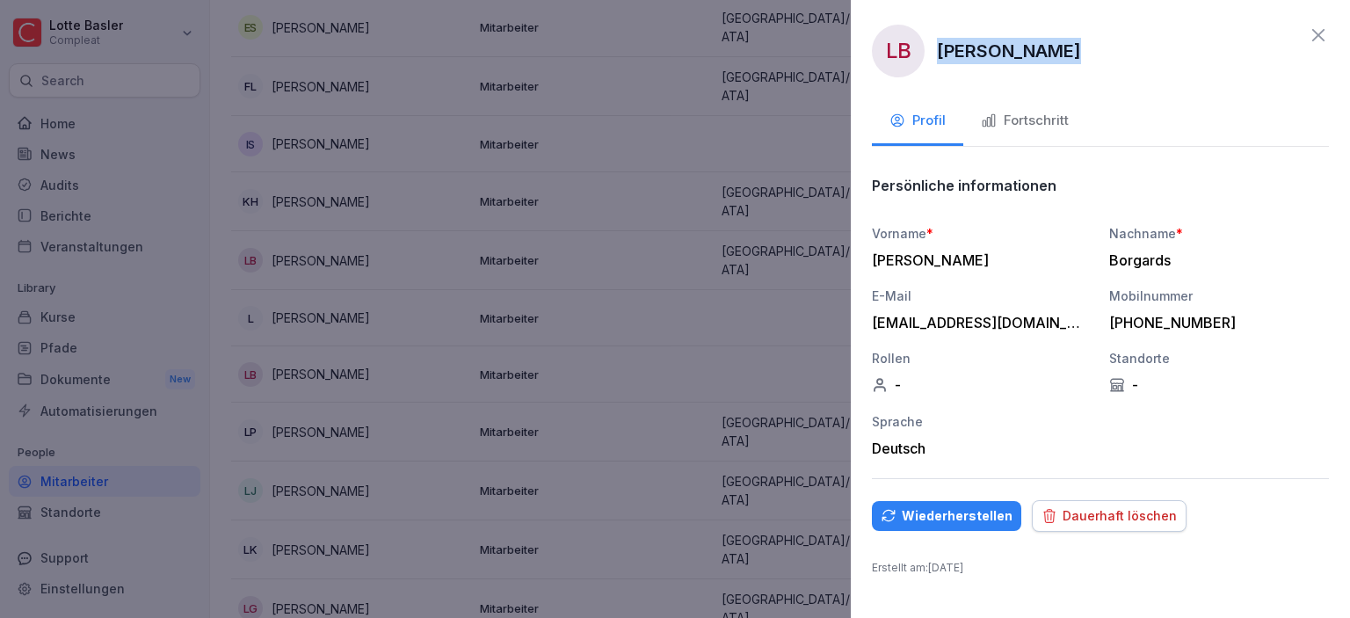
drag, startPoint x: 937, startPoint y: 47, endPoint x: 1060, endPoint y: 57, distance: 123.5
click at [1060, 57] on div "LB [PERSON_NAME]" at bounding box center [1100, 51] width 457 height 53
click at [1079, 508] on div "Dauerhaft löschen" at bounding box center [1108, 515] width 135 height 19
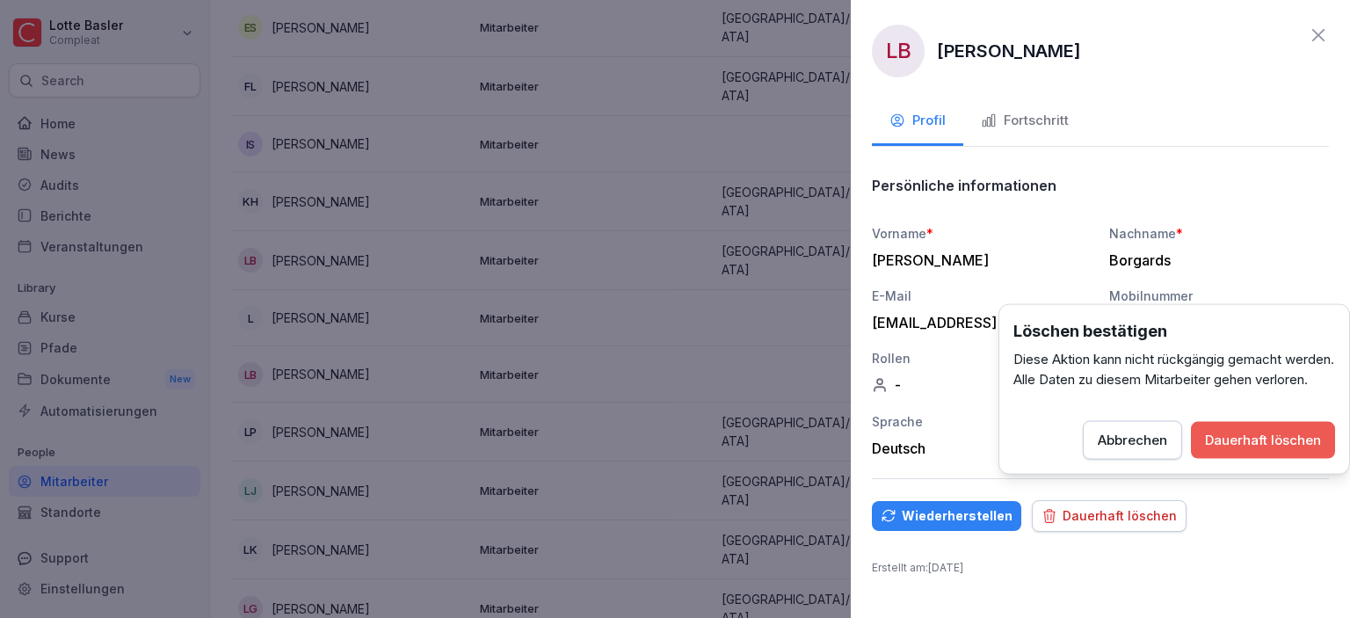
click at [1272, 459] on button "Dauerhaft löschen" at bounding box center [1263, 440] width 144 height 37
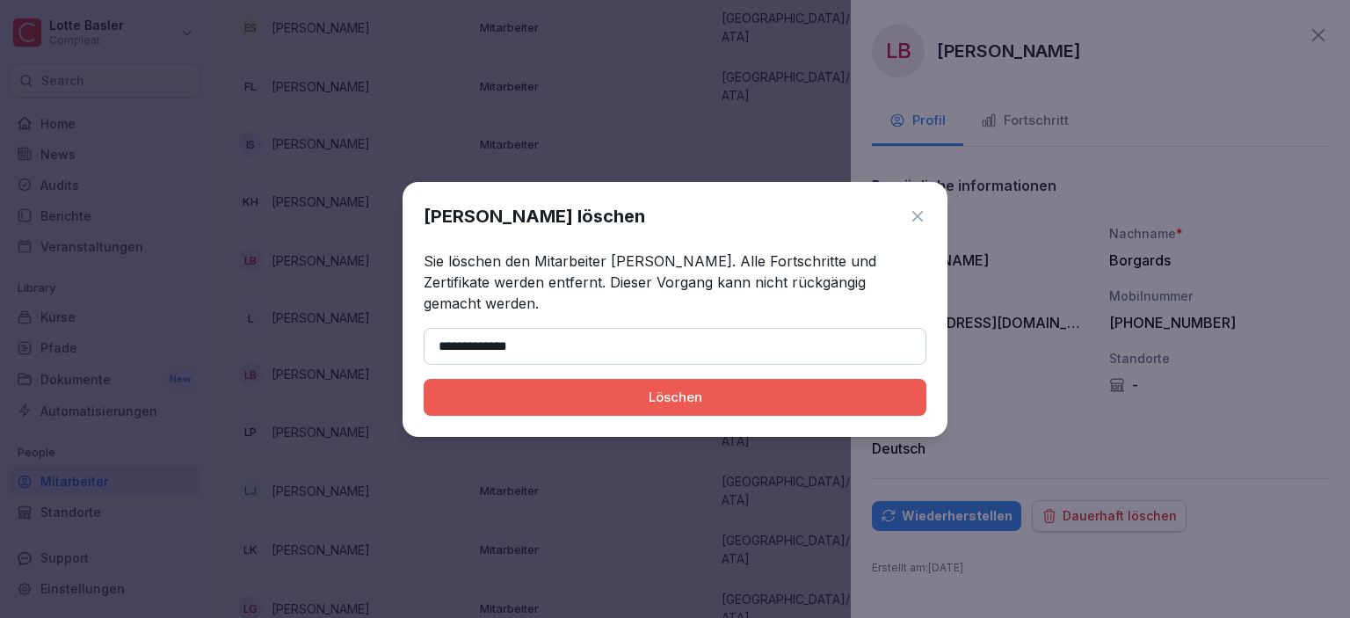
type input "**********"
click at [697, 397] on button "Löschen" at bounding box center [675, 397] width 503 height 37
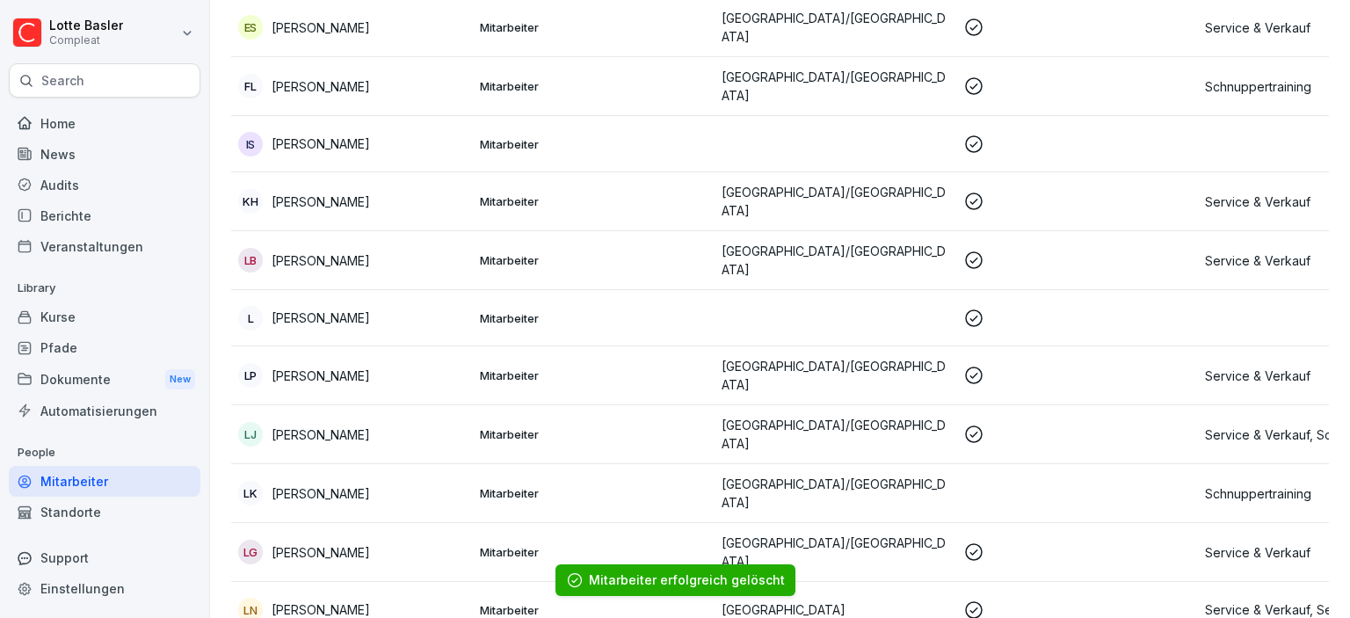
click at [349, 422] on div "LJ [PERSON_NAME]" at bounding box center [352, 434] width 228 height 25
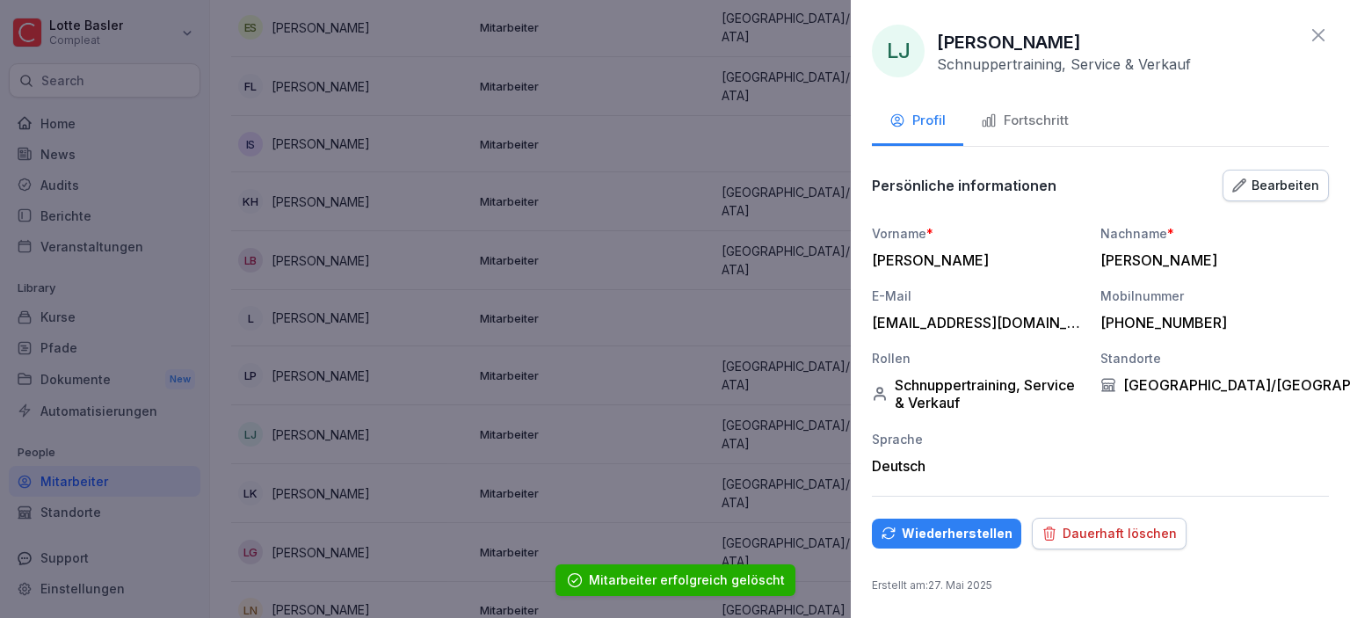
drag, startPoint x: 937, startPoint y: 40, endPoint x: 1145, endPoint y: 33, distance: 208.4
click at [1145, 33] on div "LJ [PERSON_NAME] Schnuppertraining, Service & Verkauf" at bounding box center [1031, 51] width 319 height 53
click at [1118, 533] on div "Dauerhaft löschen" at bounding box center [1108, 533] width 135 height 19
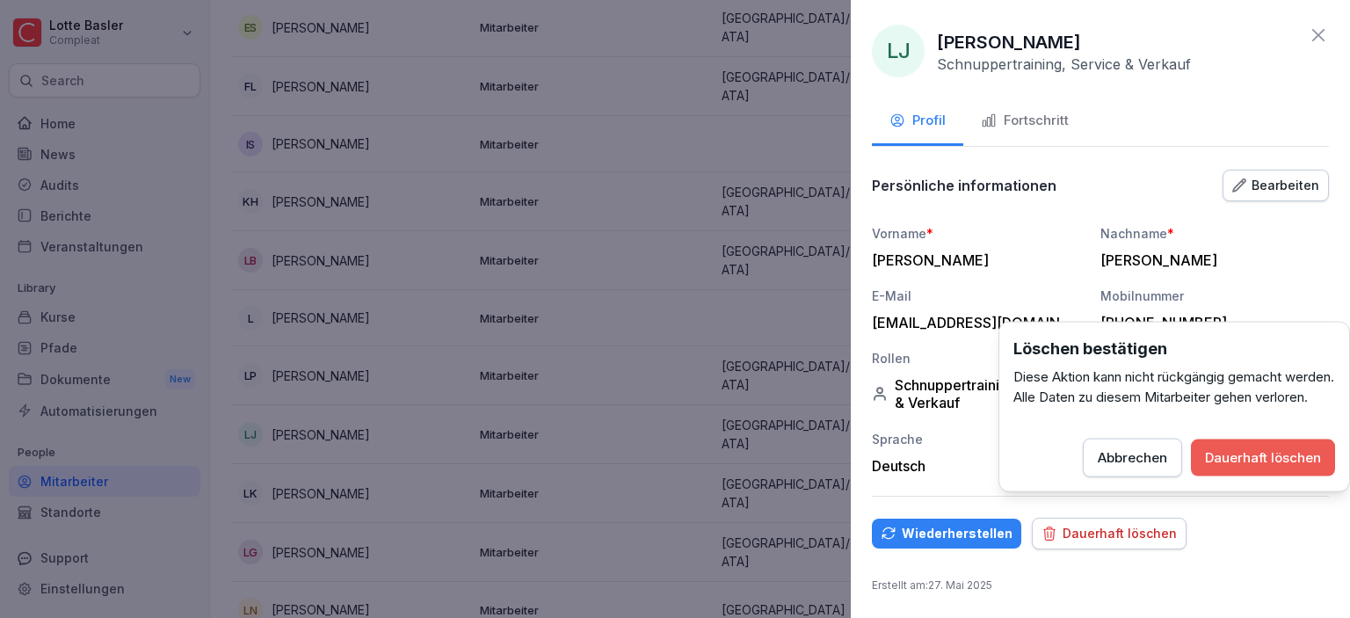
click at [1239, 468] on div "Dauerhaft löschen" at bounding box center [1263, 457] width 116 height 19
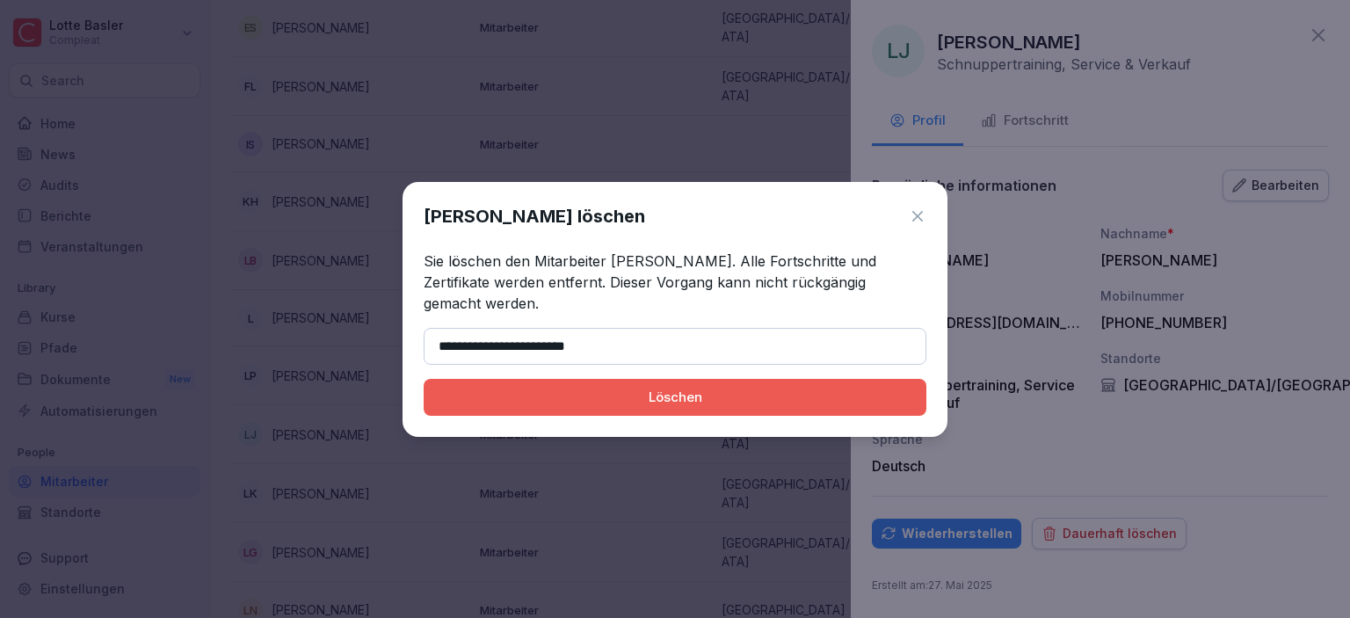
type input "**********"
click at [677, 387] on button "Löschen" at bounding box center [675, 397] width 503 height 37
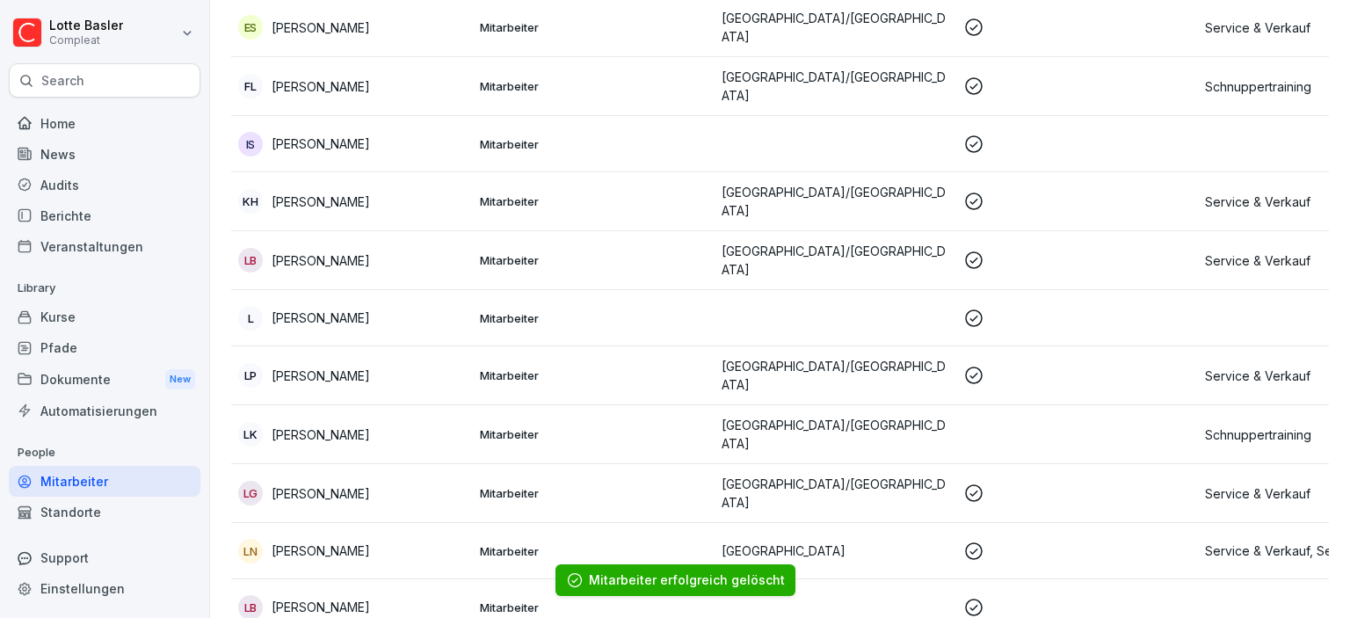
click at [367, 422] on div "LK [PERSON_NAME]" at bounding box center [352, 434] width 228 height 25
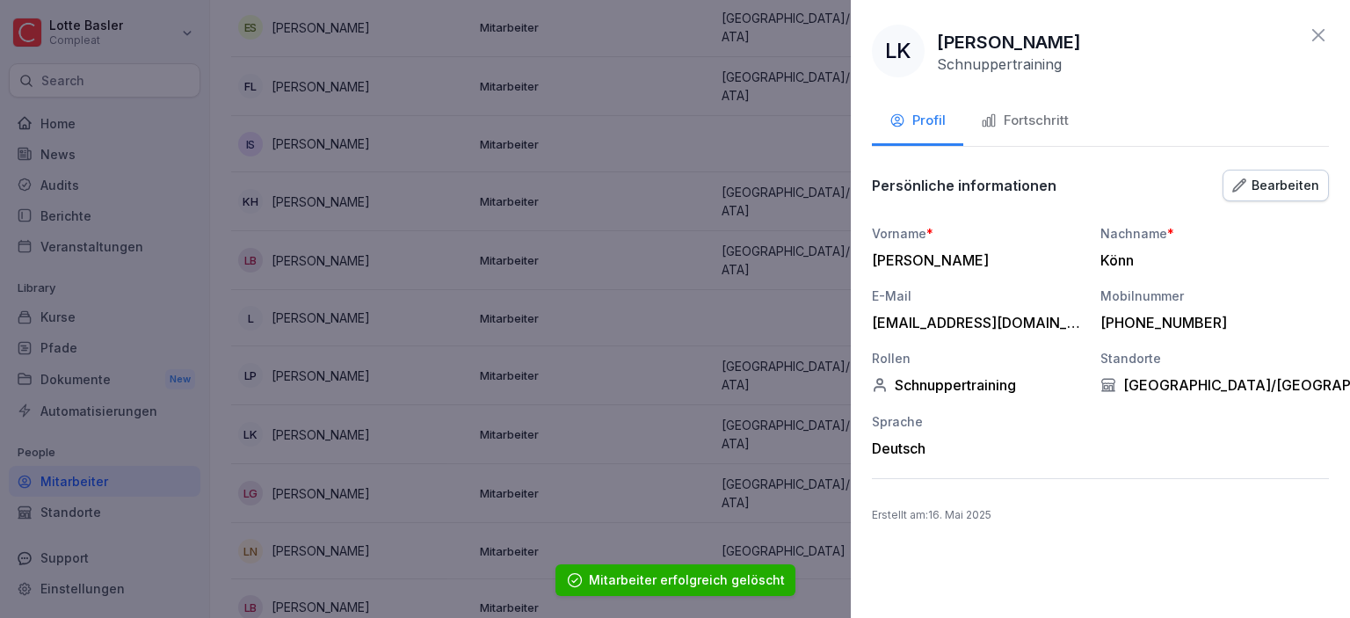
click at [1319, 30] on icon at bounding box center [1318, 35] width 21 height 21
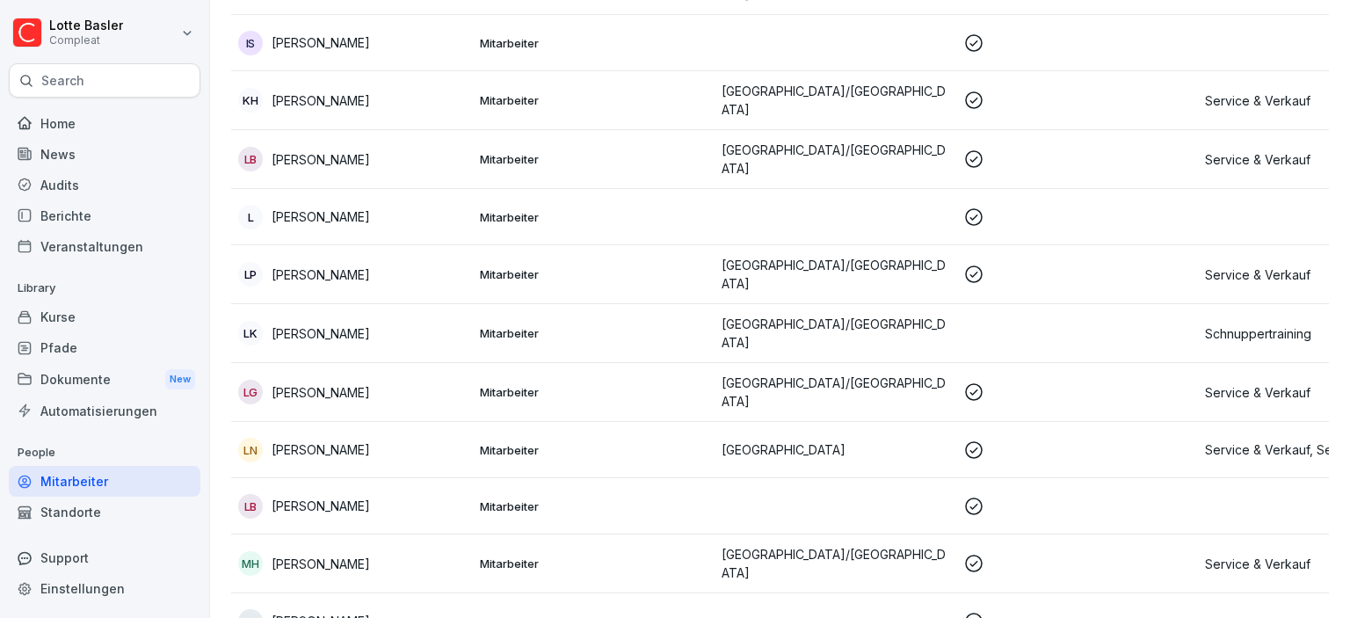
scroll to position [910, 0]
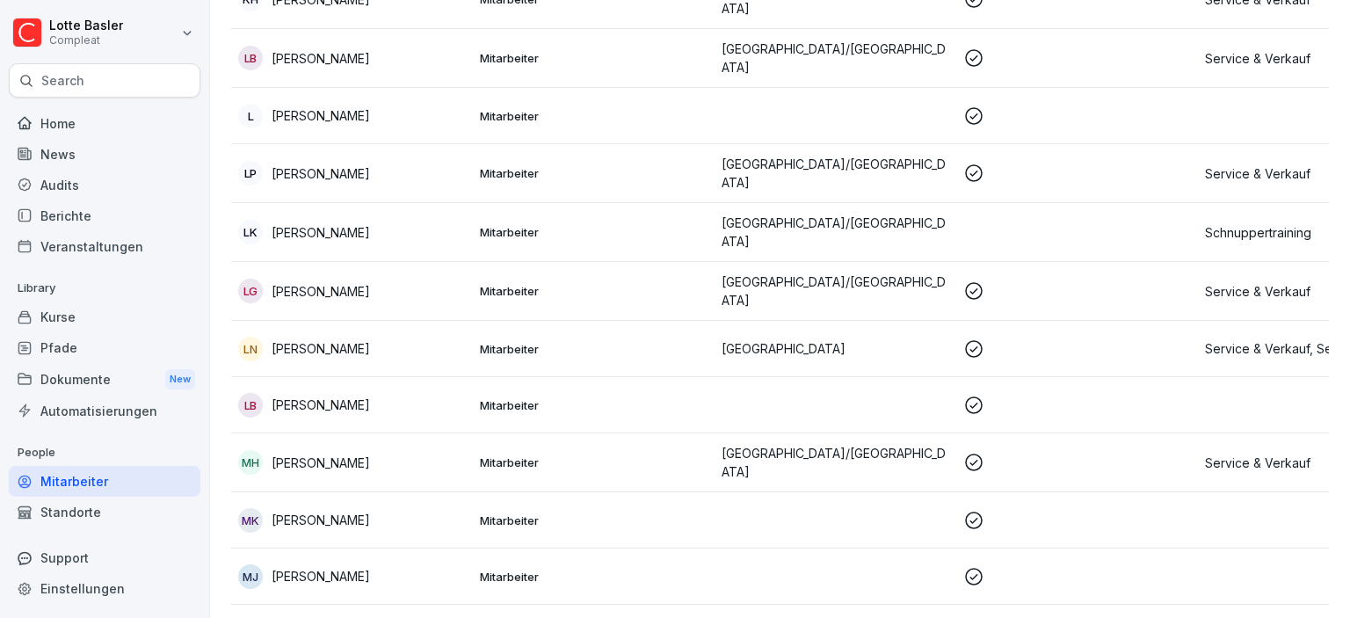
click at [413, 393] on div "LB [PERSON_NAME]" at bounding box center [352, 405] width 228 height 25
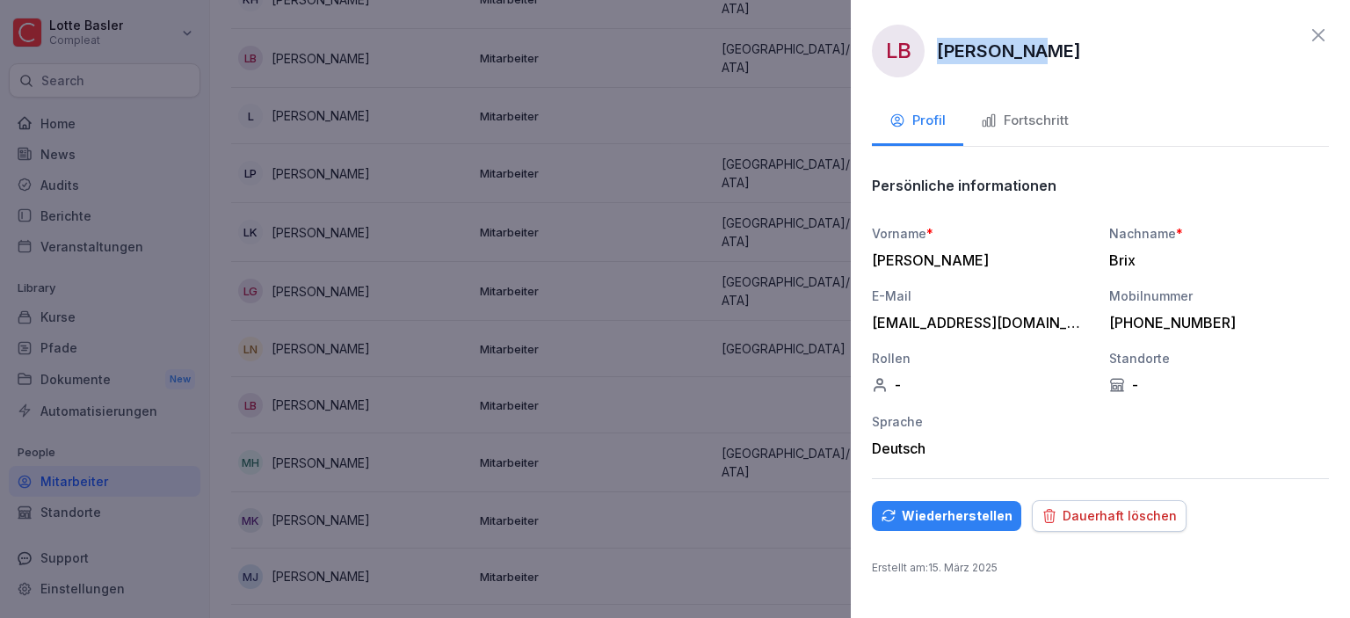
drag, startPoint x: 937, startPoint y: 47, endPoint x: 1029, endPoint y: 47, distance: 92.3
click at [1029, 47] on div "LB [PERSON_NAME]" at bounding box center [1100, 51] width 457 height 53
click at [1097, 534] on div "LB [PERSON_NAME] Profil Fortschritt Persönliche informationen Vorname * [PERSON…" at bounding box center [1100, 309] width 499 height 618
click at [1094, 519] on div "Dauerhaft löschen" at bounding box center [1108, 515] width 135 height 19
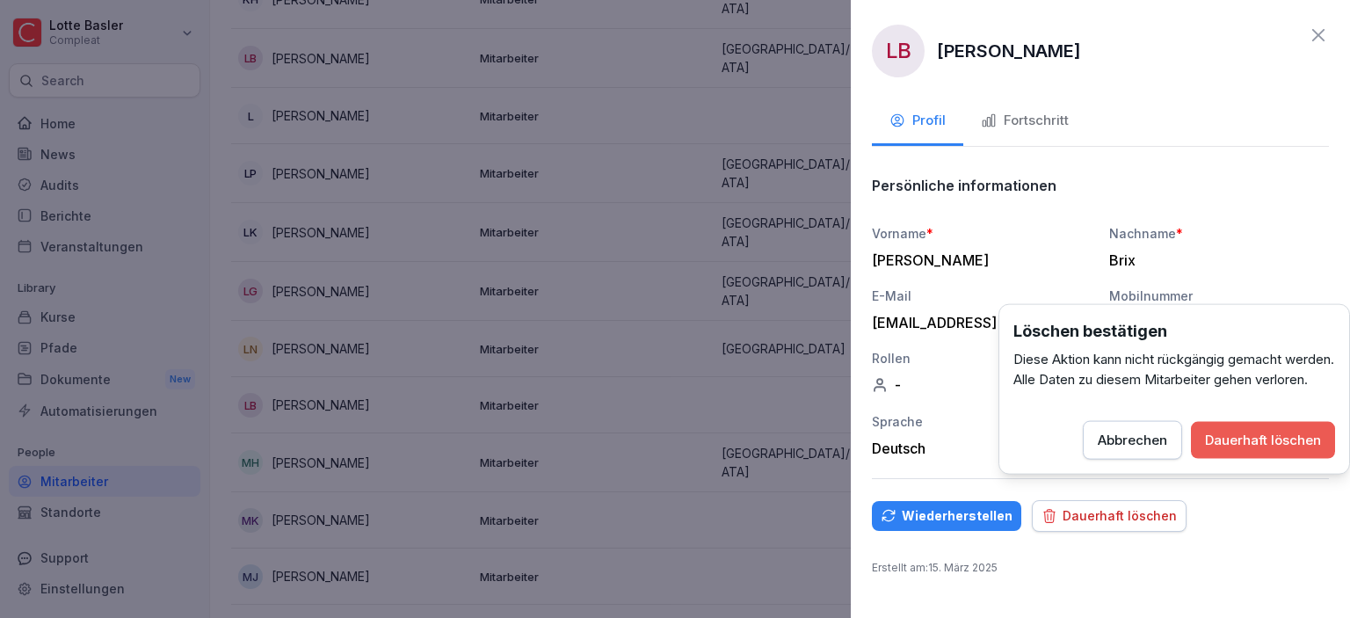
click at [1265, 448] on button "Dauerhaft löschen" at bounding box center [1263, 440] width 144 height 37
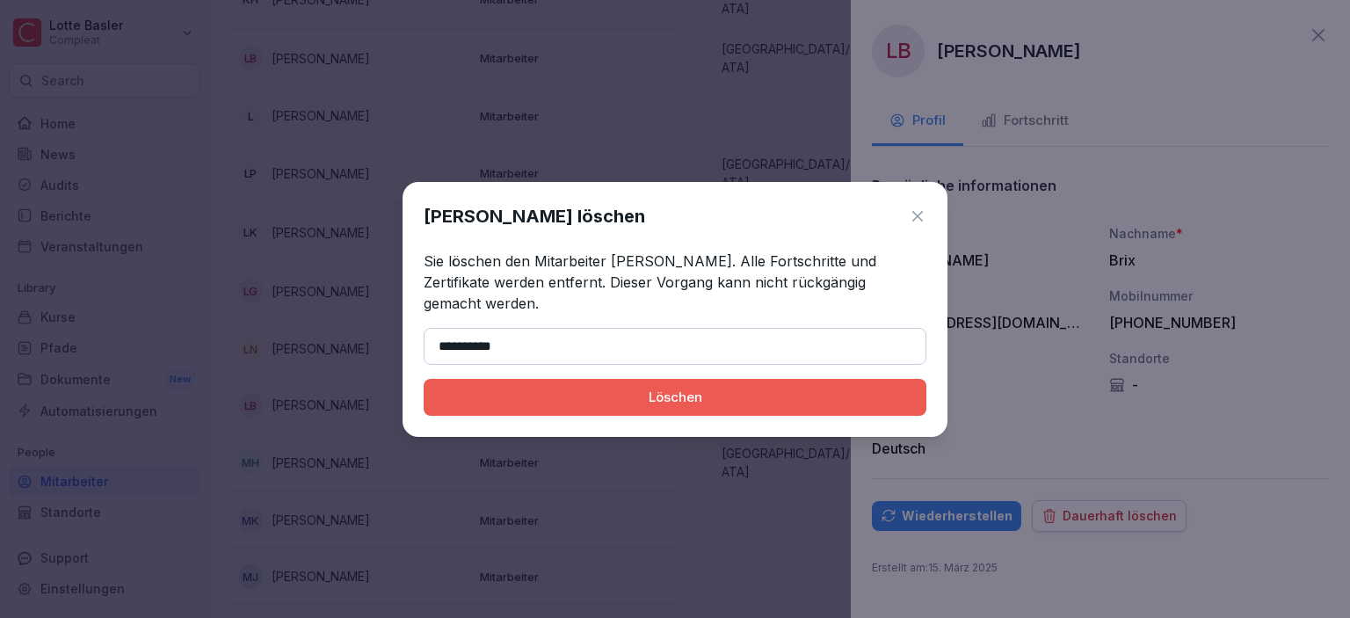
type input "**********"
click at [629, 388] on div "Löschen" at bounding box center [675, 397] width 475 height 19
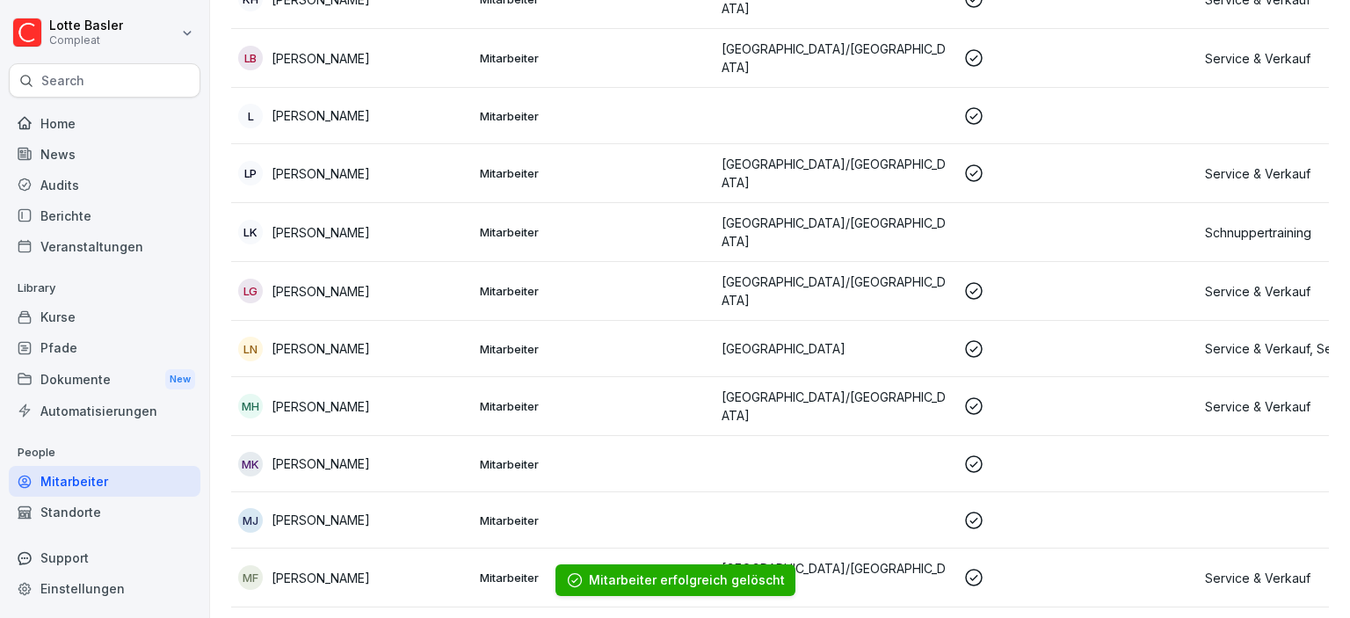
click at [370, 397] on p "[PERSON_NAME]" at bounding box center [321, 406] width 98 height 18
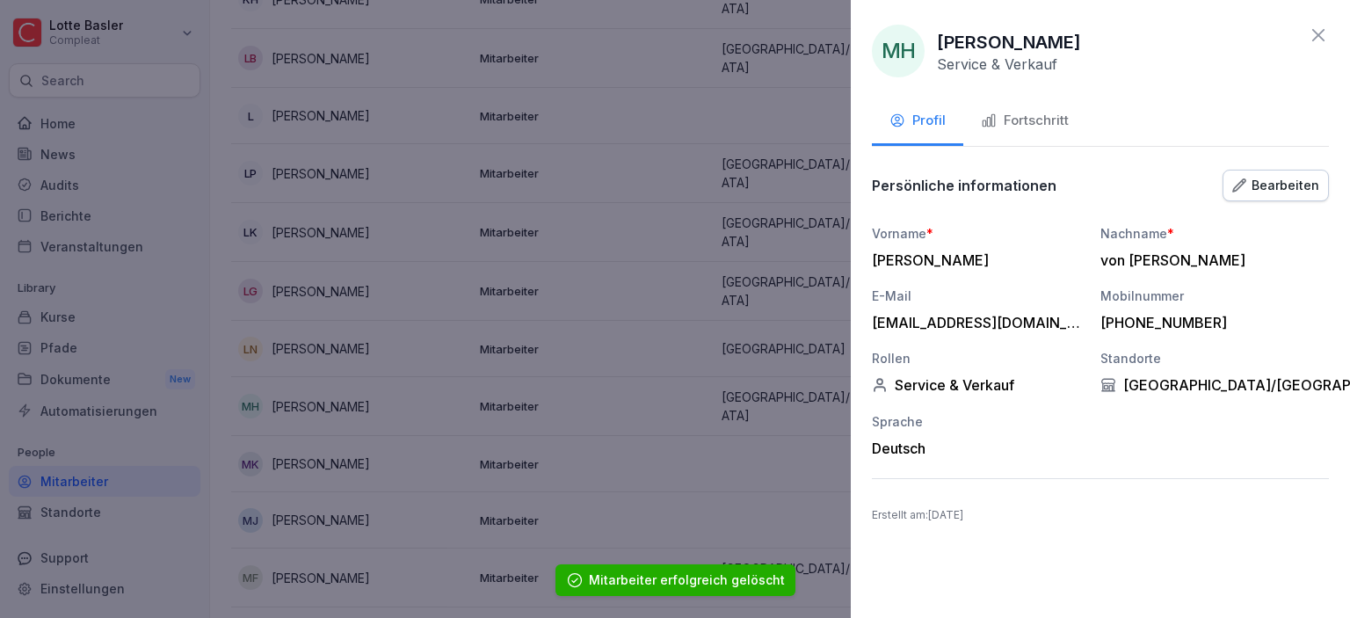
drag, startPoint x: 939, startPoint y: 34, endPoint x: 1131, endPoint y: 40, distance: 192.6
click at [1131, 40] on div "MH [PERSON_NAME] Service & Verkauf" at bounding box center [1100, 51] width 457 height 53
click at [1318, 28] on icon at bounding box center [1318, 35] width 21 height 21
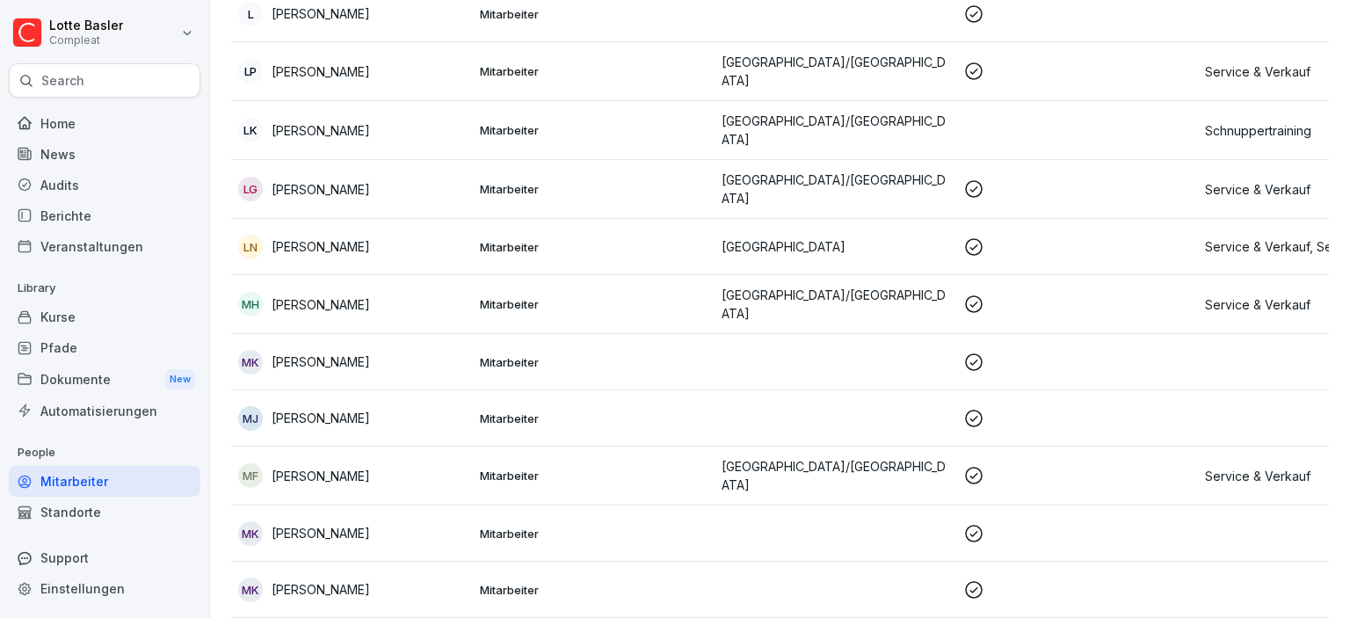
click at [442, 350] on div "MK [PERSON_NAME]" at bounding box center [352, 362] width 228 height 25
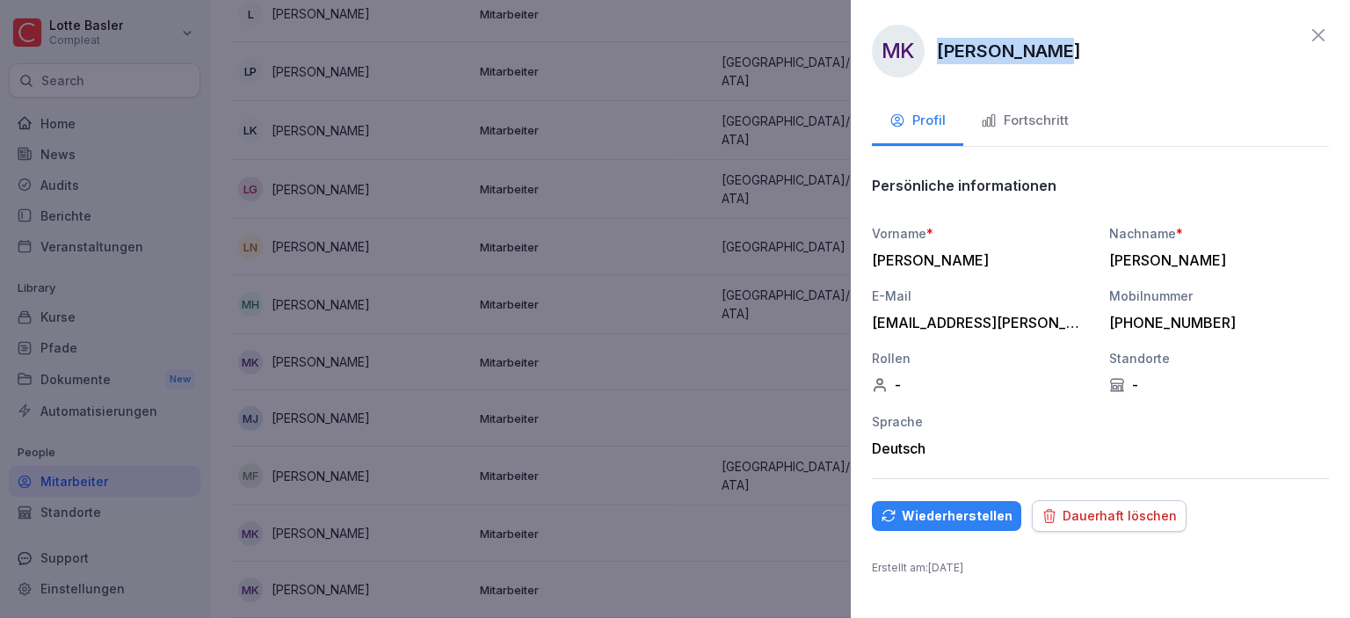
drag, startPoint x: 944, startPoint y: 44, endPoint x: 1048, endPoint y: 54, distance: 104.1
click at [1048, 54] on p "[PERSON_NAME]" at bounding box center [1009, 51] width 144 height 26
click at [1069, 512] on div "Dauerhaft löschen" at bounding box center [1108, 515] width 135 height 19
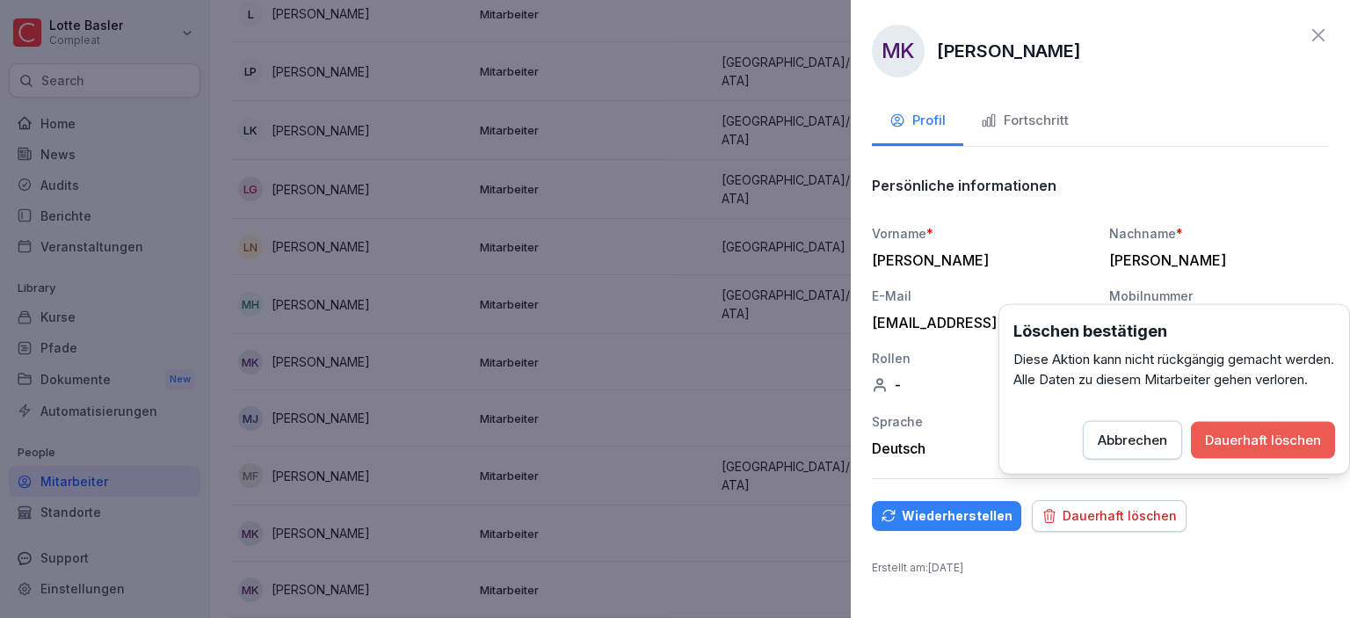
click at [1229, 450] on div "Dauerhaft löschen" at bounding box center [1263, 440] width 116 height 19
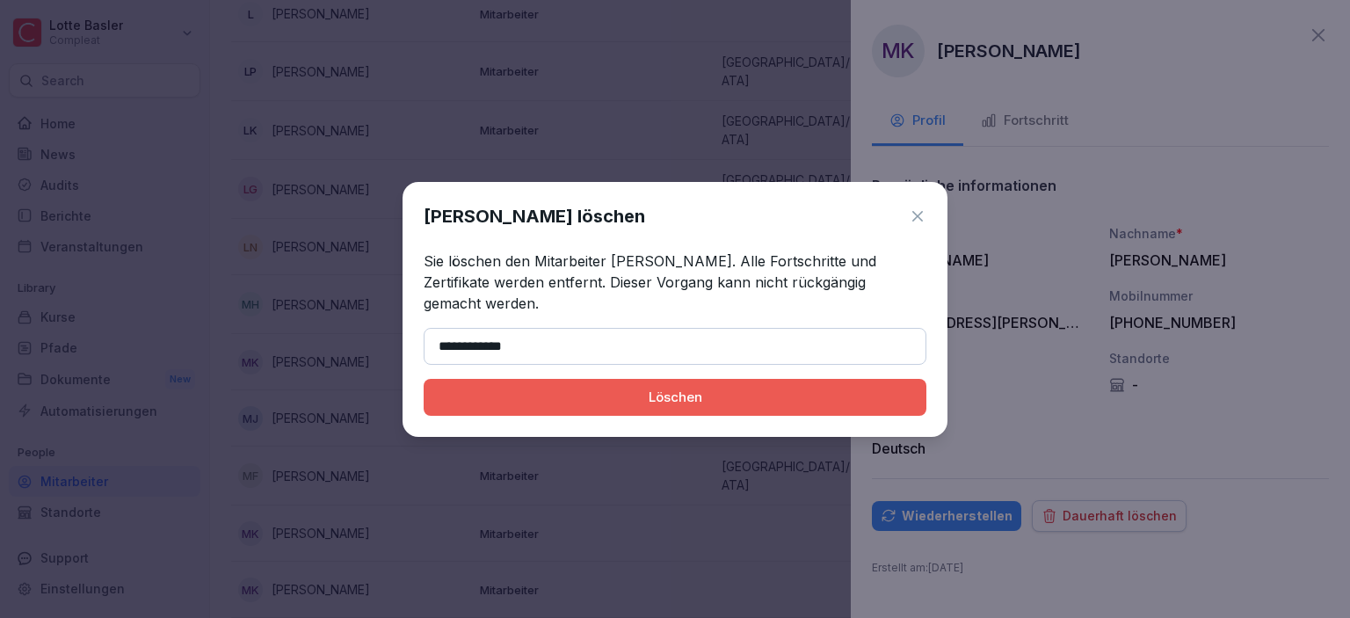
type input "**********"
click at [615, 388] on div "Löschen" at bounding box center [675, 397] width 475 height 19
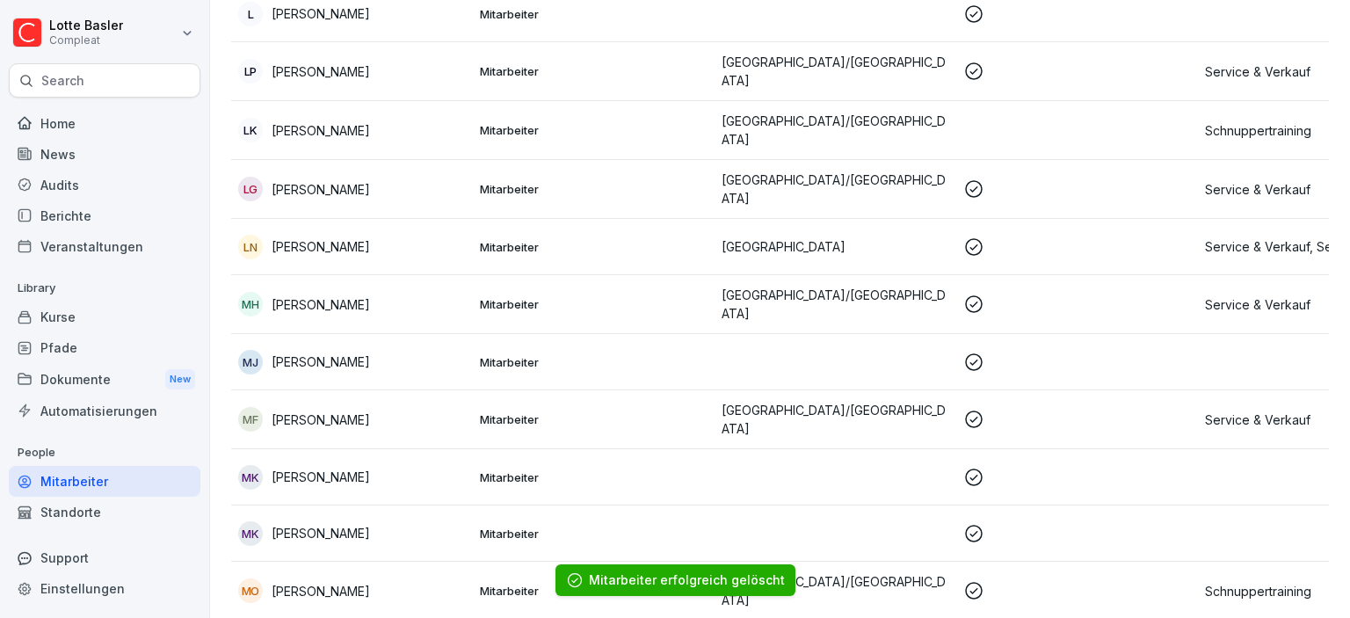
click at [412, 407] on div "MF [PERSON_NAME]" at bounding box center [352, 419] width 228 height 25
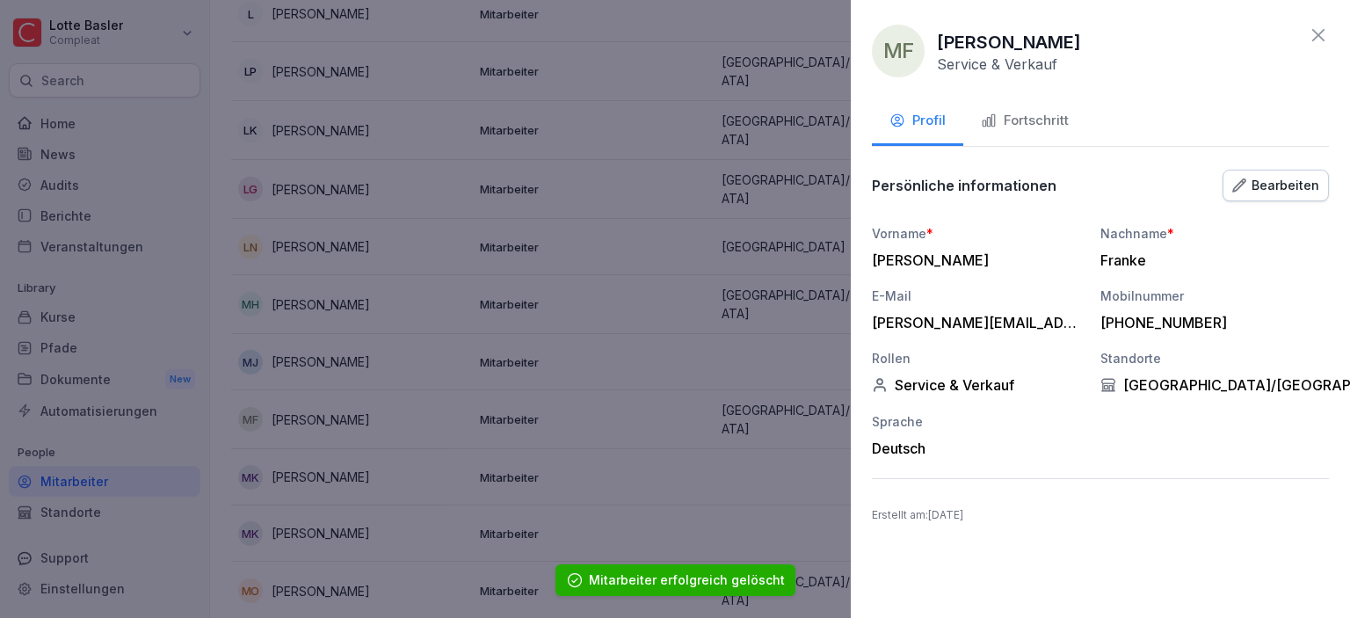
click at [1330, 37] on div "MF [PERSON_NAME] Service & Verkauf Profil Fortschritt Persönliche informationen…" at bounding box center [1100, 309] width 499 height 618
click at [1323, 37] on icon at bounding box center [1318, 35] width 21 height 21
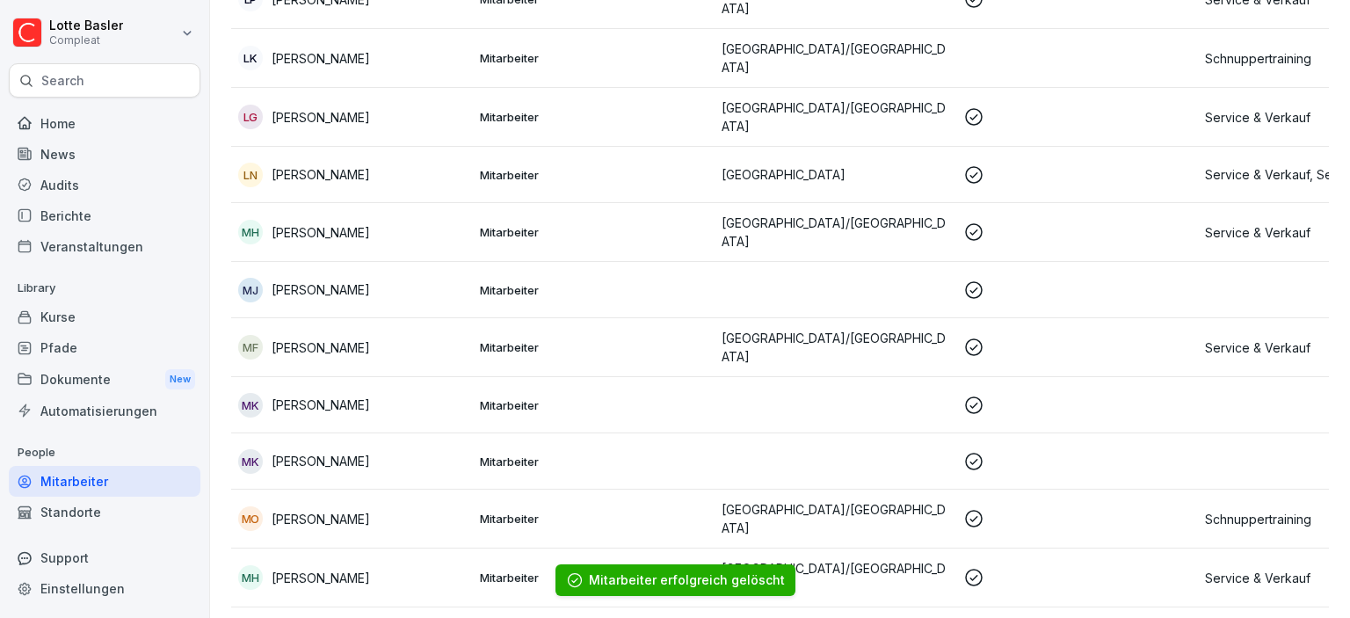
scroll to position [1113, 0]
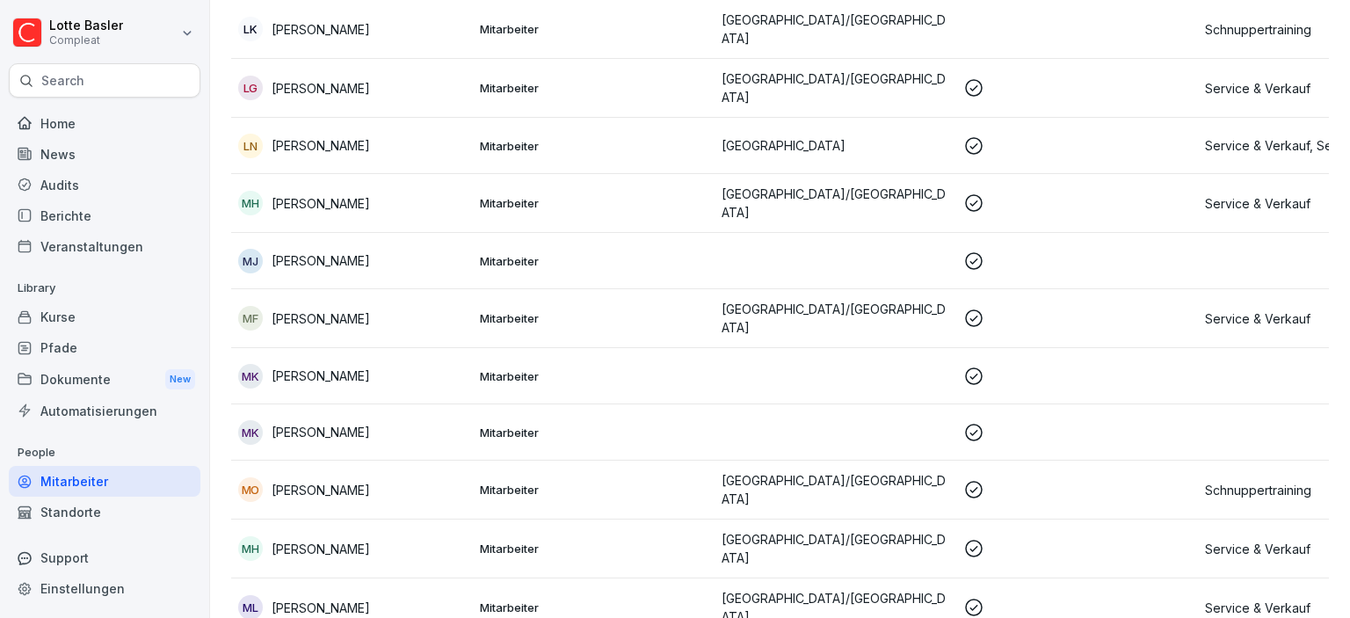
click at [539, 419] on td "Mitarbeiter" at bounding box center [594, 432] width 242 height 56
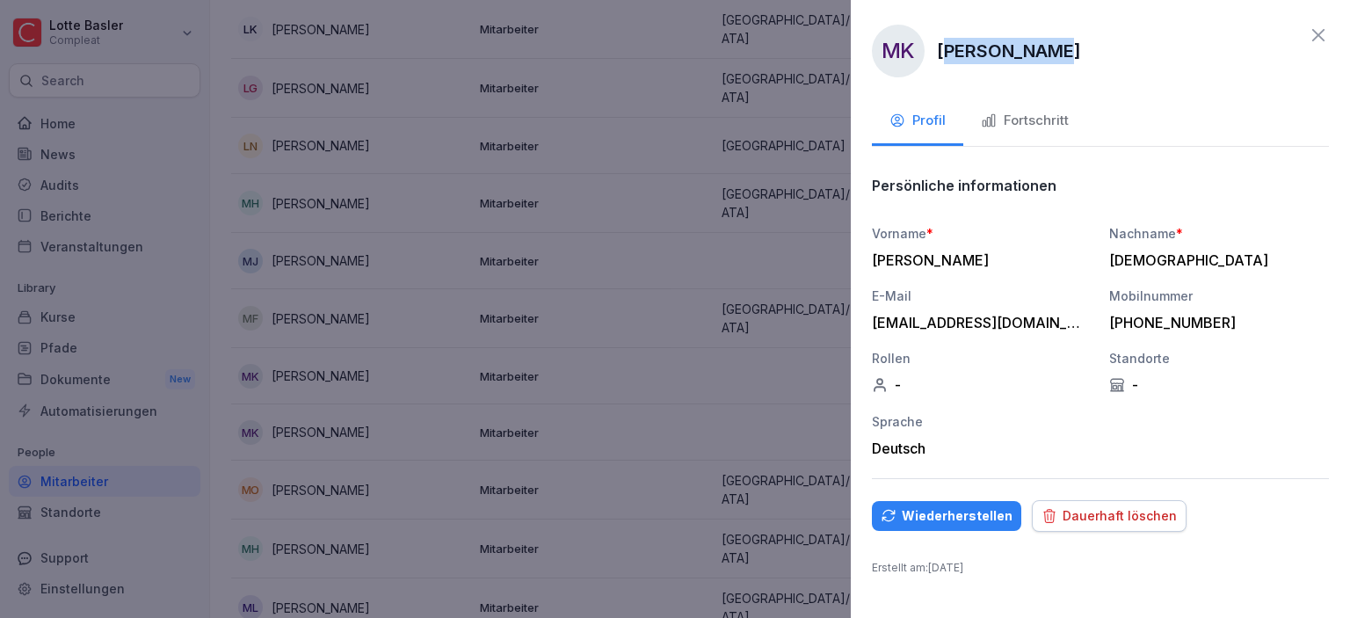
drag, startPoint x: 946, startPoint y: 53, endPoint x: 1059, endPoint y: 55, distance: 113.4
click at [1059, 55] on p "[PERSON_NAME]" at bounding box center [1009, 51] width 144 height 26
drag, startPoint x: 939, startPoint y: 51, endPoint x: 1080, endPoint y: 56, distance: 141.6
click at [1080, 56] on div "MK [PERSON_NAME]" at bounding box center [1100, 51] width 457 height 53
click at [1084, 518] on div "Dauerhaft löschen" at bounding box center [1108, 515] width 135 height 19
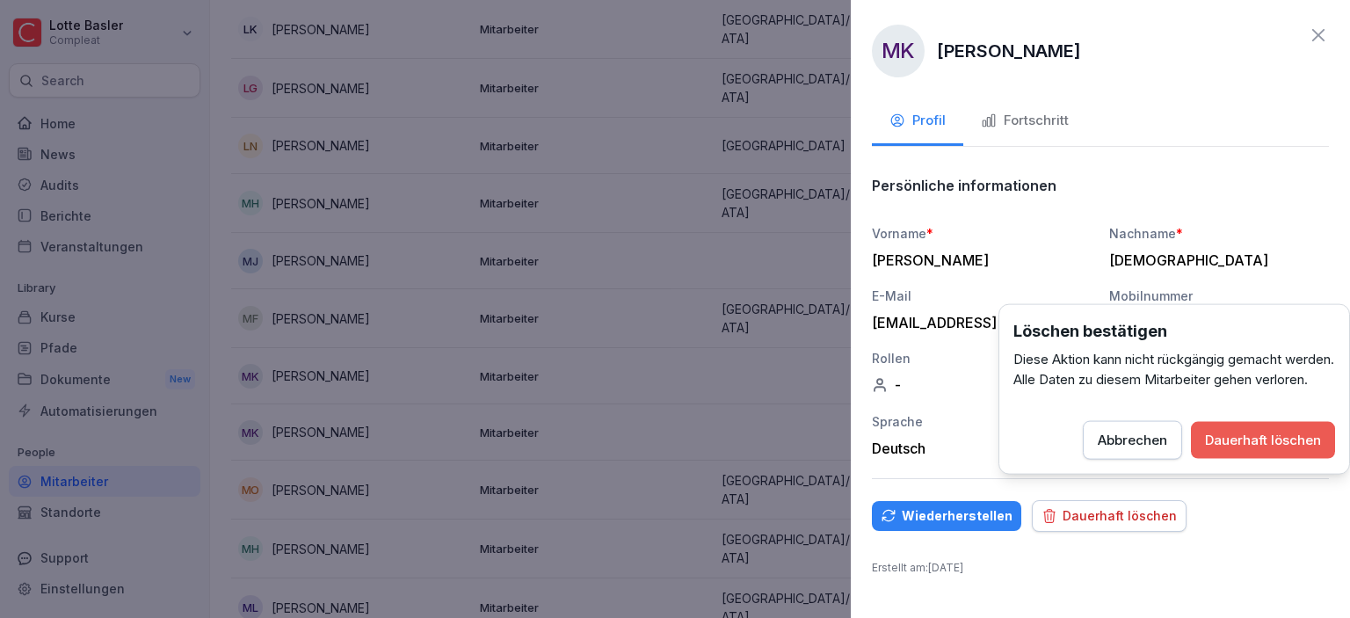
click at [1299, 450] on div "Dauerhaft löschen" at bounding box center [1263, 440] width 116 height 19
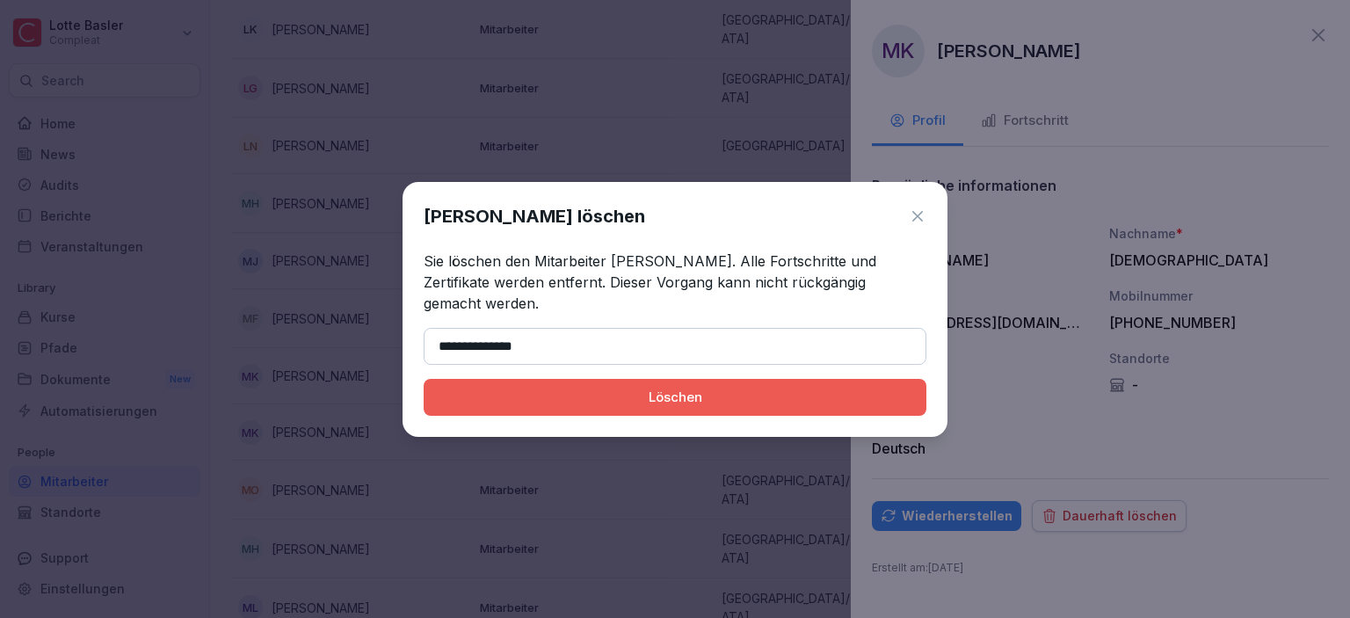
type input "**********"
click at [794, 396] on div "Löschen" at bounding box center [675, 397] width 475 height 19
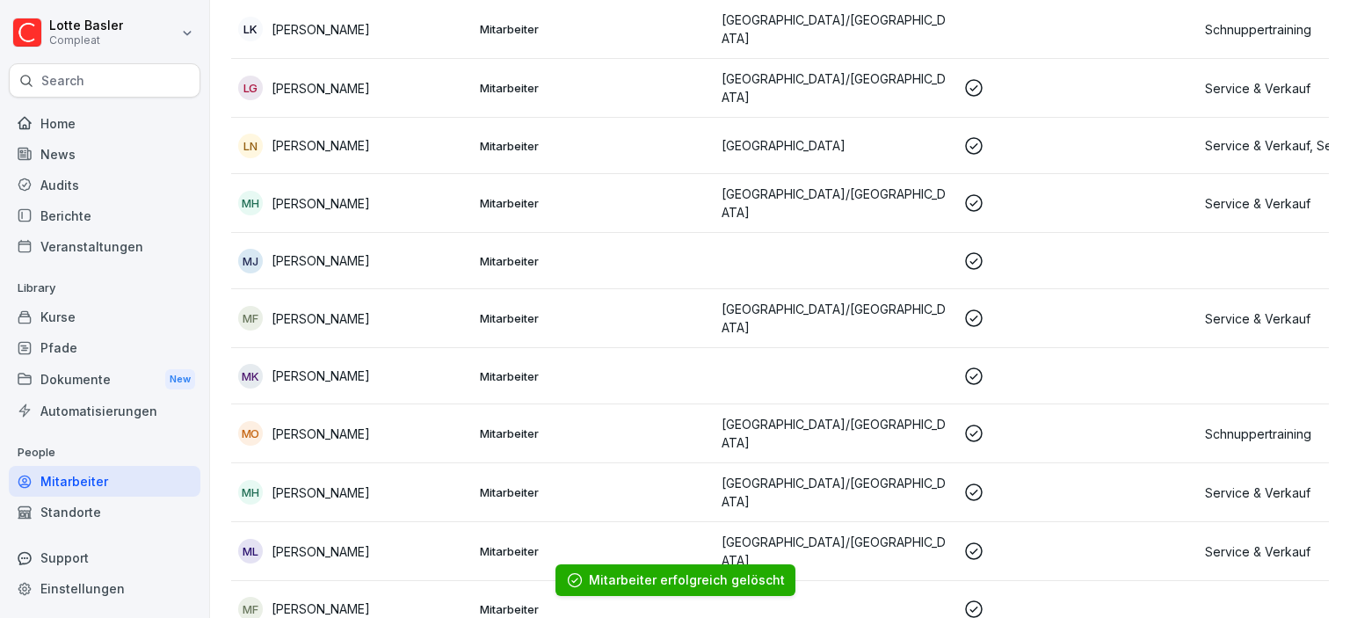
click at [402, 411] on td "MO [PERSON_NAME]" at bounding box center [352, 433] width 242 height 59
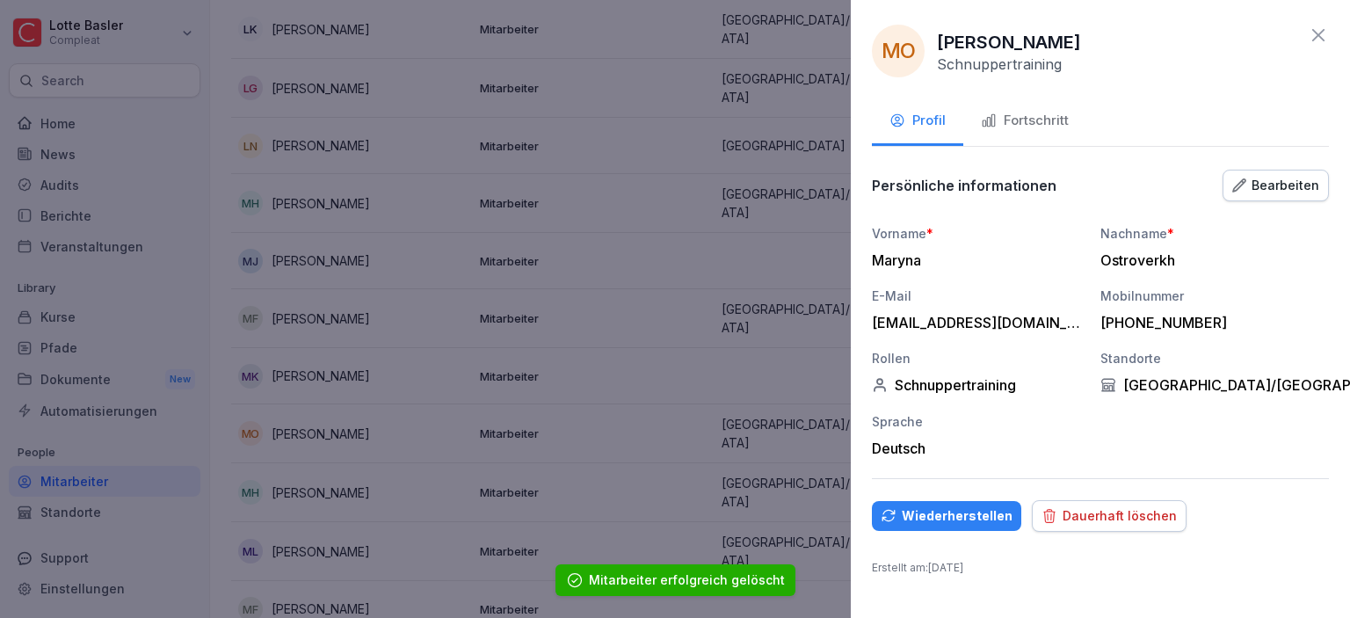
drag, startPoint x: 941, startPoint y: 39, endPoint x: 1097, endPoint y: 40, distance: 155.5
click at [1081, 40] on p "[PERSON_NAME]" at bounding box center [1009, 42] width 144 height 26
click at [1113, 518] on div "Dauerhaft löschen" at bounding box center [1108, 515] width 135 height 19
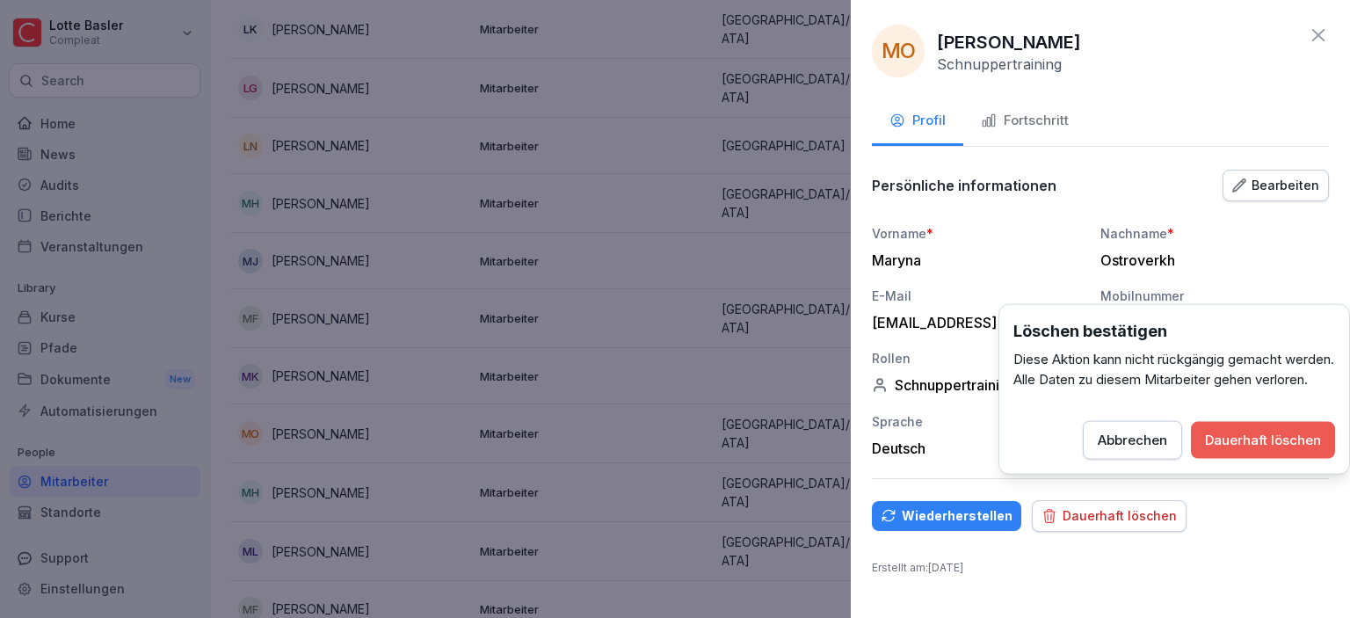
click at [1246, 450] on div "Dauerhaft löschen" at bounding box center [1263, 440] width 116 height 19
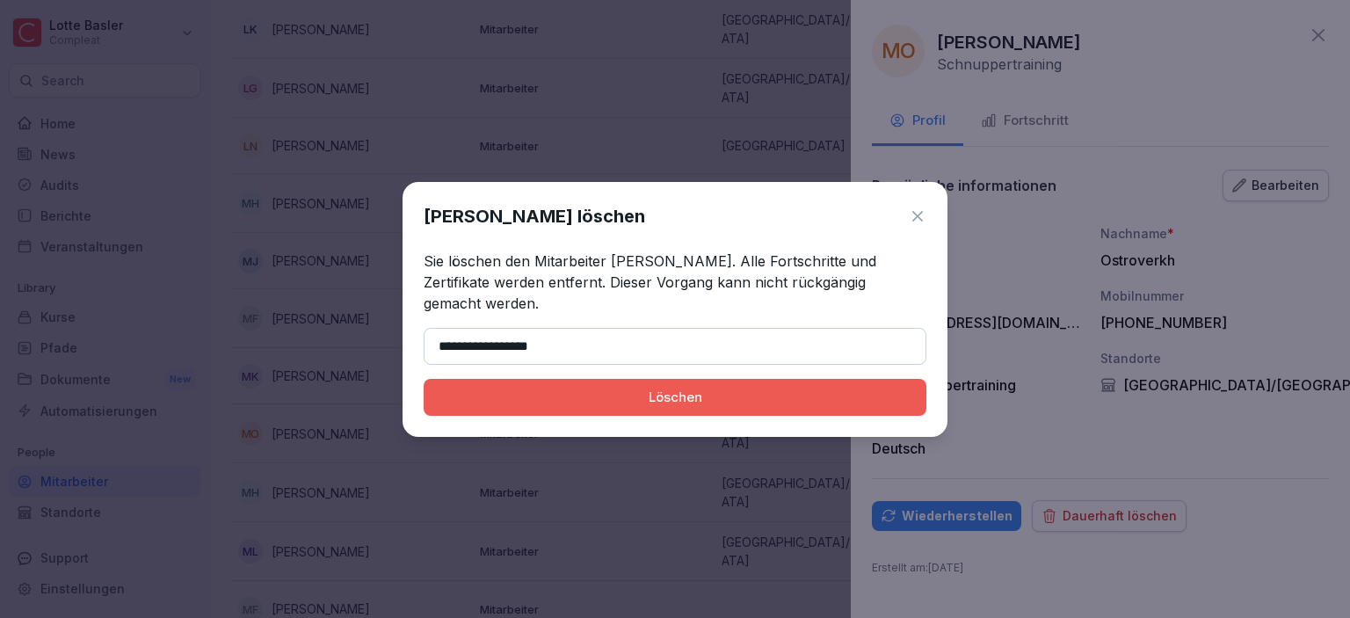
type input "**********"
click at [642, 402] on div "Löschen" at bounding box center [675, 397] width 475 height 19
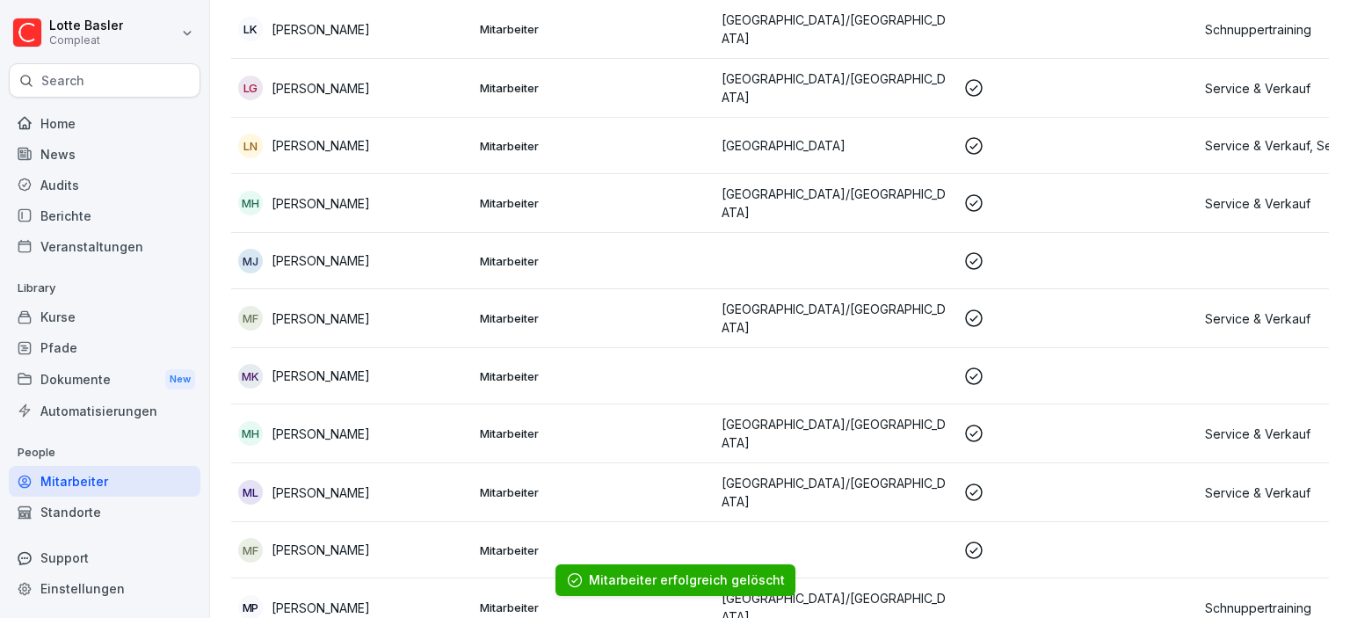
click at [417, 421] on div "MH [PERSON_NAME]" at bounding box center [352, 433] width 228 height 25
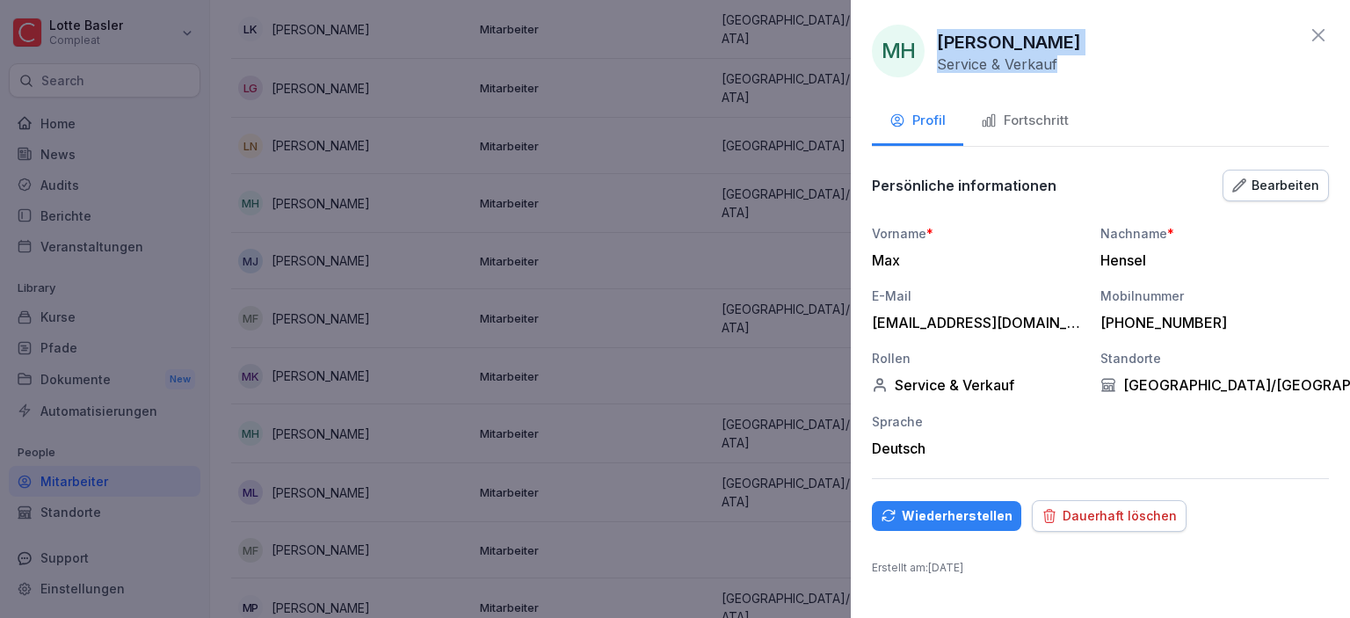
drag, startPoint x: 938, startPoint y: 41, endPoint x: 1055, endPoint y: 12, distance: 121.3
click at [1055, 12] on div "MH [PERSON_NAME] Service & Verkauf Profil Fortschritt Persönliche informationen…" at bounding box center [1100, 309] width 499 height 618
click at [1050, 40] on div "[PERSON_NAME] Service & Verkauf" at bounding box center [1009, 51] width 144 height 44
drag, startPoint x: 1035, startPoint y: 39, endPoint x: 940, endPoint y: 47, distance: 95.3
click at [940, 47] on p "[PERSON_NAME]" at bounding box center [1009, 42] width 144 height 26
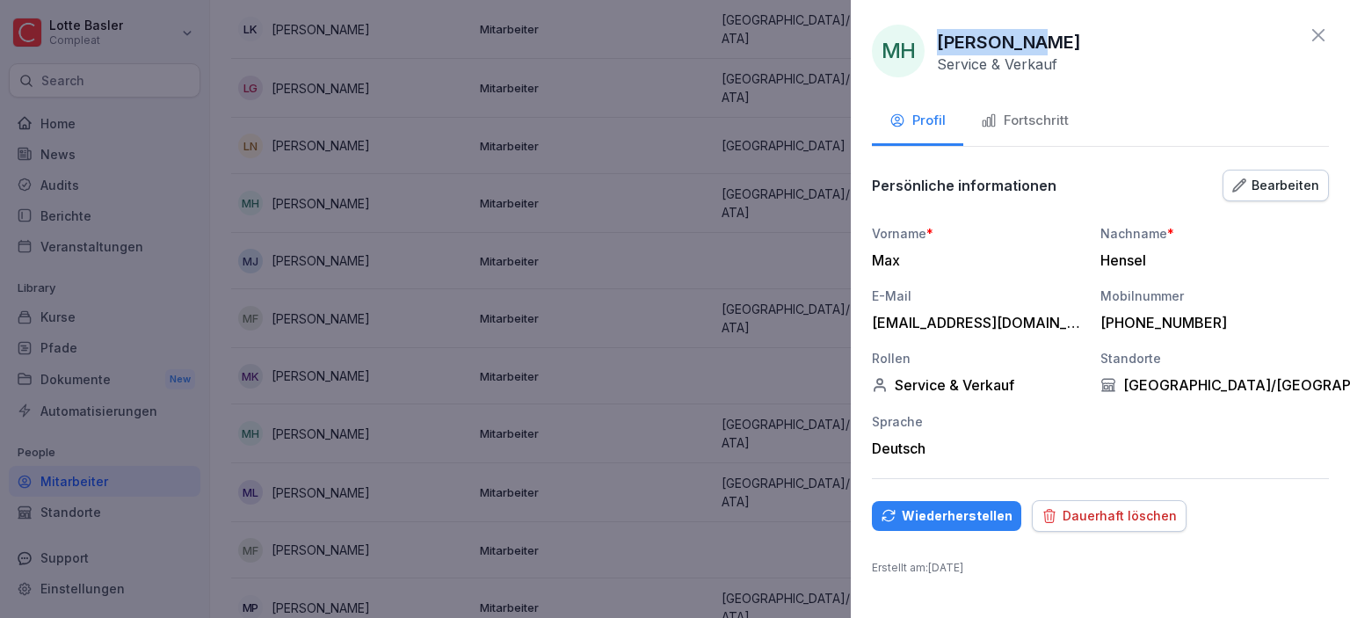
click at [1119, 520] on div "Dauerhaft löschen" at bounding box center [1108, 515] width 135 height 19
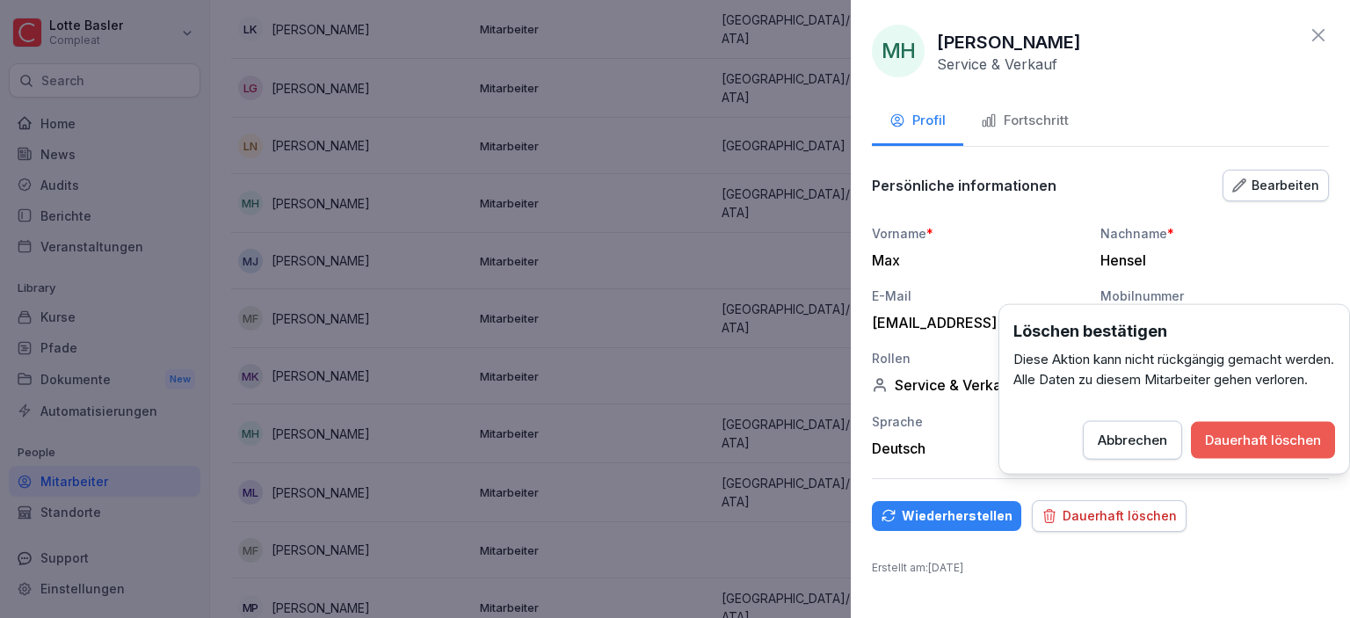
click at [1232, 450] on div "Dauerhaft löschen" at bounding box center [1263, 440] width 116 height 19
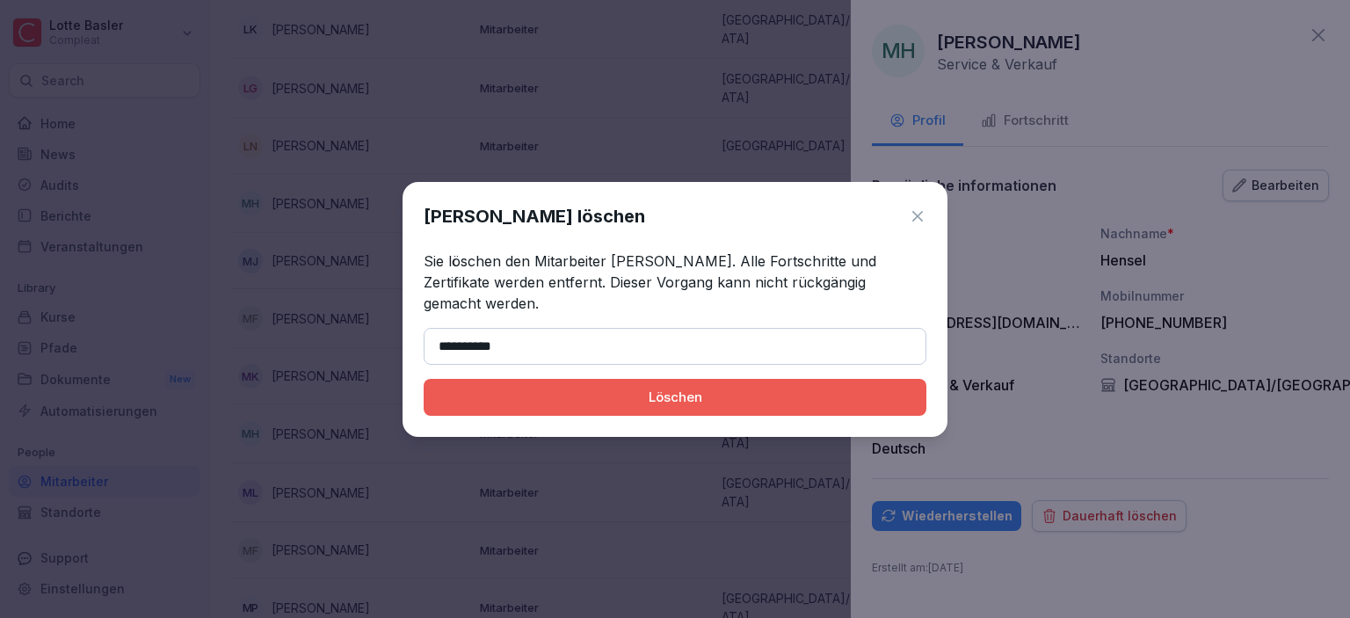
type input "**********"
click at [607, 390] on div "Löschen" at bounding box center [675, 397] width 475 height 19
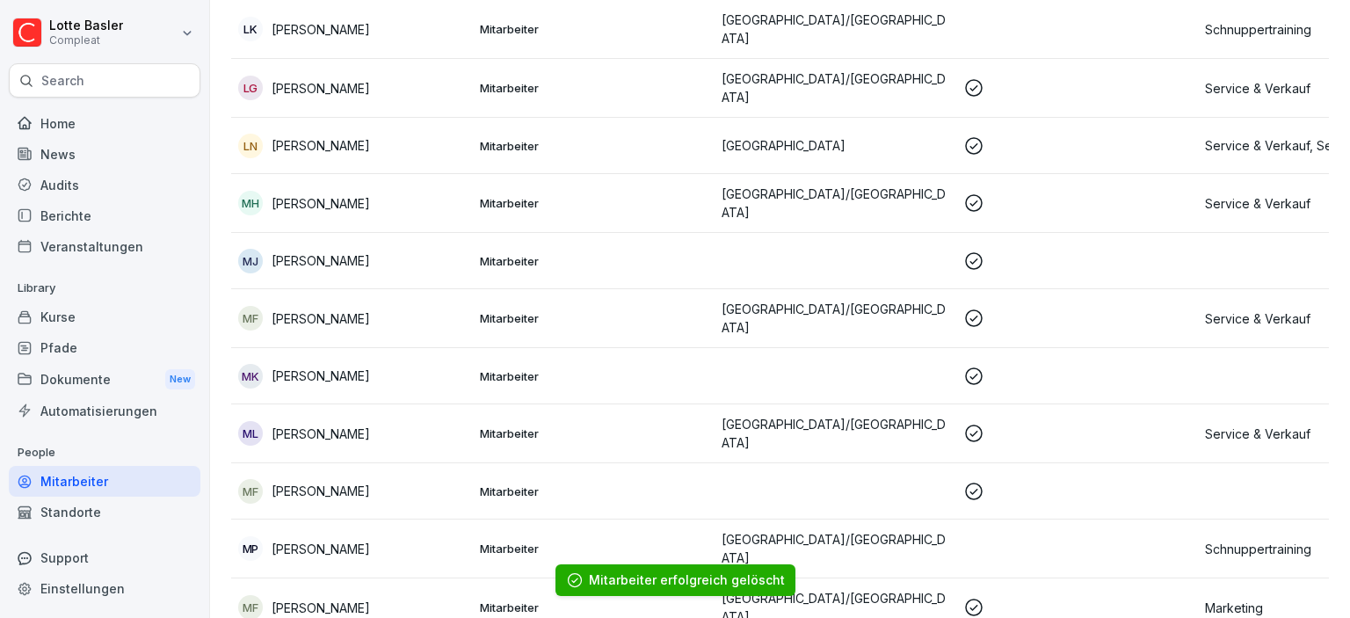
click at [414, 421] on div "ML [PERSON_NAME]" at bounding box center [352, 433] width 228 height 25
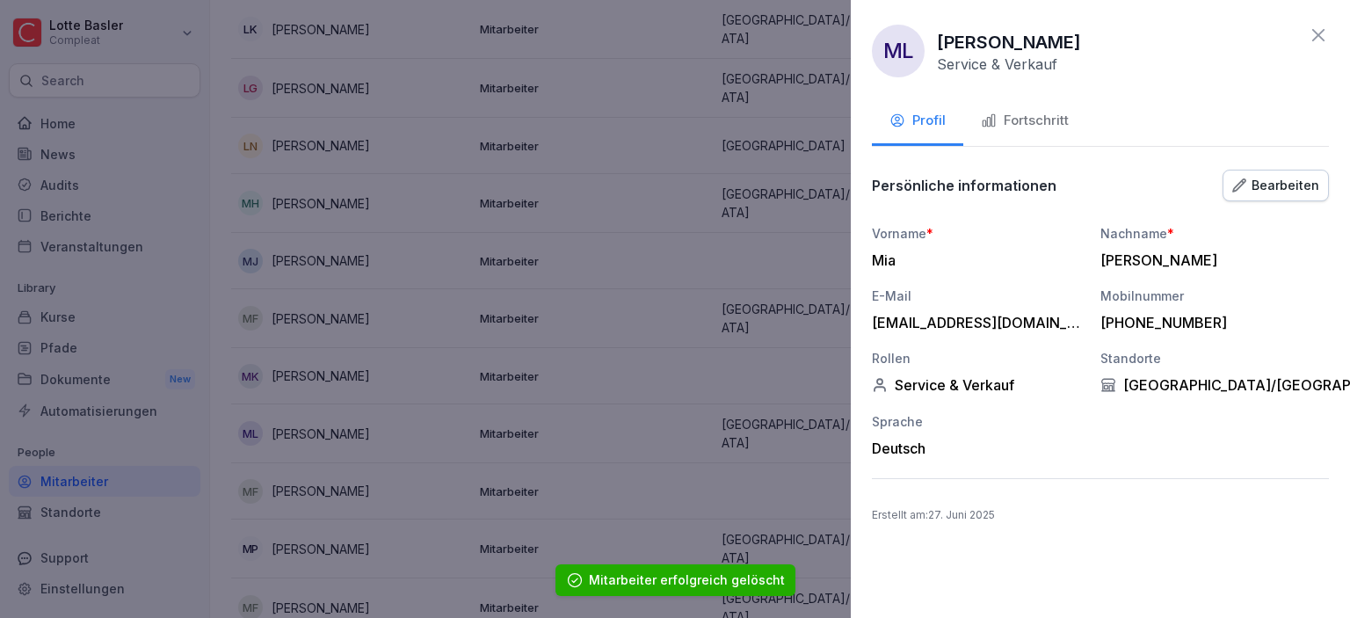
drag, startPoint x: 940, startPoint y: 42, endPoint x: 1073, endPoint y: 47, distance: 132.8
click at [1073, 47] on div "ML [PERSON_NAME] Service & Verkauf" at bounding box center [1100, 51] width 457 height 53
click at [1322, 34] on icon at bounding box center [1318, 35] width 21 height 21
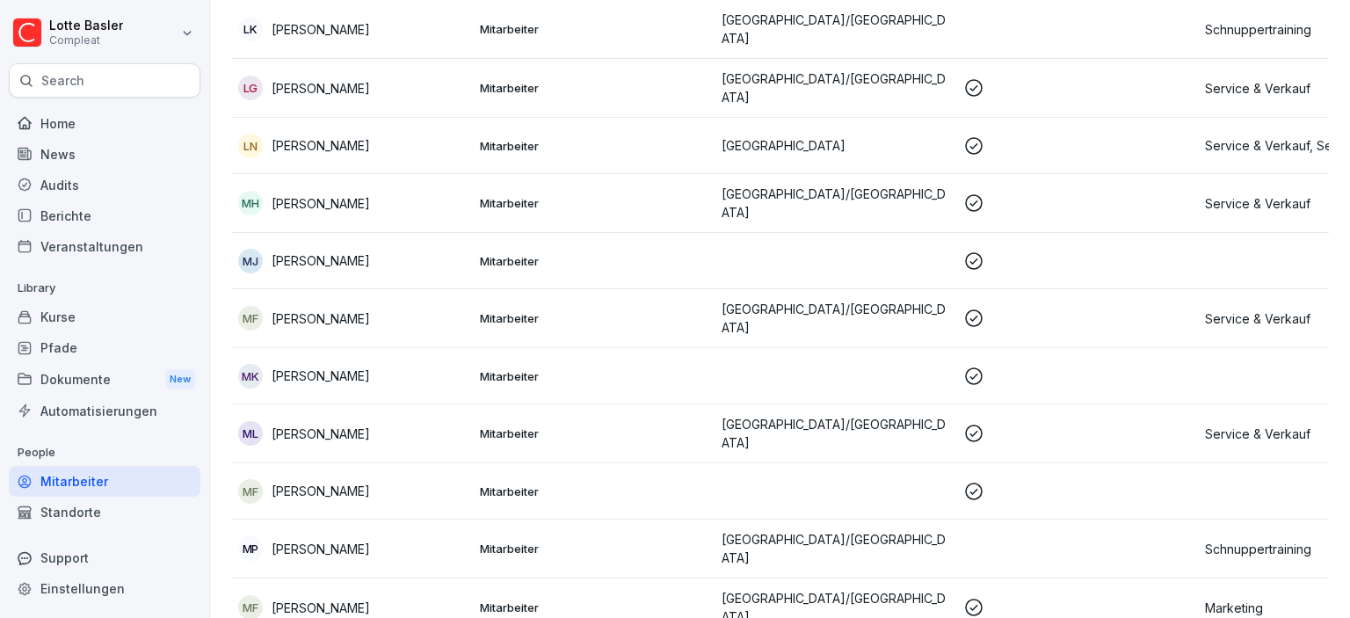
scroll to position [1214, 0]
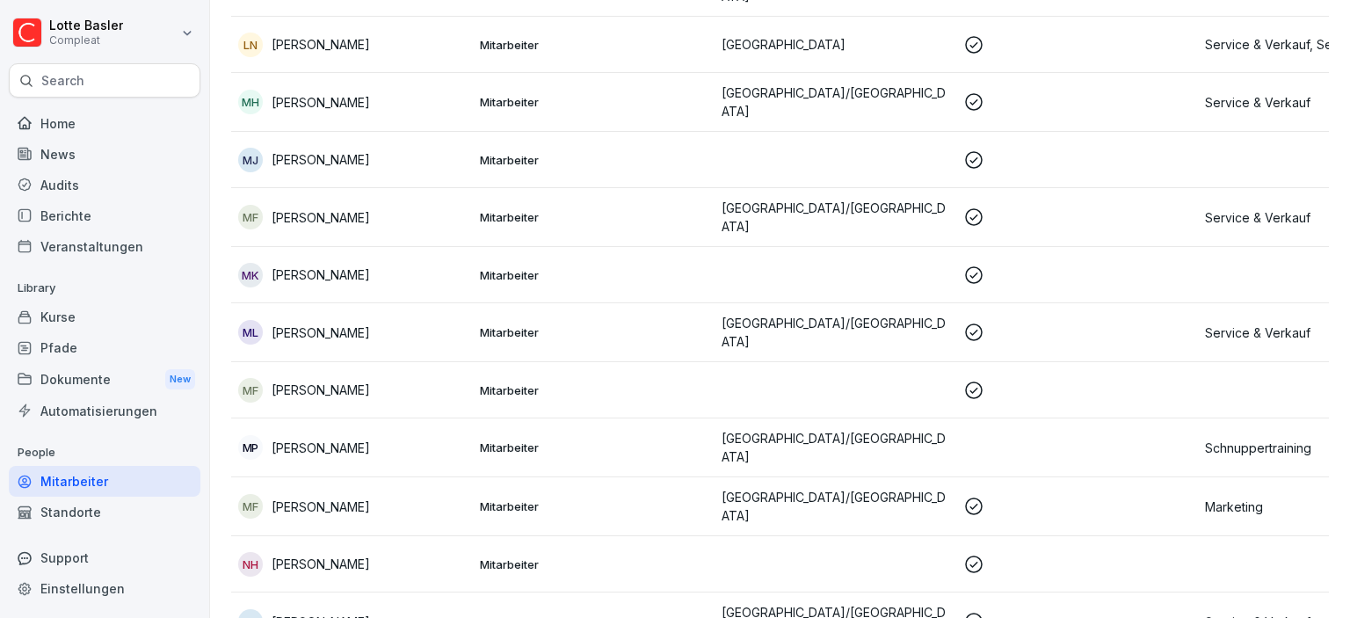
click at [411, 435] on div "MP [PERSON_NAME]" at bounding box center [352, 447] width 228 height 25
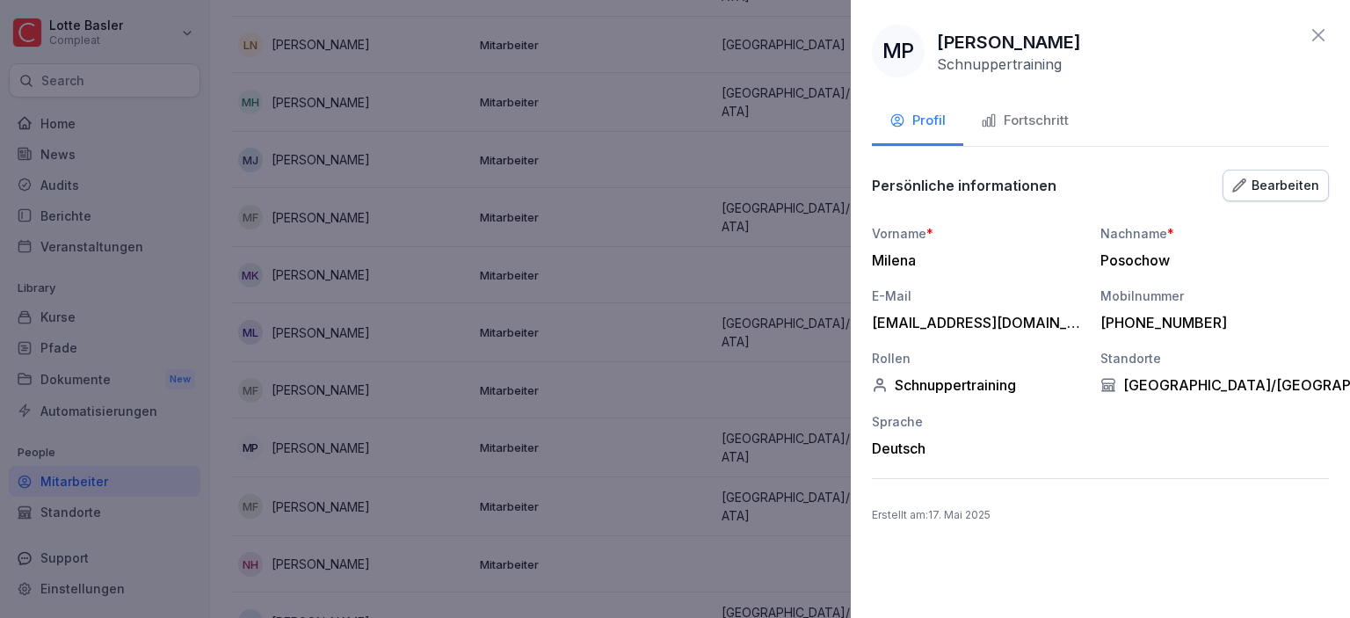
click at [1323, 38] on icon at bounding box center [1318, 35] width 21 height 21
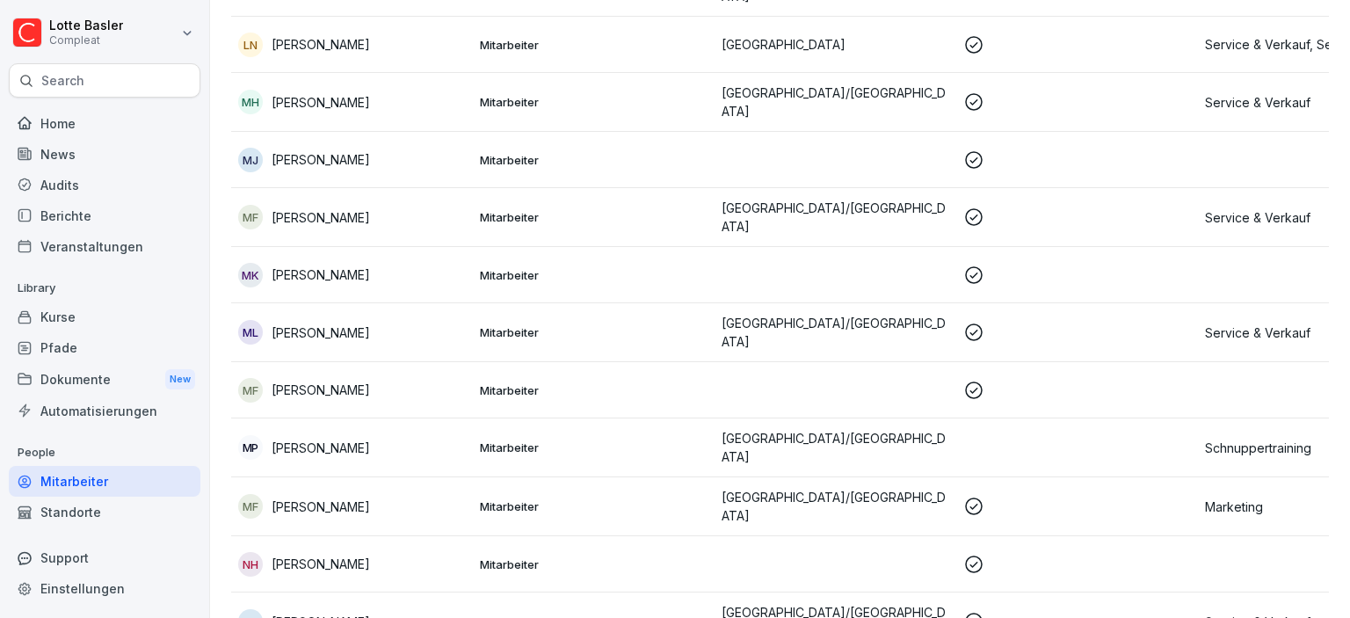
click at [418, 494] on div "MF [PERSON_NAME]" at bounding box center [352, 506] width 228 height 25
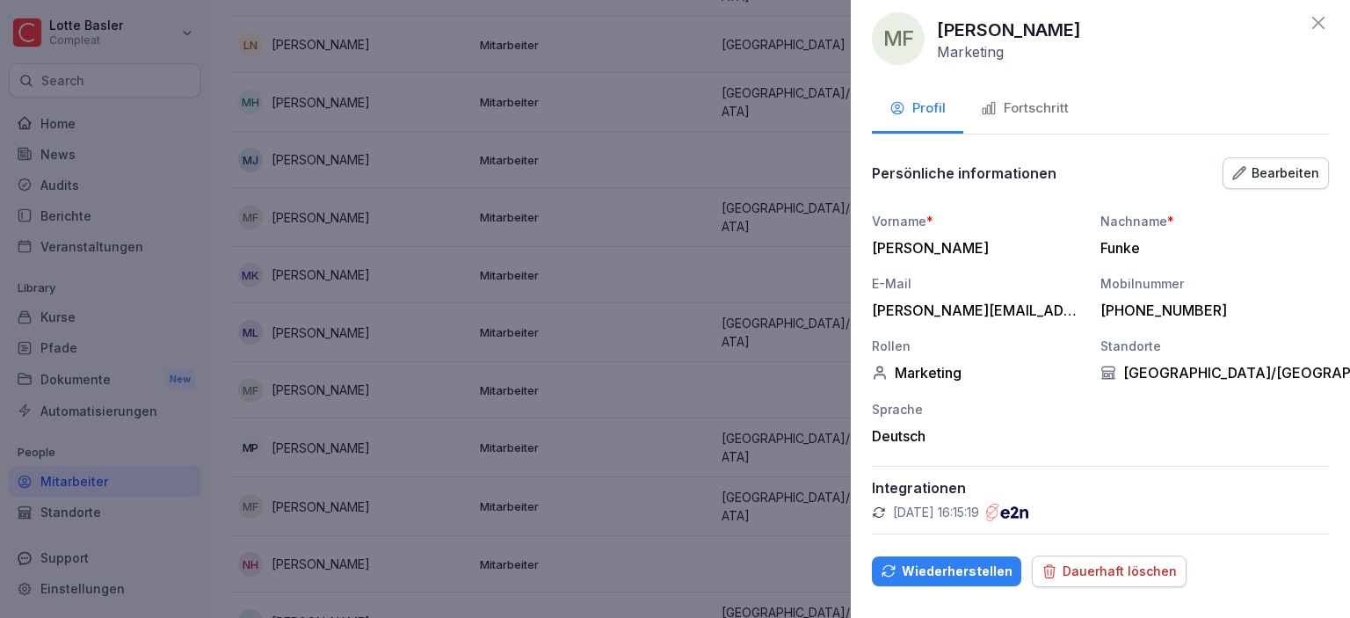
scroll to position [0, 0]
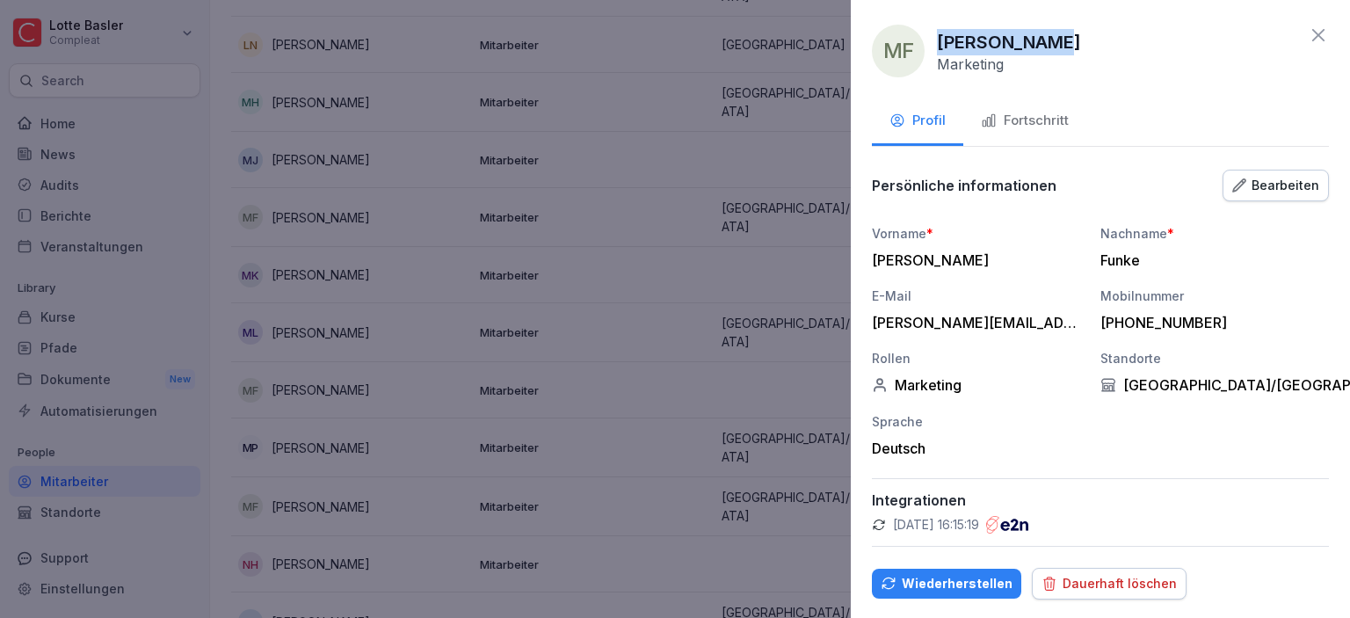
drag, startPoint x: 939, startPoint y: 38, endPoint x: 1047, endPoint y: 47, distance: 107.6
click at [1047, 47] on p "[PERSON_NAME]" at bounding box center [1009, 42] width 144 height 26
click at [1080, 574] on div "Dauerhaft löschen" at bounding box center [1108, 583] width 135 height 19
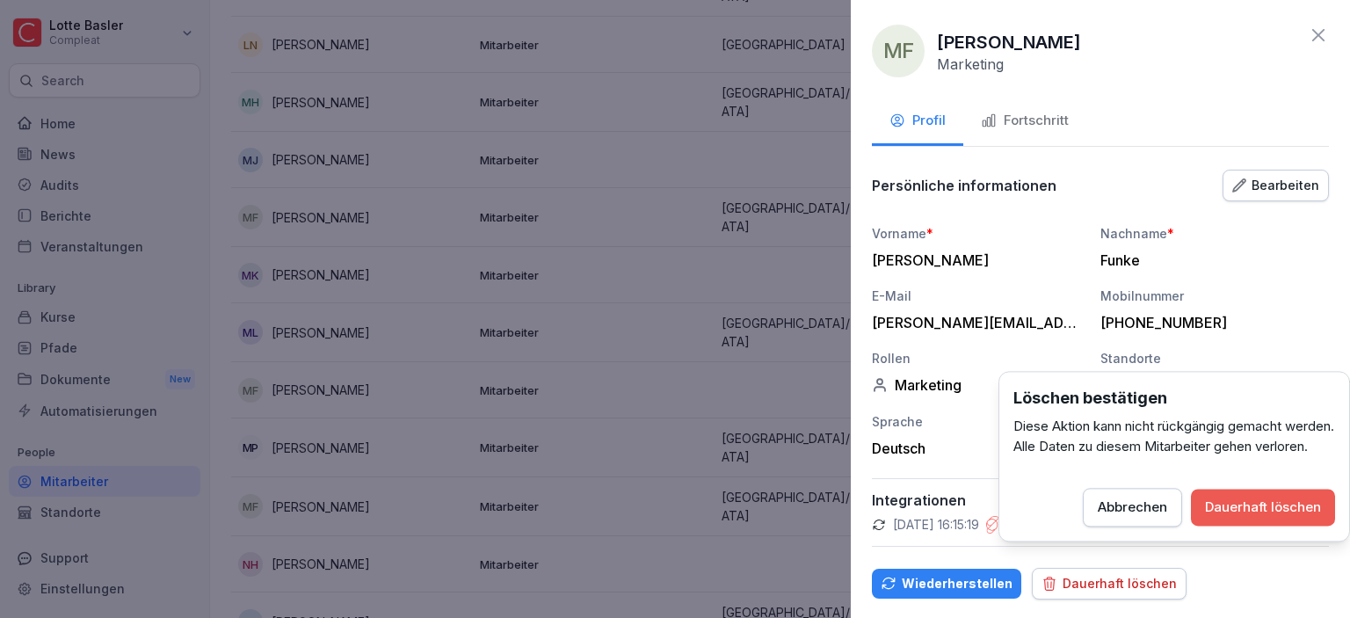
click at [1158, 517] on div "Abbrechen" at bounding box center [1132, 506] width 69 height 19
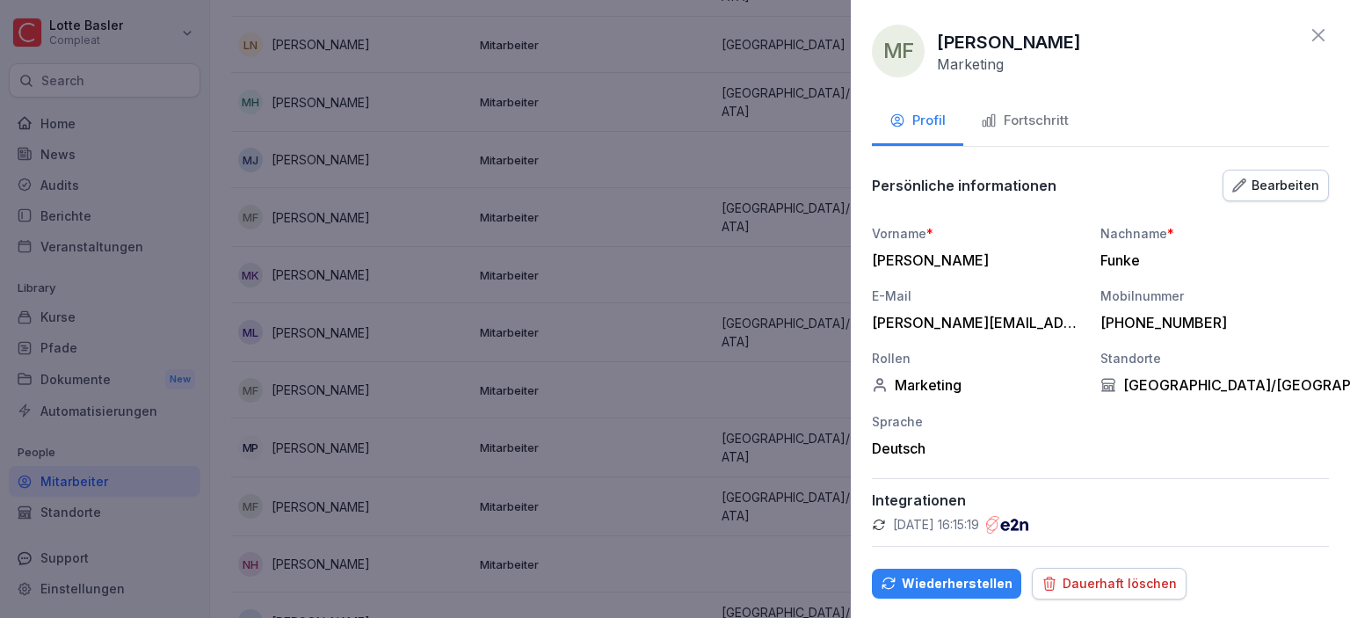
click at [1081, 580] on div "Dauerhaft löschen" at bounding box center [1108, 583] width 135 height 19
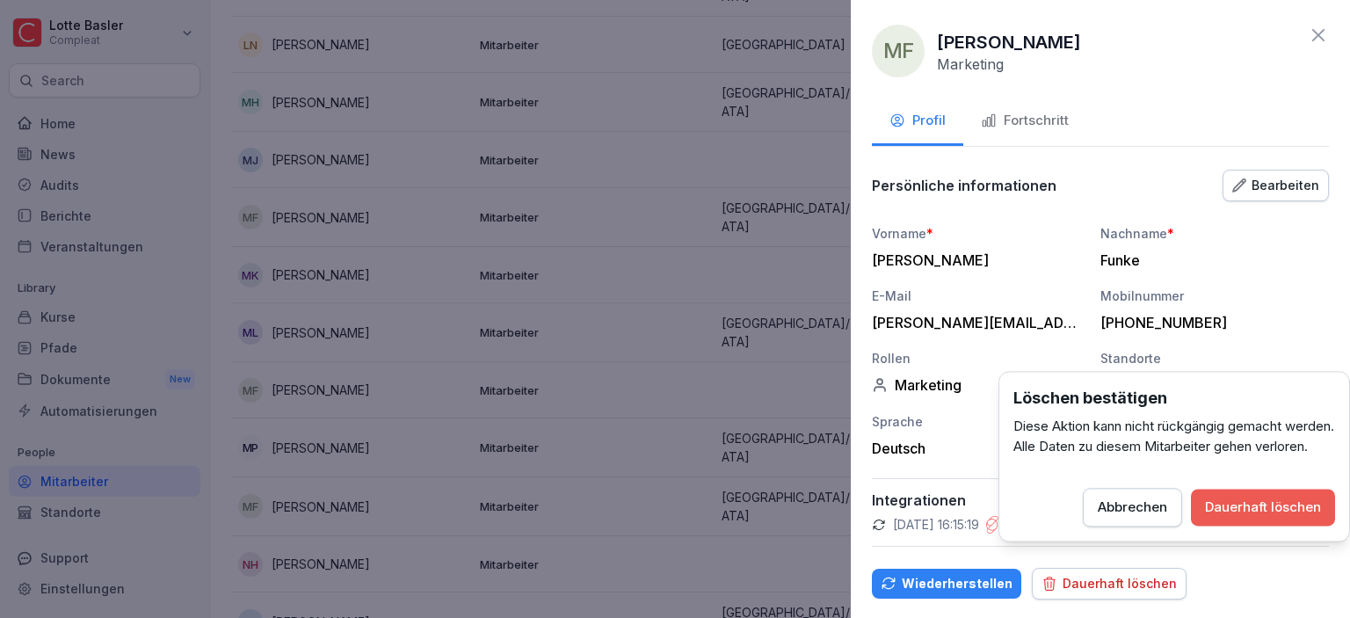
click at [1273, 517] on div "Dauerhaft löschen" at bounding box center [1263, 506] width 116 height 19
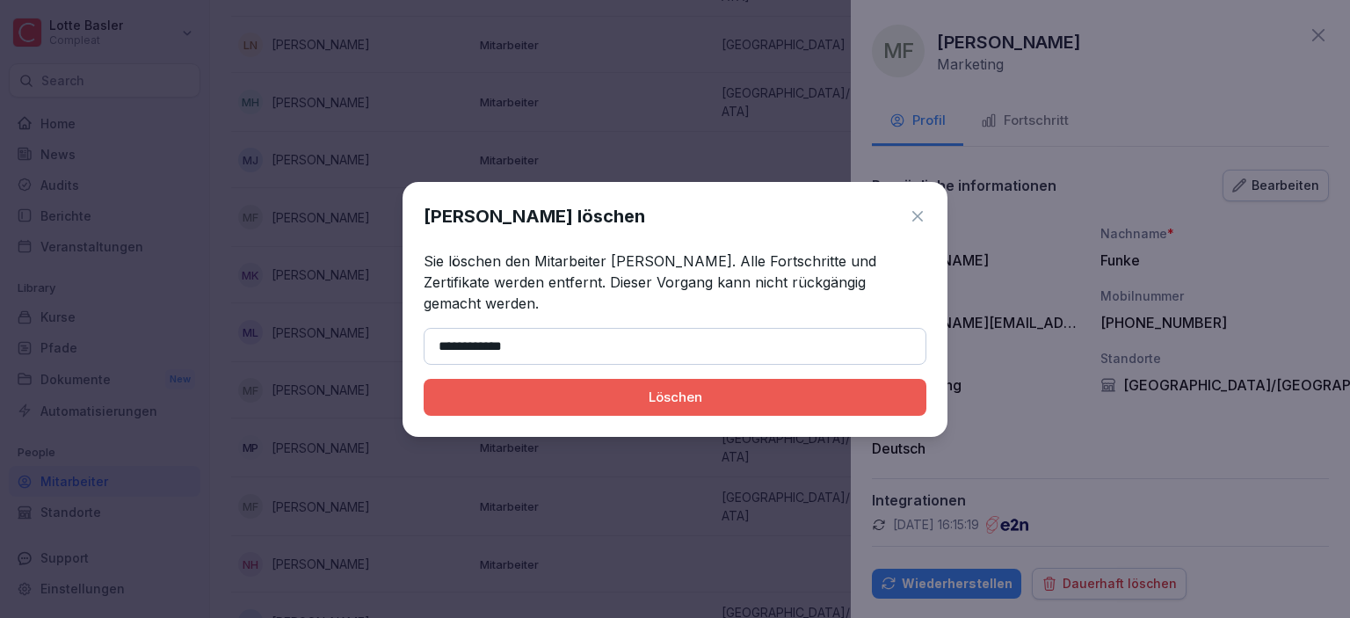
type input "**********"
click at [685, 390] on div "Löschen" at bounding box center [675, 397] width 475 height 19
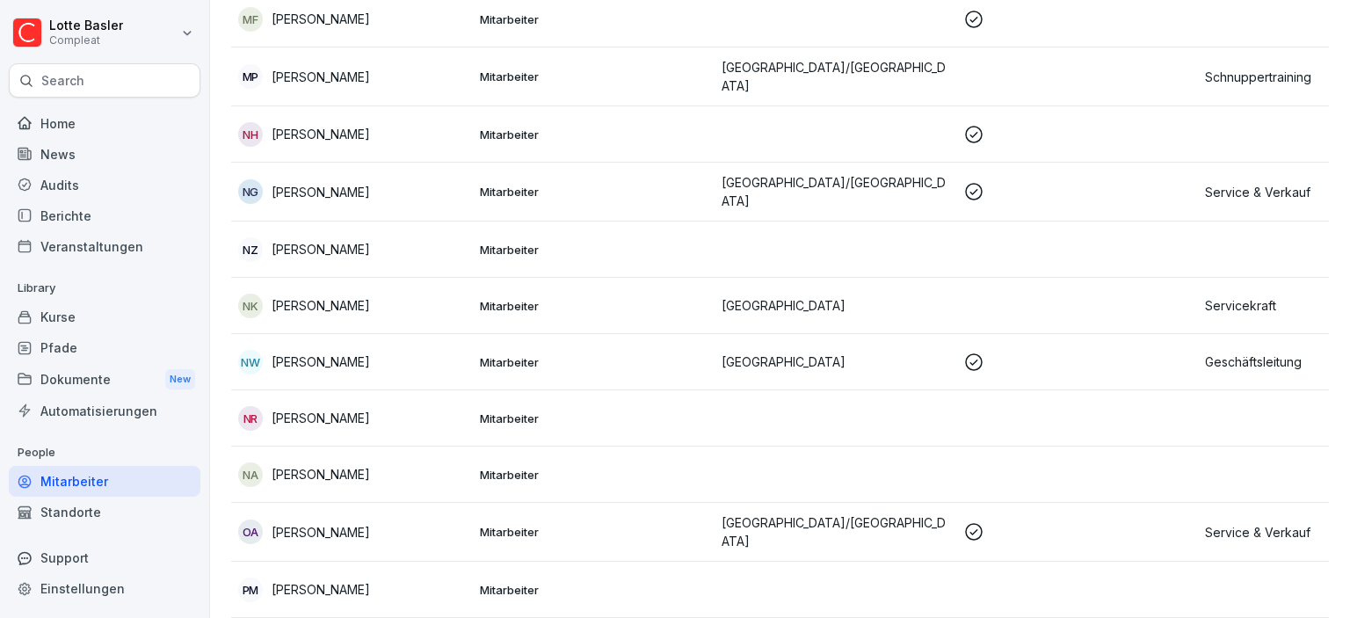
scroll to position [1620, 0]
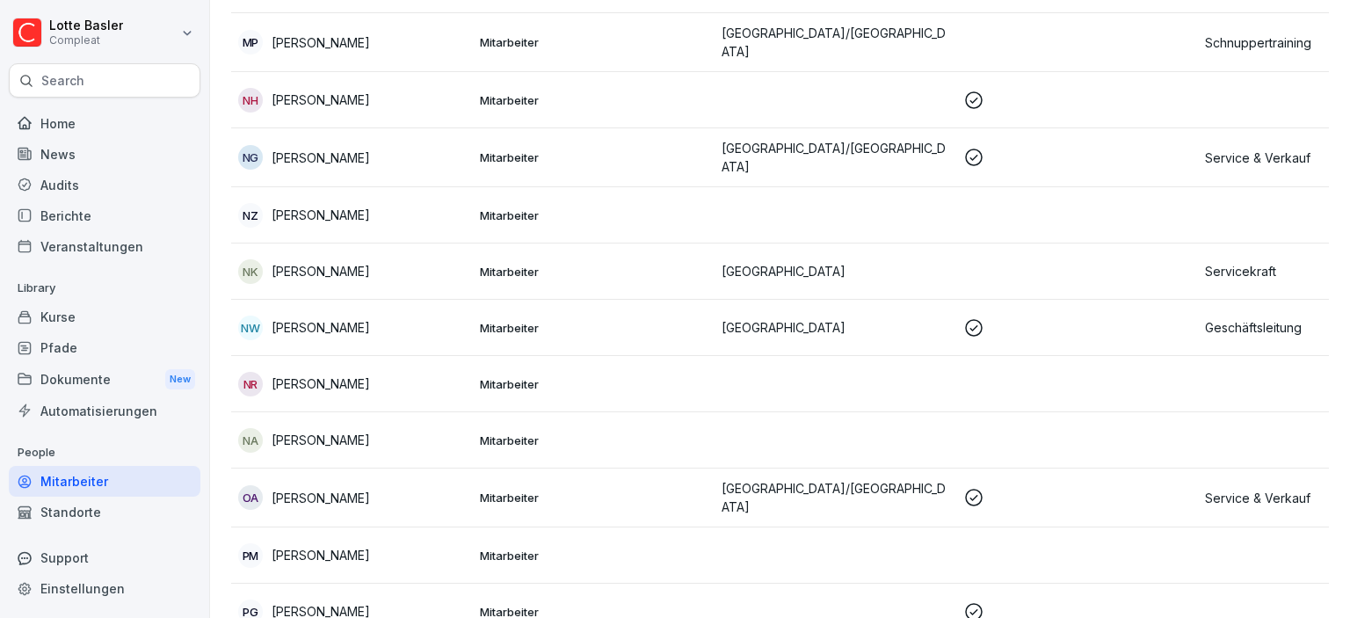
click at [374, 372] on div "NR [PERSON_NAME]" at bounding box center [352, 384] width 228 height 25
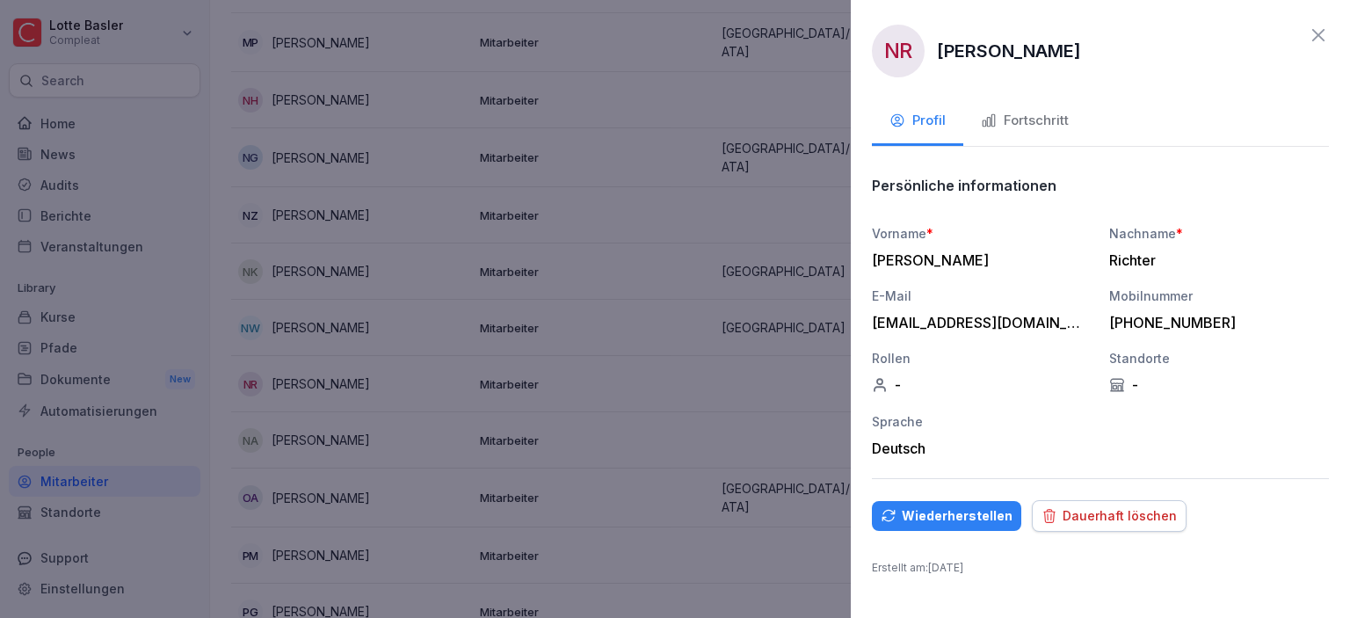
drag, startPoint x: 937, startPoint y: 50, endPoint x: 1074, endPoint y: 54, distance: 137.2
click at [1074, 54] on div "NR [PERSON_NAME]" at bounding box center [1100, 51] width 457 height 53
click at [1087, 507] on div "Dauerhaft löschen" at bounding box center [1108, 515] width 135 height 19
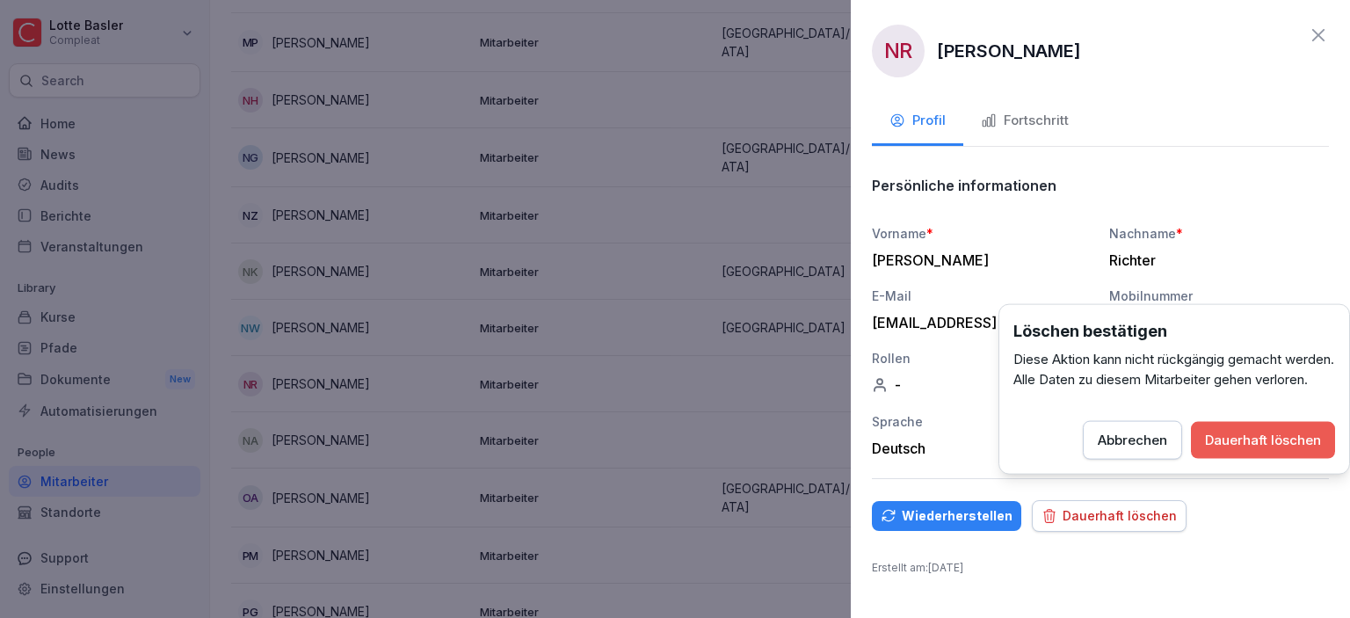
click at [1233, 450] on div "Dauerhaft löschen" at bounding box center [1263, 440] width 116 height 19
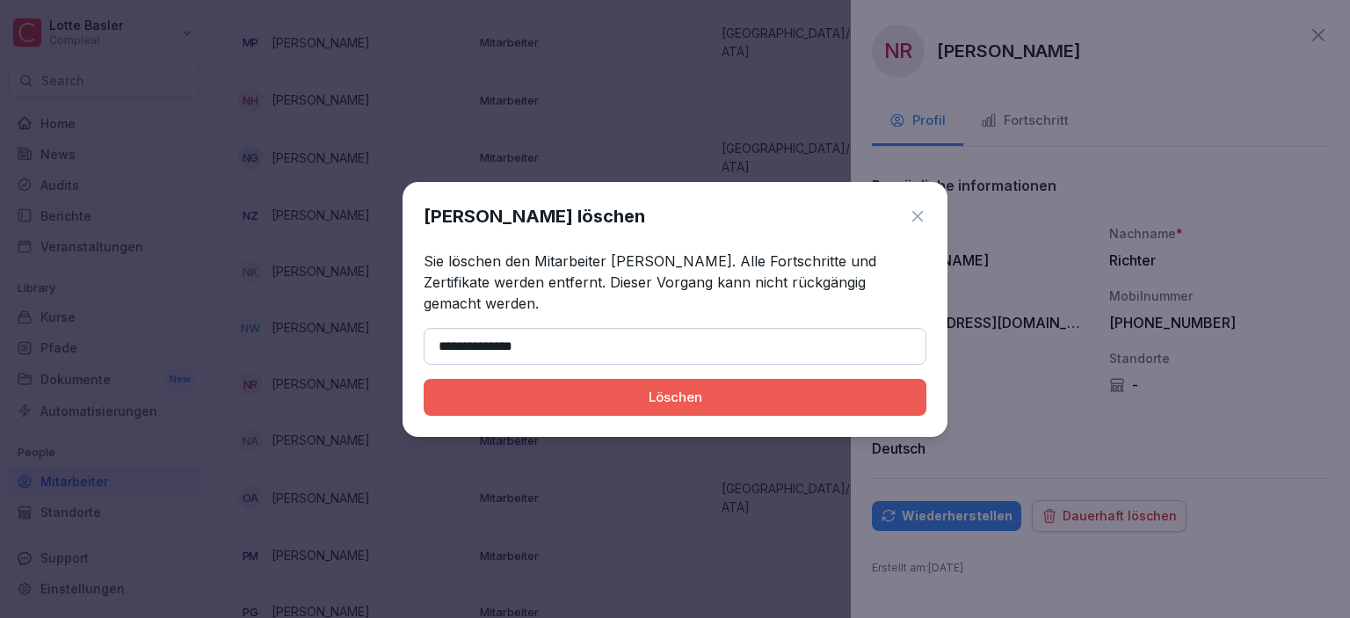
type input "**********"
click at [705, 379] on button "Löschen" at bounding box center [675, 397] width 503 height 37
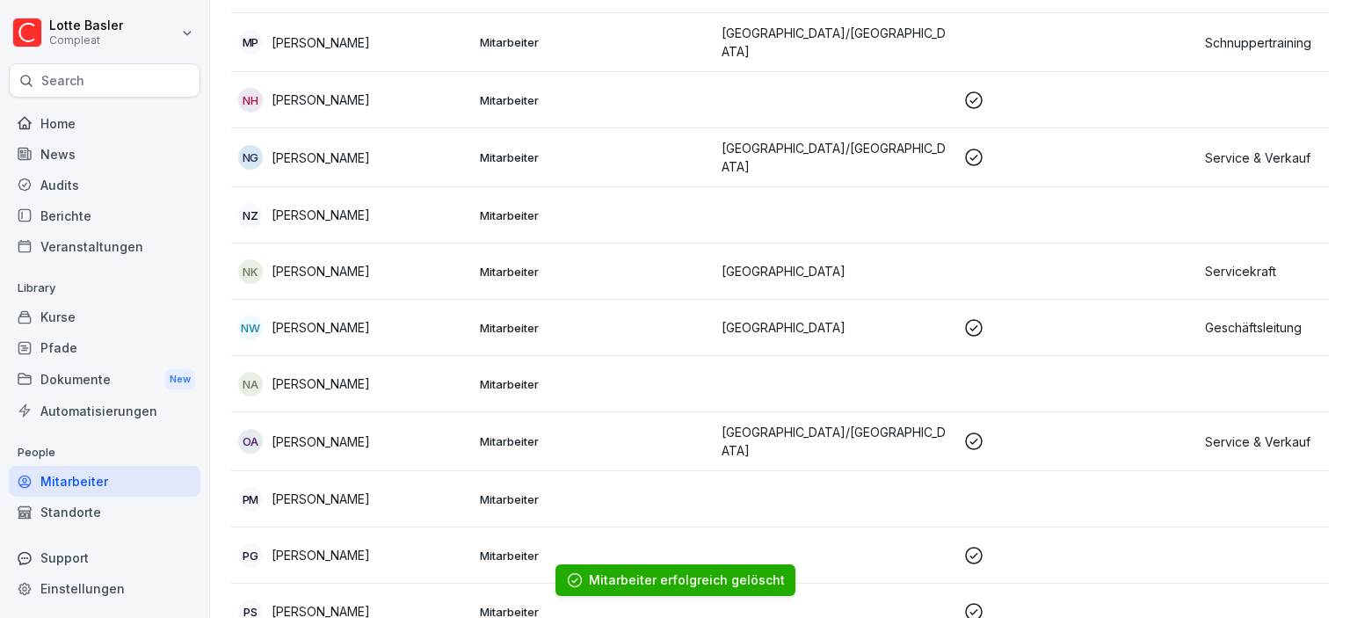
click at [439, 487] on div "PM [PERSON_NAME]" at bounding box center [352, 499] width 228 height 25
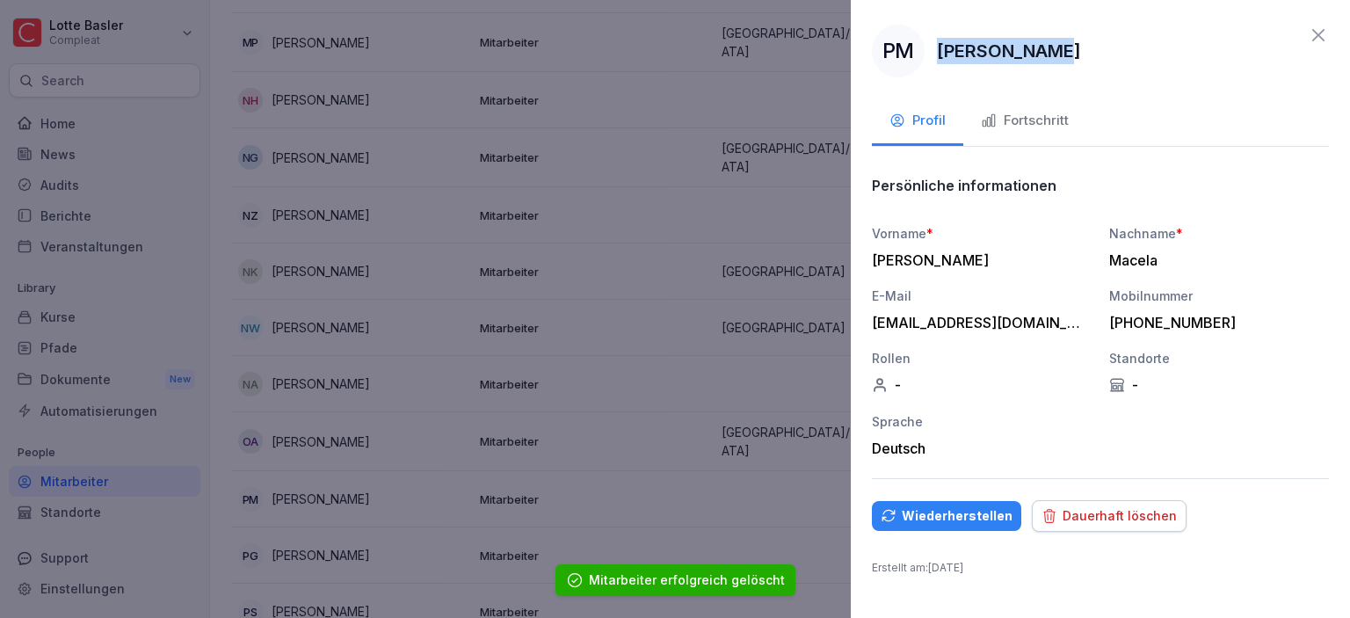
drag, startPoint x: 939, startPoint y: 50, endPoint x: 1081, endPoint y: 52, distance: 142.4
click at [1081, 52] on div "PM [PERSON_NAME]" at bounding box center [1100, 51] width 457 height 53
click at [1098, 489] on div "PM [PERSON_NAME] Profil Fortschritt Persönliche informationen Vorname * [PERSON…" at bounding box center [1100, 309] width 499 height 618
click at [1098, 506] on div "Dauerhaft löschen" at bounding box center [1108, 515] width 135 height 19
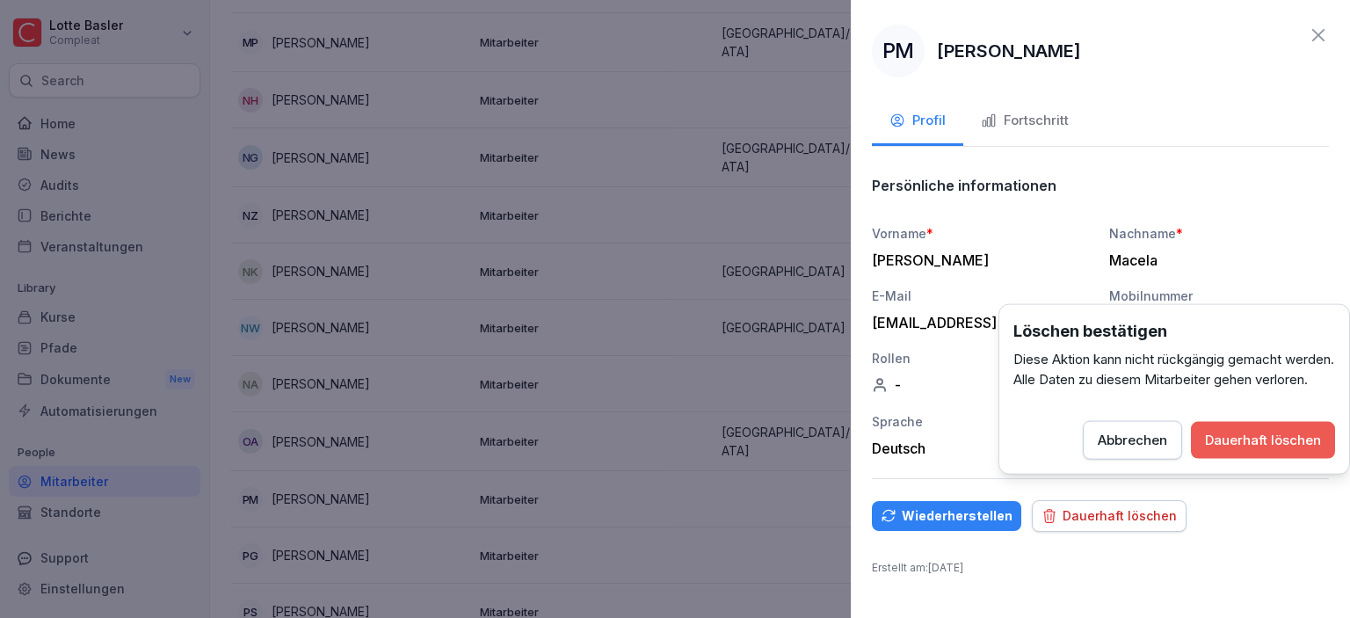
click at [1217, 450] on div "Dauerhaft löschen" at bounding box center [1263, 440] width 116 height 19
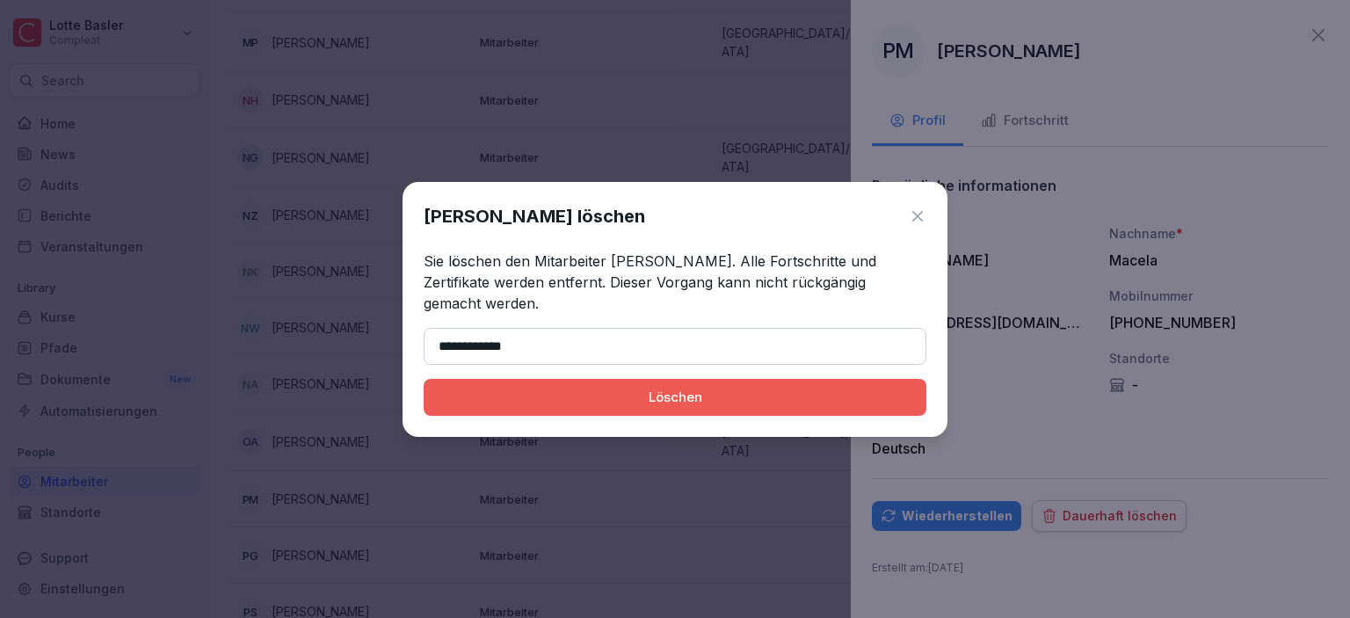
type input "**********"
click at [495, 388] on div "Löschen" at bounding box center [675, 397] width 475 height 19
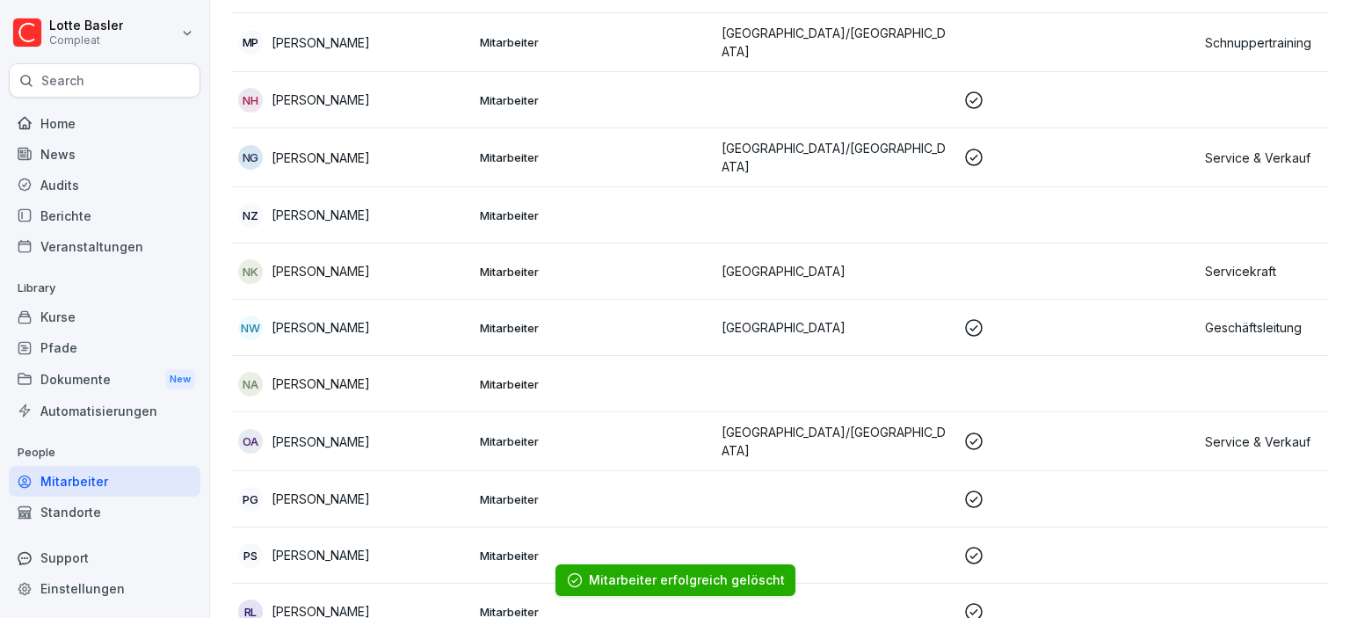
click at [378, 259] on div "NK [PERSON_NAME]" at bounding box center [352, 271] width 228 height 25
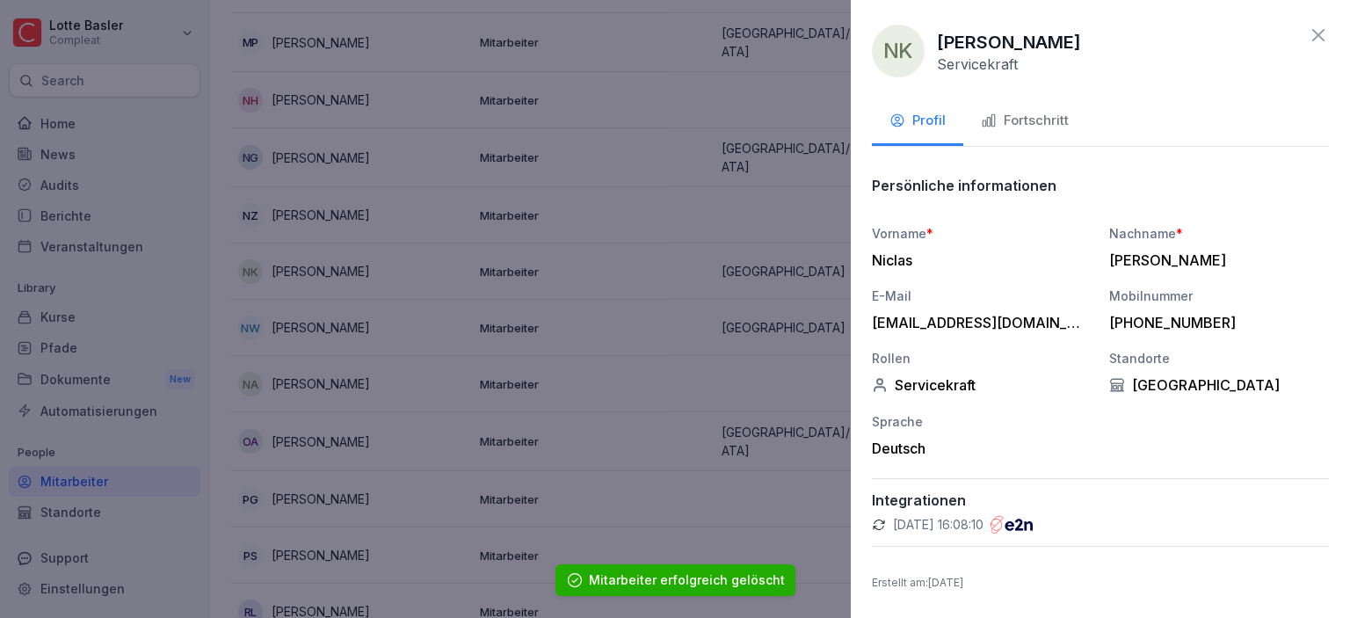
click at [1318, 40] on icon at bounding box center [1318, 35] width 21 height 21
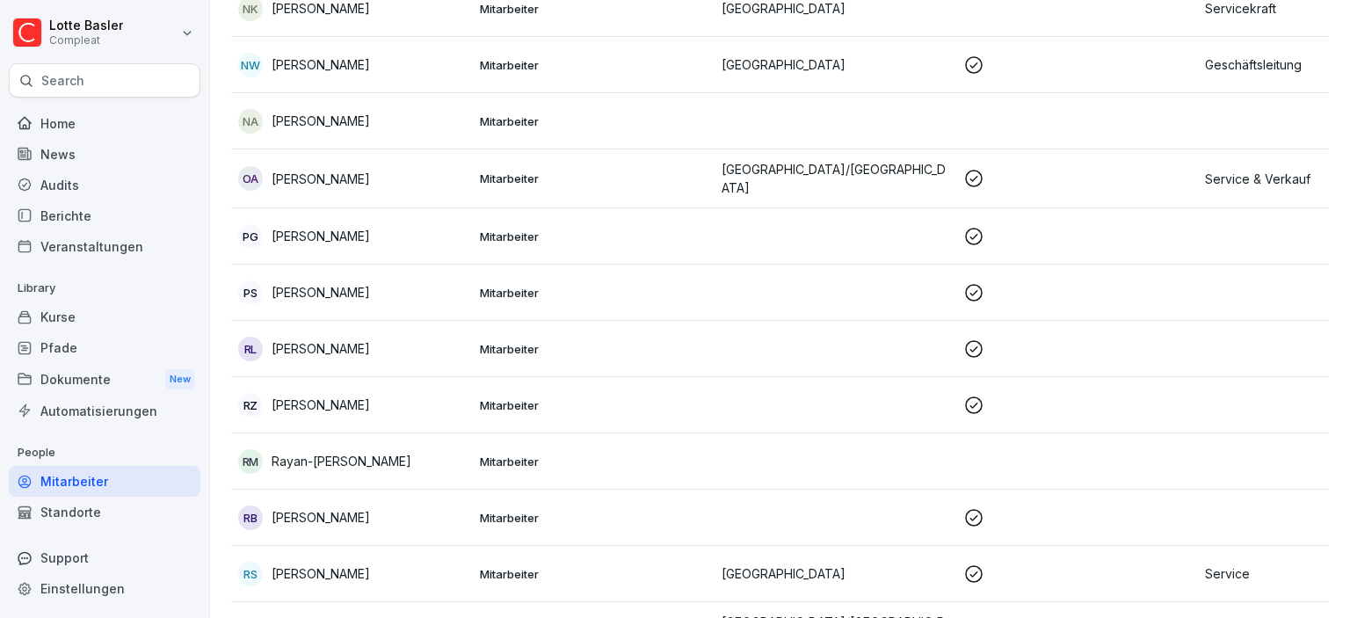
scroll to position [1923, 0]
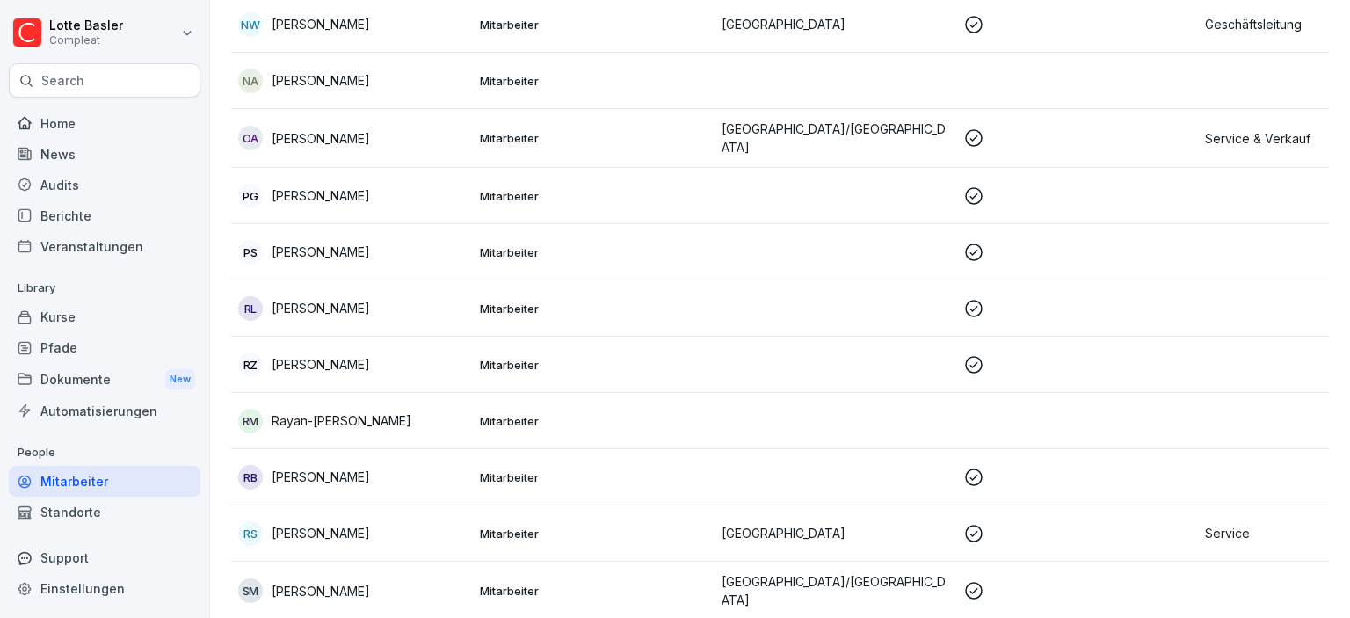
click at [563, 280] on td "Mitarbeiter" at bounding box center [594, 308] width 242 height 56
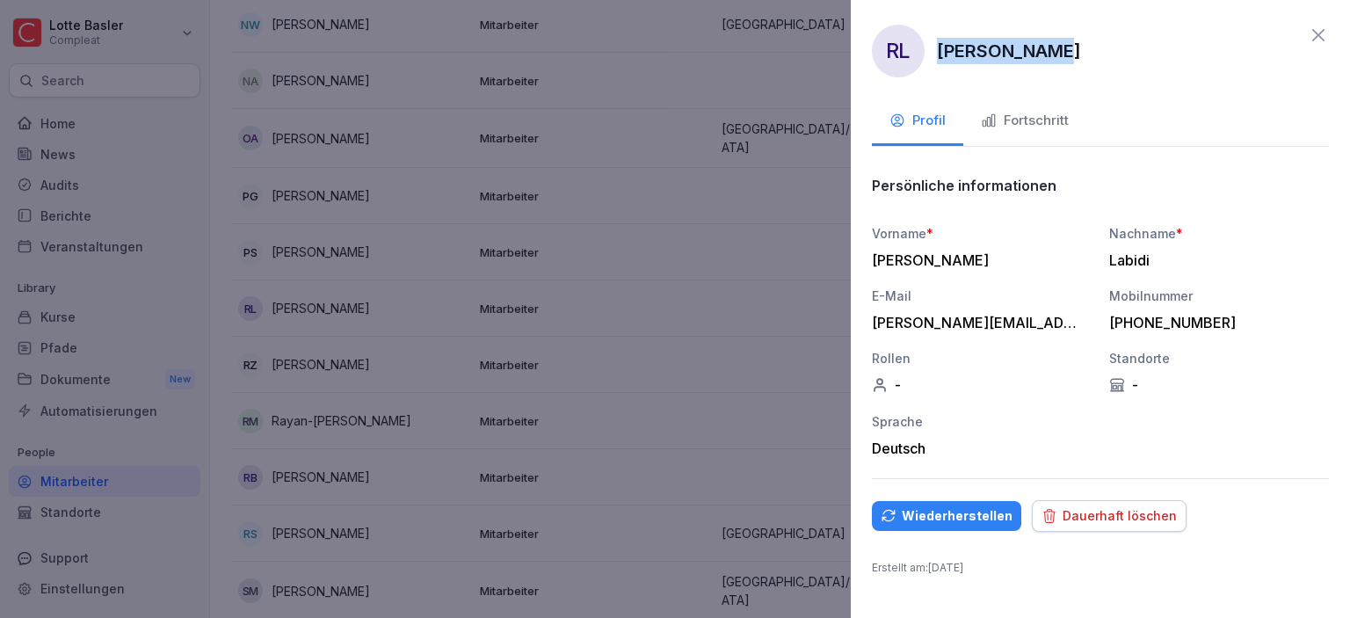
drag, startPoint x: 938, startPoint y: 49, endPoint x: 1065, endPoint y: 62, distance: 128.1
click at [1065, 62] on div "RL [PERSON_NAME]" at bounding box center [1100, 51] width 457 height 53
click at [1074, 522] on div "Dauerhaft löschen" at bounding box center [1108, 515] width 135 height 19
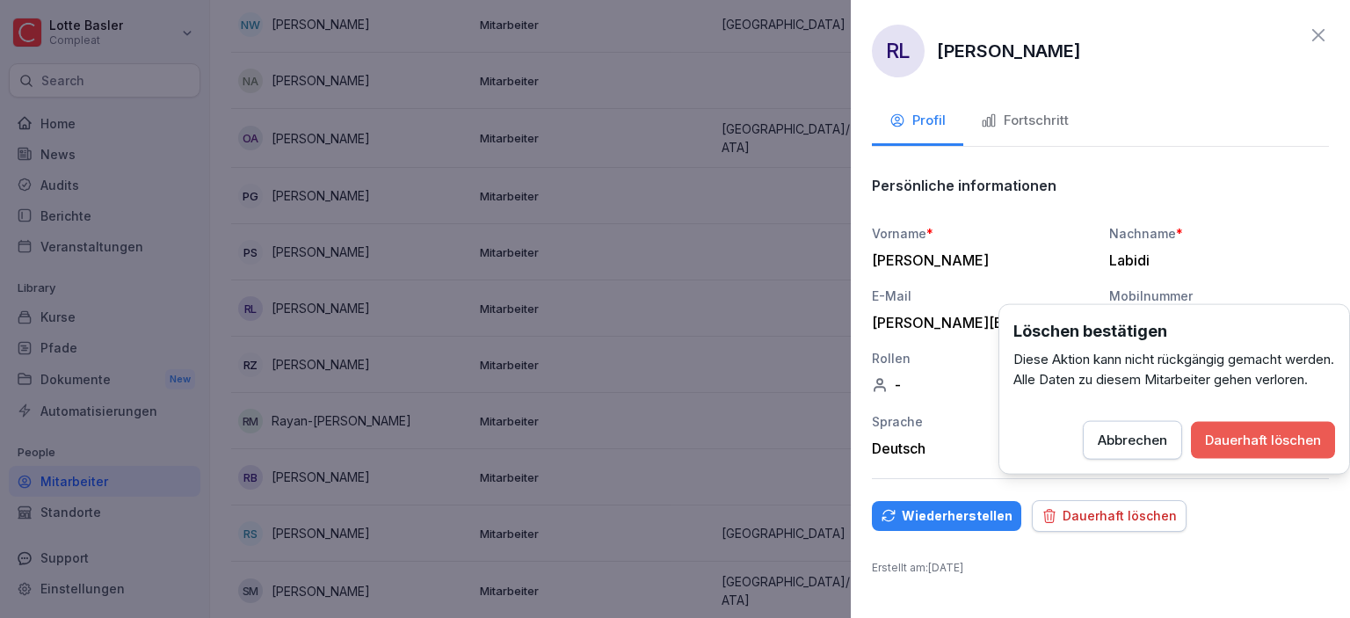
click at [1222, 450] on div "Dauerhaft löschen" at bounding box center [1263, 440] width 116 height 19
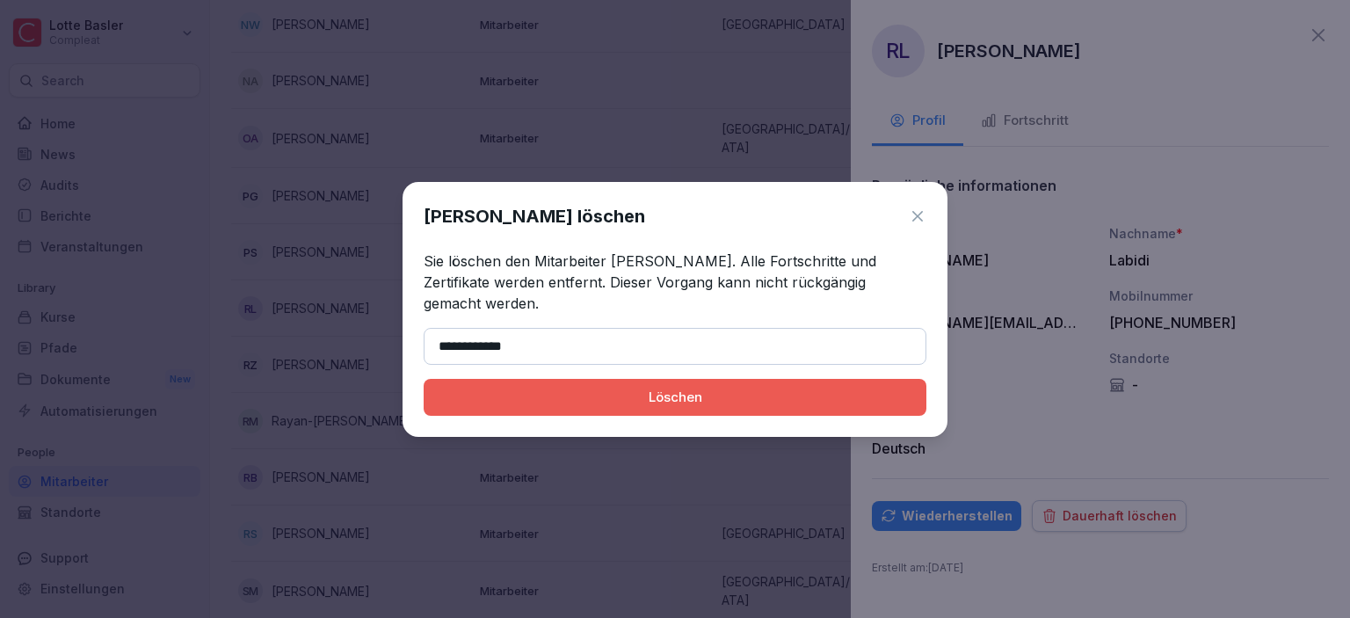
type input "**********"
click at [700, 379] on button "Löschen" at bounding box center [675, 397] width 503 height 37
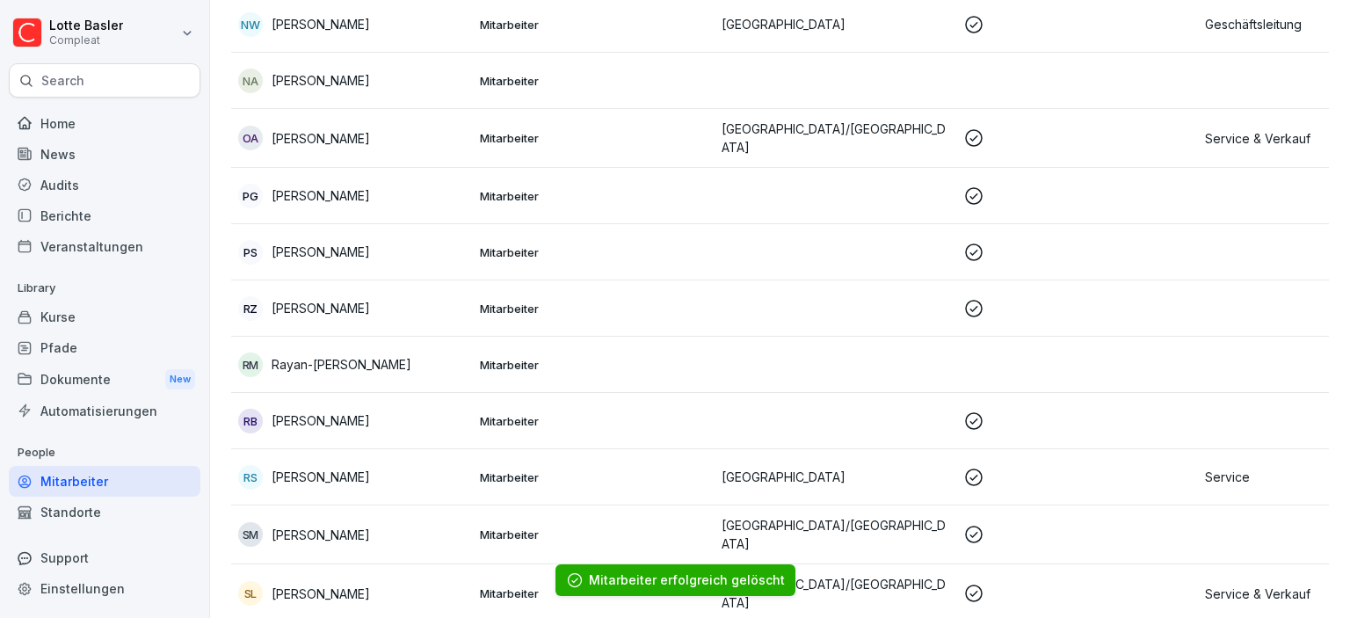
click at [343, 355] on p "Rayan-[PERSON_NAME]" at bounding box center [342, 364] width 140 height 18
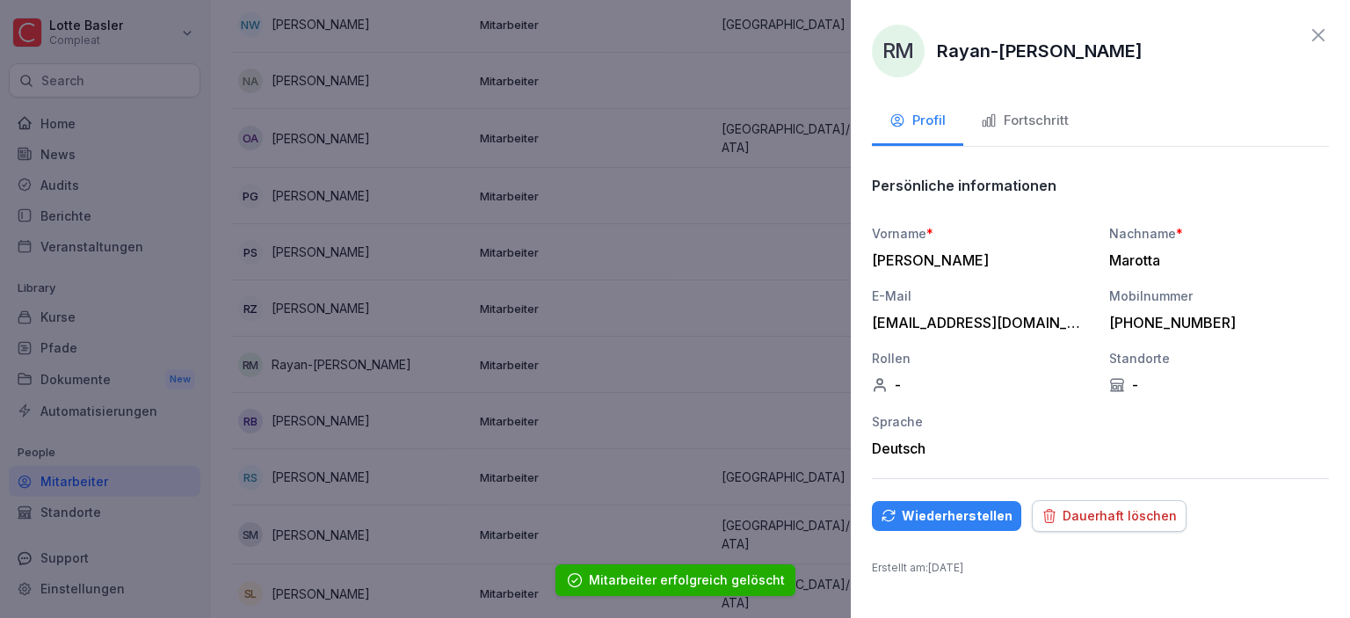
drag, startPoint x: 939, startPoint y: 48, endPoint x: 1148, endPoint y: 62, distance: 209.6
click at [1142, 62] on p "Rayan-[PERSON_NAME]" at bounding box center [1040, 51] width 206 height 26
click at [1055, 508] on div "Dauerhaft löschen" at bounding box center [1108, 515] width 135 height 19
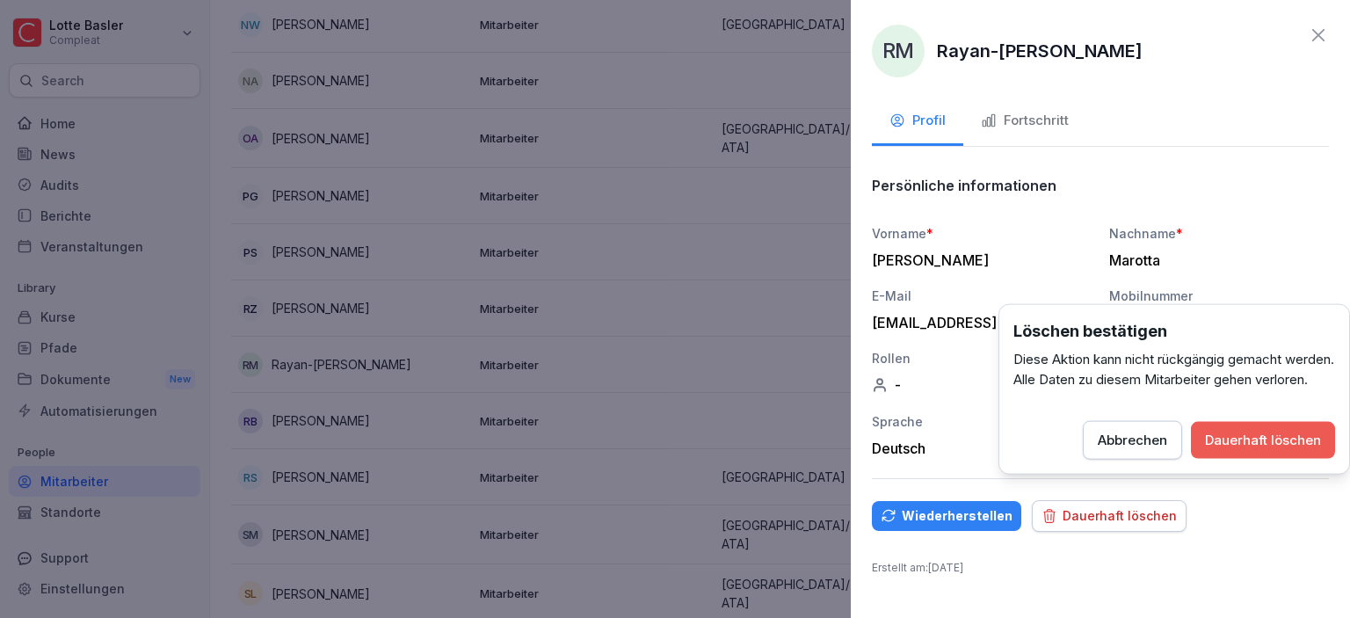
click at [1244, 450] on div "Dauerhaft löschen" at bounding box center [1263, 440] width 116 height 19
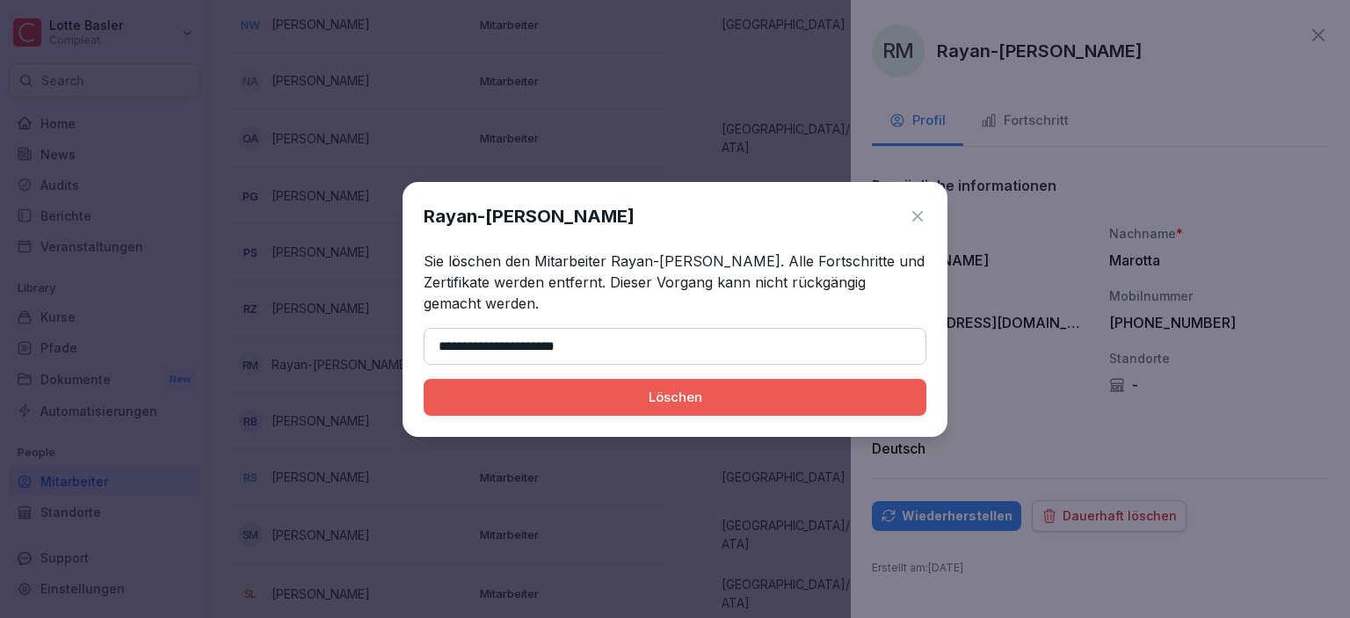
type input "**********"
click at [521, 389] on div "Löschen" at bounding box center [675, 397] width 475 height 19
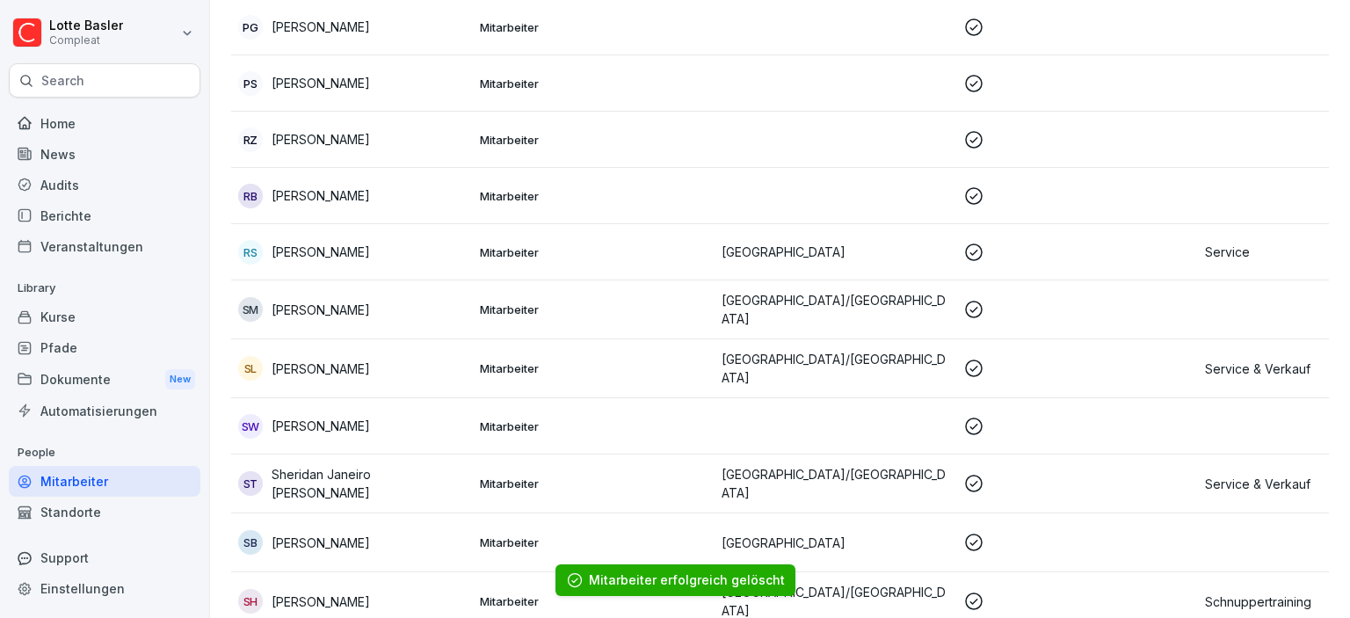
scroll to position [2126, 0]
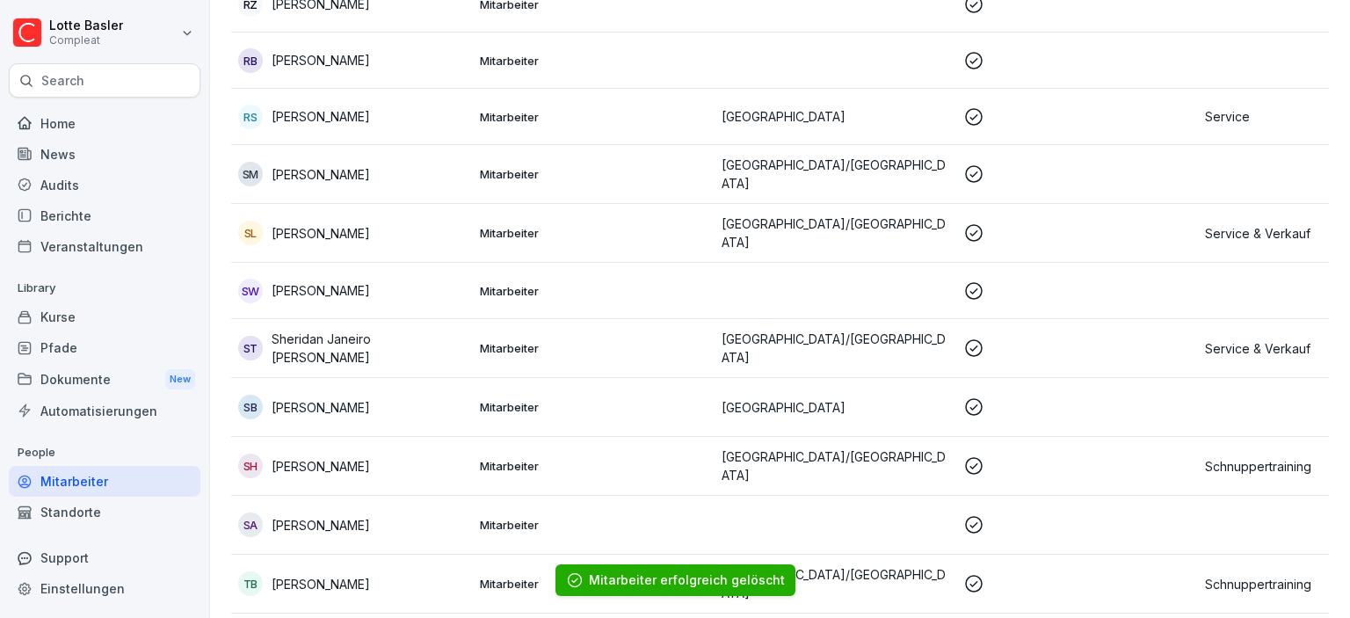
click at [497, 319] on td "Mitarbeiter" at bounding box center [594, 348] width 242 height 59
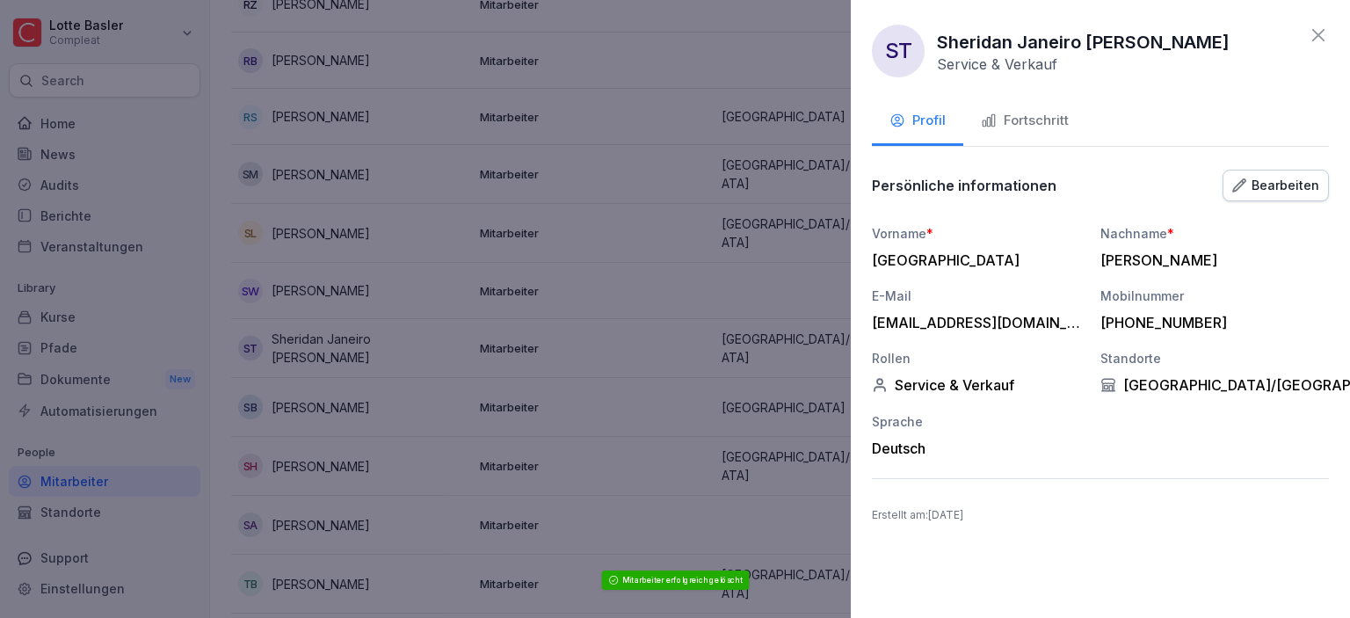
click at [1323, 24] on div "[GEOGRAPHIC_DATA] Bomfim Tavares Service & Verkauf Profil Fortschritt Persönlic…" at bounding box center [1100, 309] width 499 height 618
click at [1318, 35] on icon at bounding box center [1318, 35] width 12 height 12
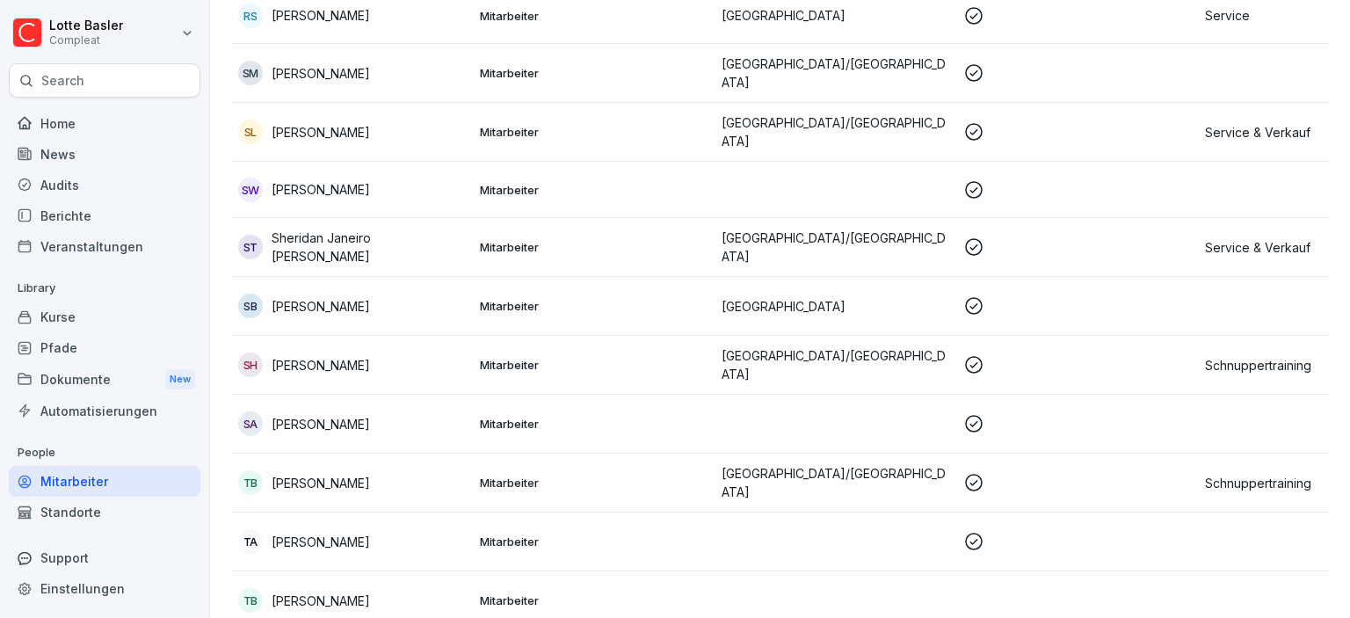
click at [525, 357] on p "Mitarbeiter" at bounding box center [594, 365] width 228 height 16
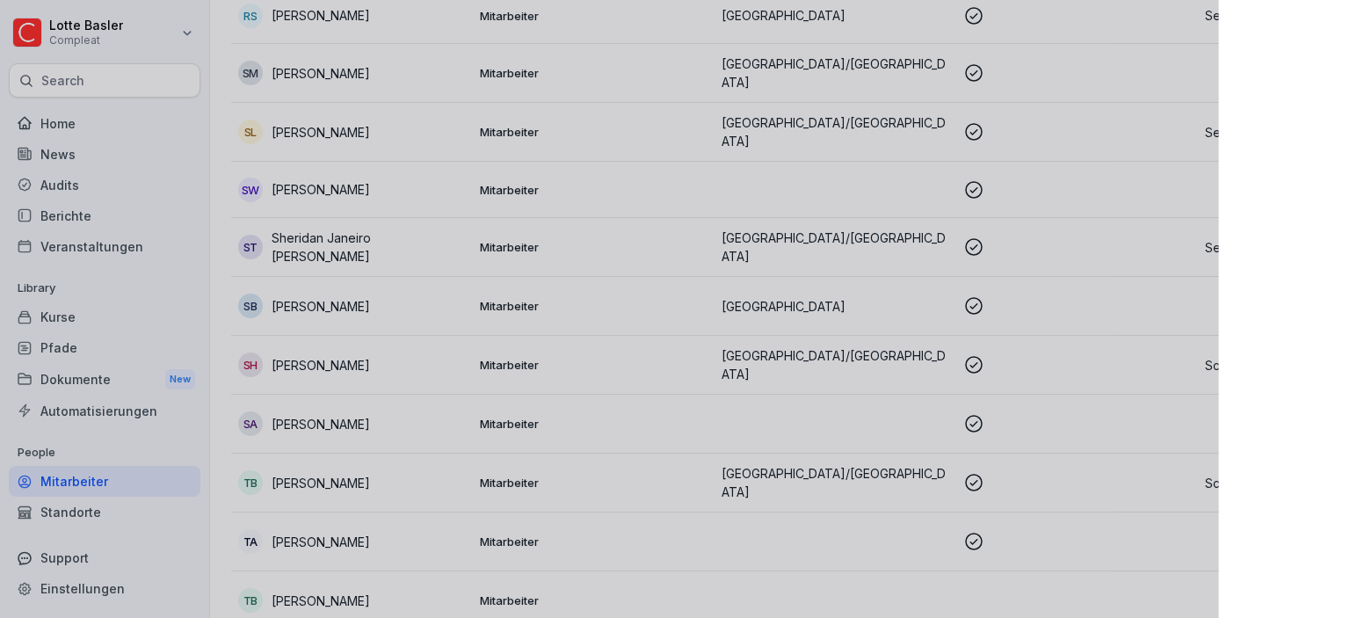
scroll to position [2328, 0]
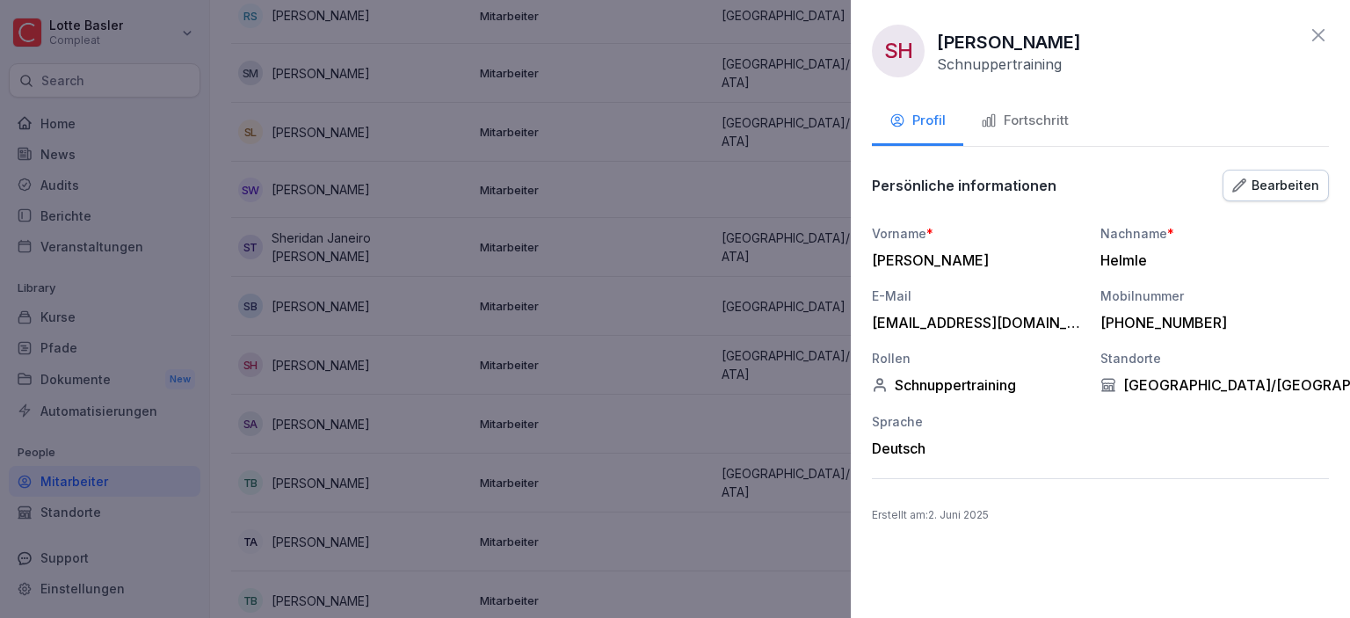
click at [1313, 37] on icon at bounding box center [1318, 35] width 21 height 21
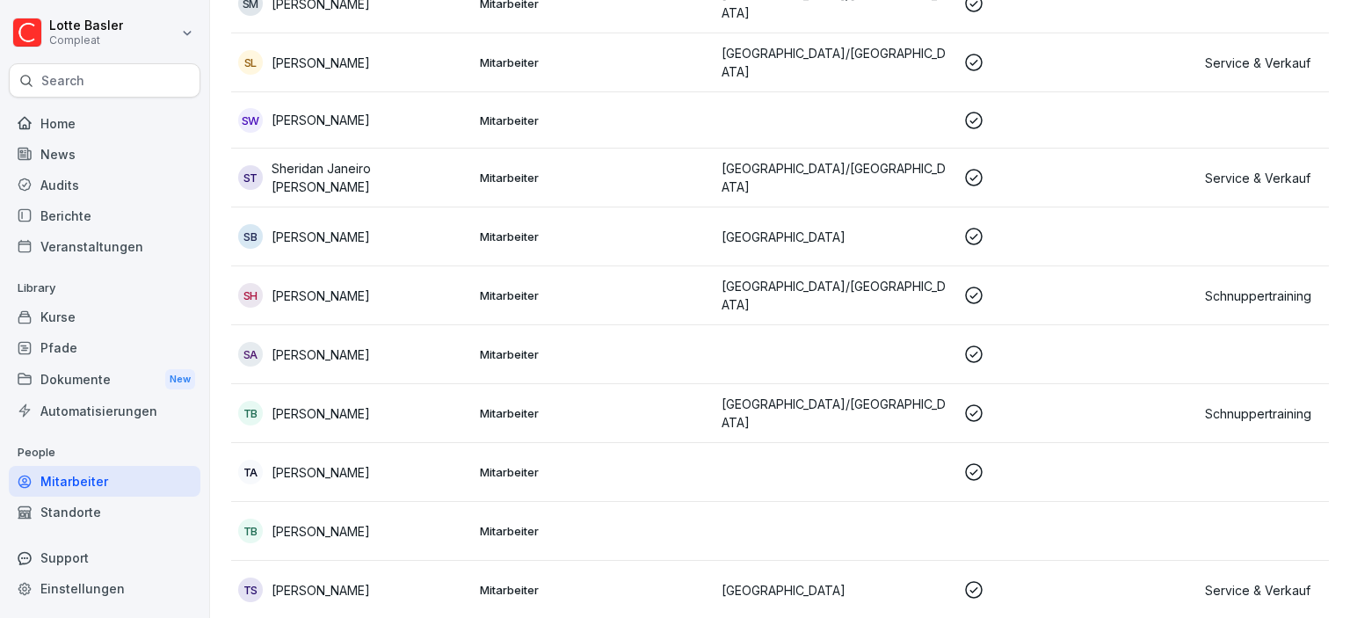
scroll to position [2429, 0]
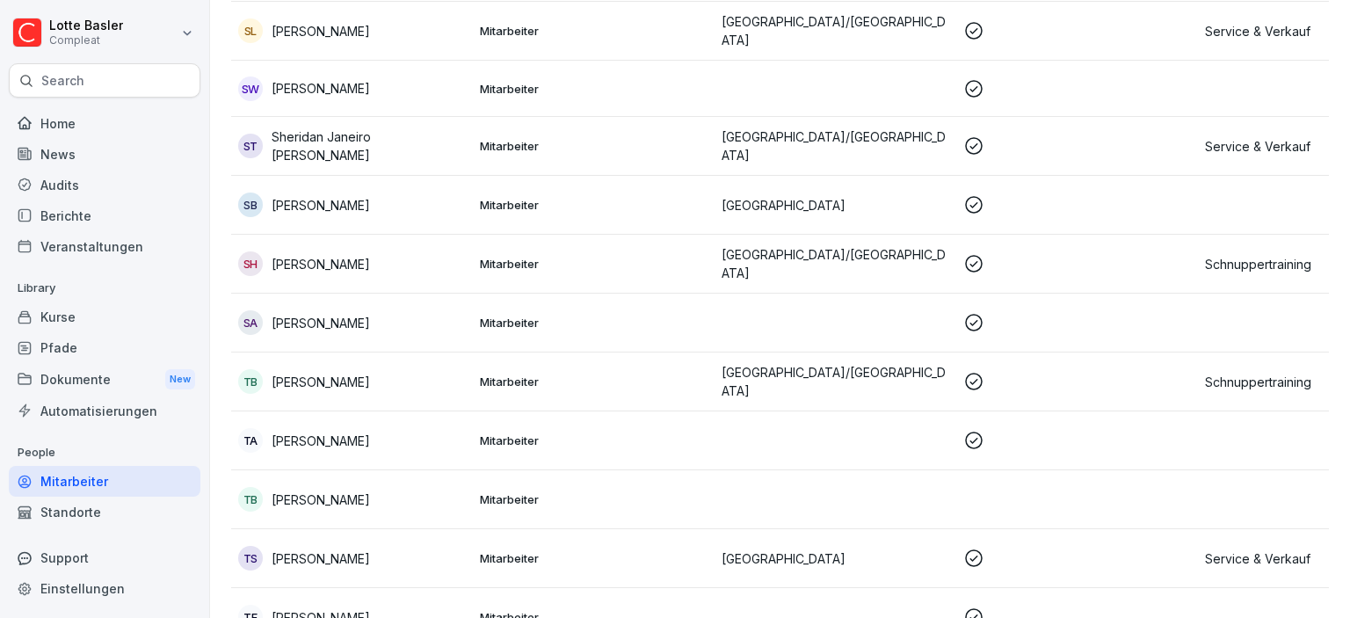
click at [584, 373] on p "Mitarbeiter" at bounding box center [594, 381] width 228 height 16
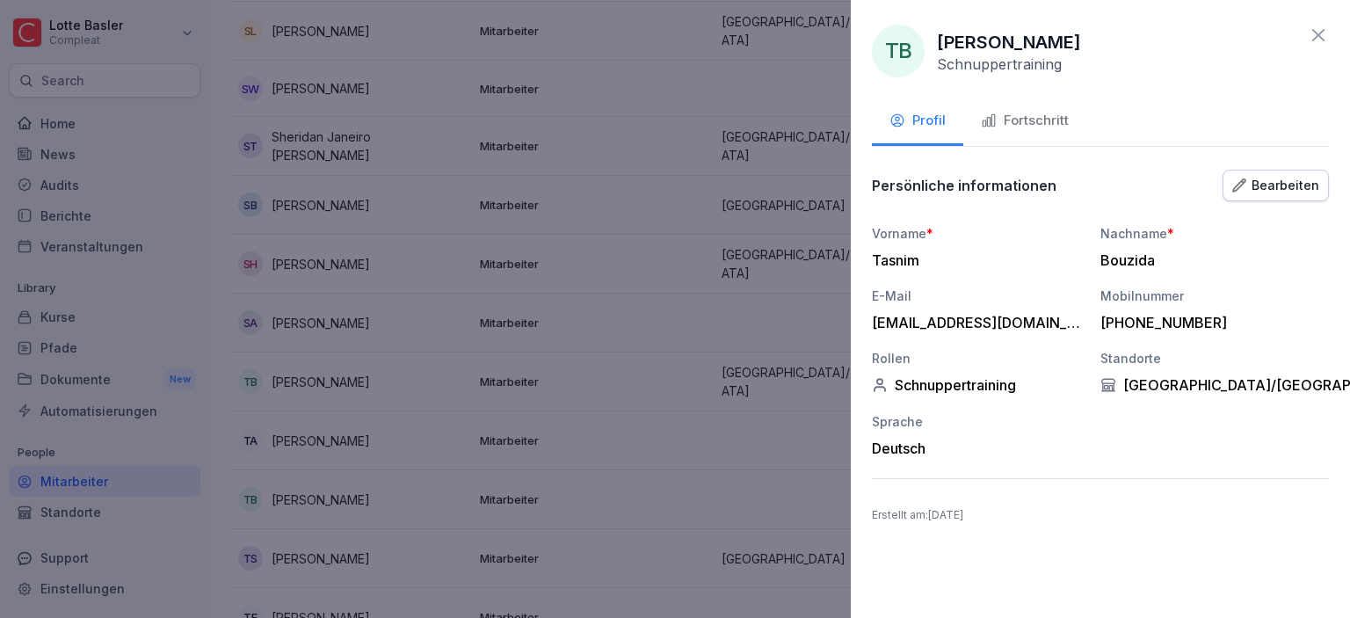
click at [1313, 37] on icon at bounding box center [1318, 35] width 21 height 21
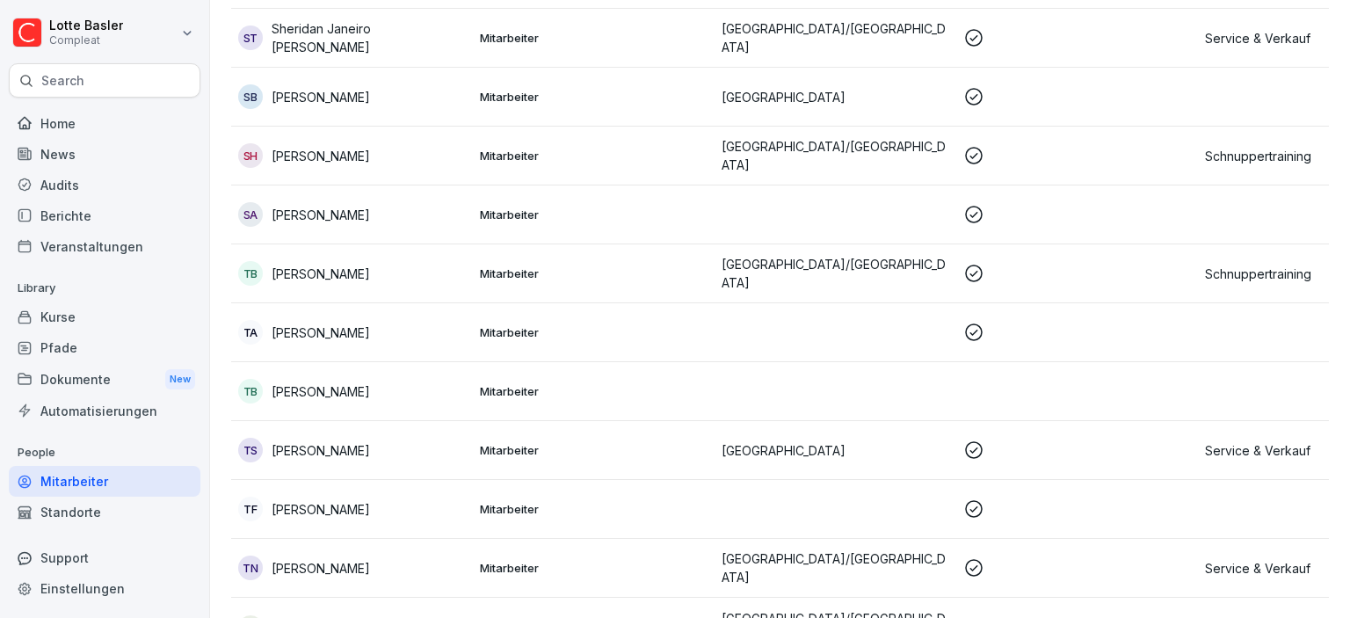
scroll to position [2541, 0]
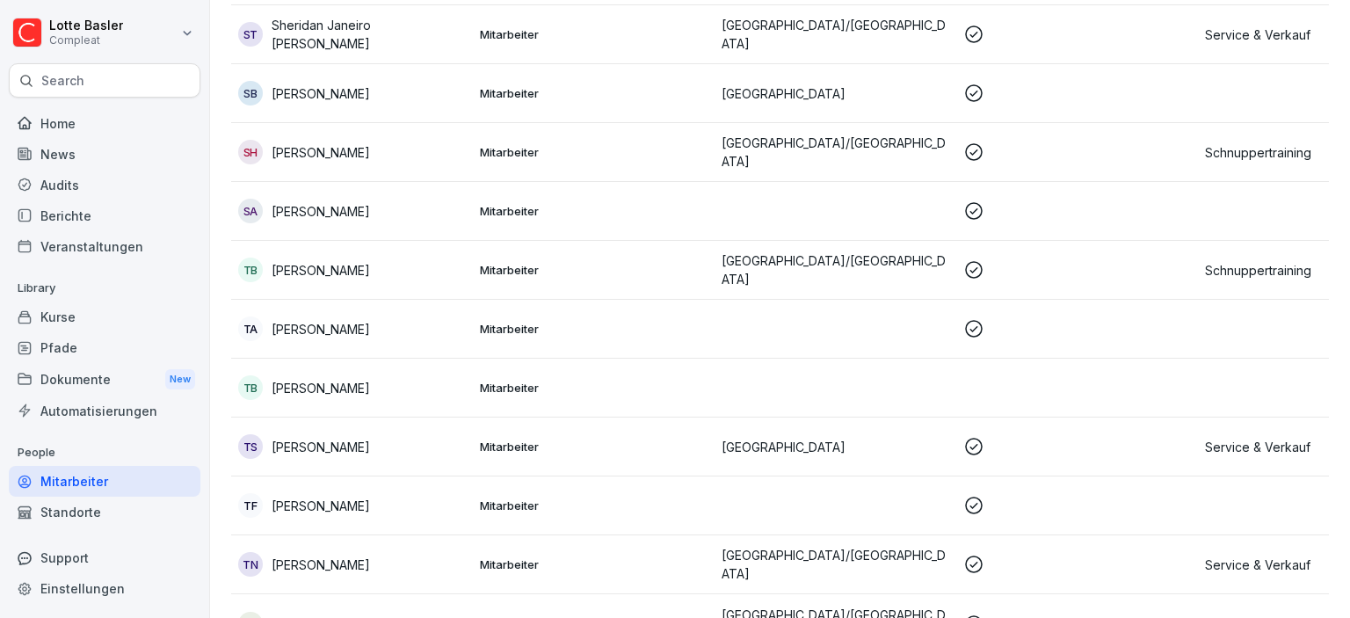
click at [579, 594] on td "Mitarbeiter" at bounding box center [594, 623] width 242 height 59
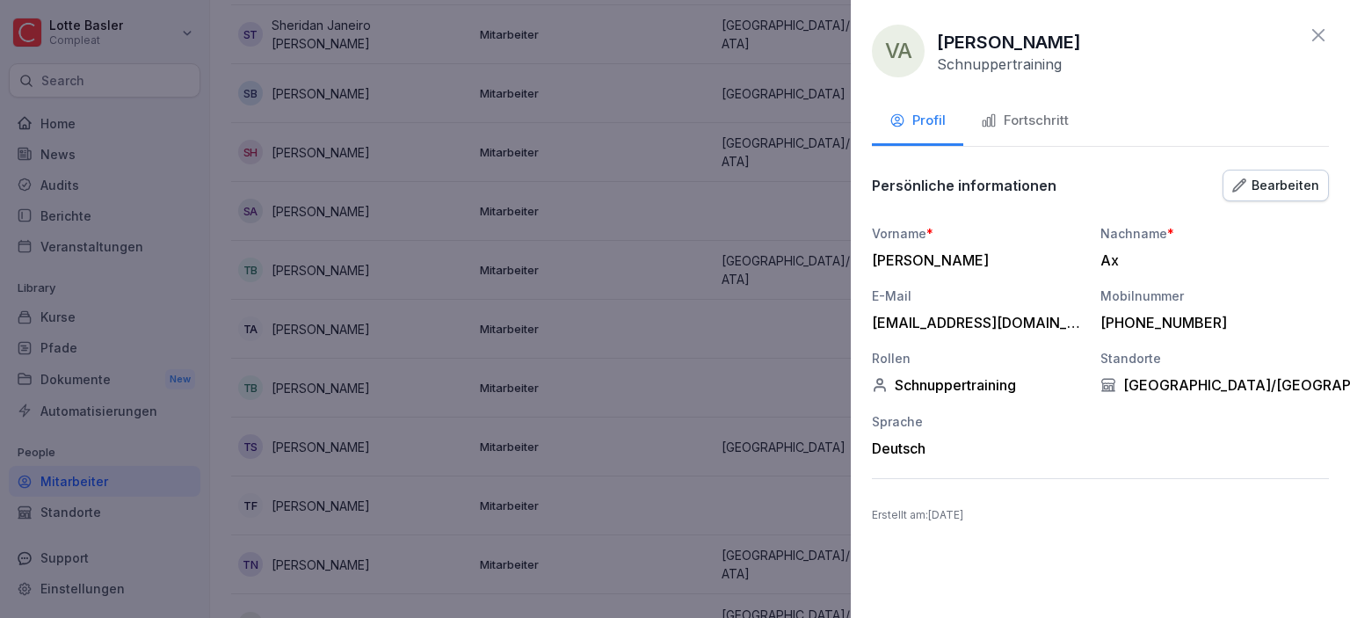
click at [1316, 43] on icon at bounding box center [1318, 35] width 21 height 21
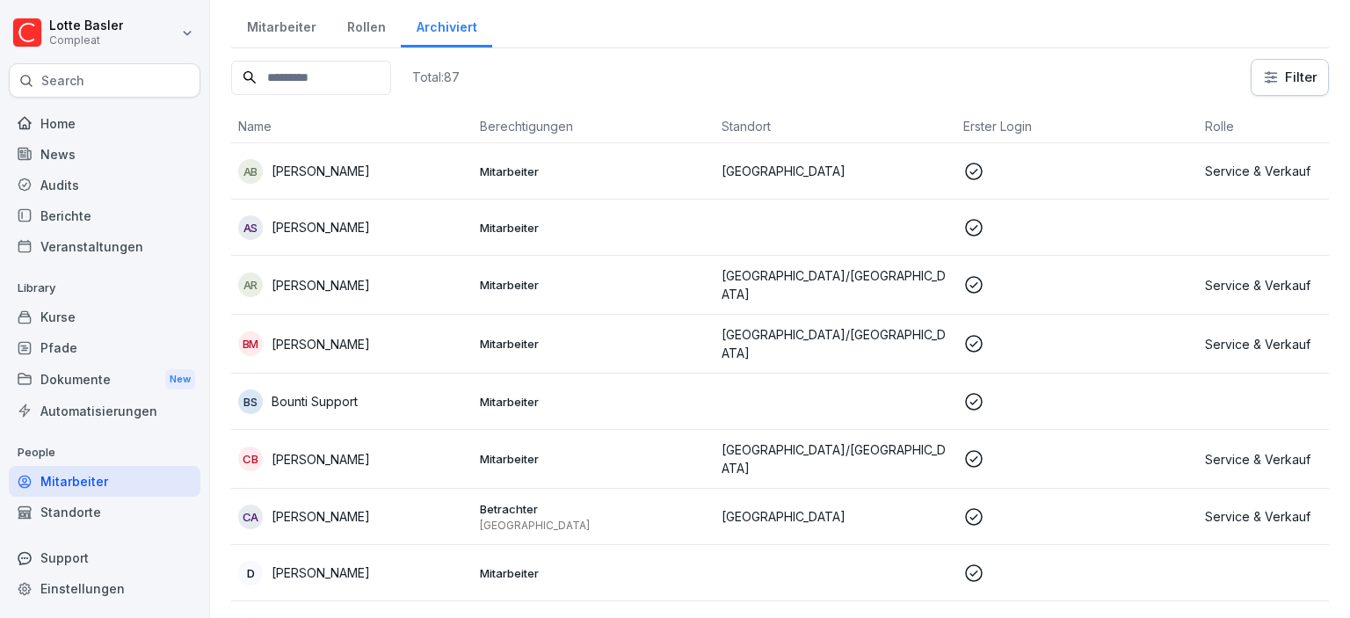
scroll to position [0, 0]
